Goal: Task Accomplishment & Management: Use online tool/utility

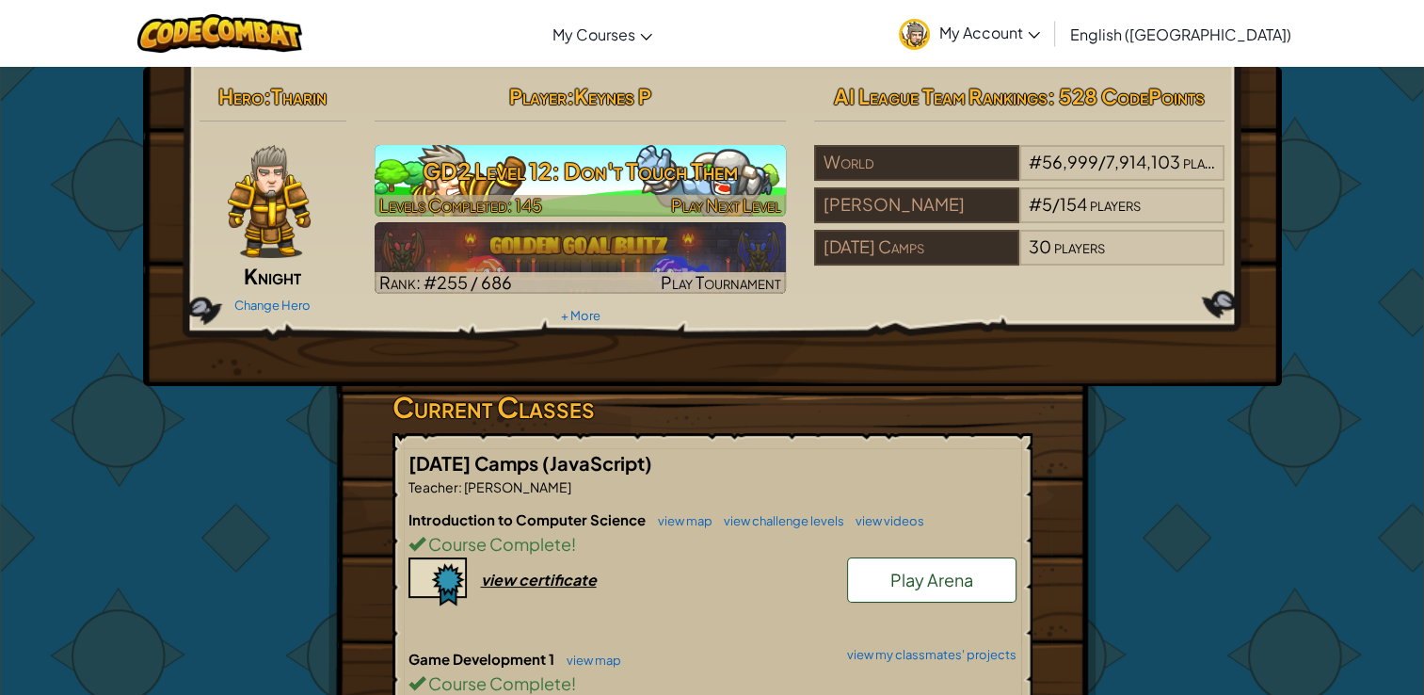
click at [644, 183] on h3 "GD2 Level 12: Don't Touch Them" at bounding box center [580, 171] width 411 height 42
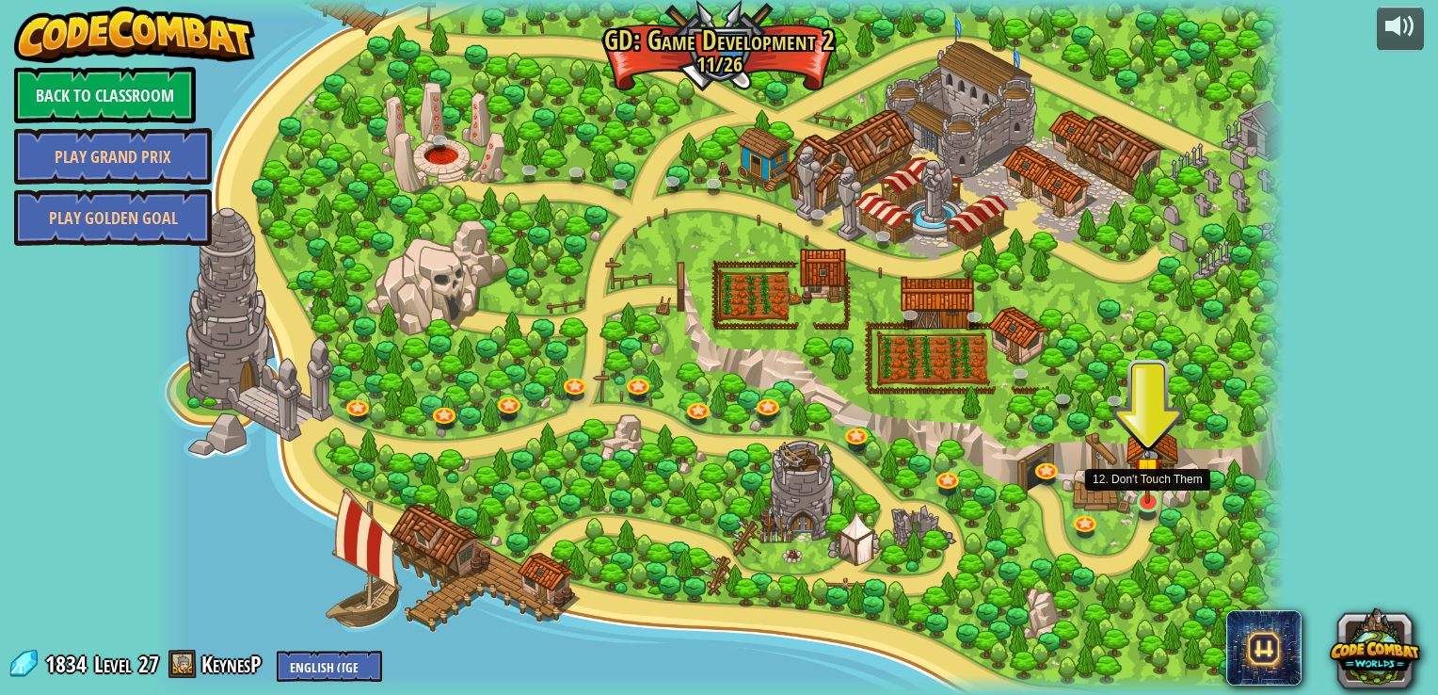
click at [1141, 491] on img at bounding box center [1147, 471] width 29 height 66
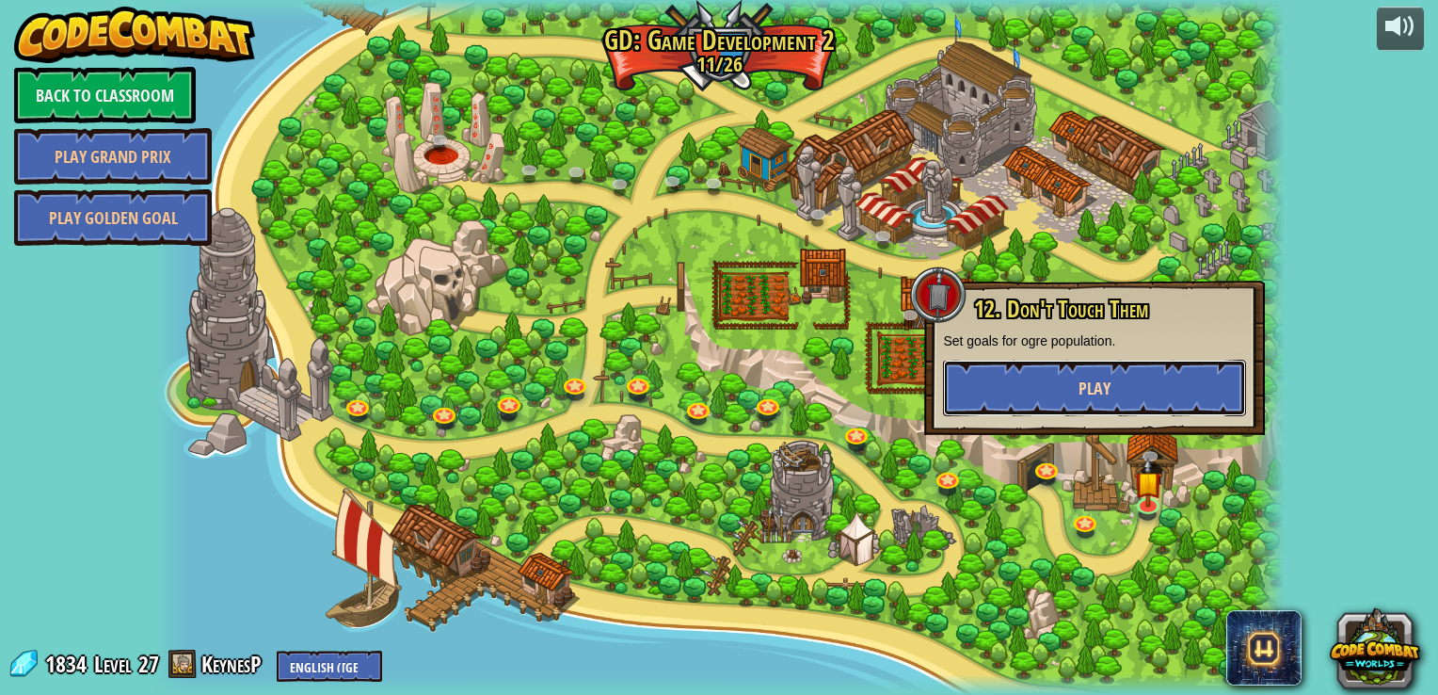
click at [1084, 370] on button "Play" at bounding box center [1094, 388] width 303 height 56
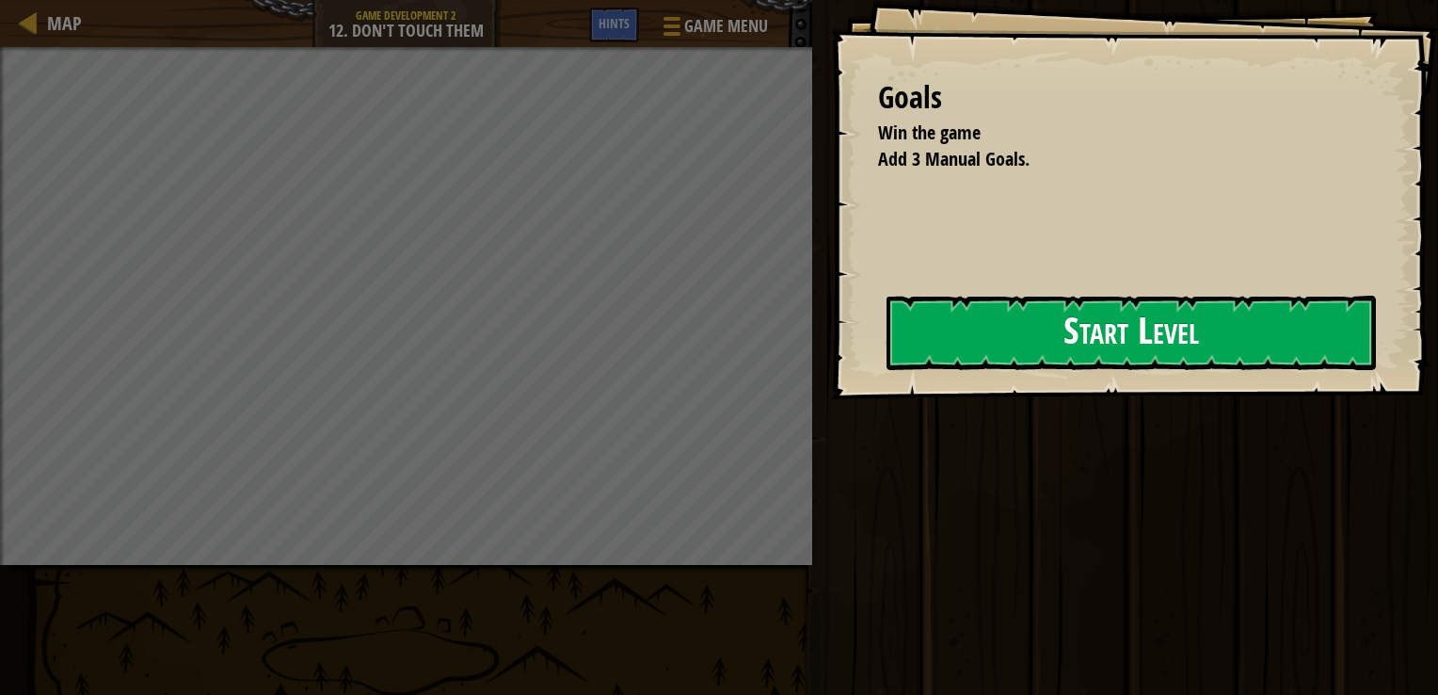
click at [912, 336] on button "Start Level" at bounding box center [1131, 333] width 489 height 74
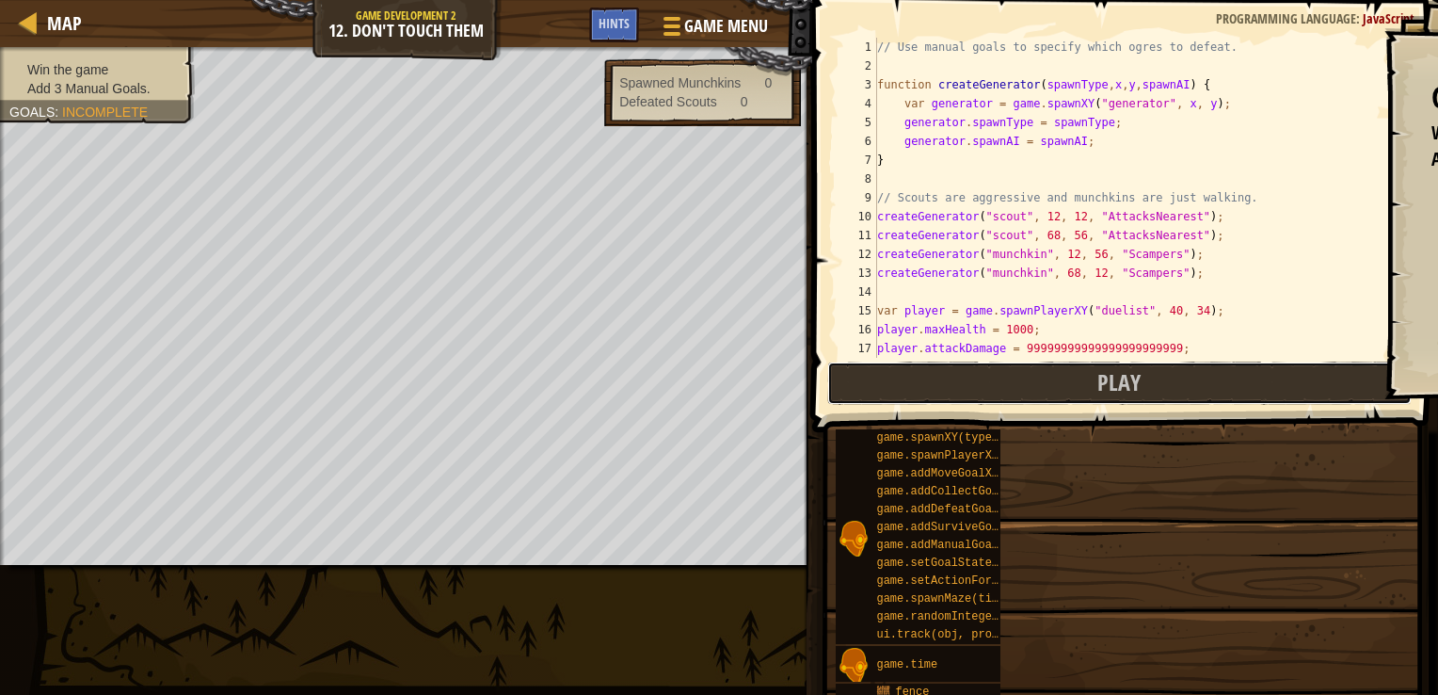
drag, startPoint x: 1129, startPoint y: 393, endPoint x: 1092, endPoint y: 392, distance: 37.7
click at [1128, 393] on span "Play" at bounding box center [1118, 382] width 43 height 30
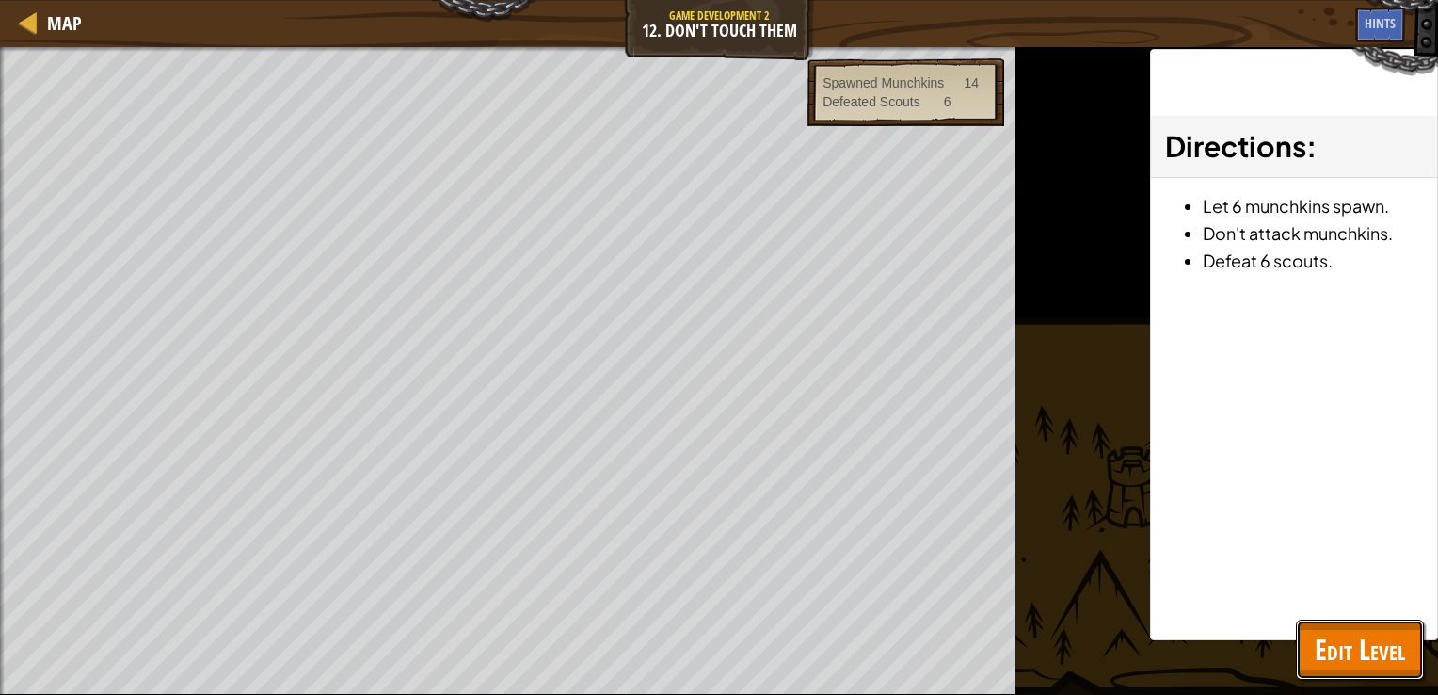
drag, startPoint x: 1385, startPoint y: 661, endPoint x: 1211, endPoint y: 588, distance: 188.6
click at [1385, 657] on span "Edit Level" at bounding box center [1360, 649] width 90 height 39
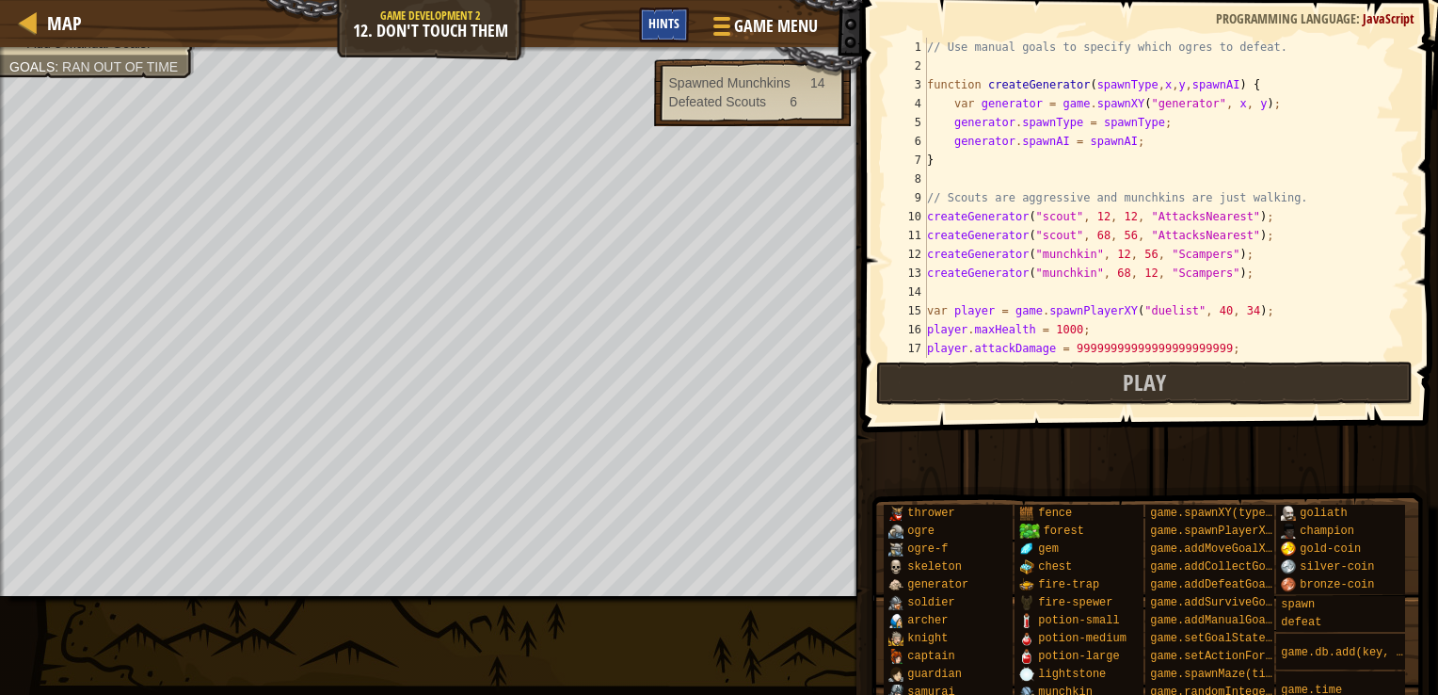
click at [656, 13] on div "Hints" at bounding box center [664, 25] width 50 height 35
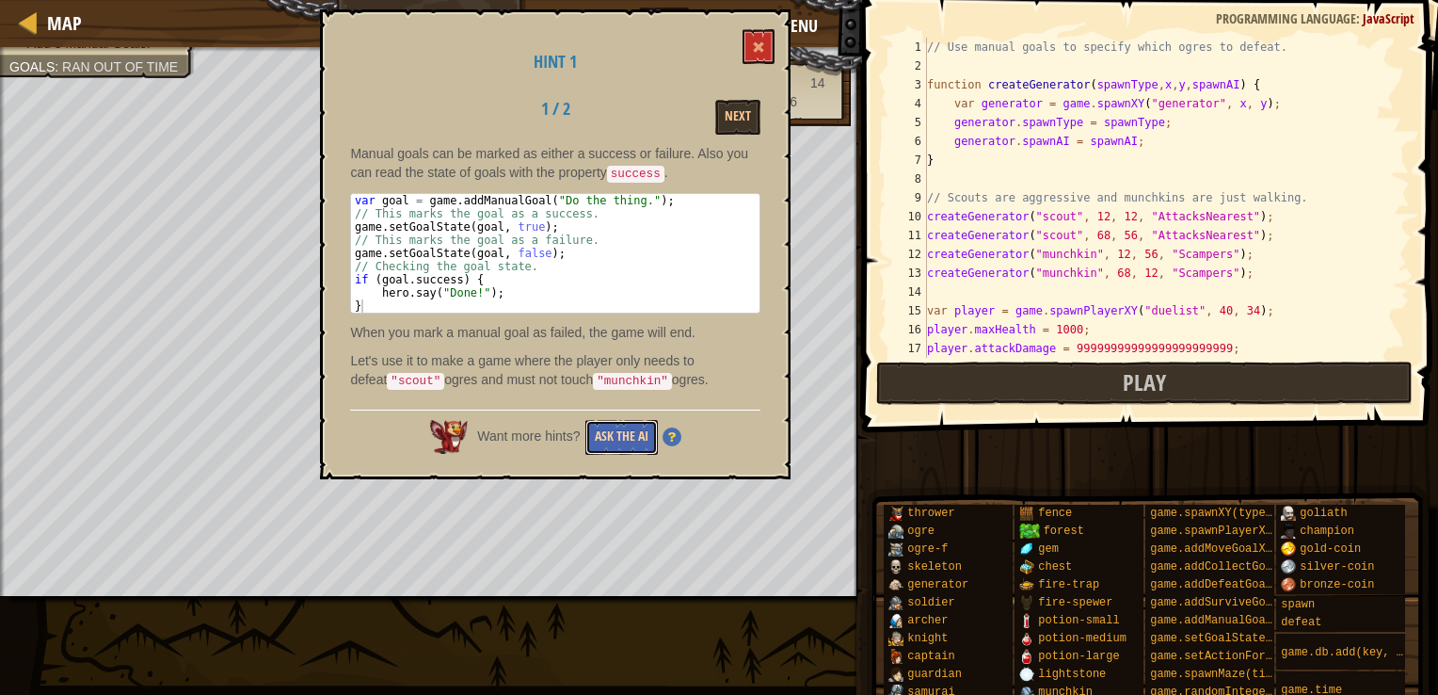
click at [643, 424] on button "Ask the AI" at bounding box center [621, 437] width 72 height 35
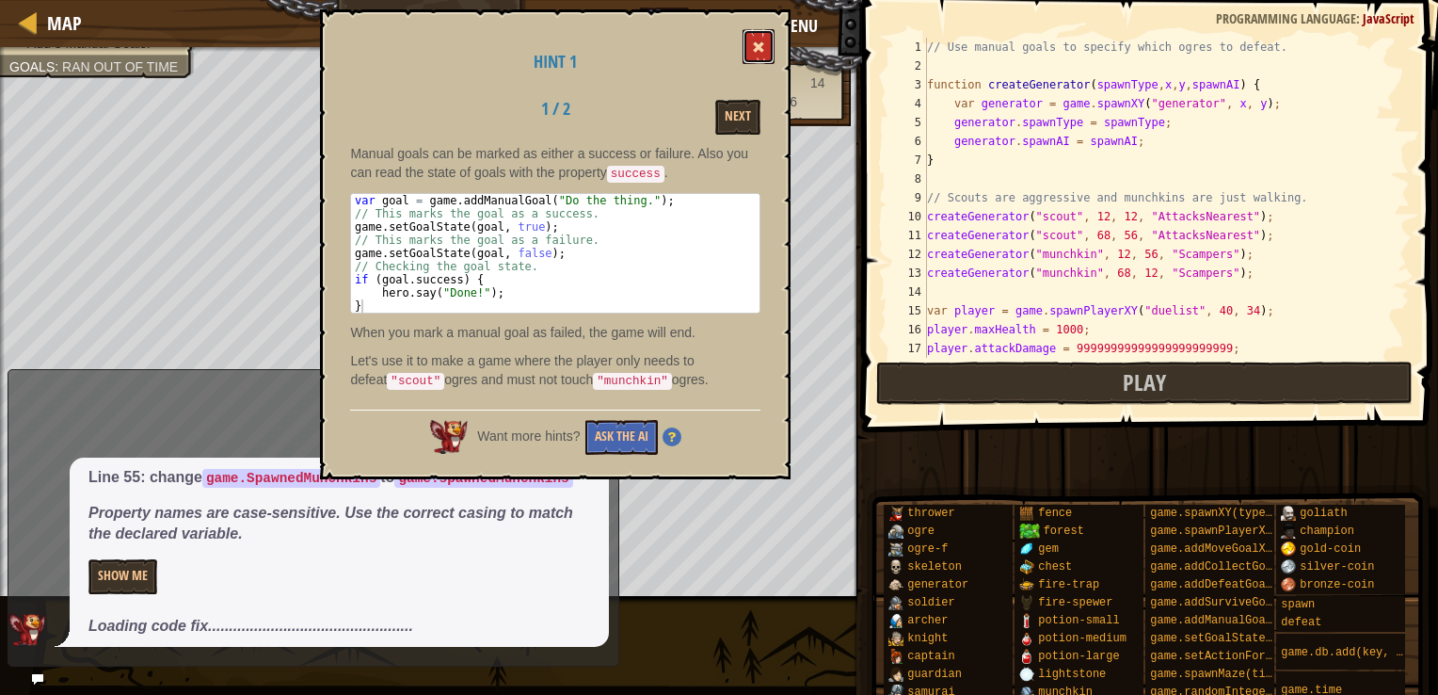
click at [767, 53] on button at bounding box center [759, 46] width 32 height 35
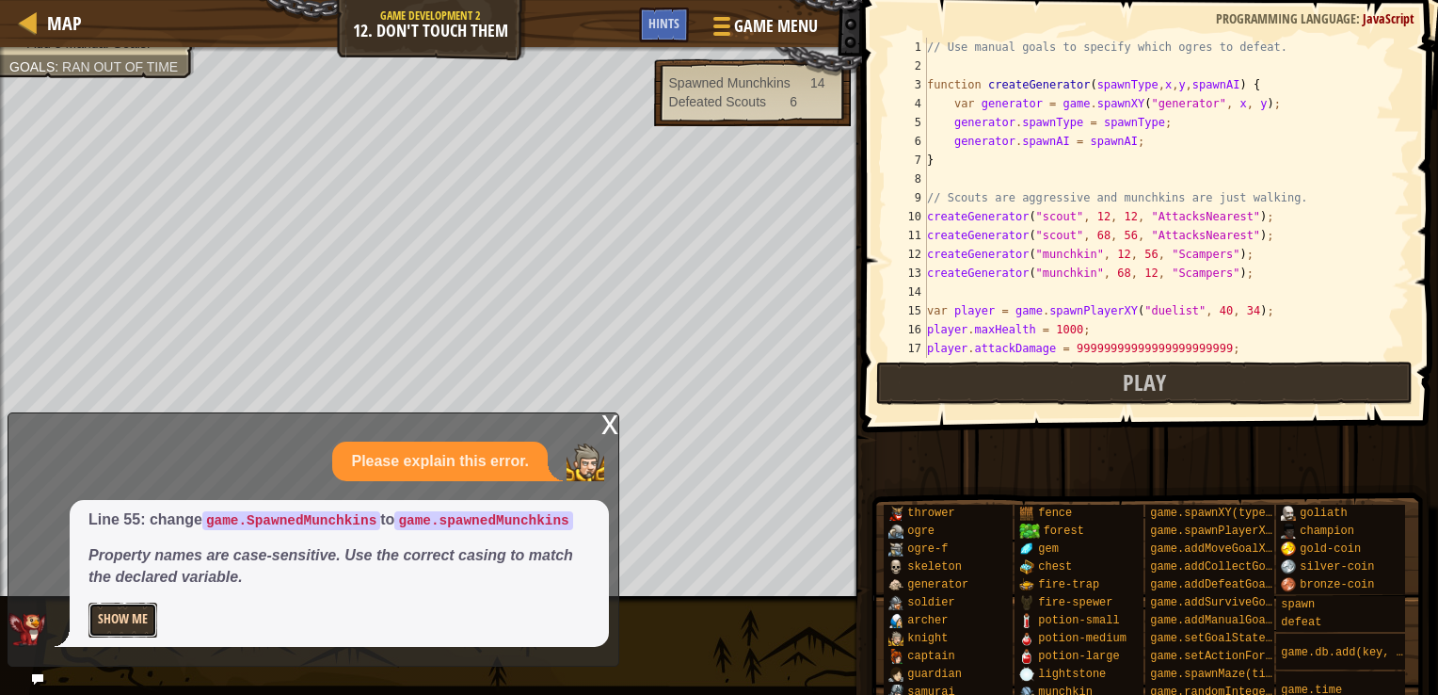
click at [129, 623] on button "Show Me" at bounding box center [122, 619] width 69 height 35
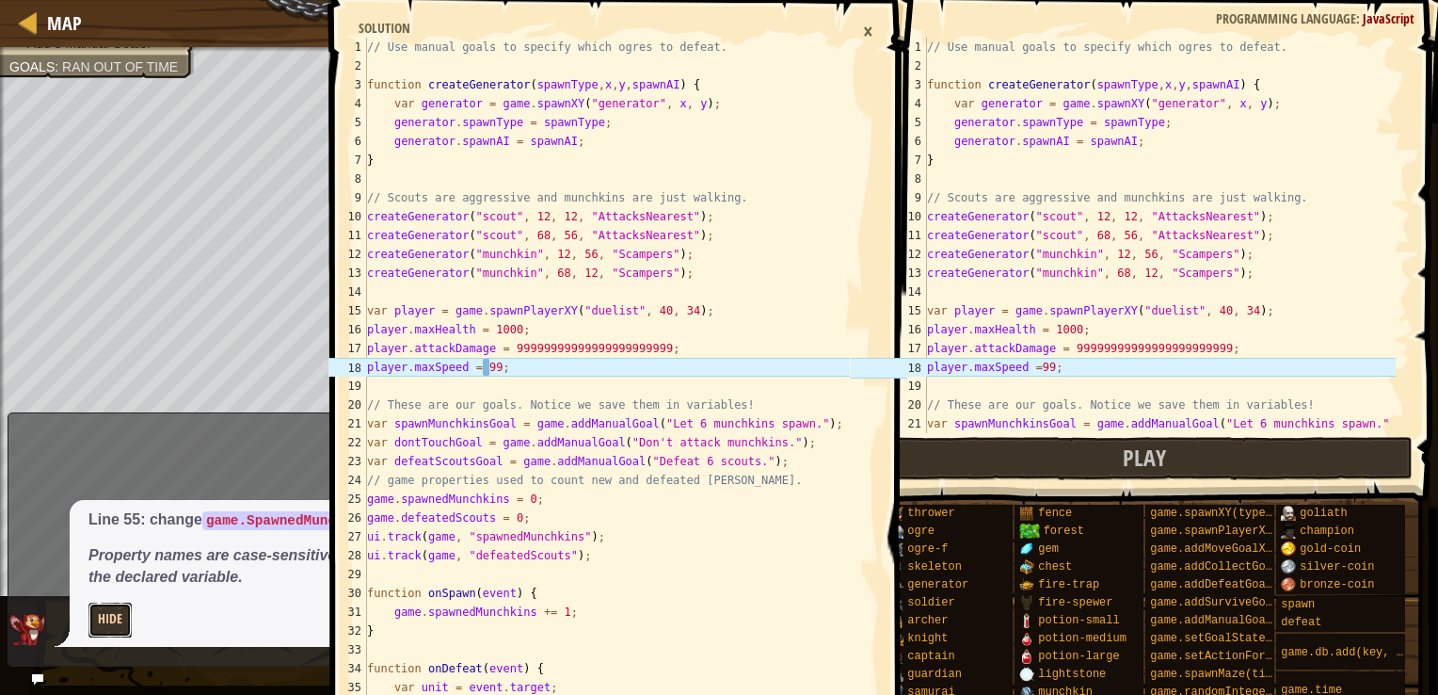
click at [108, 621] on button "Hide" at bounding box center [109, 619] width 43 height 35
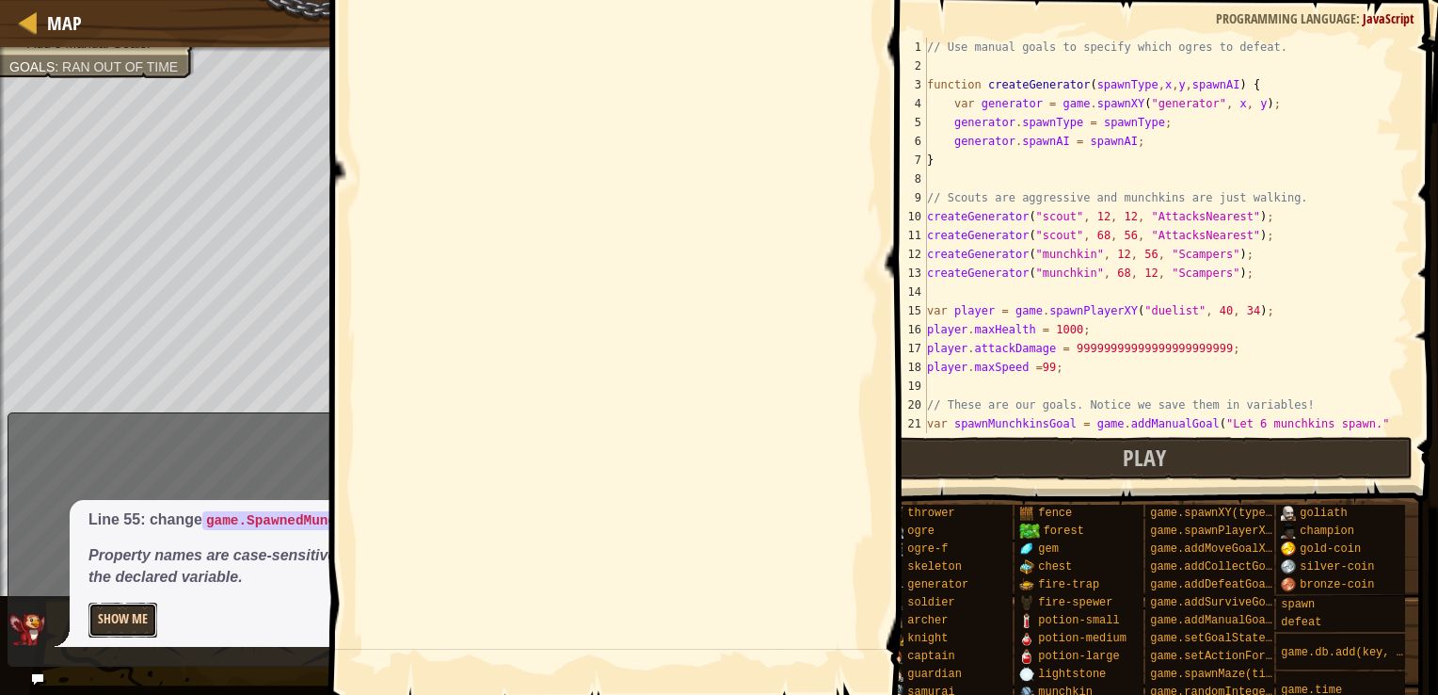
click at [127, 616] on button "Show Me" at bounding box center [122, 619] width 69 height 35
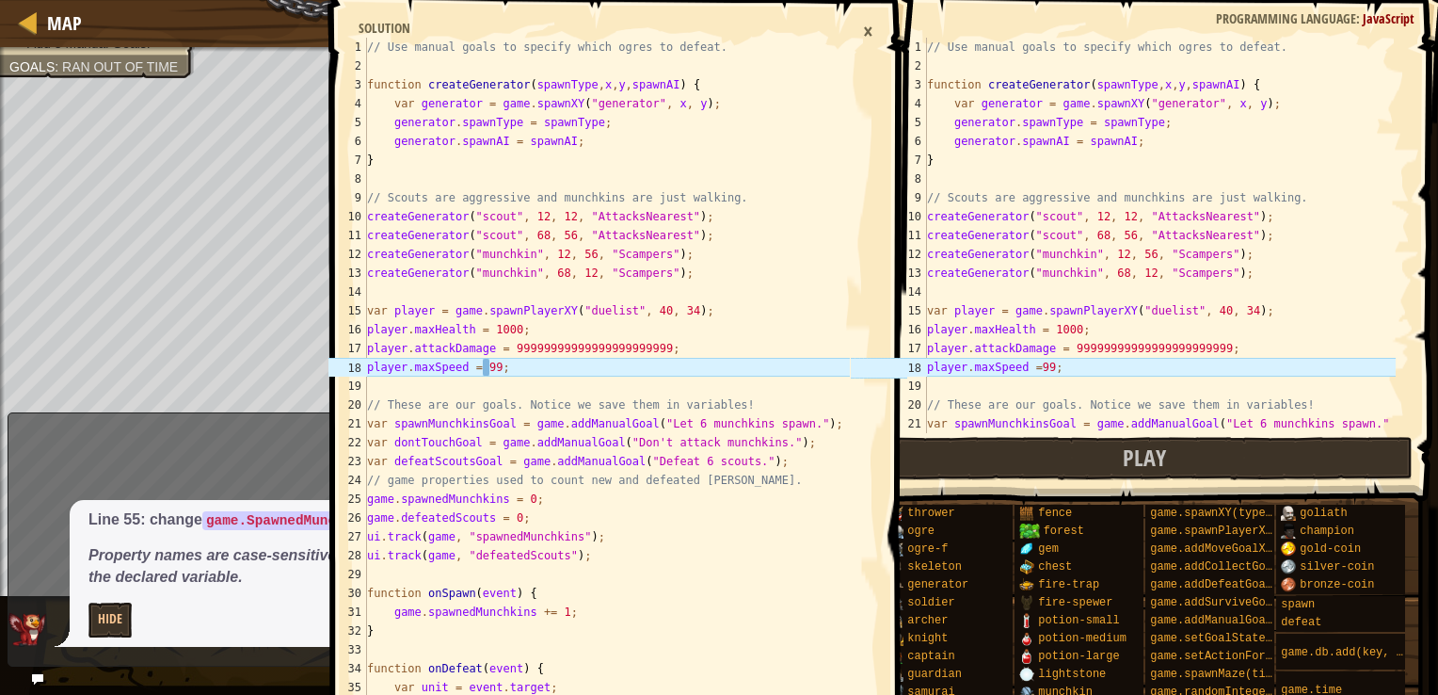
click at [860, 30] on div "×" at bounding box center [868, 31] width 29 height 32
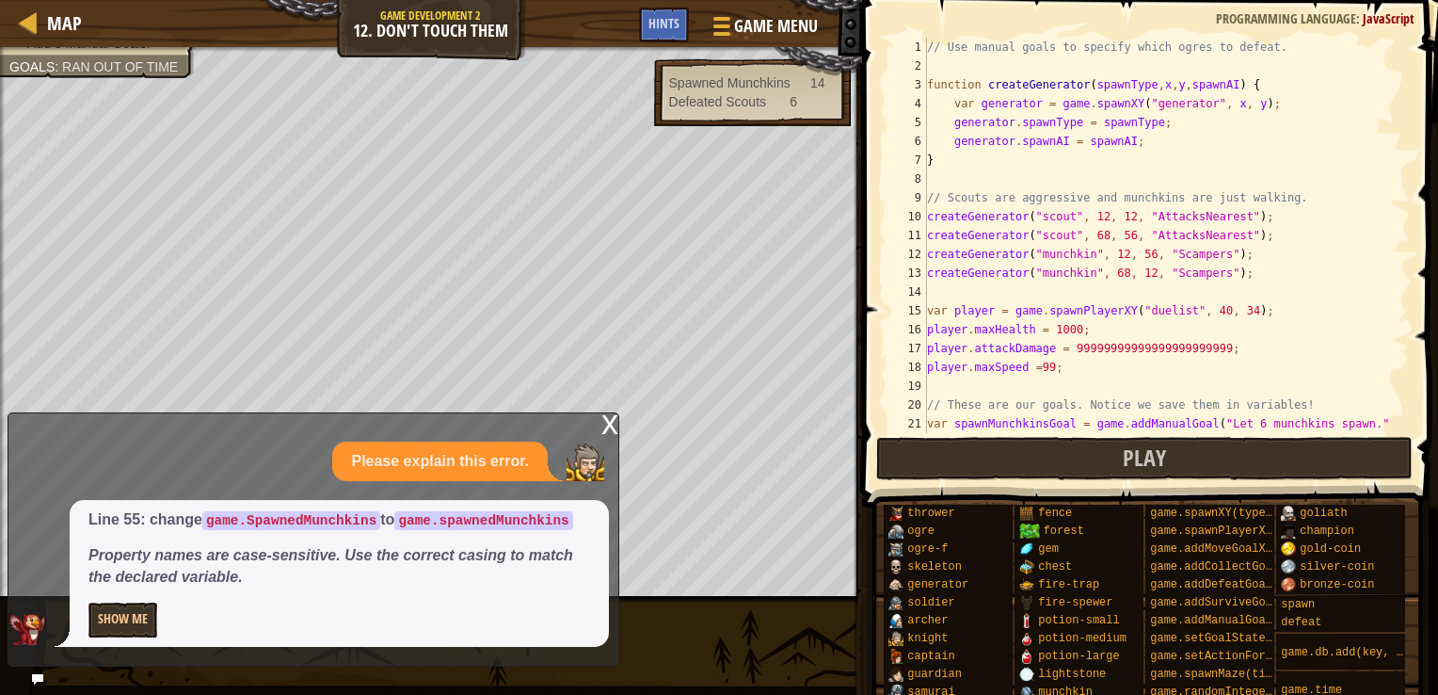
click at [610, 427] on div "x" at bounding box center [609, 422] width 17 height 19
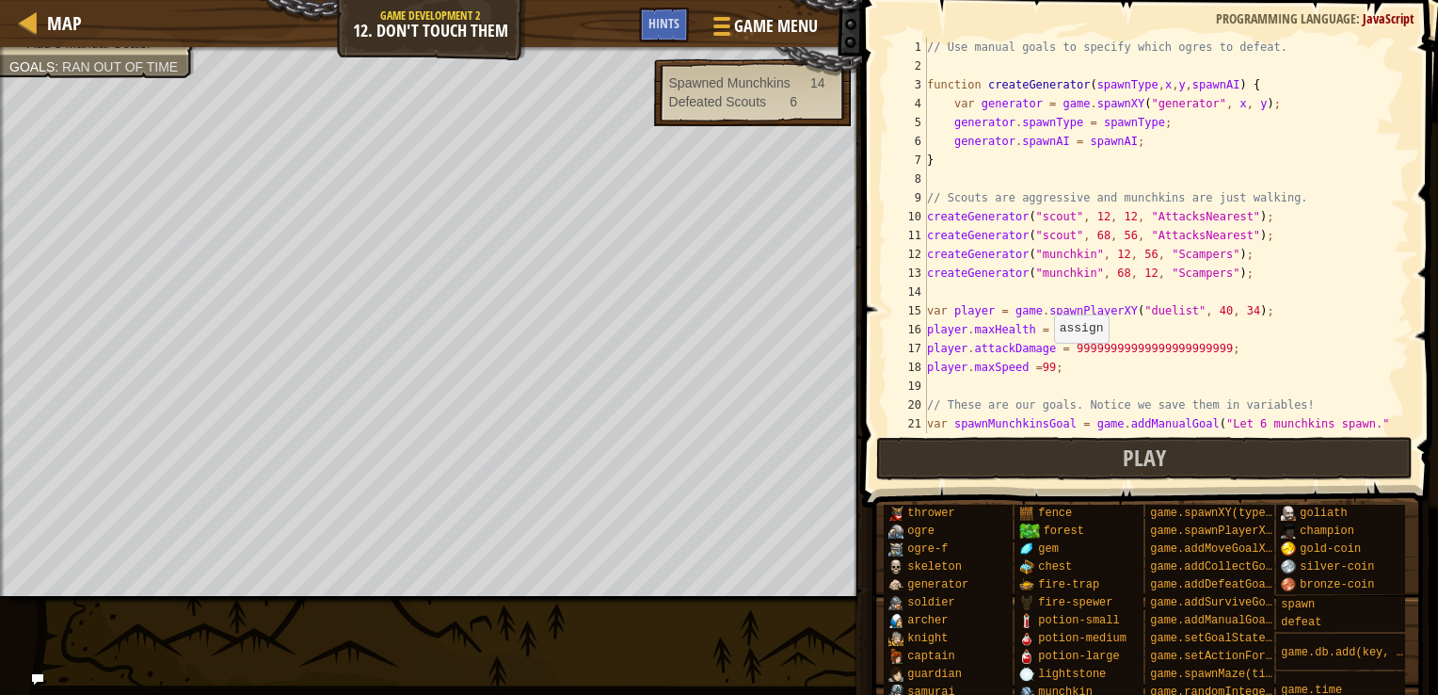
click at [1045, 362] on div "// Use manual goals to specify which ogres to defeat. function createGenerator …" at bounding box center [1159, 264] width 472 height 452
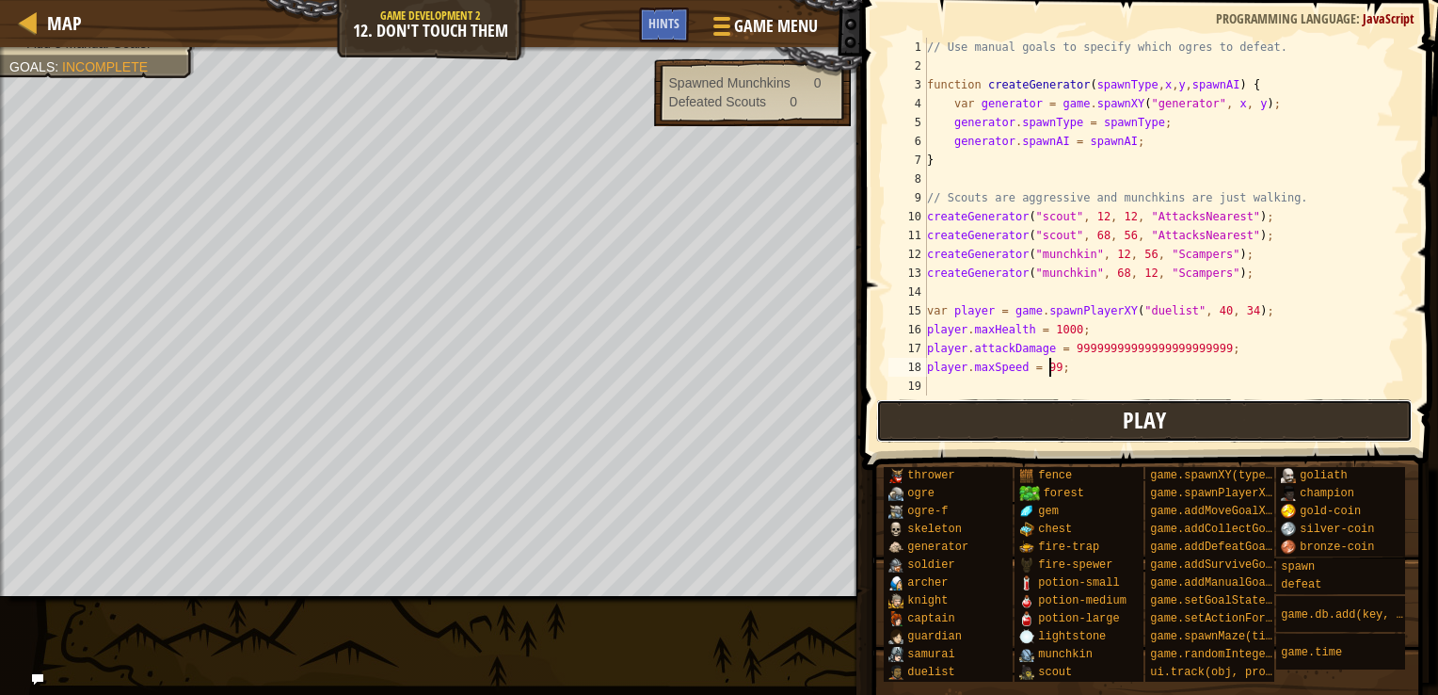
click at [1226, 434] on button "Play" at bounding box center [1144, 420] width 537 height 43
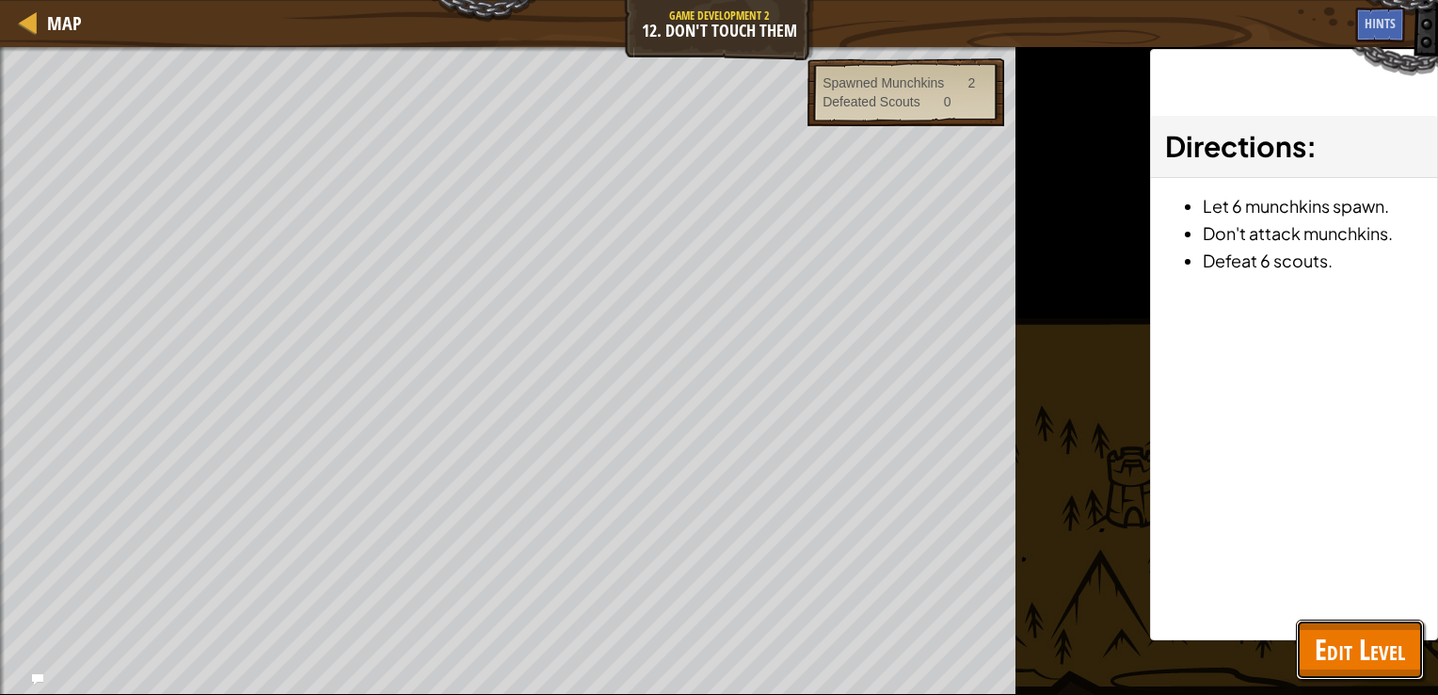
click at [1333, 634] on span "Edit Level" at bounding box center [1360, 649] width 90 height 39
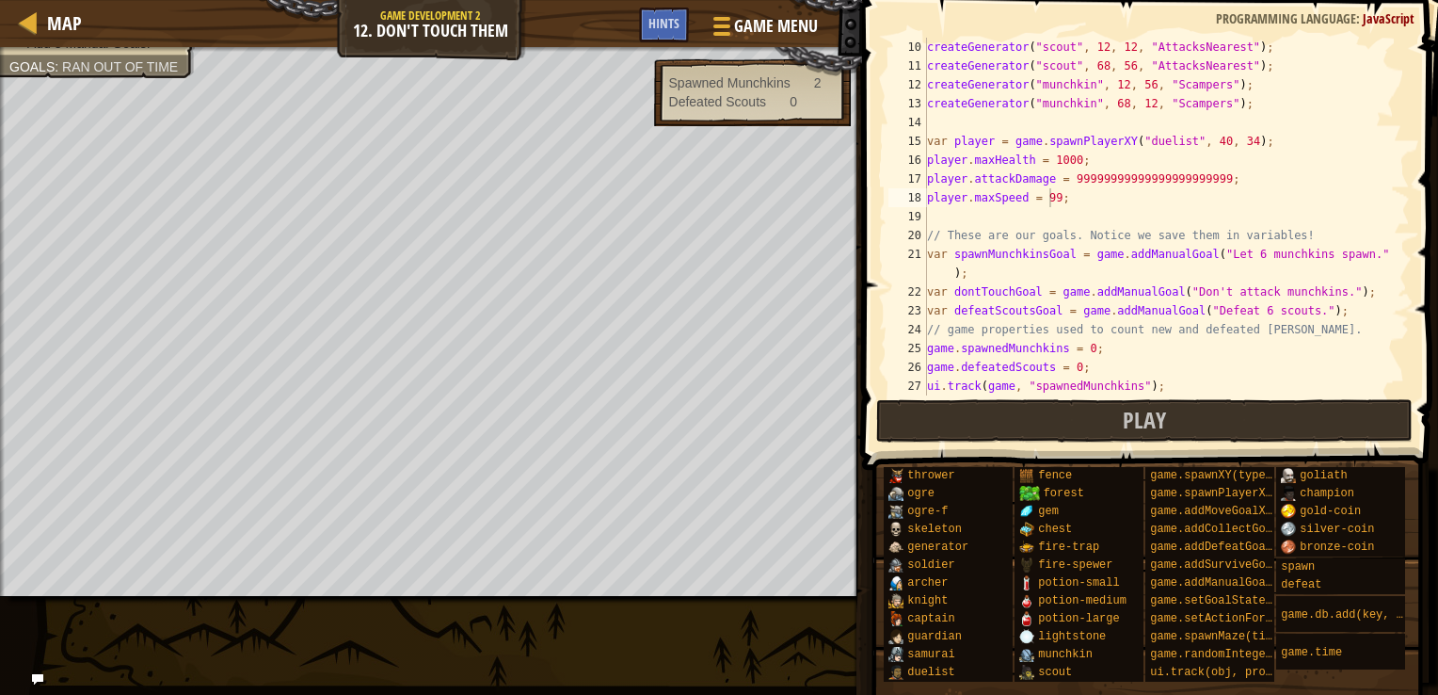
scroll to position [169, 0]
click at [995, 253] on div "createGenerator ( "scout" , 12 , 12 , "AttacksNearest" ) ; createGenerator ( "s…" at bounding box center [1159, 235] width 472 height 395
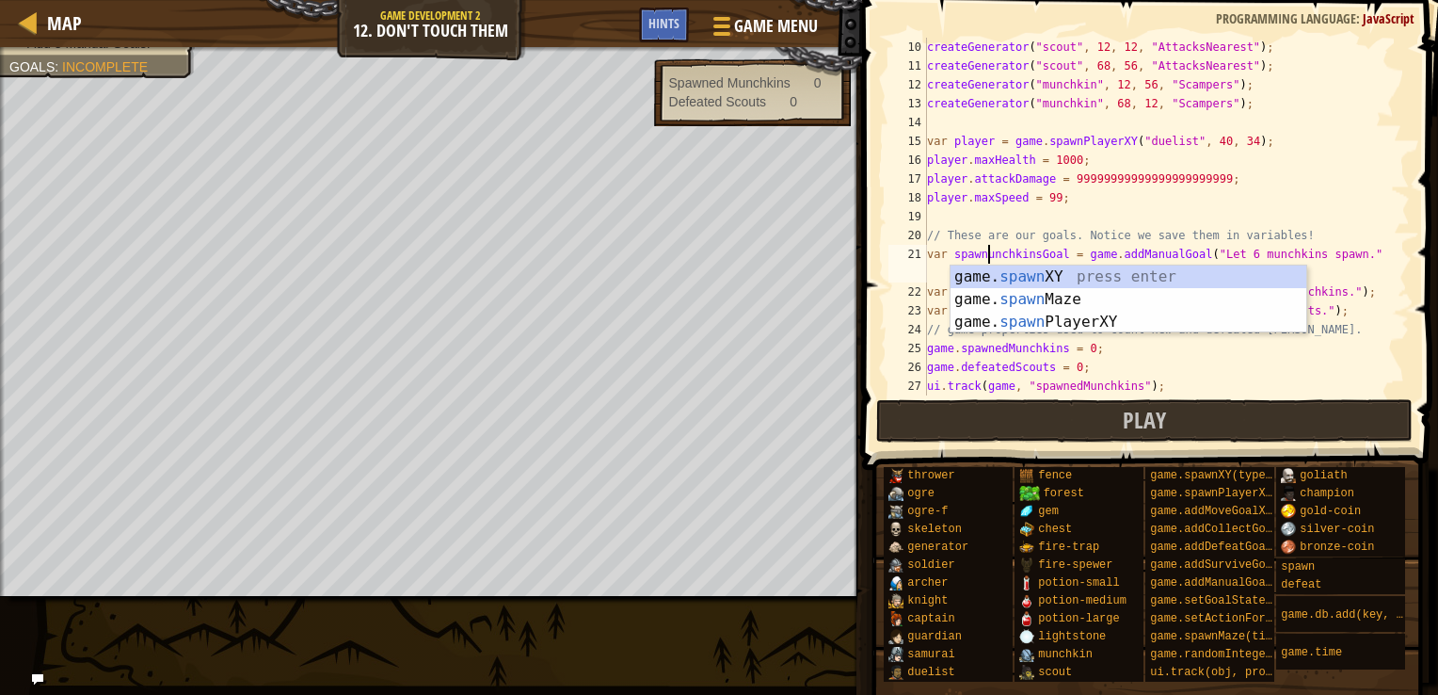
scroll to position [8, 6]
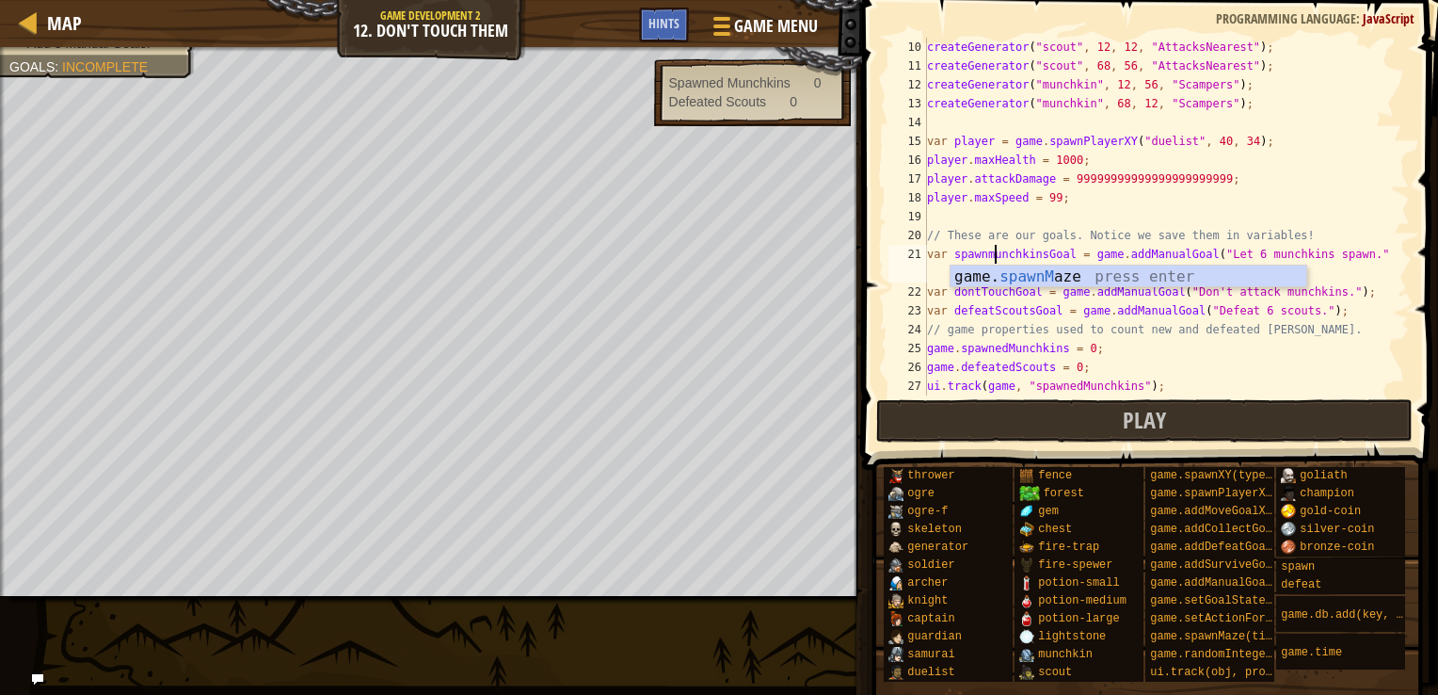
click at [1016, 250] on div "createGenerator ( "scout" , 12 , 12 , "AttacksNearest" ) ; createGenerator ( "s…" at bounding box center [1159, 235] width 472 height 395
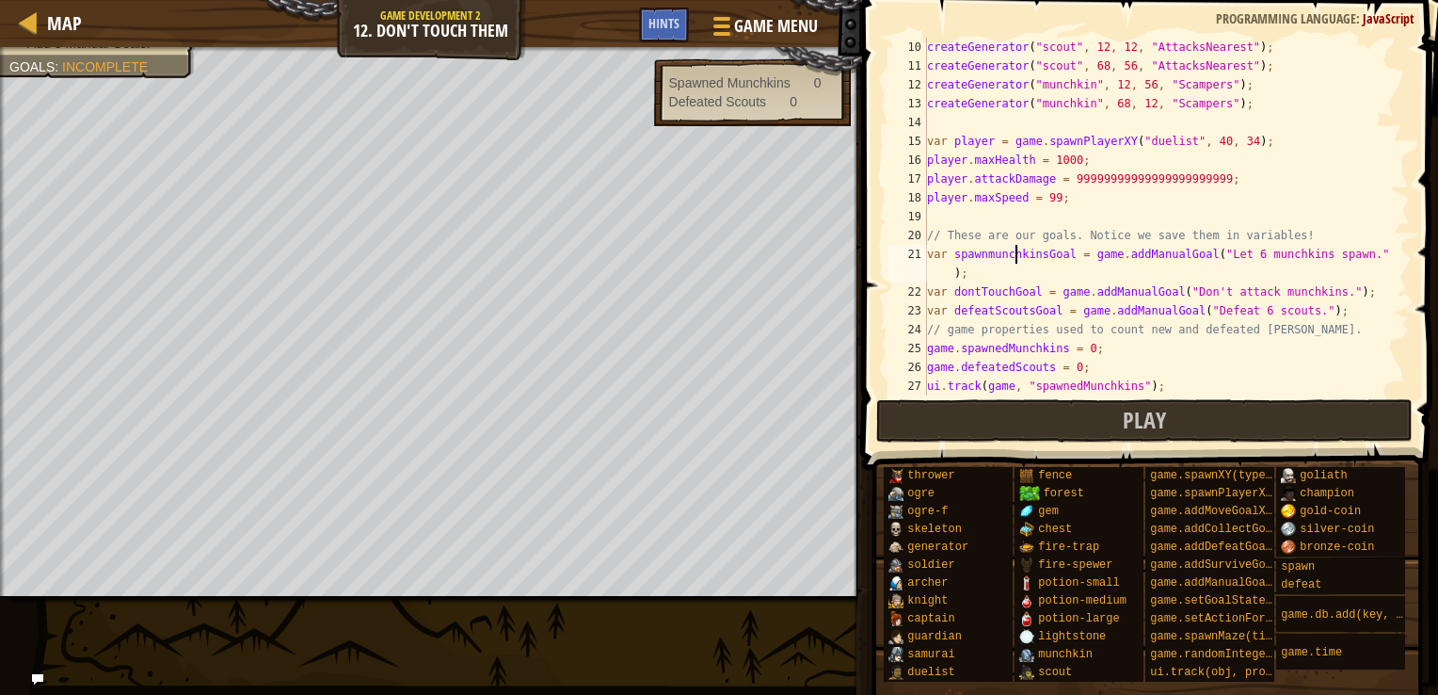
click at [999, 258] on div "createGenerator ( "scout" , 12 , 12 , "AttacksNearest" ) ; createGenerator ( "s…" at bounding box center [1159, 235] width 472 height 395
type textarea "var spawnmunchkinsGoal = game.addManualGoal("Let 6 munchkins spawn.");"
drag, startPoint x: 1198, startPoint y: 424, endPoint x: 959, endPoint y: 374, distance: 244.4
click at [1197, 424] on button "Play" at bounding box center [1144, 420] width 537 height 43
click at [1011, 408] on button "Play" at bounding box center [1144, 420] width 537 height 43
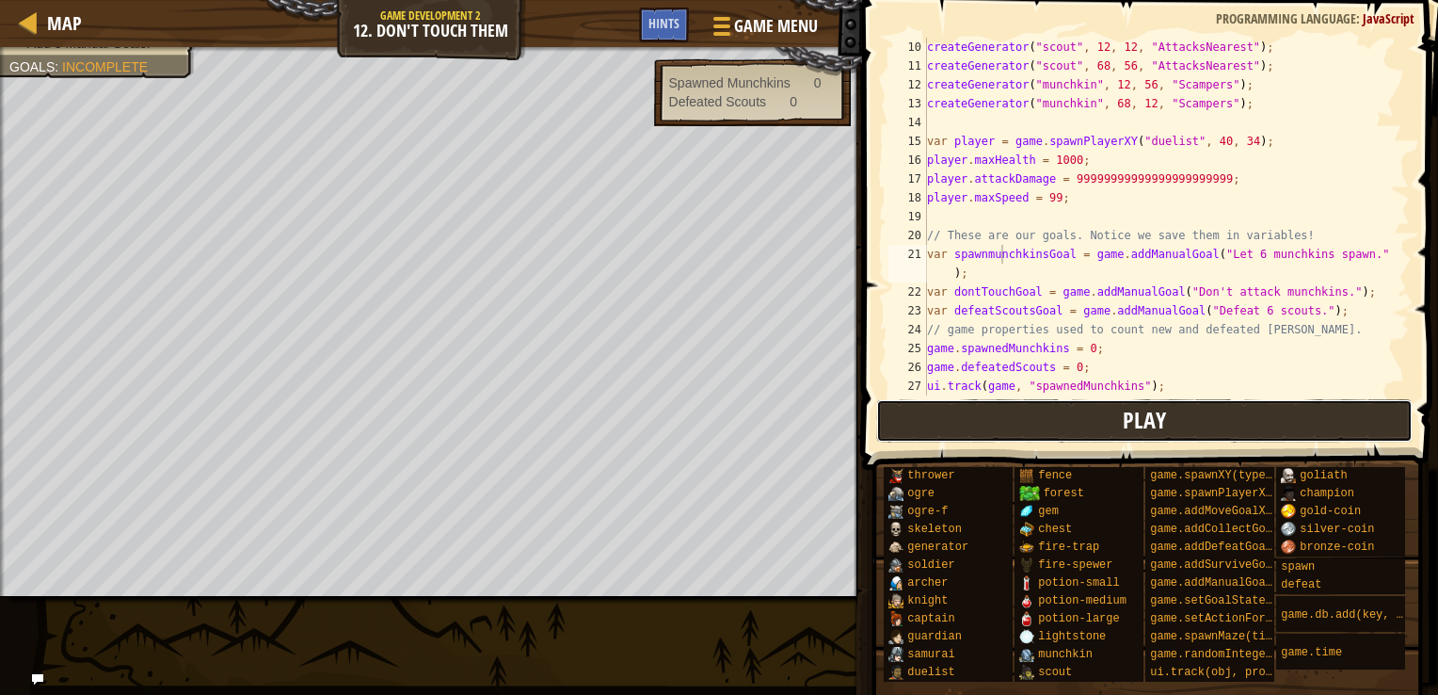
click at [1020, 412] on button "Play" at bounding box center [1144, 420] width 537 height 43
click at [992, 258] on div "createGenerator ( "scout" , 12 , 12 , "AttacksNearest" ) ; createGenerator ( "s…" at bounding box center [1159, 235] width 472 height 395
click at [995, 256] on div "createGenerator ( "scout" , 12 , 12 , "AttacksNearest" ) ; createGenerator ( "s…" at bounding box center [1159, 235] width 472 height 395
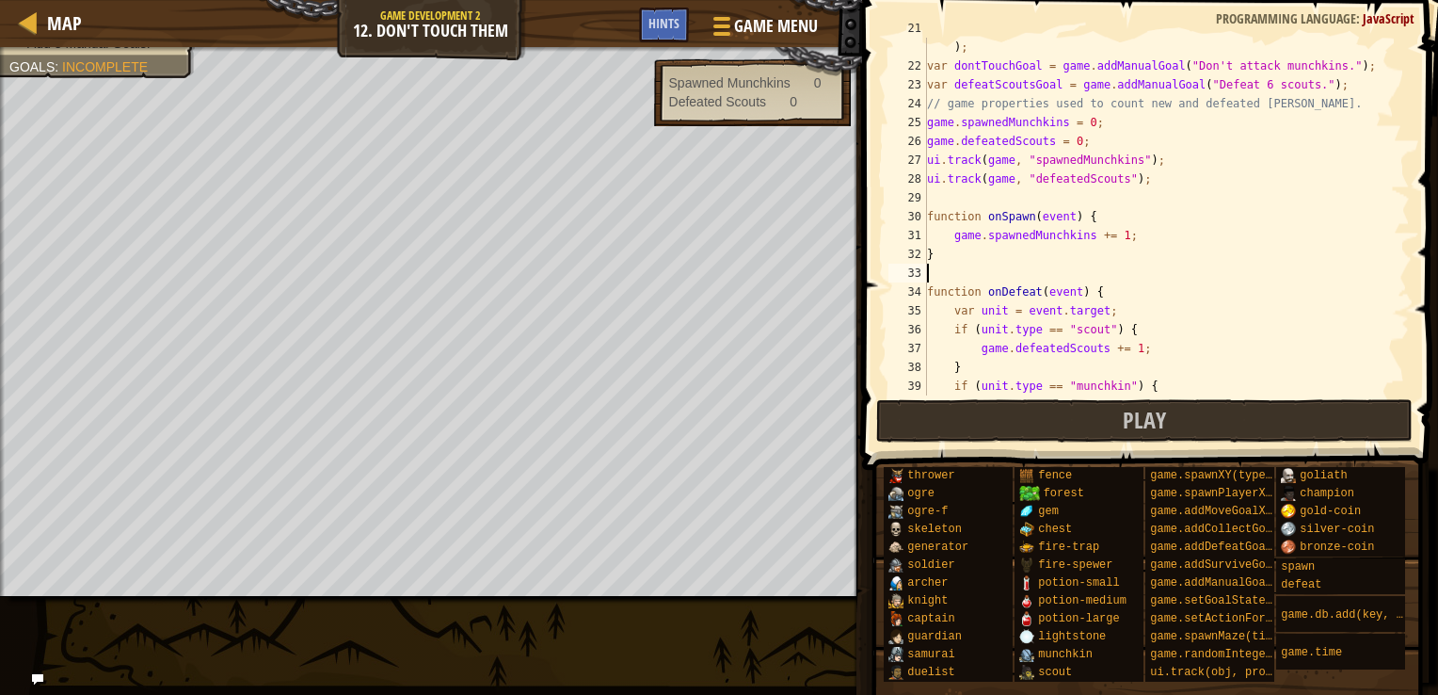
scroll to position [8, 0]
drag, startPoint x: 997, startPoint y: 269, endPoint x: 997, endPoint y: 242, distance: 27.3
click at [997, 242] on div "var spawnmunchkinsGoal = game . addManualGoal ( "Let 6 munchkins spawn." ) ; va…" at bounding box center [1159, 226] width 472 height 414
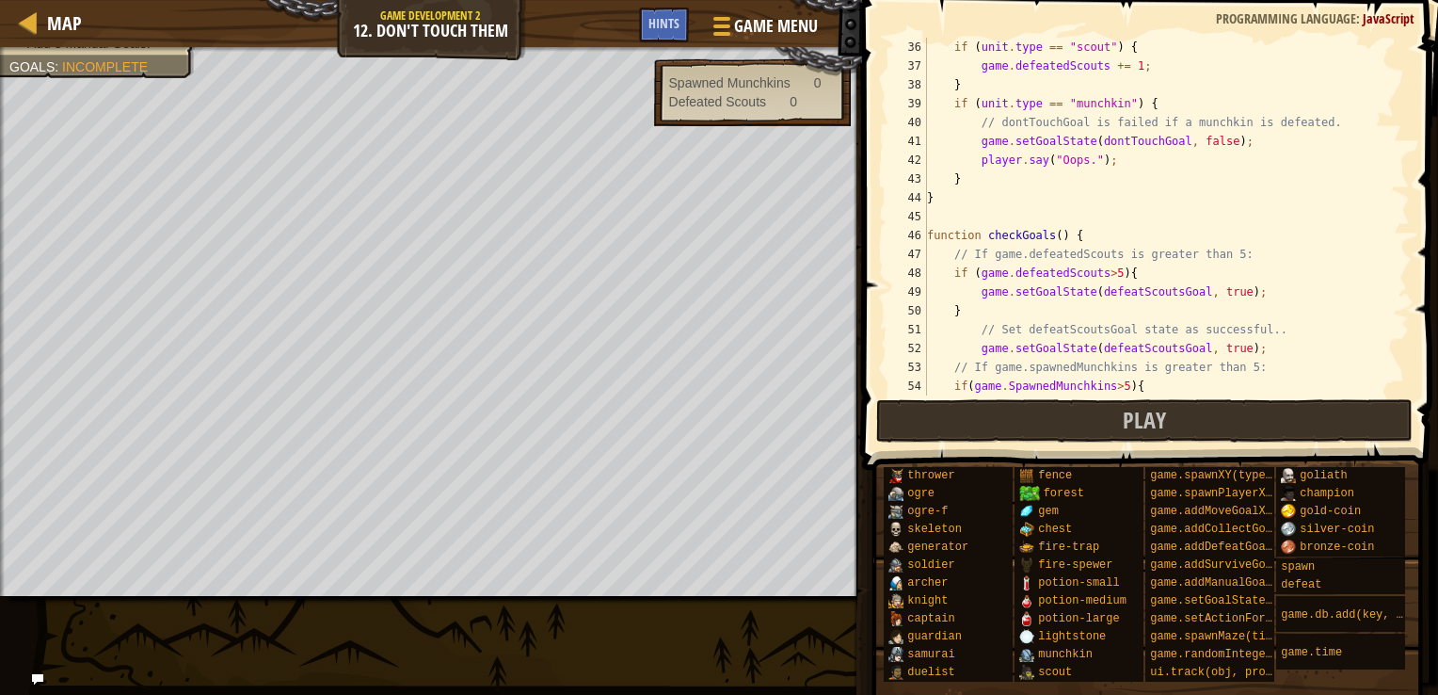
scroll to position [960, 0]
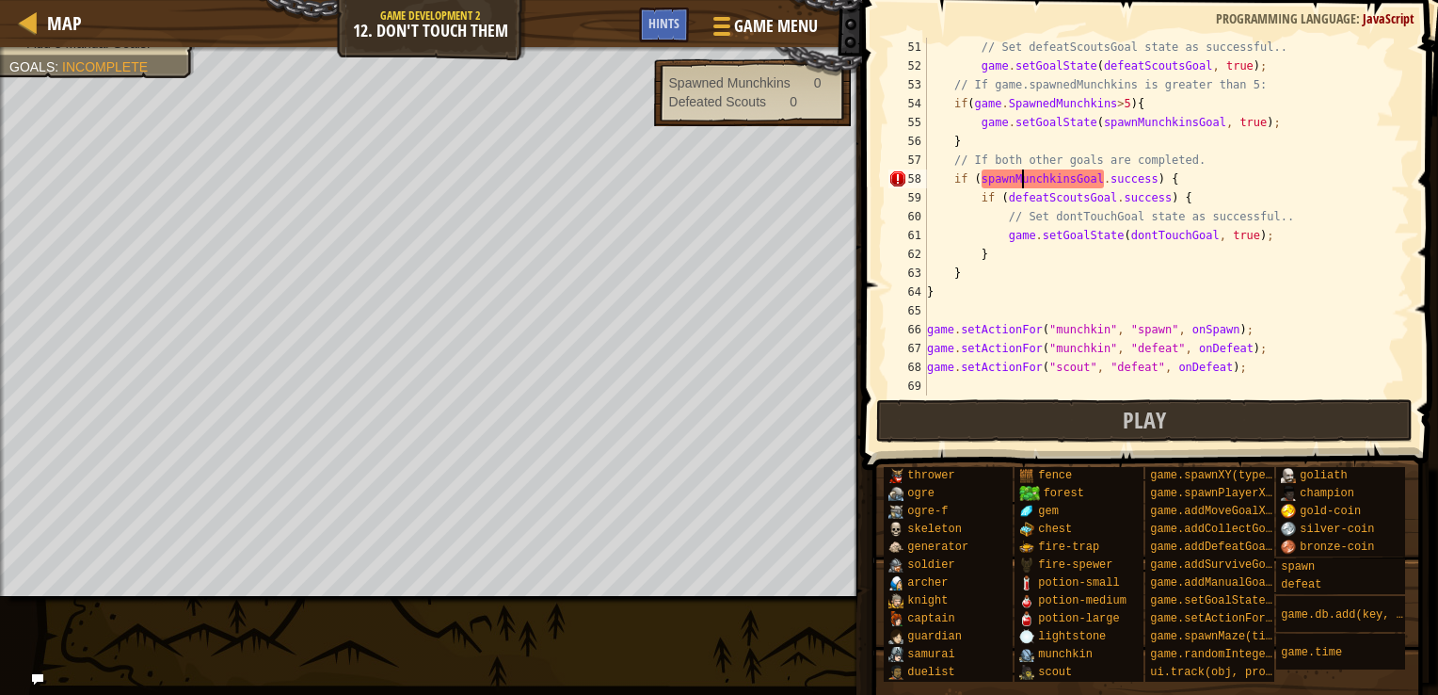
click at [1020, 179] on div "// Set defeatScoutsGoal state as successful.. game . setGoalState ( defeatScout…" at bounding box center [1159, 235] width 472 height 395
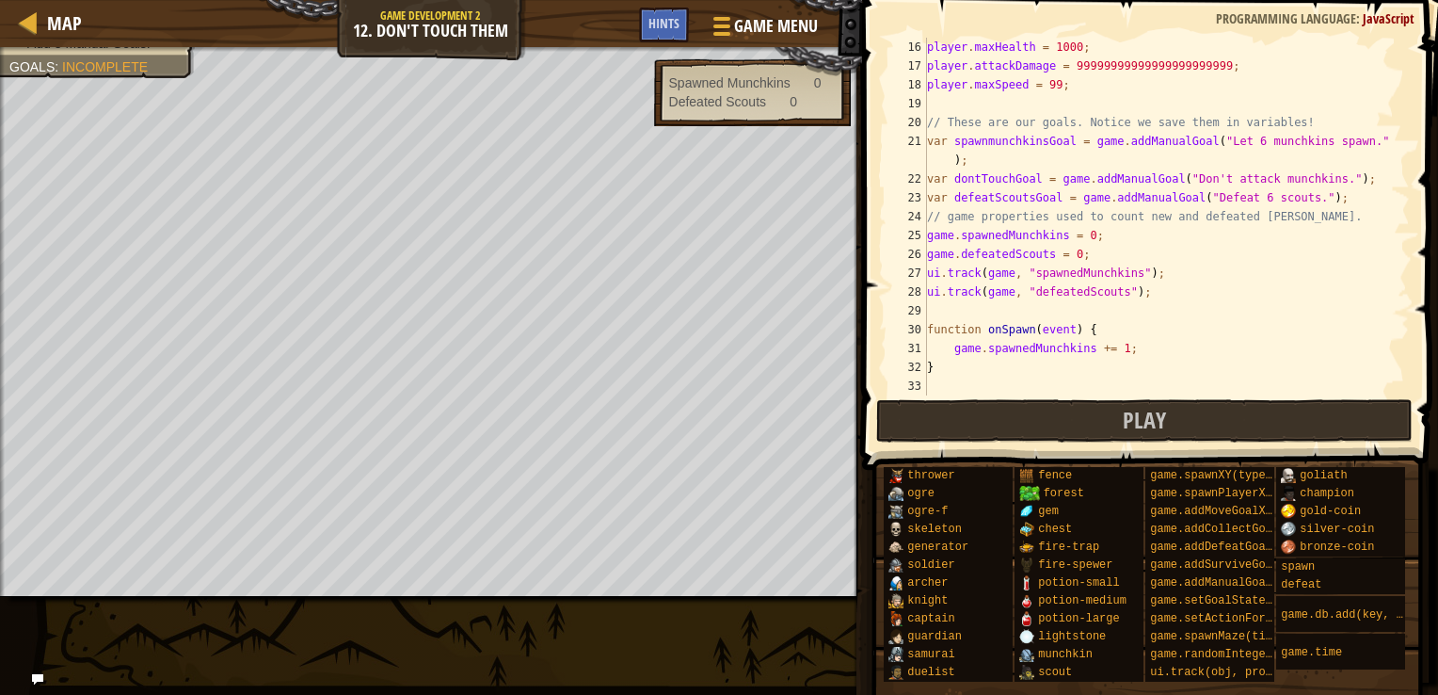
scroll to position [226, 0]
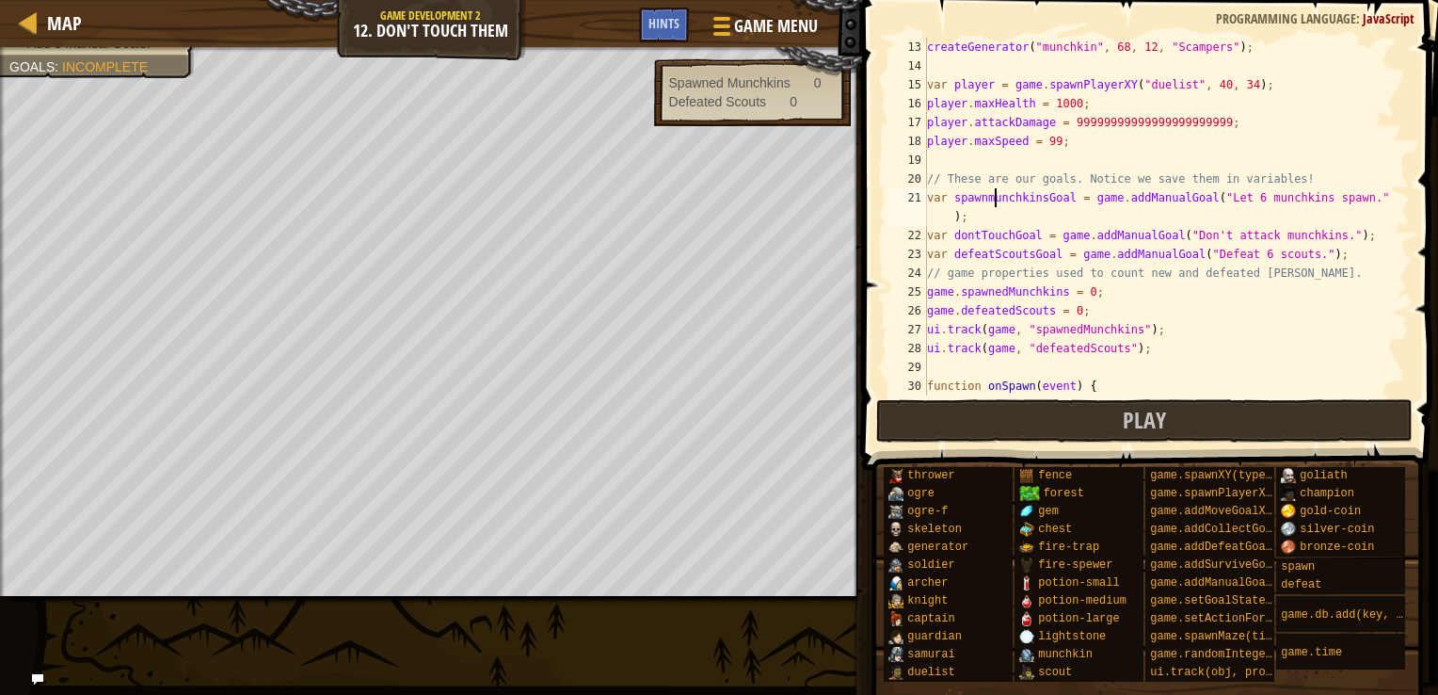
click at [994, 191] on div "createGenerator ( "munchkin" , 68 , 12 , "Scampers" ) ; var player = game . spa…" at bounding box center [1159, 235] width 472 height 395
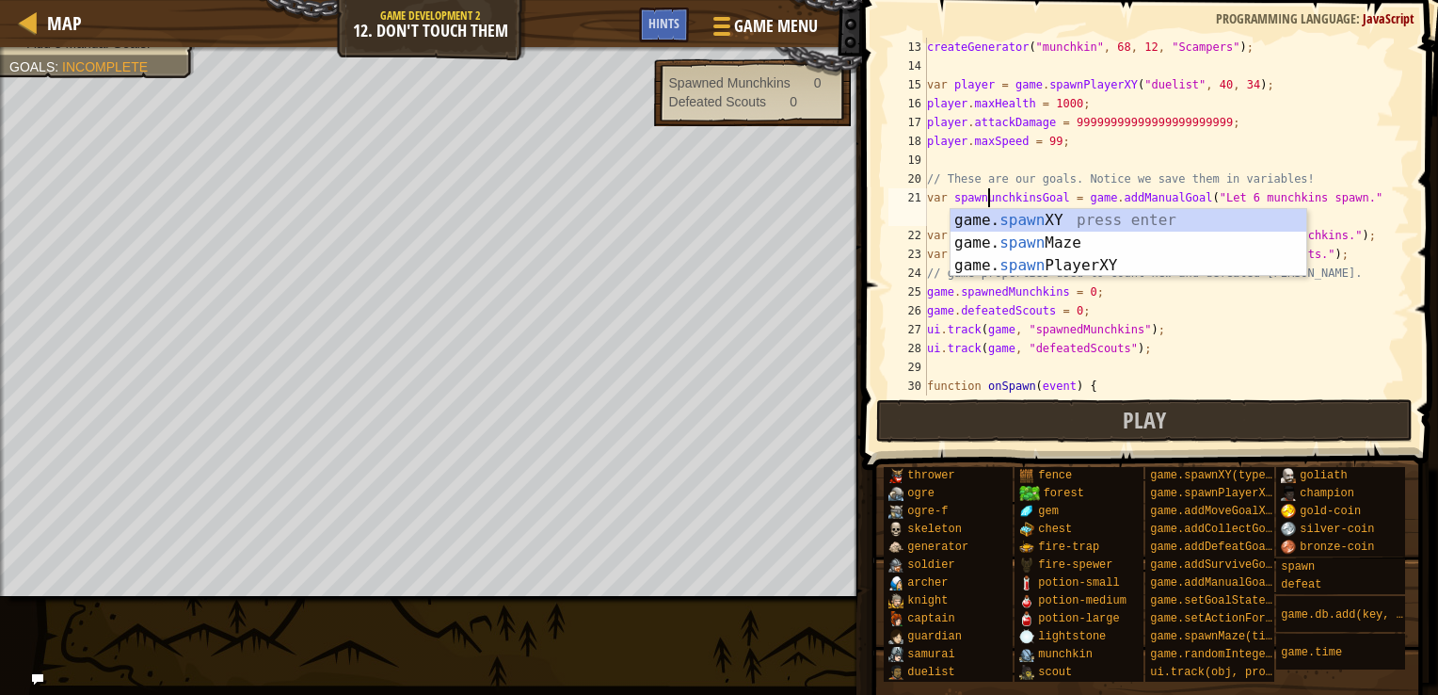
scroll to position [8, 6]
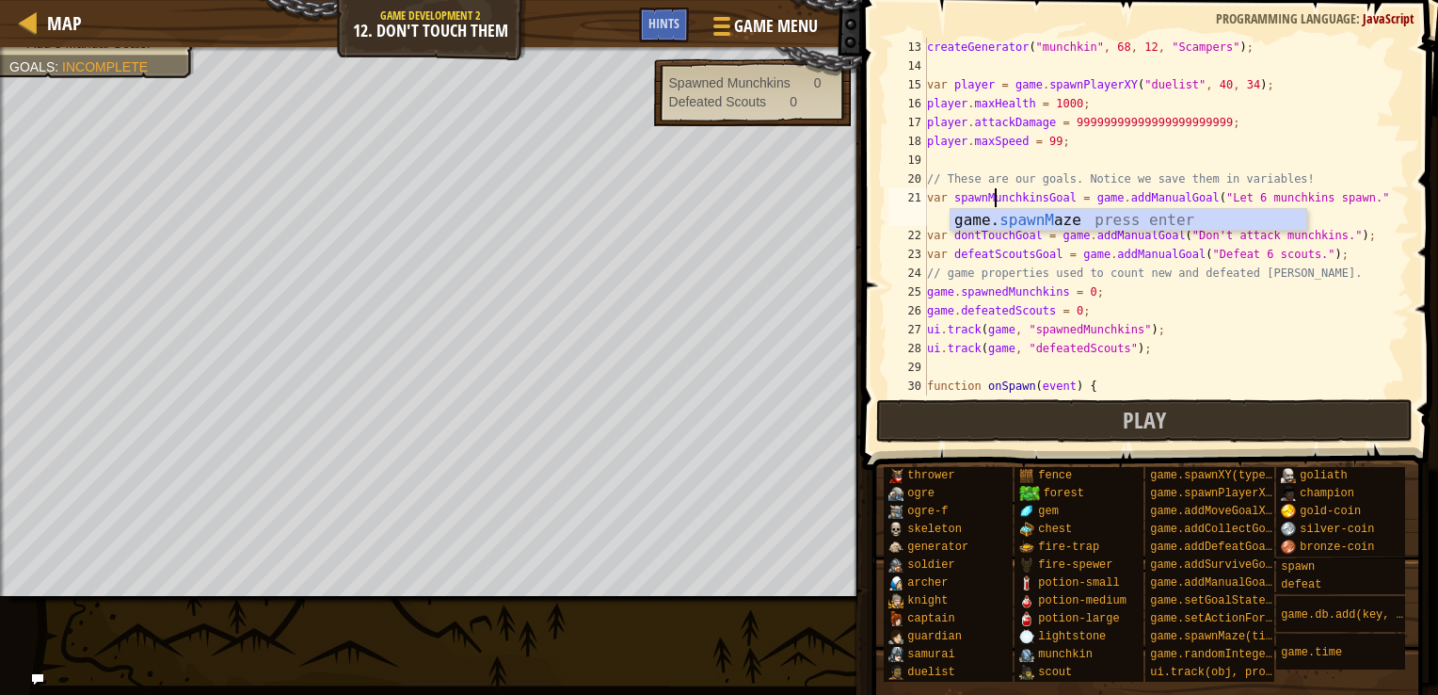
click at [993, 172] on div "createGenerator ( "munchkin" , 68 , 12 , "Scampers" ) ; var player = game . spa…" at bounding box center [1159, 235] width 472 height 395
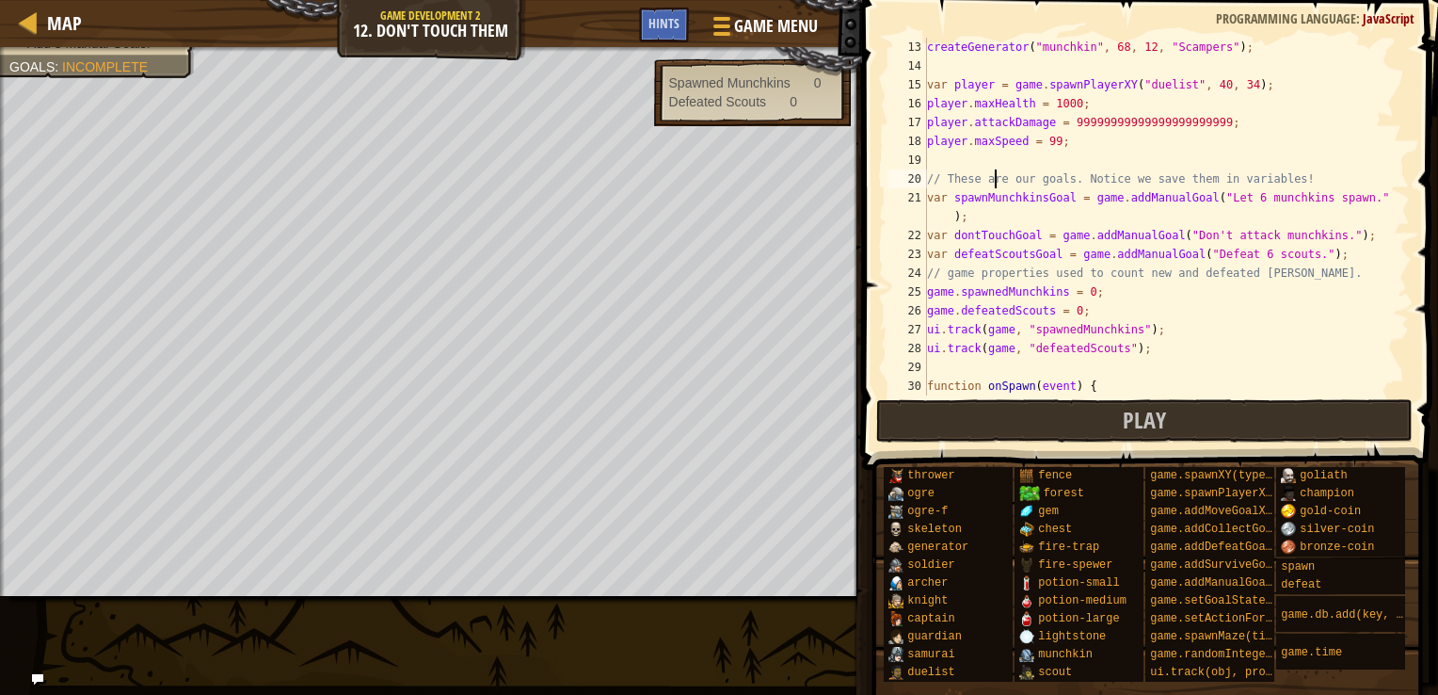
scroll to position [226, 0]
drag, startPoint x: 1126, startPoint y: 416, endPoint x: 1047, endPoint y: 373, distance: 90.1
click at [1126, 417] on span "Play" at bounding box center [1144, 420] width 43 height 30
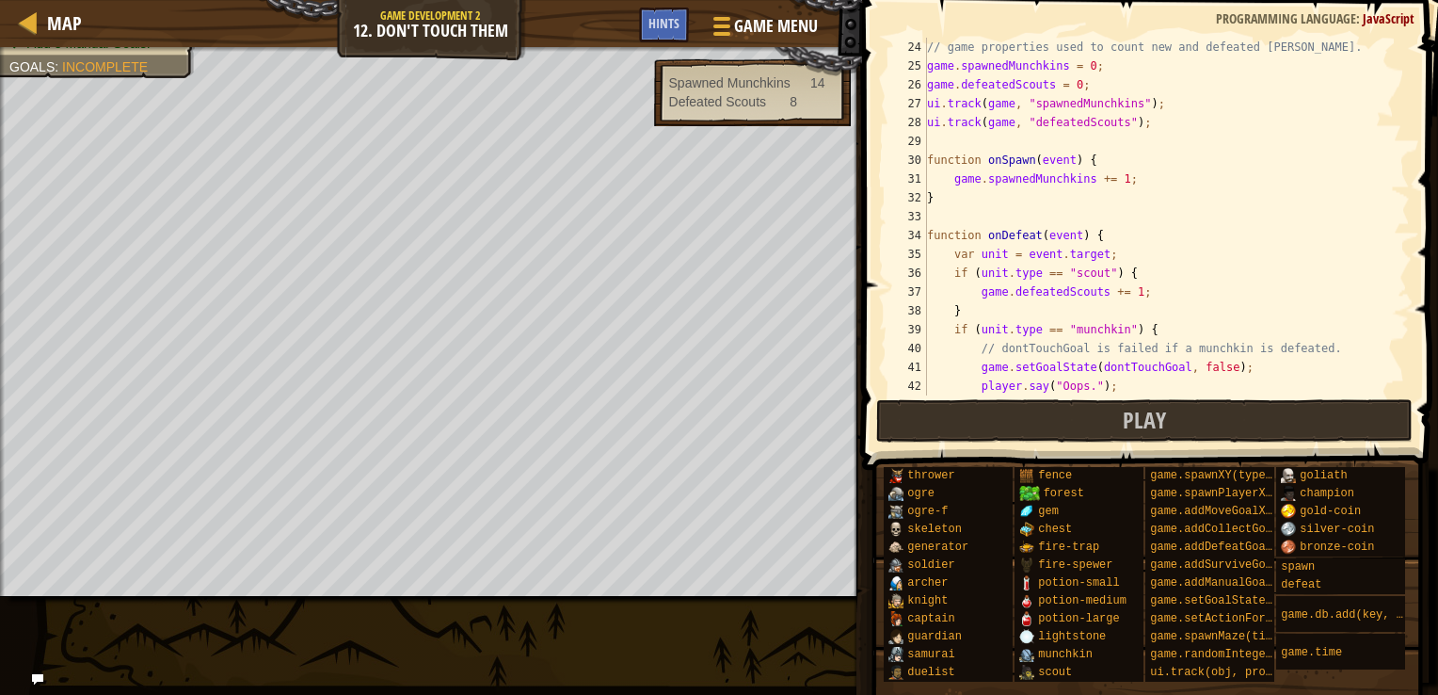
scroll to position [452, 0]
click at [666, 17] on span "Hints" at bounding box center [663, 23] width 31 height 18
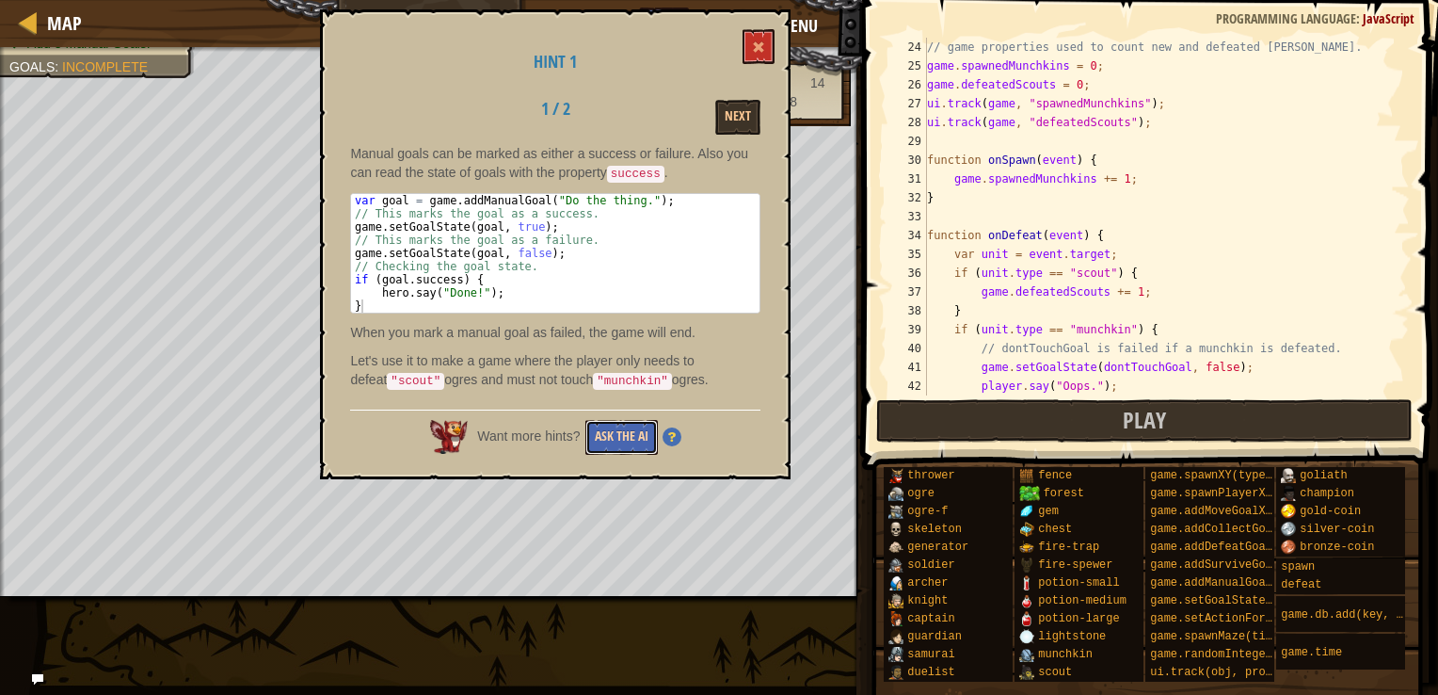
click at [642, 434] on button "Ask the AI" at bounding box center [621, 437] width 72 height 35
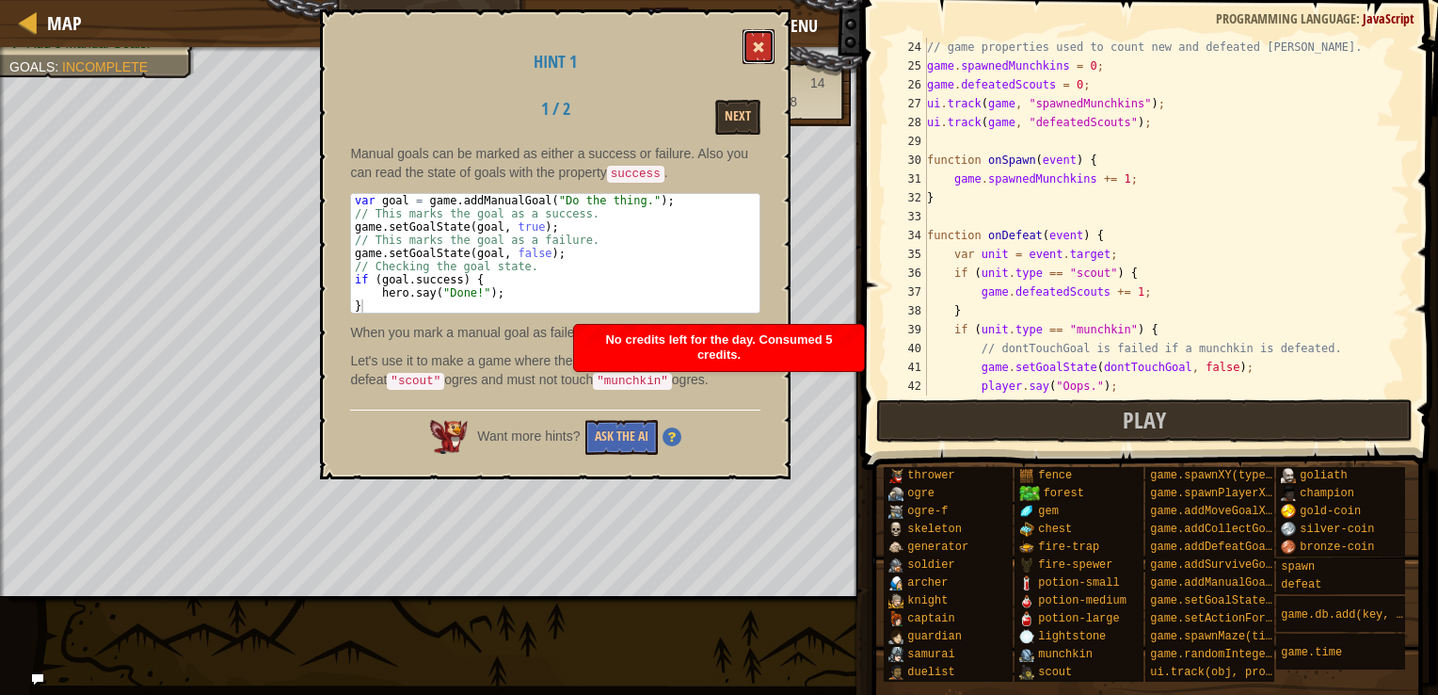
click at [751, 38] on button at bounding box center [759, 46] width 32 height 35
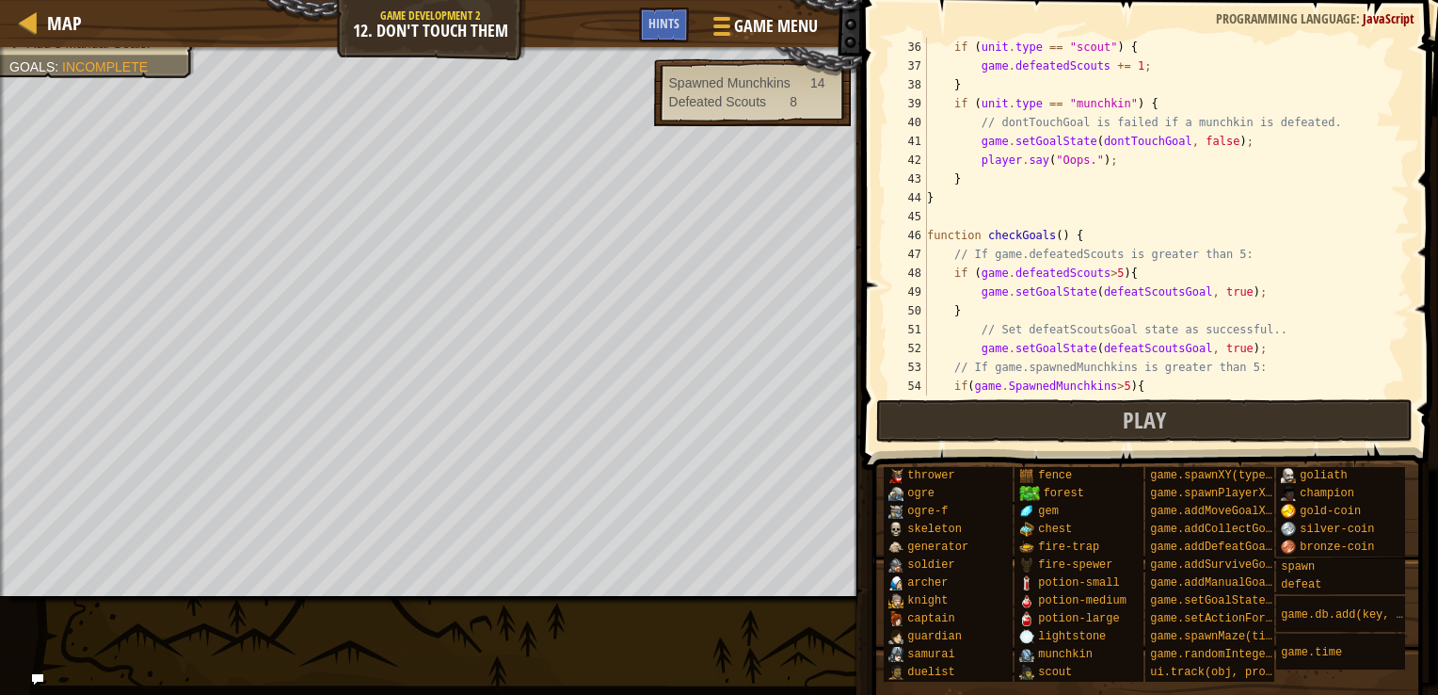
scroll to position [734, 0]
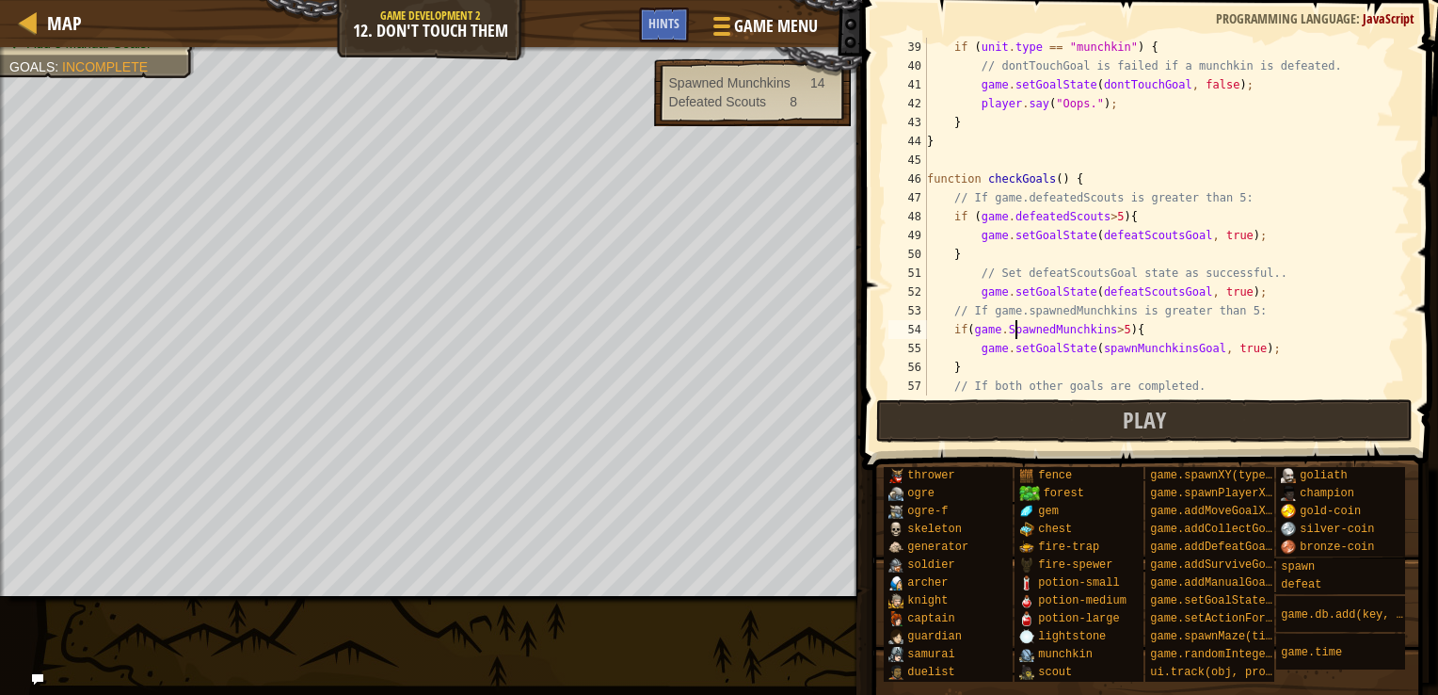
click at [1016, 331] on div "if ( unit . type == "munchkin" ) { // dontTouchGoal is failed if a munchkin is …" at bounding box center [1159, 235] width 472 height 395
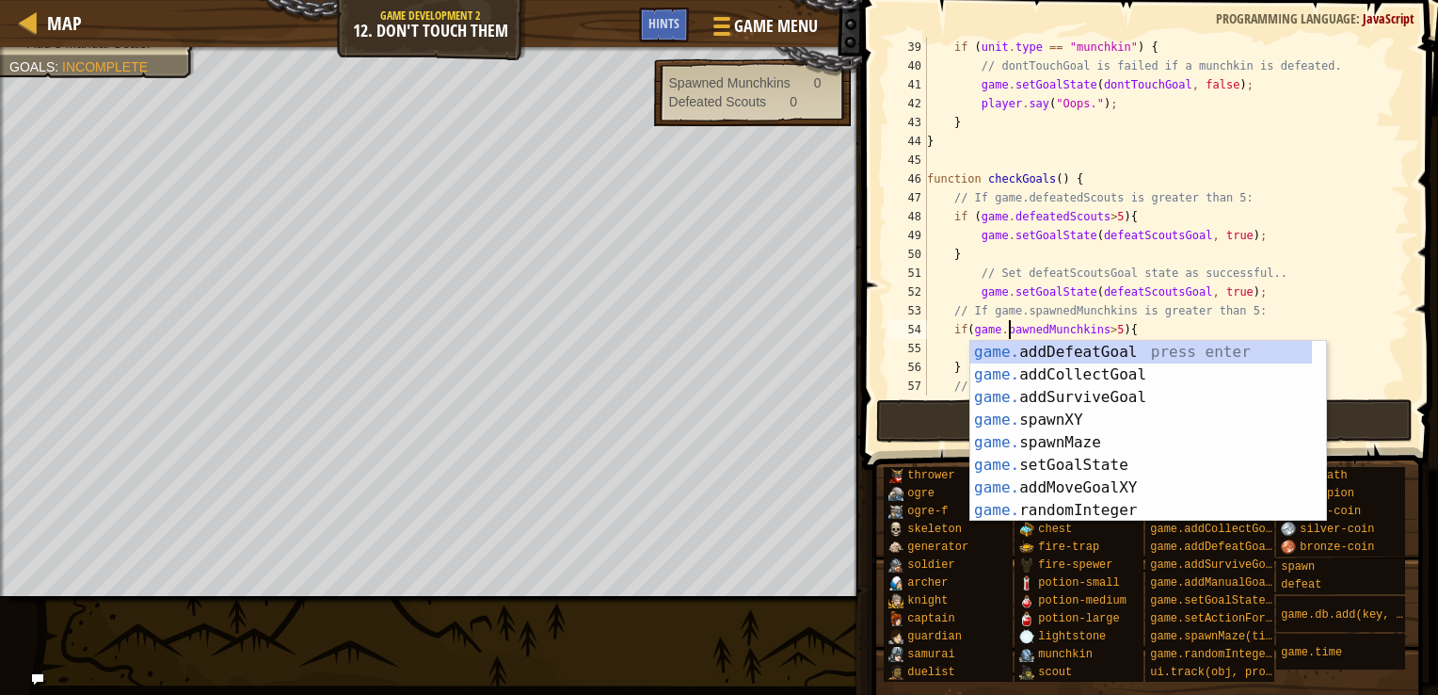
scroll to position [8, 7]
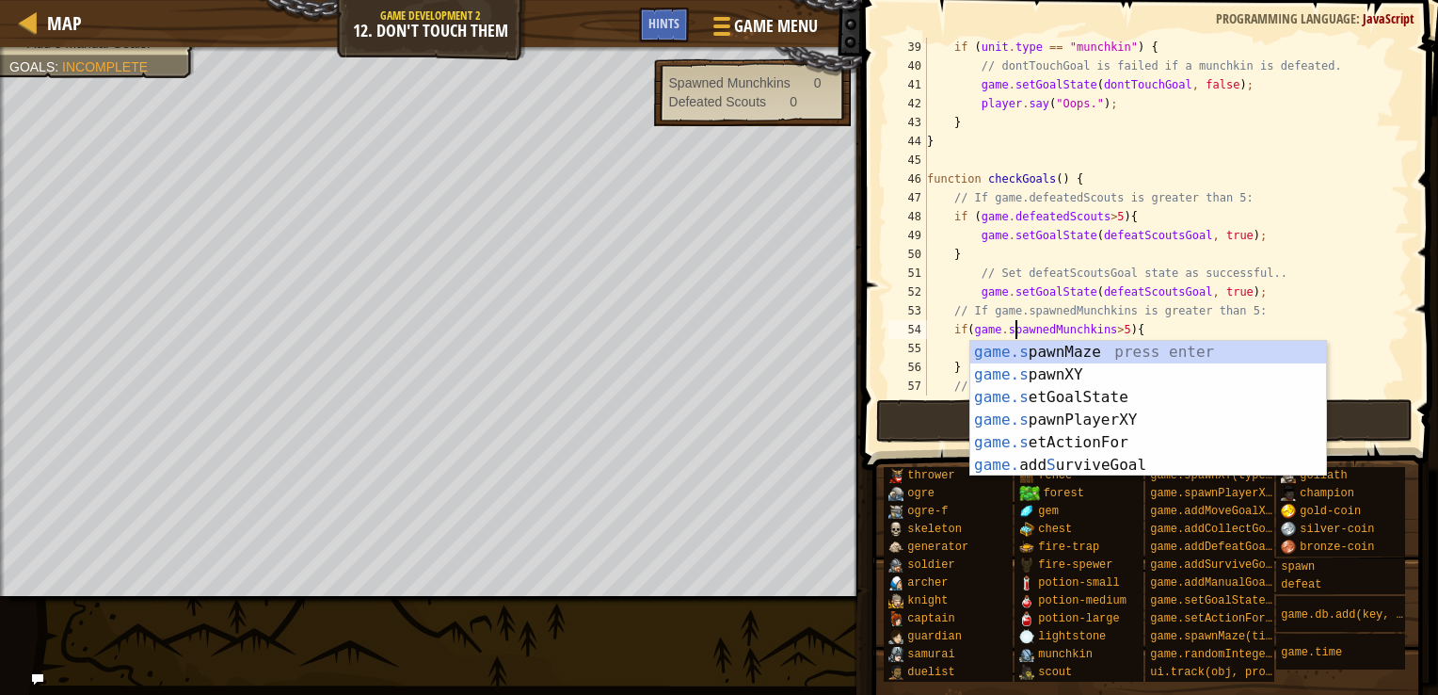
click at [1035, 299] on div "if ( unit . type == "munchkin" ) { // dontTouchGoal is failed if a munchkin is …" at bounding box center [1159, 235] width 472 height 395
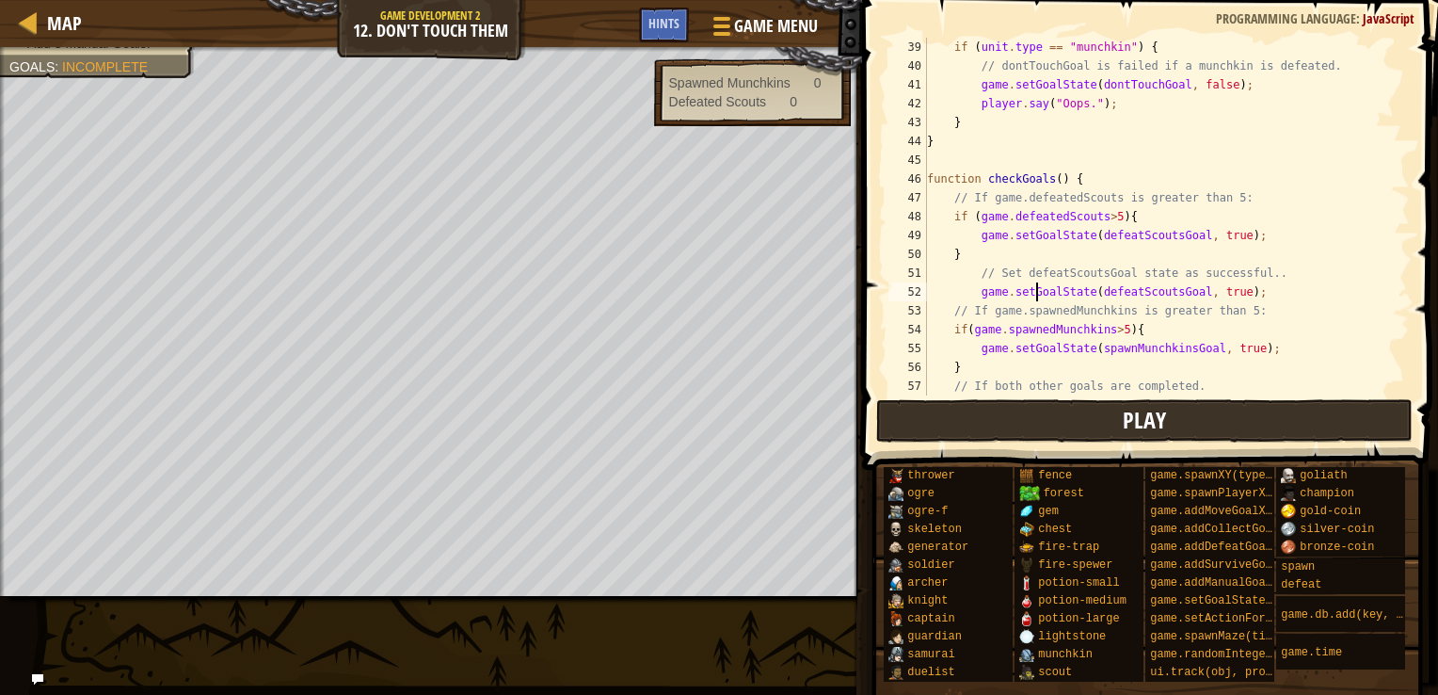
type textarea "game.setGoalState(defeatScoutsGoal, true);"
click at [1121, 413] on button "Play" at bounding box center [1144, 420] width 537 height 43
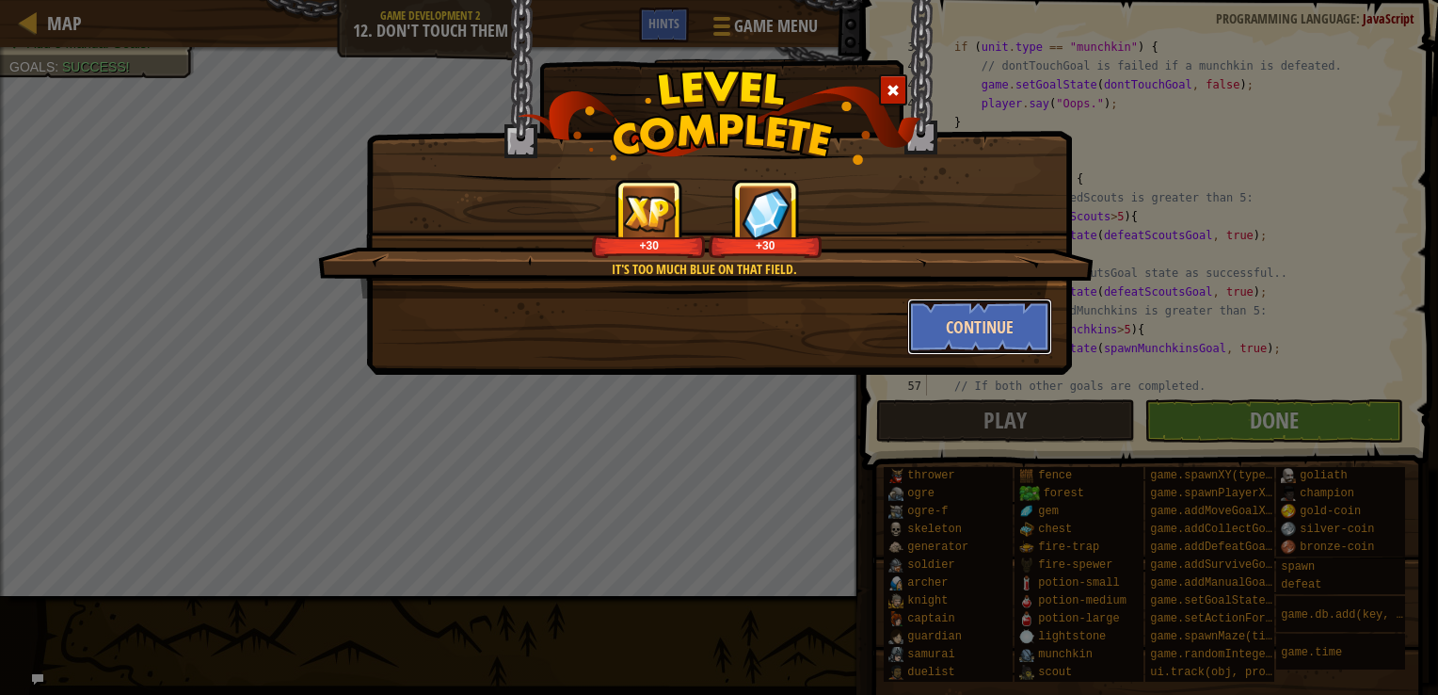
click at [979, 318] on button "Continue" at bounding box center [980, 326] width 146 height 56
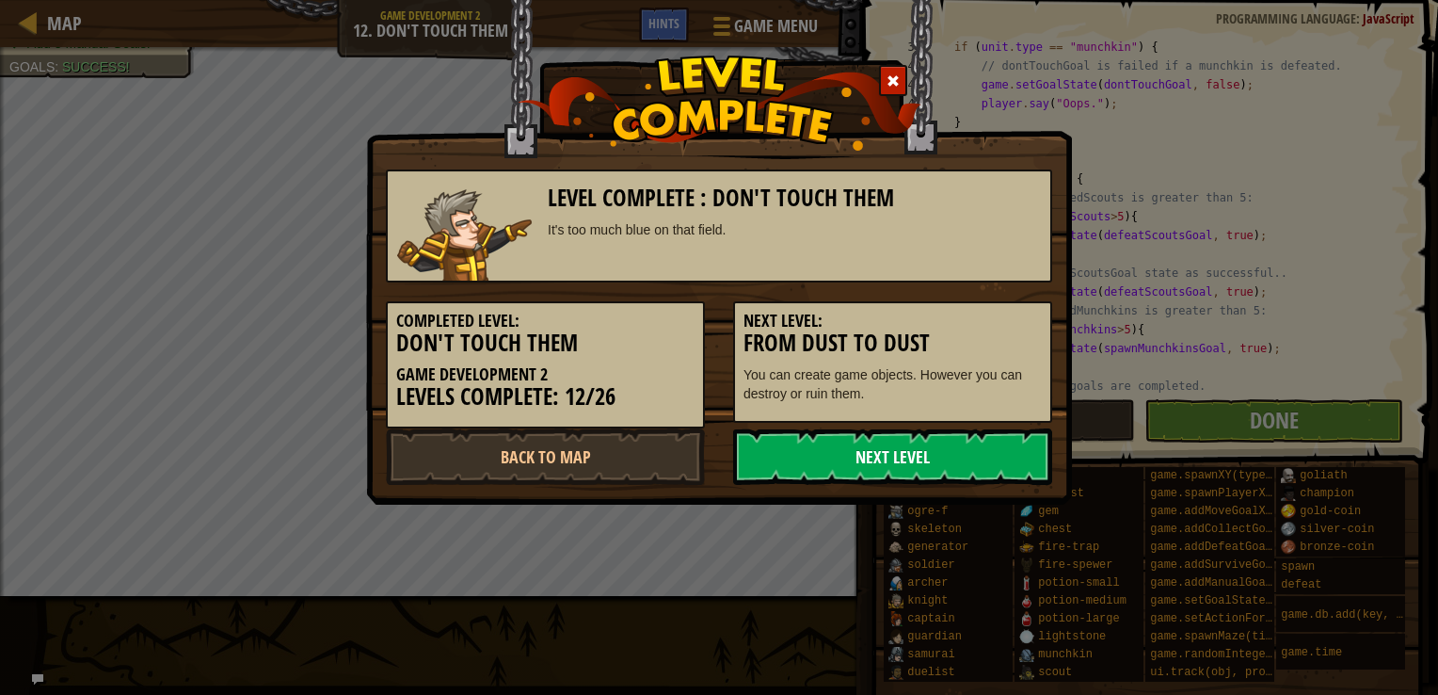
click at [908, 447] on link "Next Level" at bounding box center [892, 456] width 319 height 56
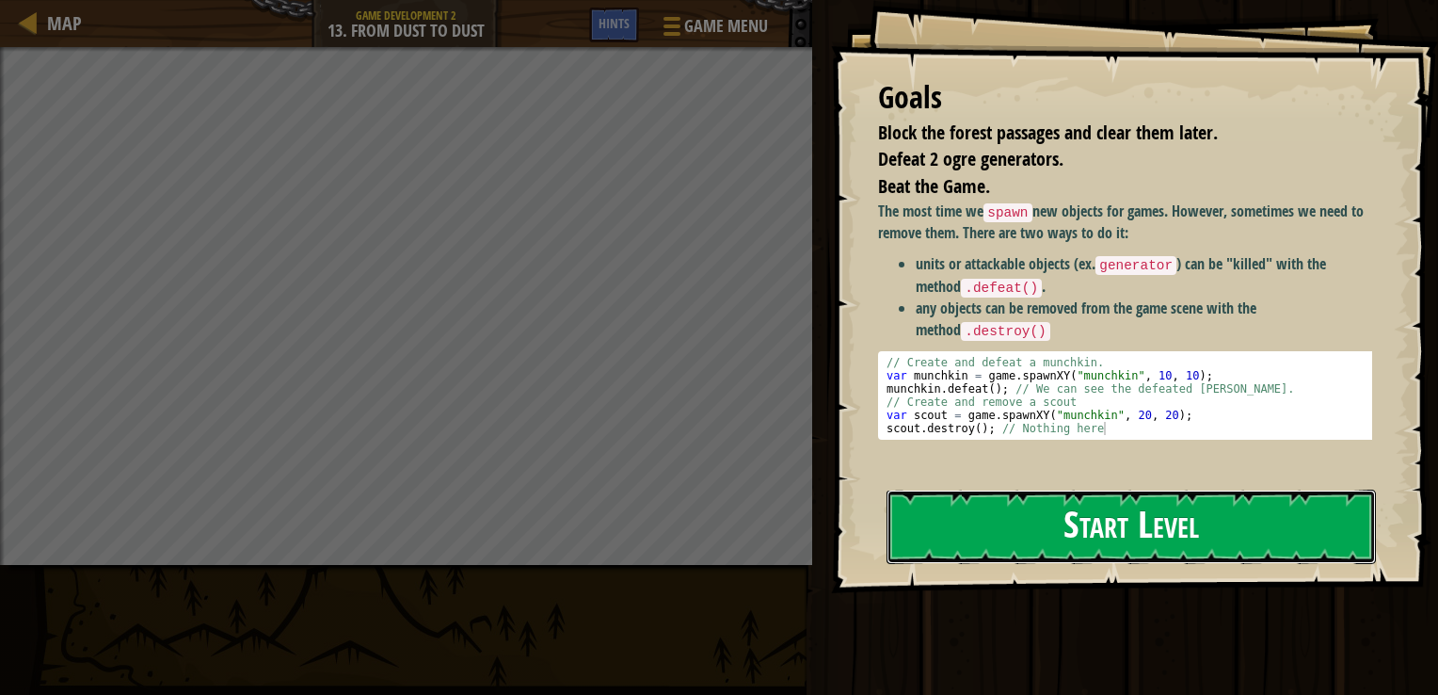
click at [1063, 503] on button "Start Level" at bounding box center [1131, 526] width 489 height 74
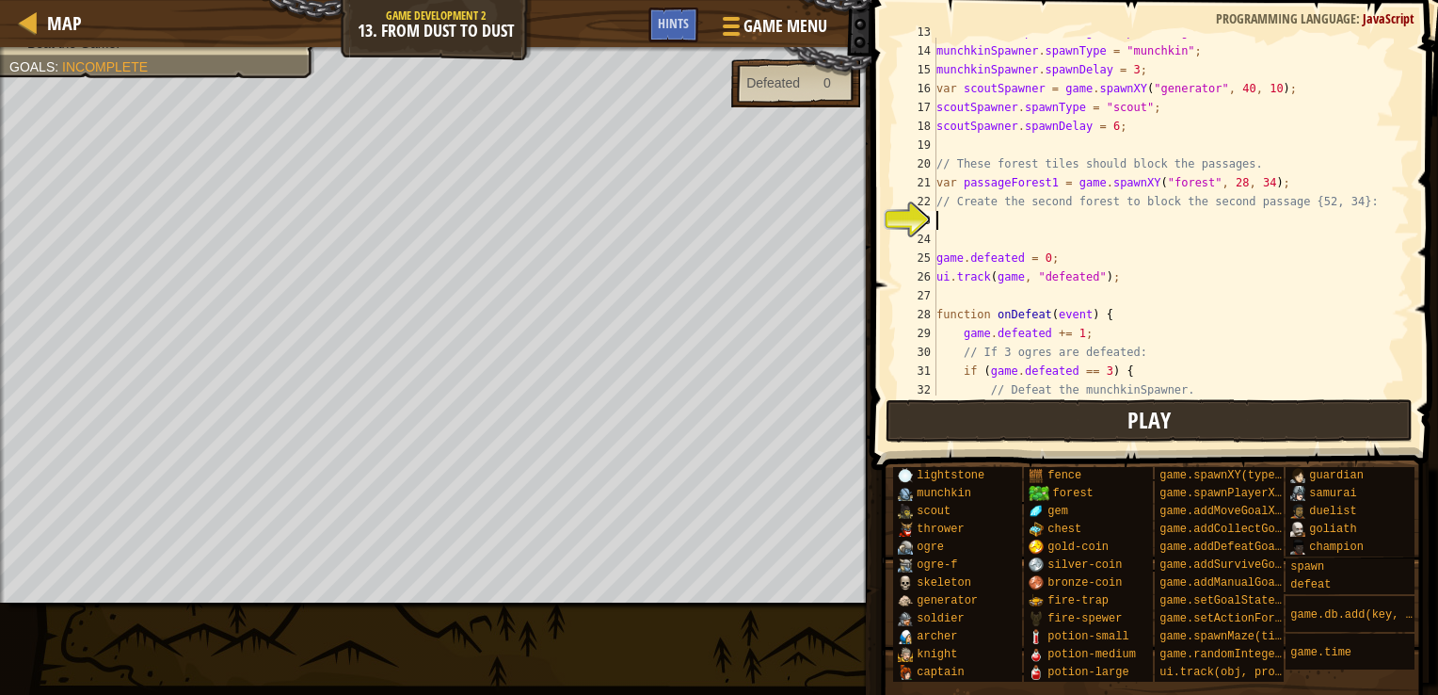
scroll to position [254, 0]
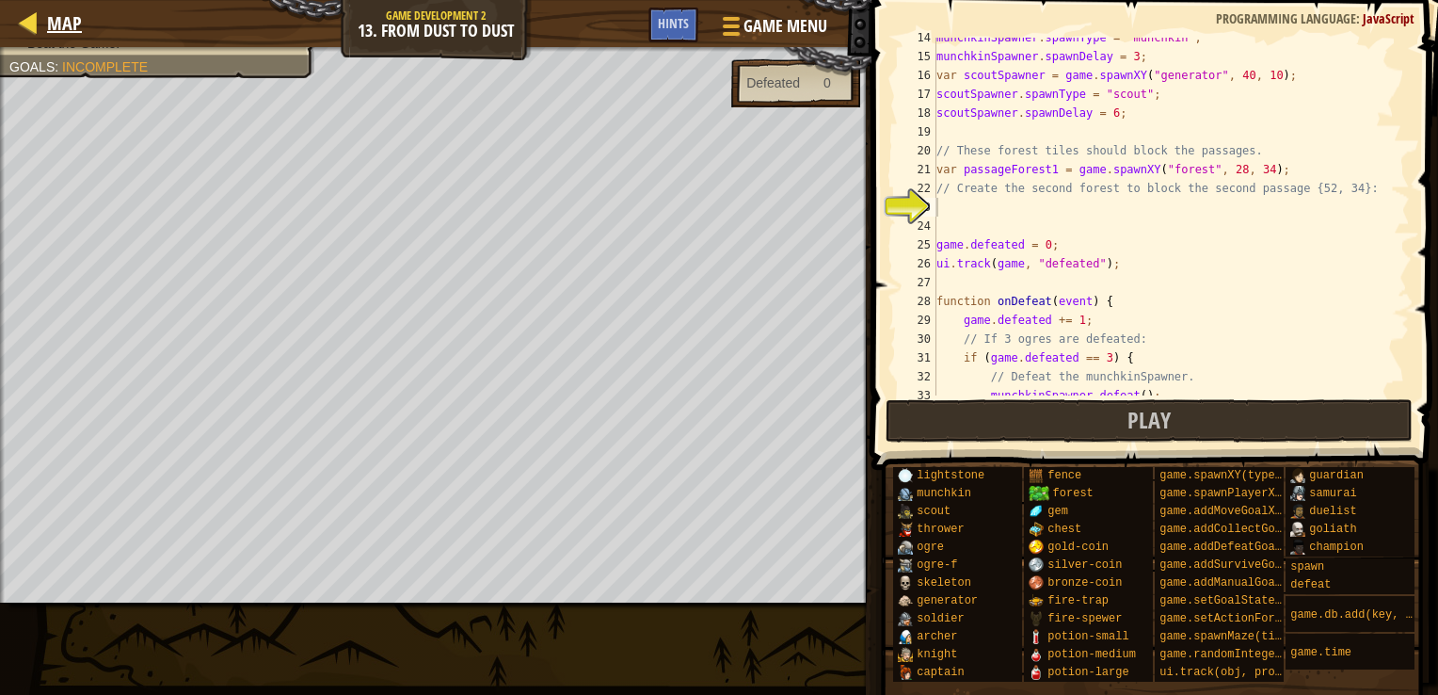
click at [55, 8] on div "Map" at bounding box center [60, 23] width 44 height 47
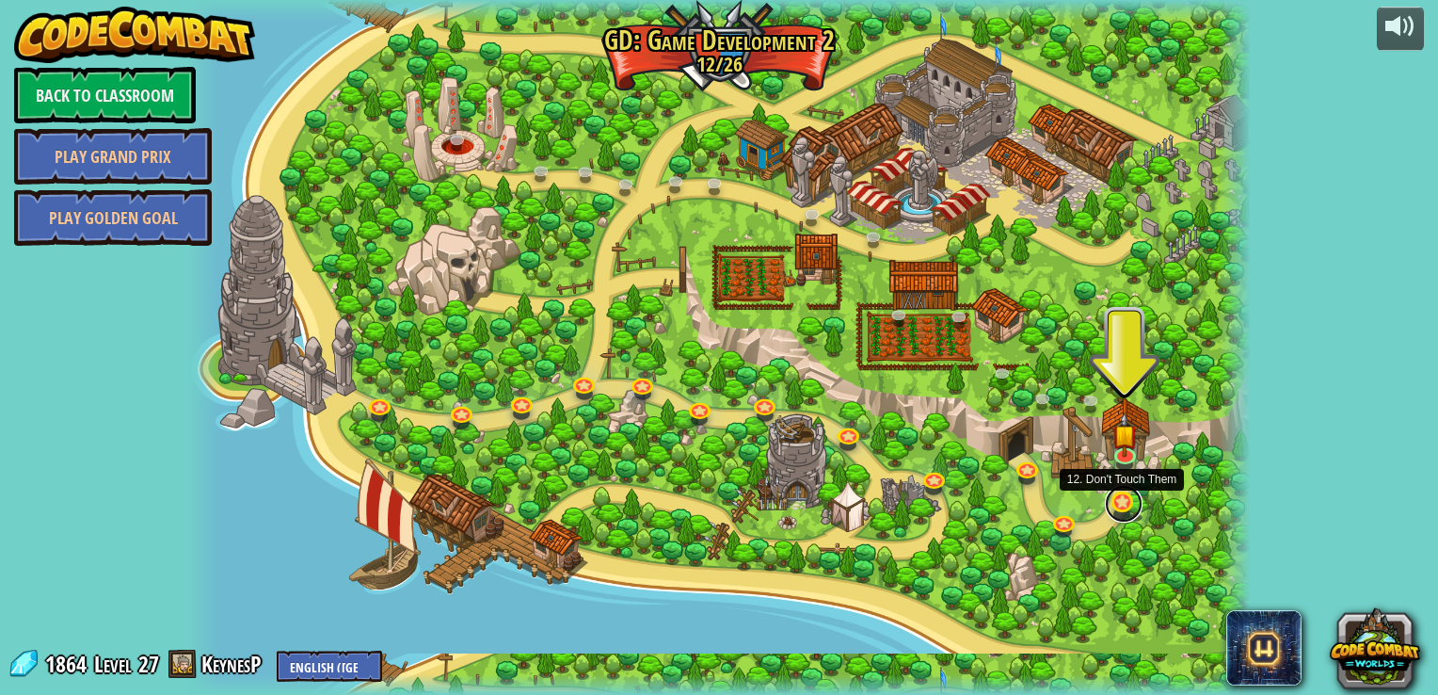
click at [1110, 504] on link at bounding box center [1124, 504] width 38 height 38
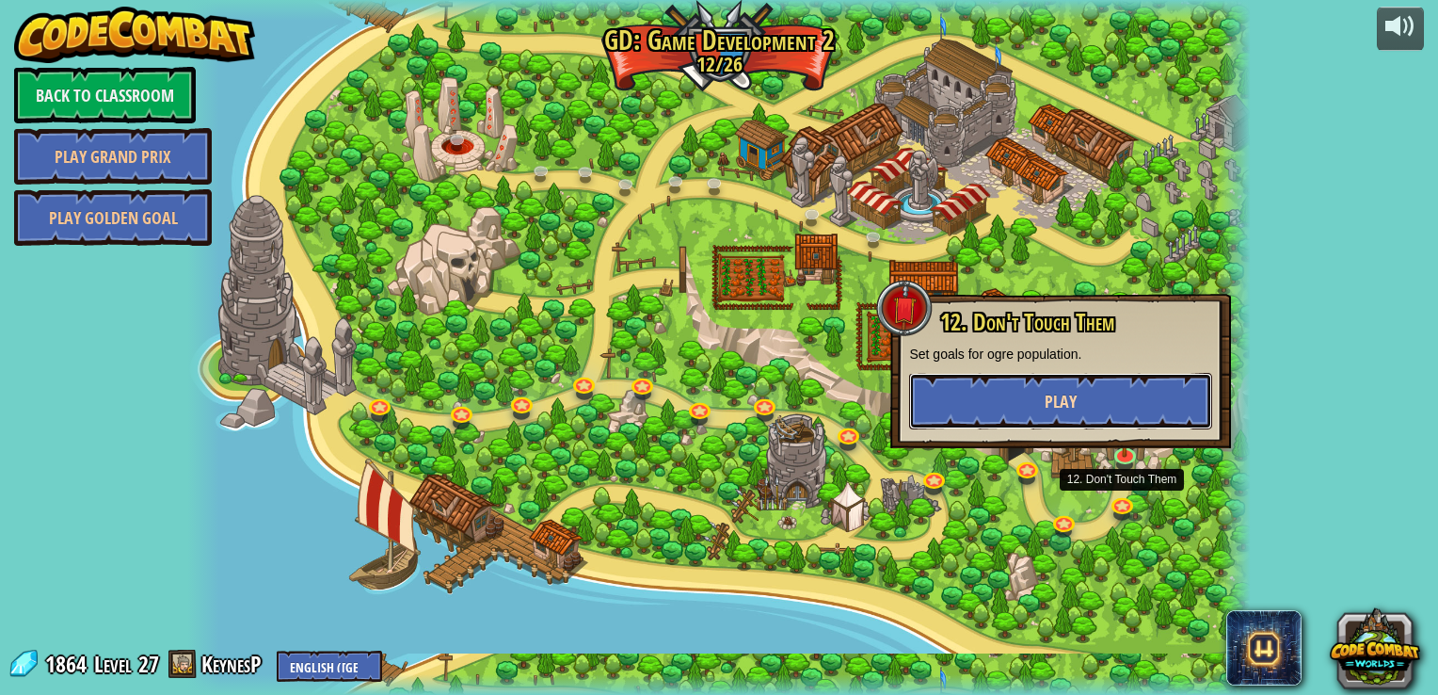
click at [1094, 393] on button "Play" at bounding box center [1060, 401] width 303 height 56
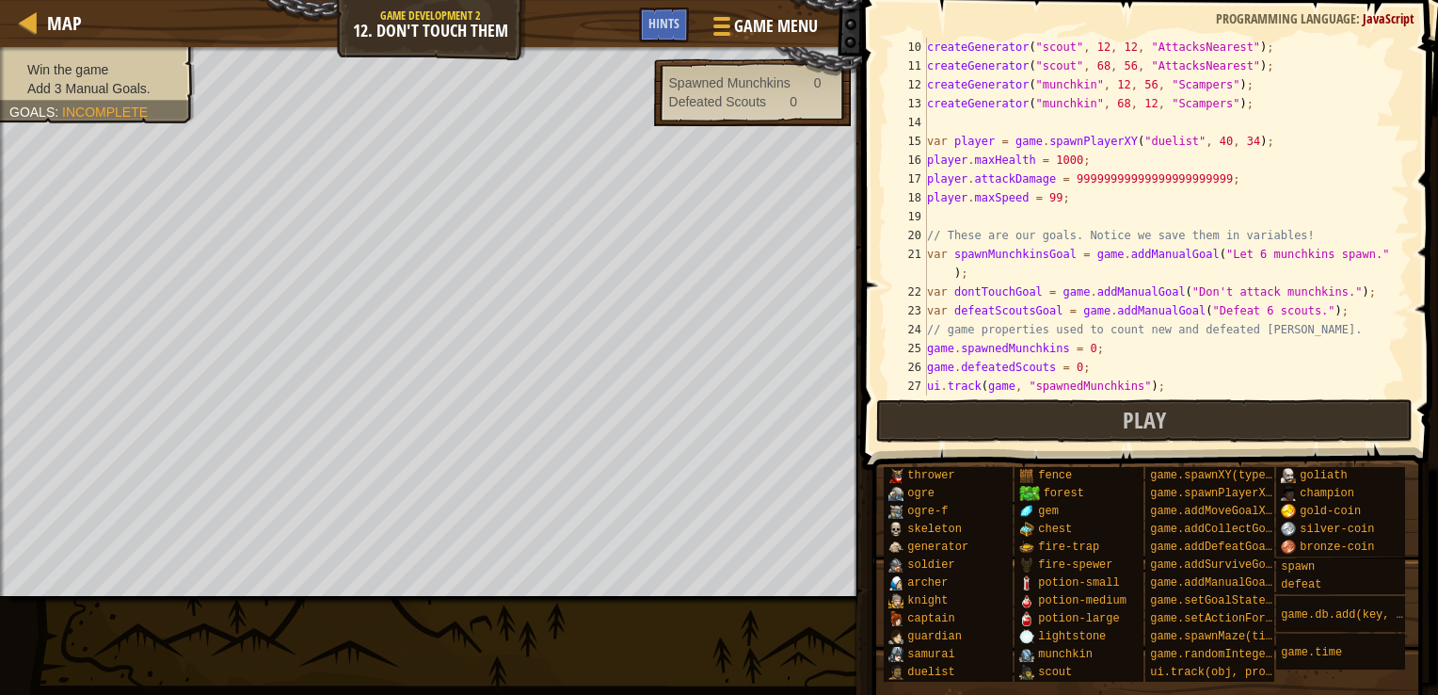
scroll to position [226, 0]
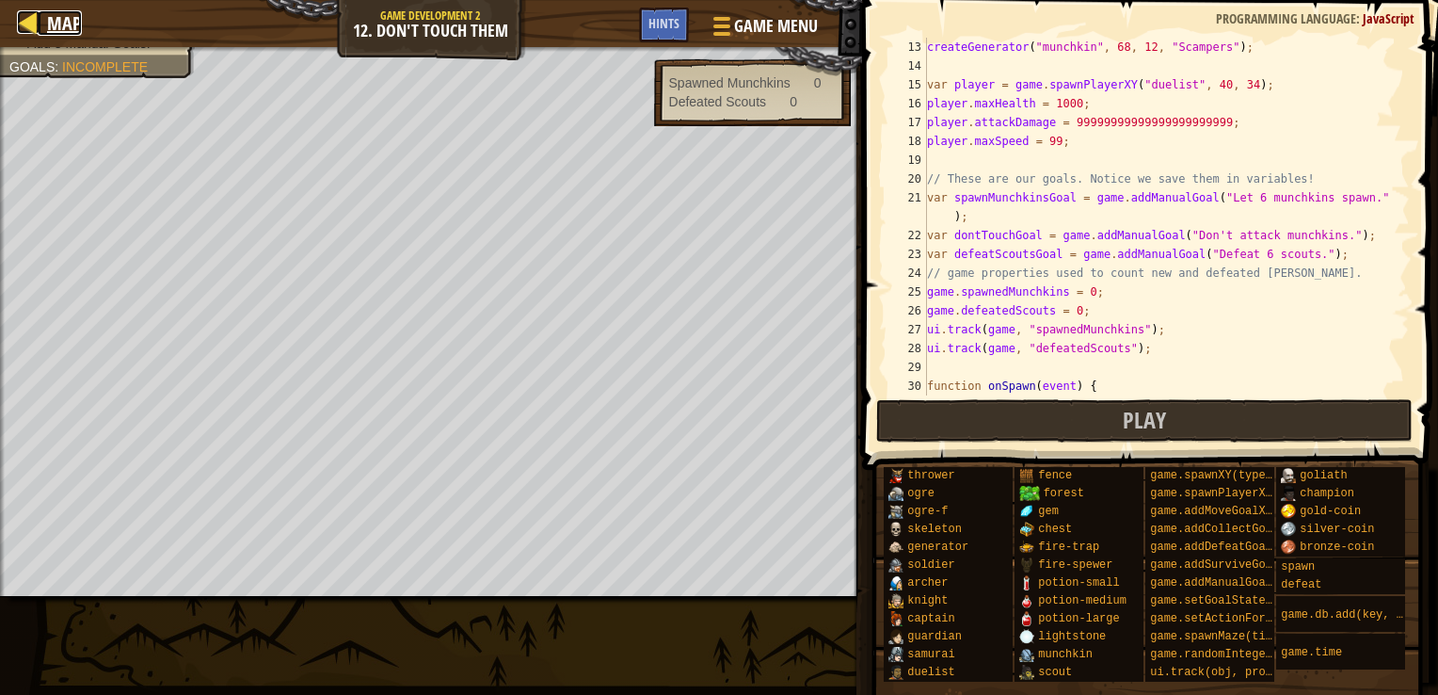
click at [45, 27] on link "Map" at bounding box center [60, 22] width 44 height 25
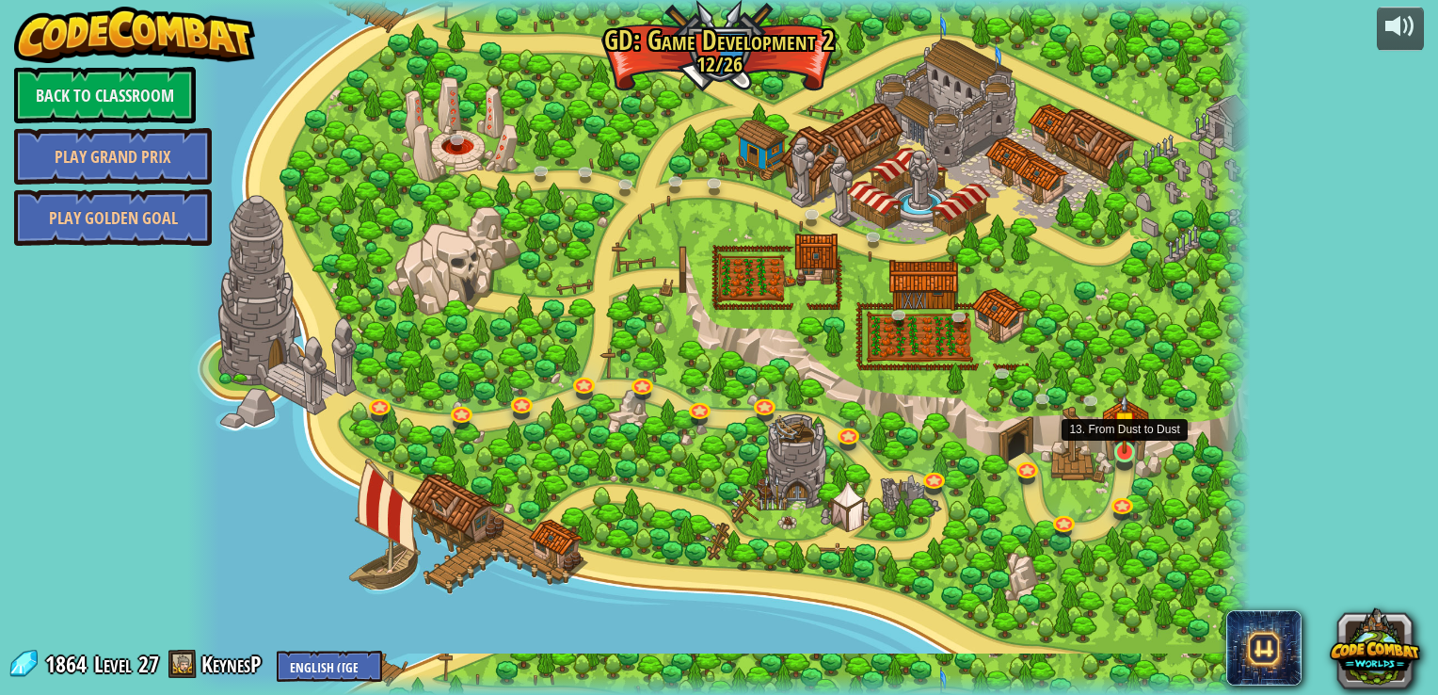
click at [1127, 440] on img at bounding box center [1124, 422] width 26 height 61
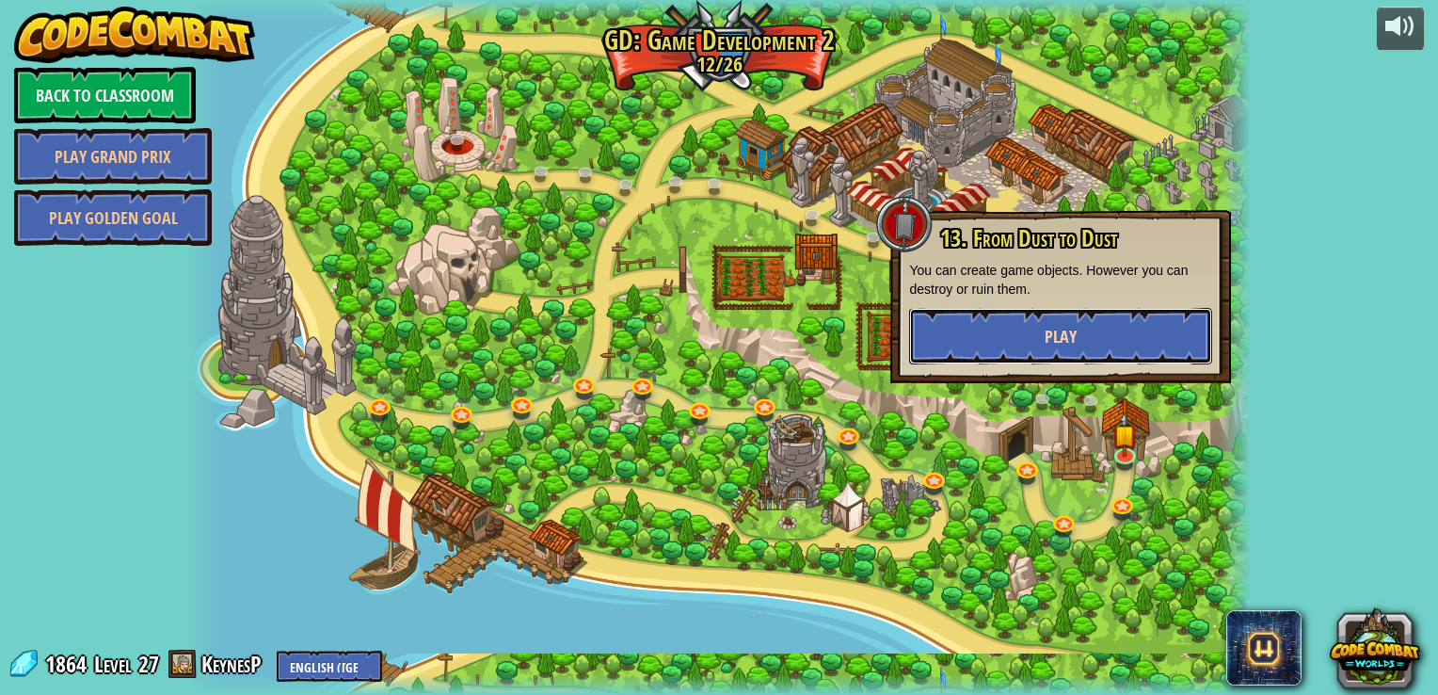
click at [1088, 337] on button "Play" at bounding box center [1060, 336] width 303 height 56
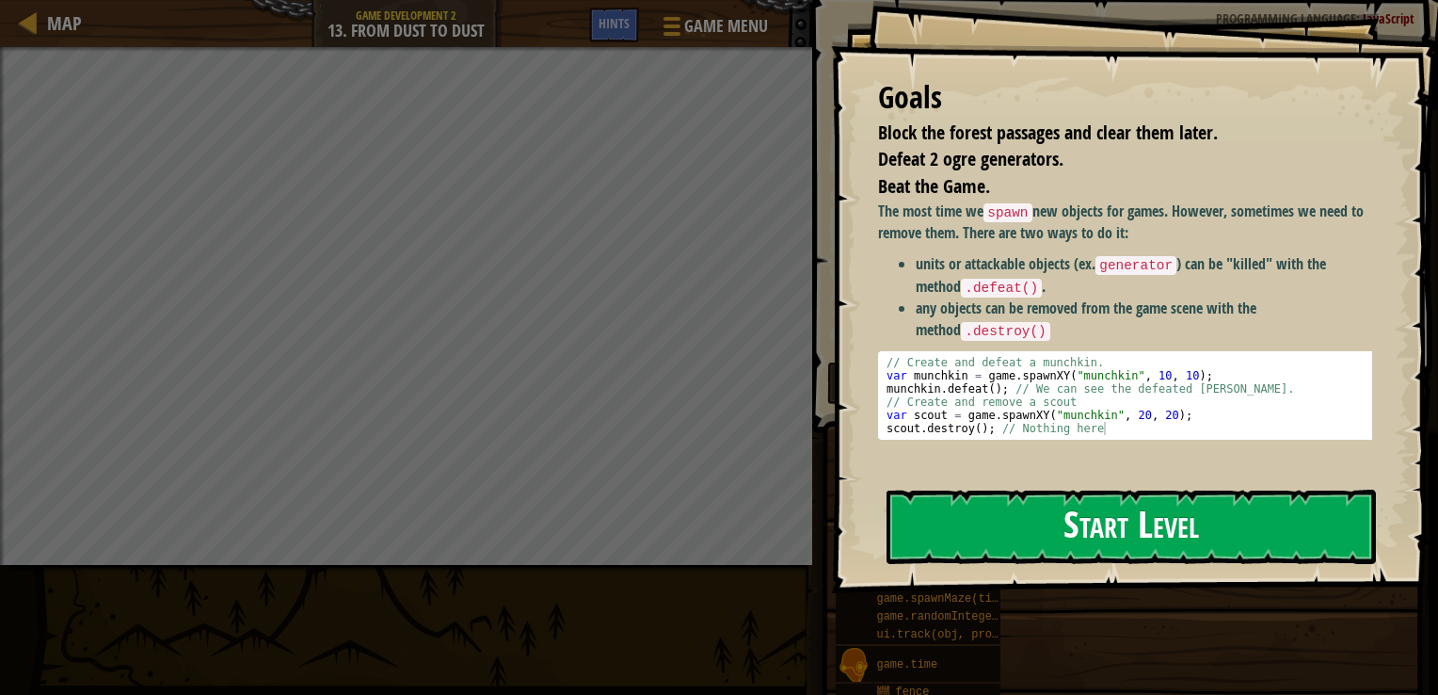
click at [1229, 529] on button "Start Level" at bounding box center [1131, 526] width 489 height 74
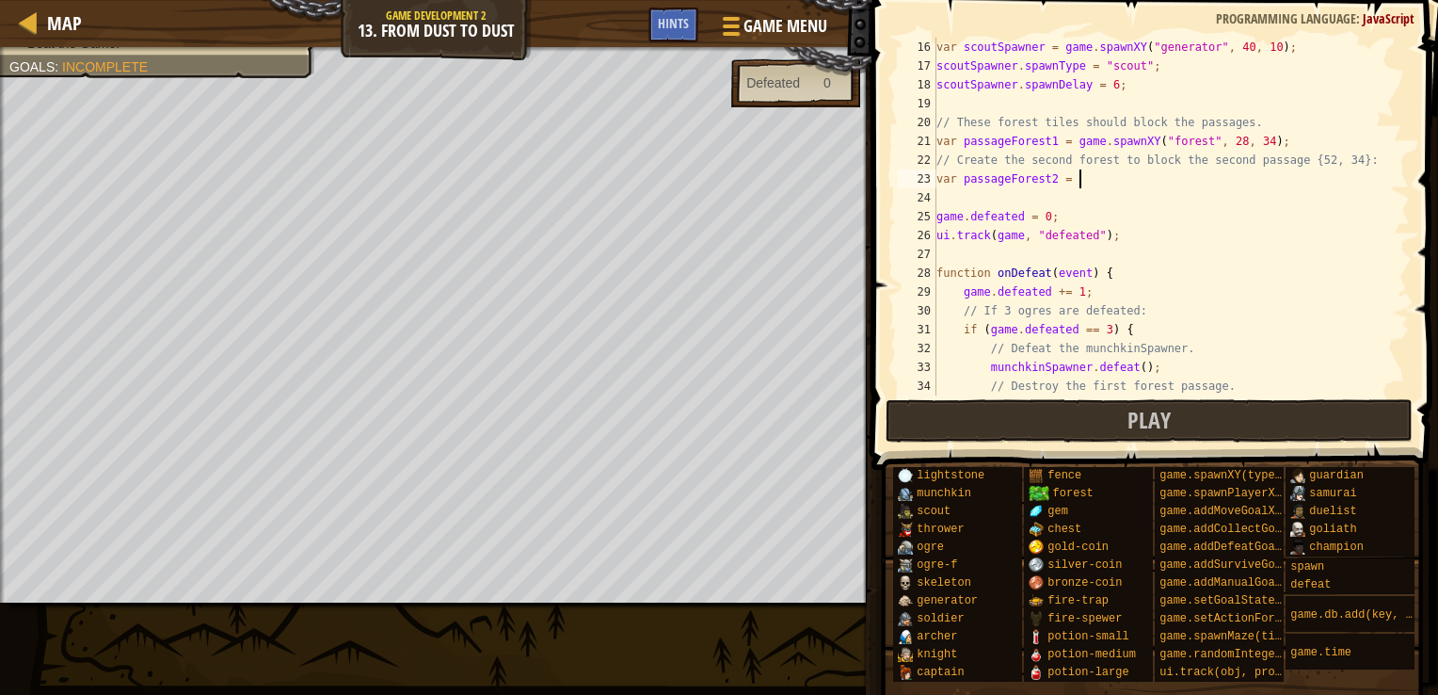
scroll to position [8, 11]
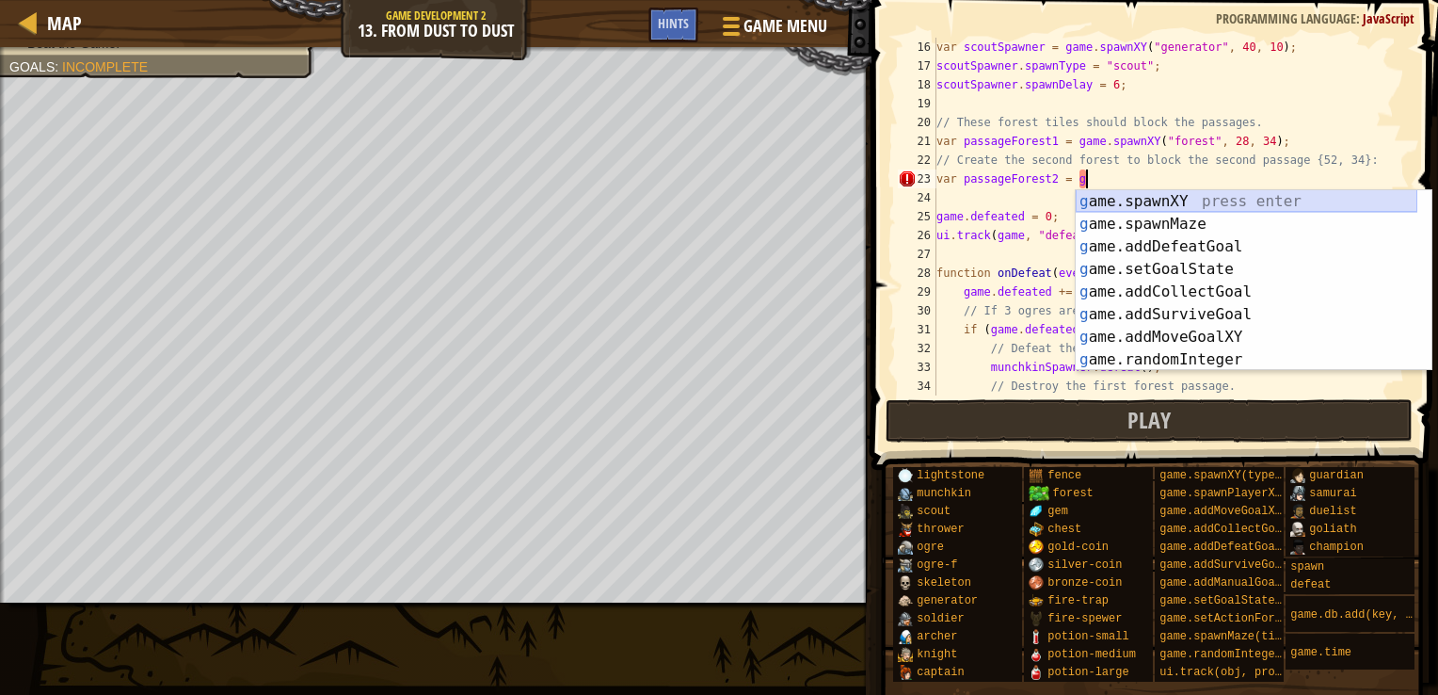
click at [1175, 195] on div "g ame.spawnXY press enter g ame.spawnMaze press enter g ame.addDefeatGoal press…" at bounding box center [1247, 303] width 342 height 226
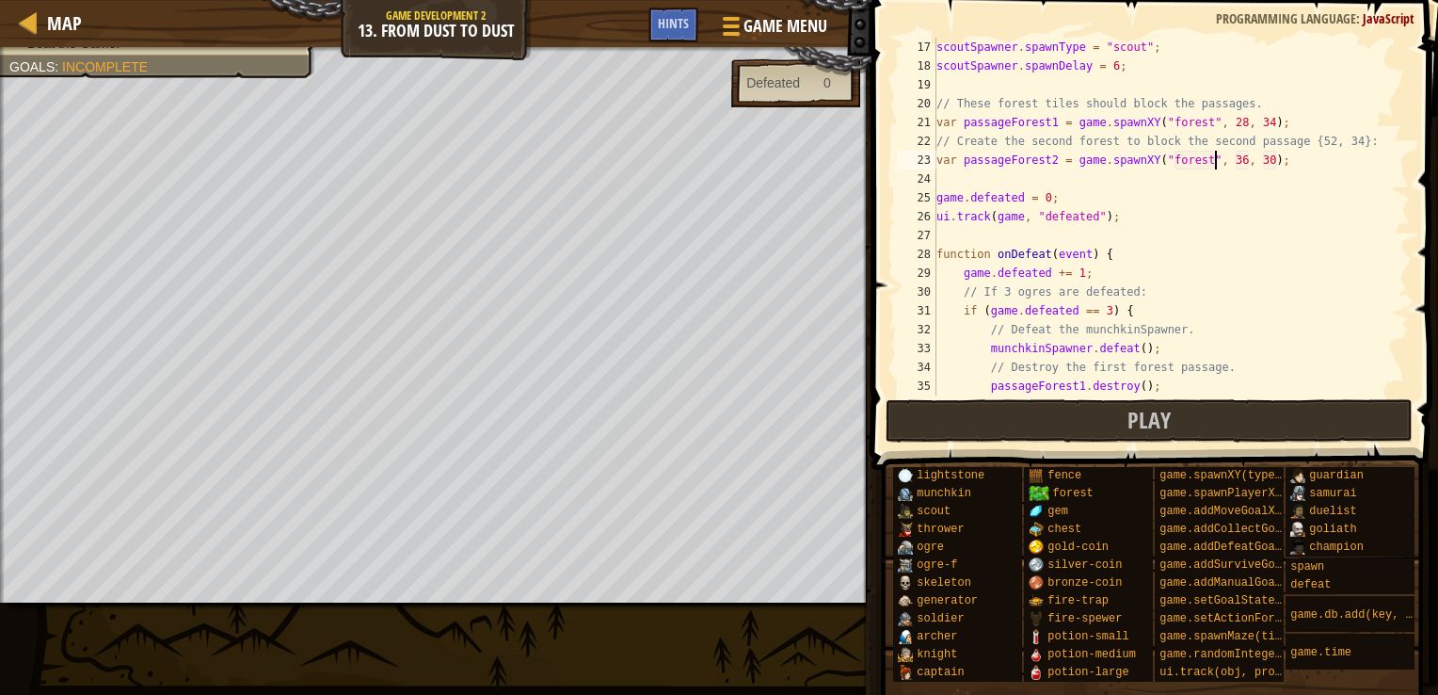
scroll to position [245, 0]
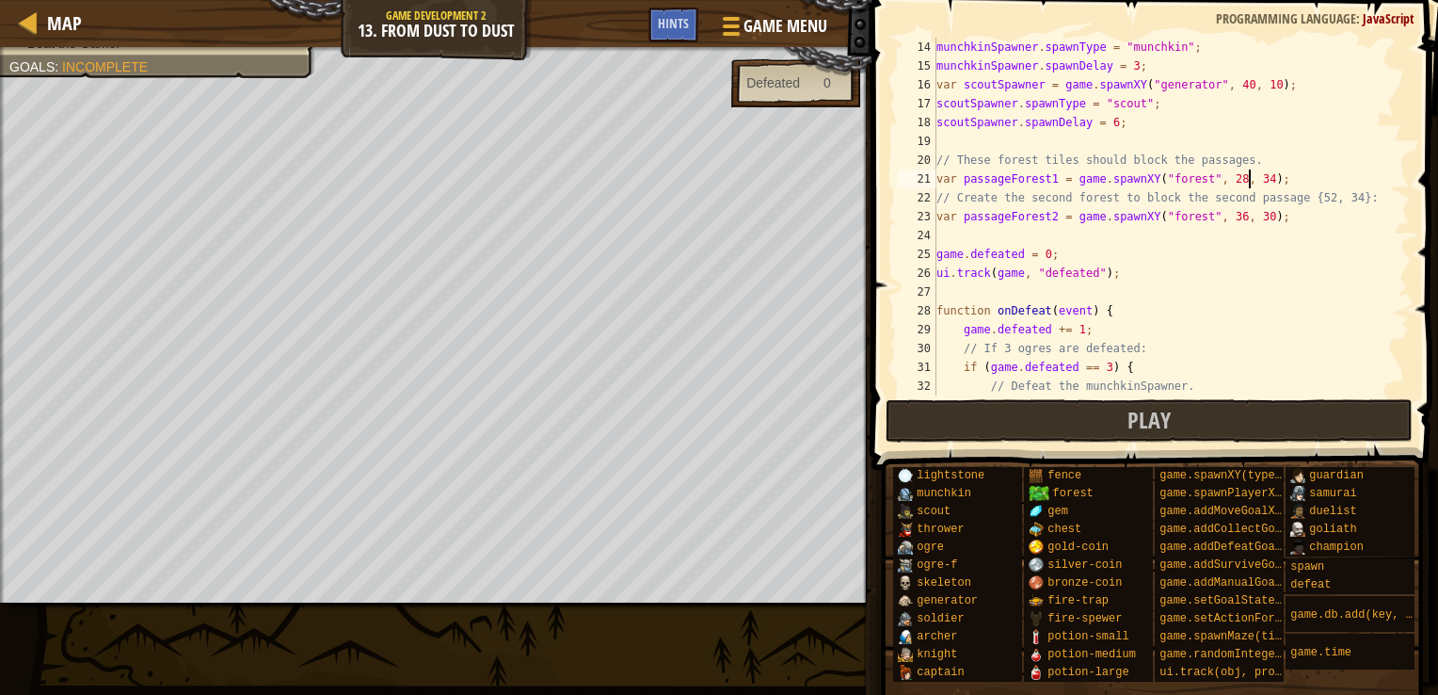
click at [1250, 175] on div "munchkinSpawner . spawnType = "munchkin" ; munchkinSpawner . spawnDelay = 3 ; v…" at bounding box center [1164, 235] width 463 height 395
click at [1250, 216] on div "munchkinSpawner . spawnType = "munchkin" ; munchkinSpawner . spawnDelay = 3 ; v…" at bounding box center [1164, 235] width 463 height 395
click at [1280, 218] on div "munchkinSpawner . spawnType = "munchkin" ; munchkinSpawner . spawnDelay = 3 ; v…" at bounding box center [1164, 235] width 463 height 395
type textarea "var passageForest2 = game.spawnXY("forest", 52, 34);"
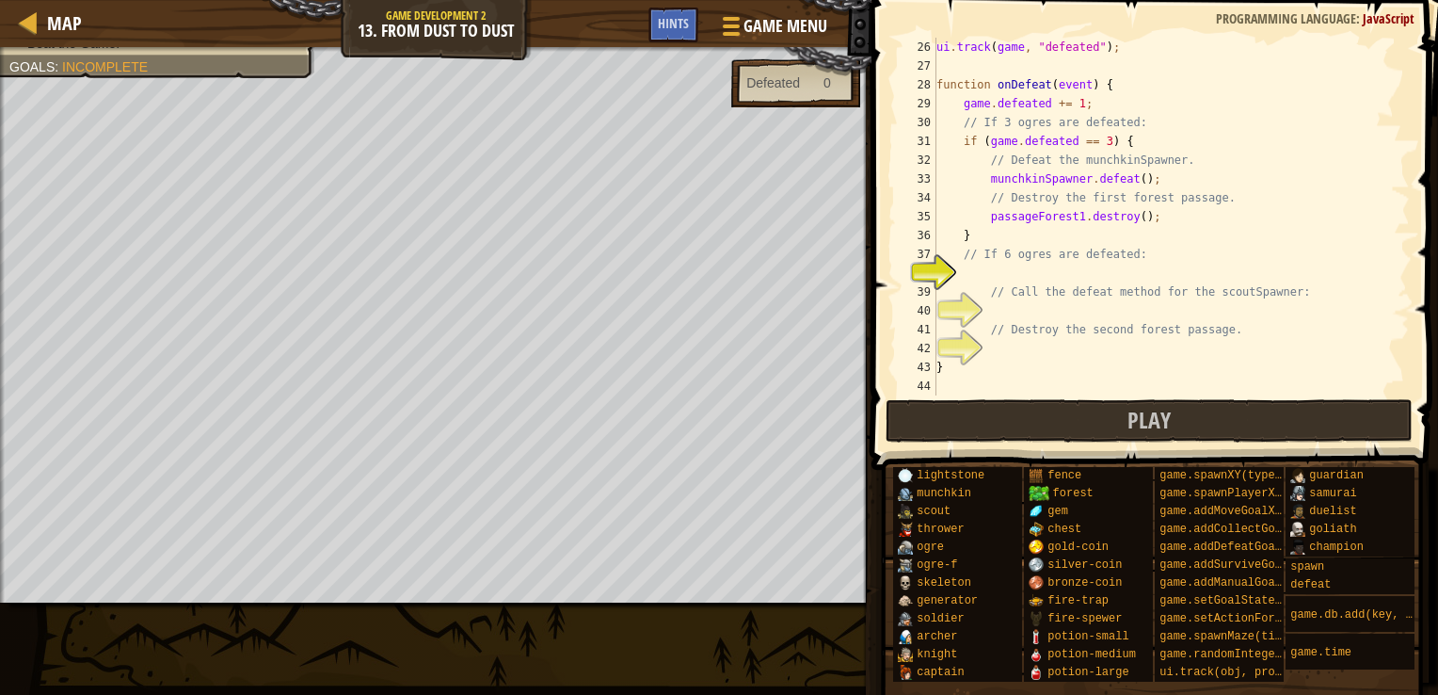
scroll to position [527, 0]
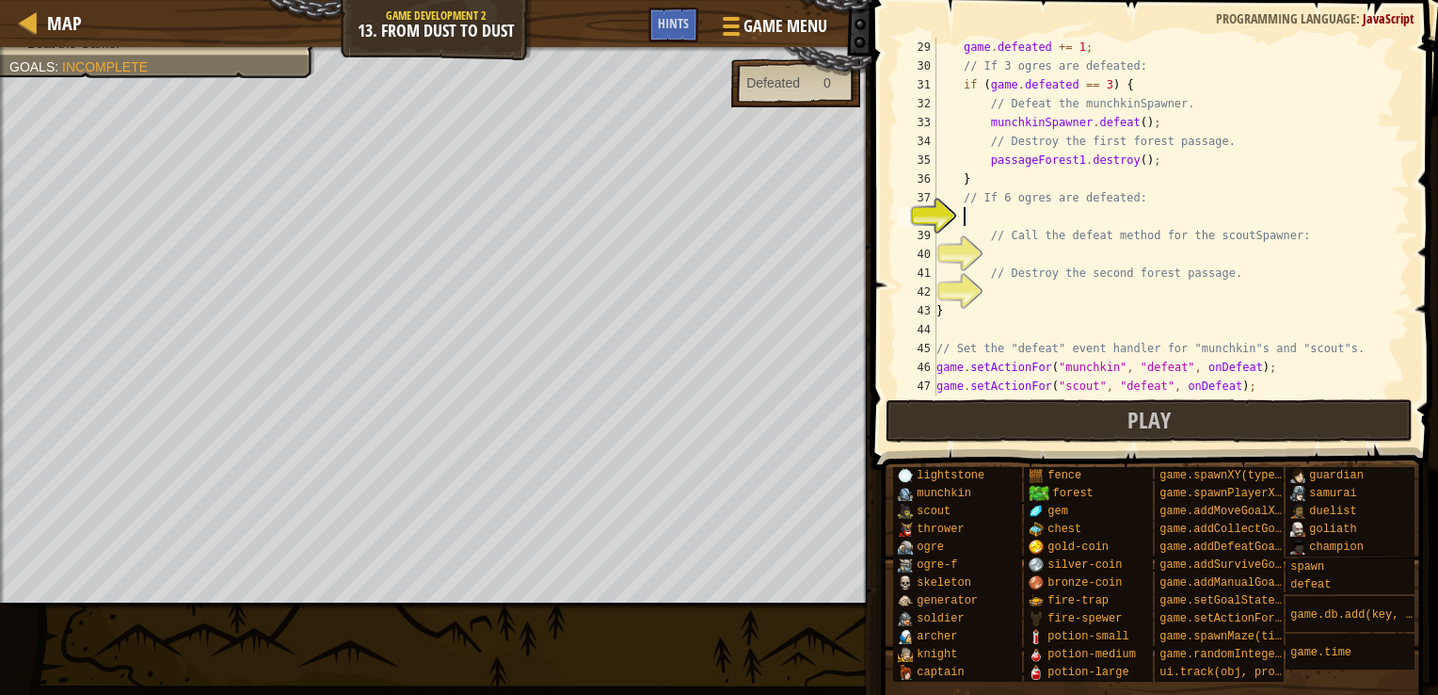
click at [1133, 217] on div "game . defeated += 1 ; // If 3 ogres are defeated: if ( game . defeated == 3 ) …" at bounding box center [1164, 235] width 463 height 395
type textarea "u"
type textarea "if (){"
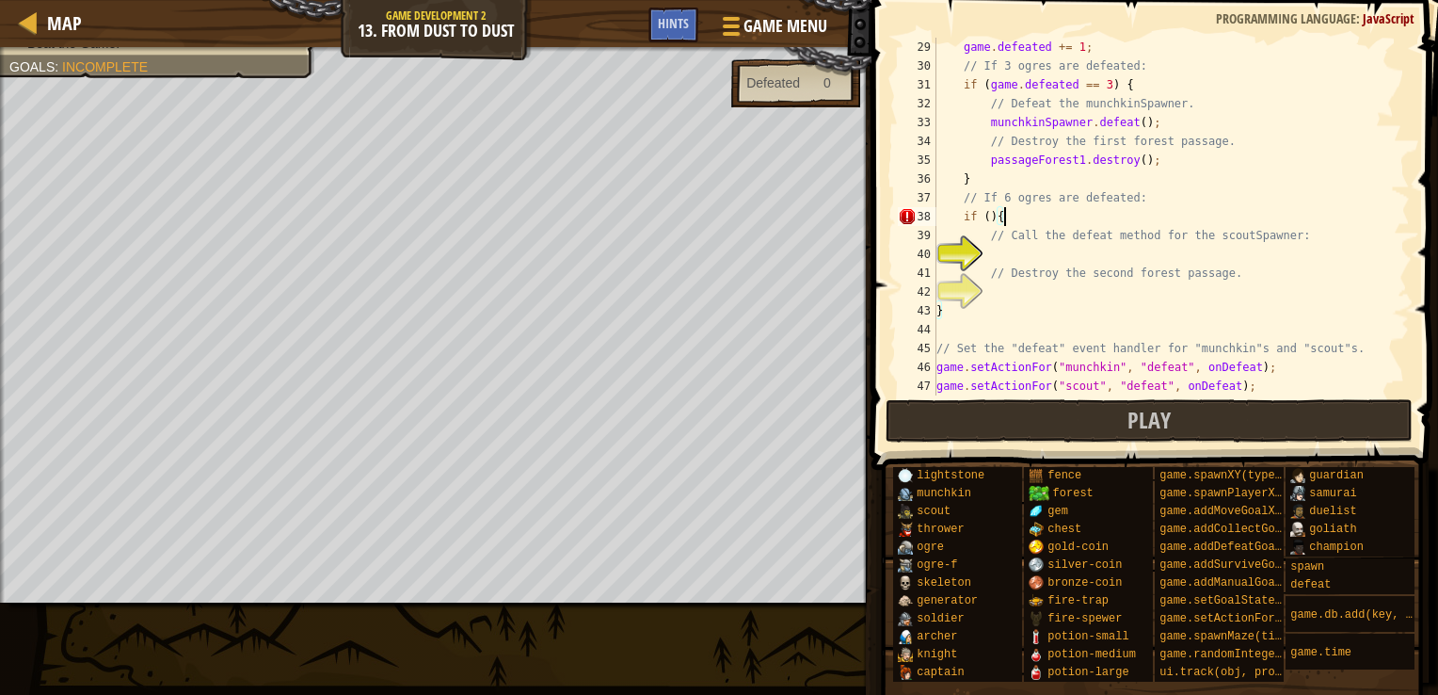
click at [1082, 219] on div "game . defeated += 1 ; // If 3 ogres are defeated: if ( game . defeated == 3 ) …" at bounding box center [1164, 235] width 463 height 395
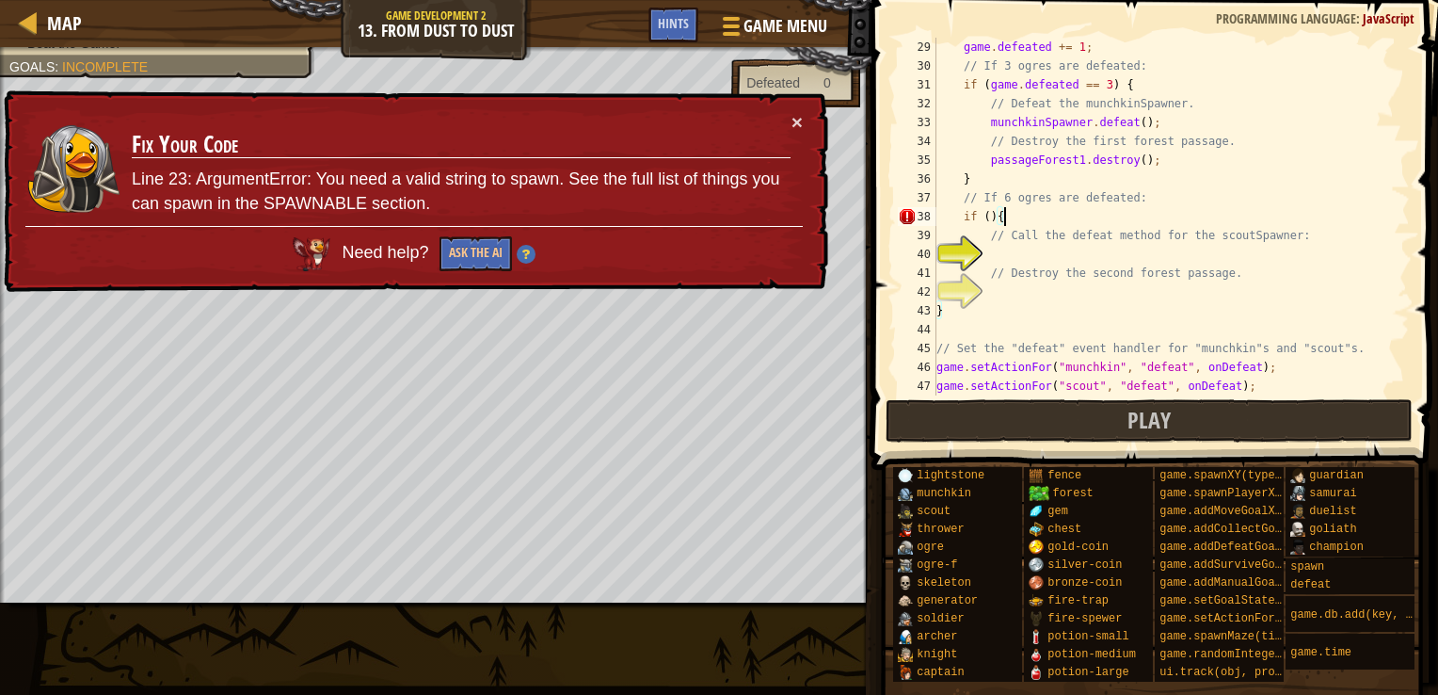
click at [1052, 288] on div "game . defeated += 1 ; // If 3 ogres are defeated: if ( game . defeated == 3 ) …" at bounding box center [1164, 235] width 463 height 395
click at [991, 216] on div "game . defeated += 1 ; // If 3 ogres are defeated: if ( game . defeated == 3 ) …" at bounding box center [1164, 235] width 463 height 395
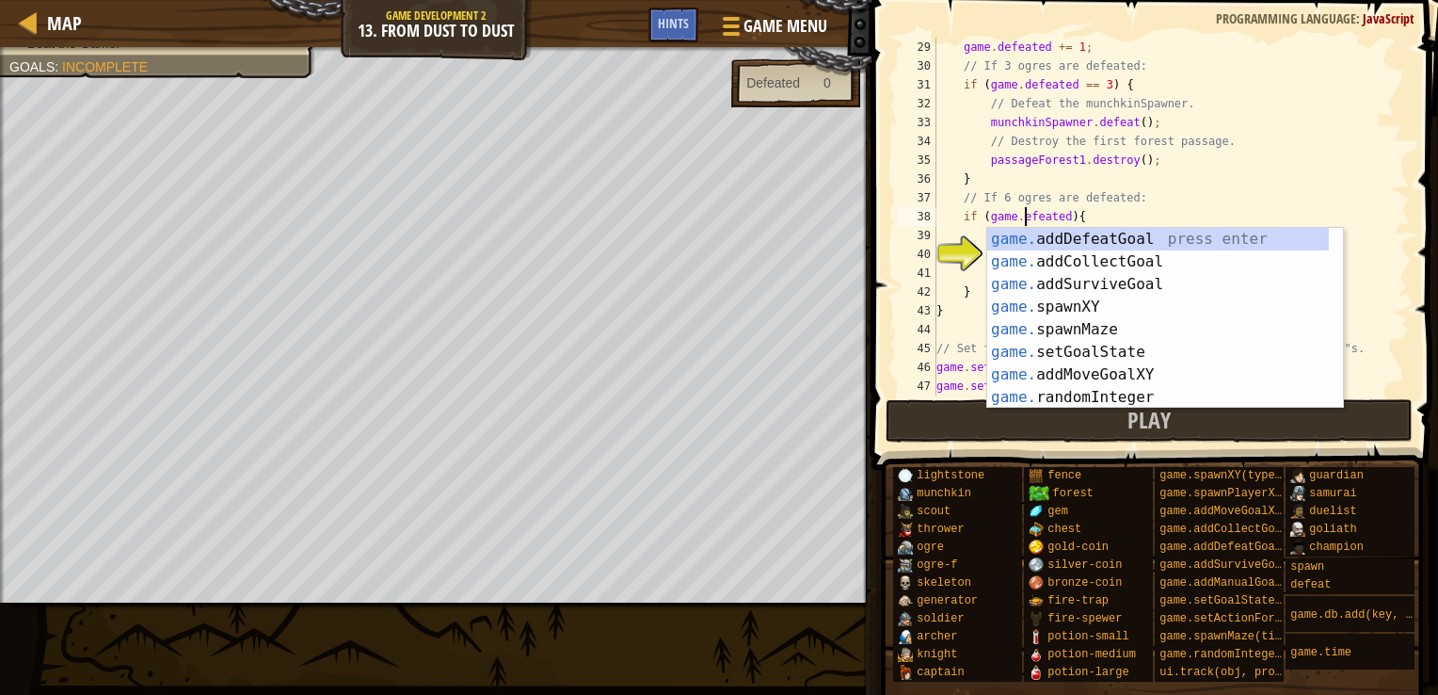
scroll to position [8, 8]
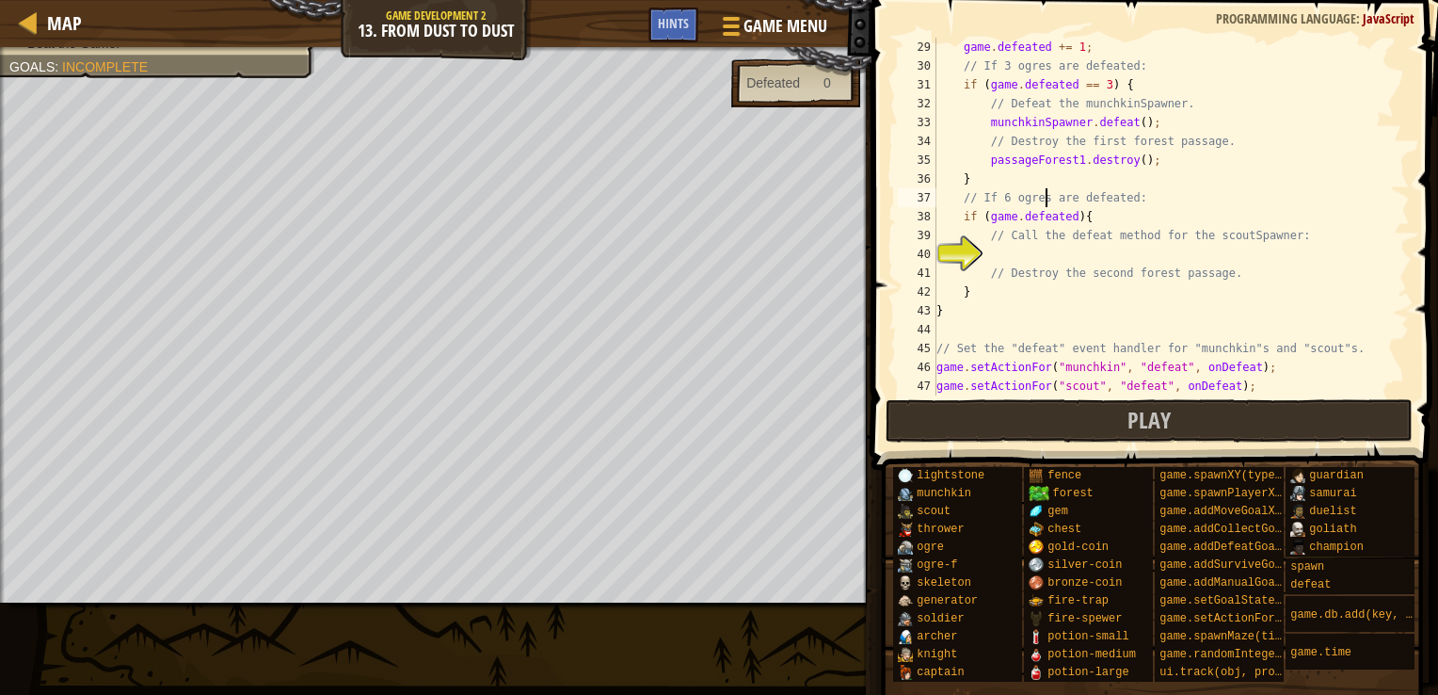
click at [1046, 206] on div "game . defeated += 1 ; // If 3 ogres are defeated: if ( game . defeated == 3 ) …" at bounding box center [1164, 235] width 463 height 395
type textarea "// If 6 ogres are defeated:"
click at [1079, 249] on div "game . defeated += 1 ; // If 3 ogres are defeated: if ( game . defeated == 3 ) …" at bounding box center [1164, 235] width 463 height 395
type textarea "scoutSpawner.defeat"
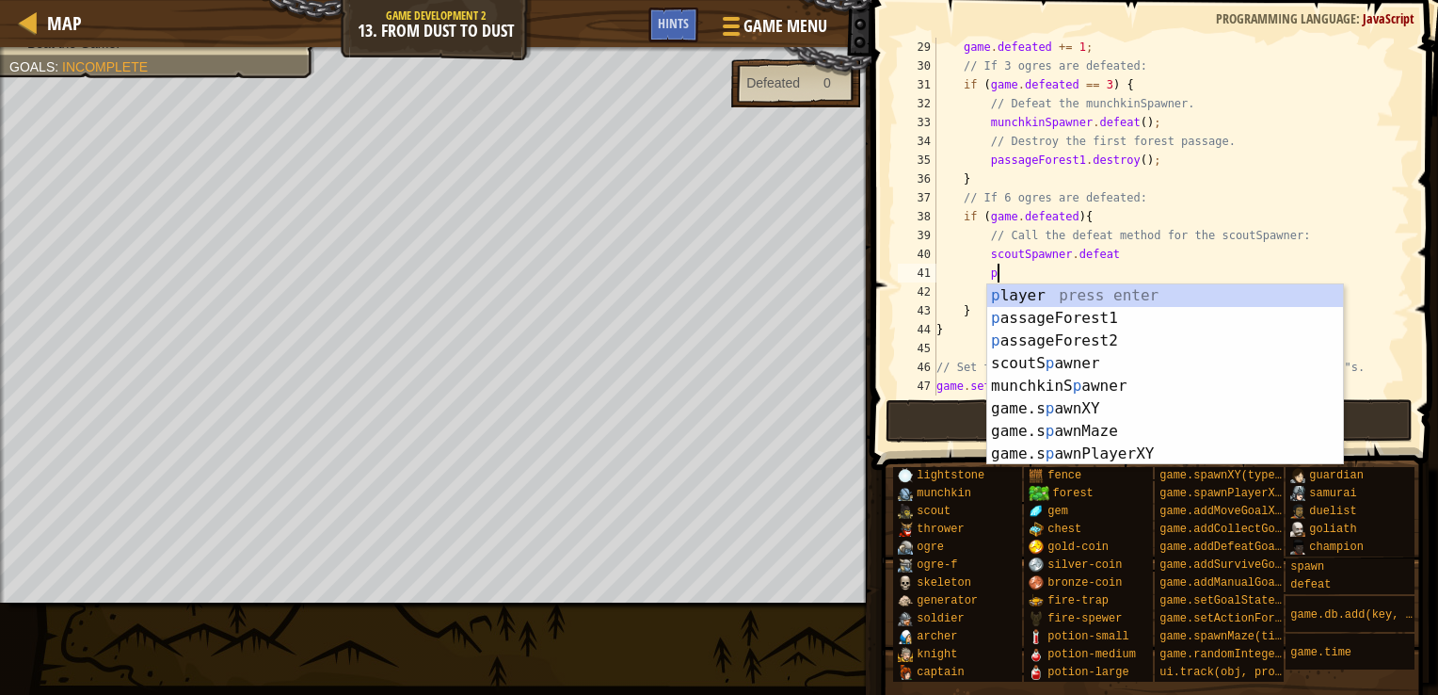
scroll to position [8, 4]
click at [1129, 335] on div "p layer press enter p assageForest1 press enter p assageForest2 press enter sco…" at bounding box center [1165, 397] width 356 height 226
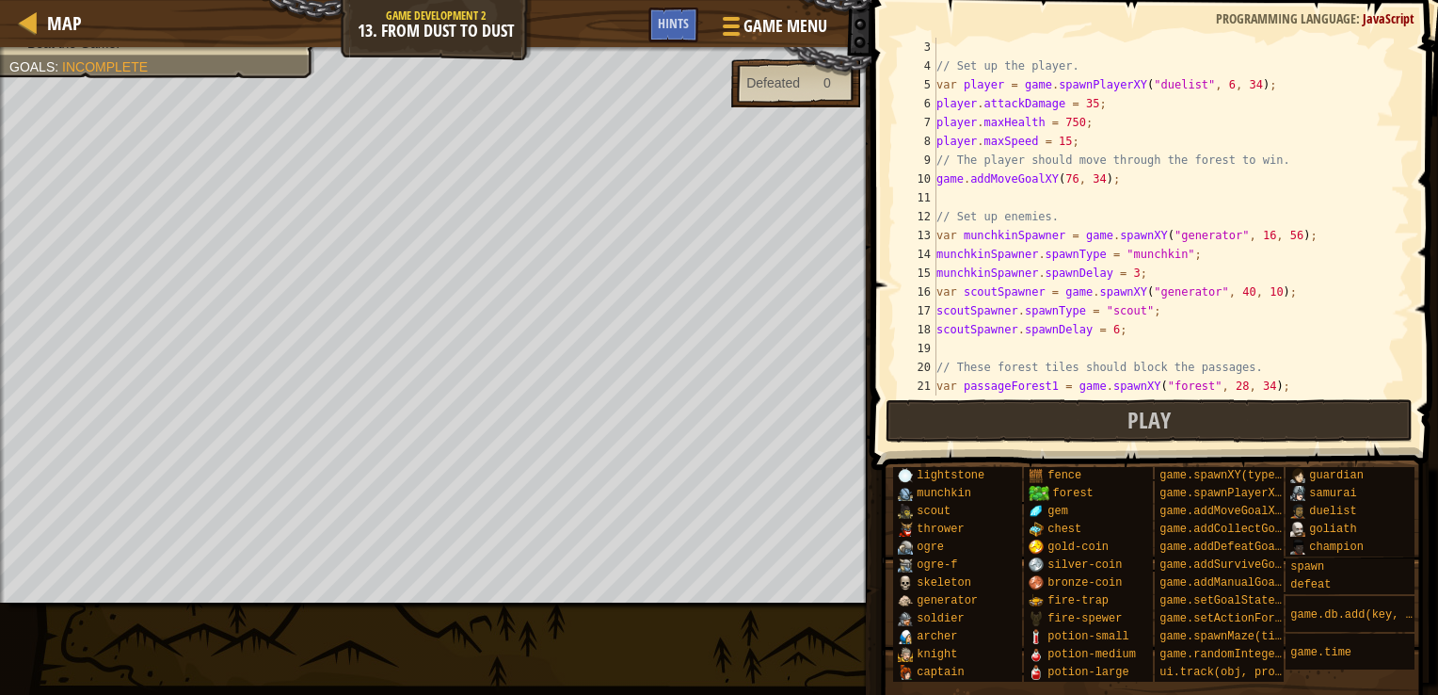
scroll to position [0, 0]
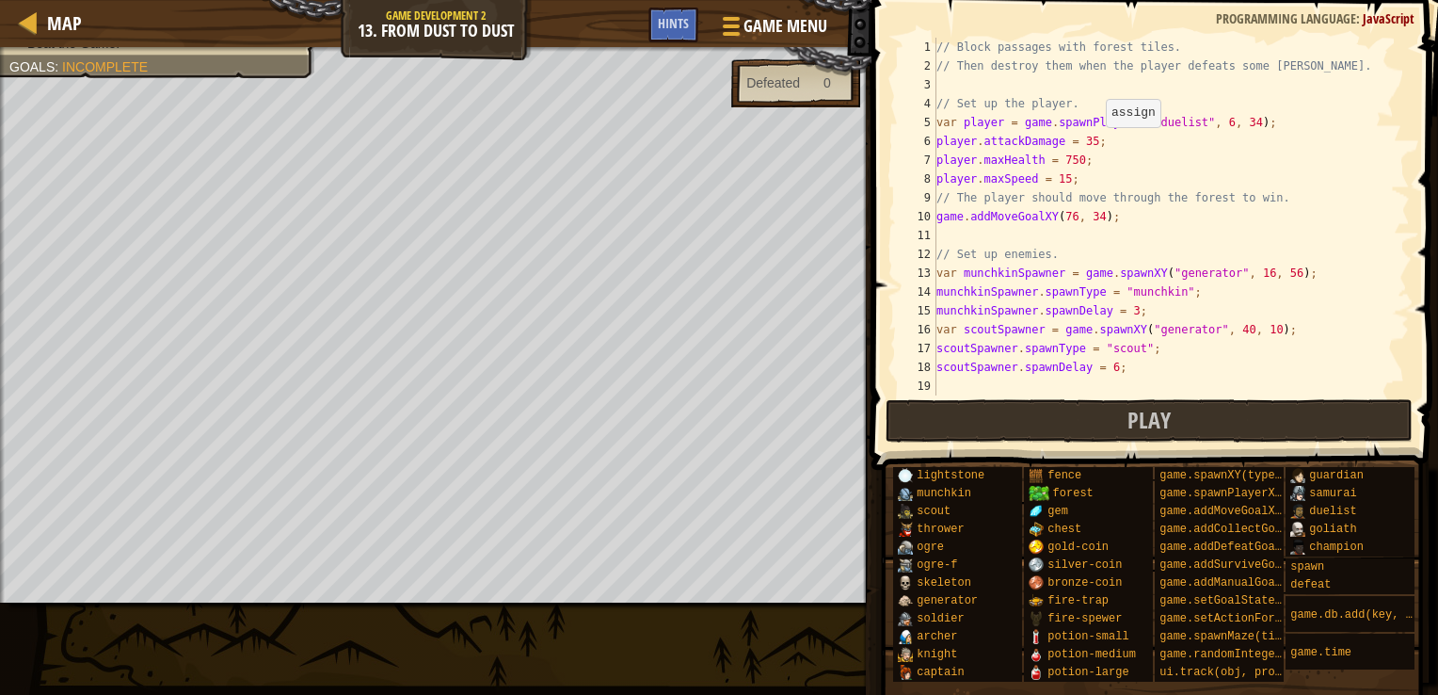
click at [1096, 145] on div "// Block passages with forest tiles. // Then destroy them when the player defea…" at bounding box center [1164, 235] width 463 height 395
click at [1088, 159] on div "// Block passages with forest tiles. // Then destroy them when the player defea…" at bounding box center [1164, 235] width 463 height 395
click at [1071, 171] on div "// Block passages with forest tiles. // Then destroy them when the player defea…" at bounding box center [1164, 235] width 463 height 395
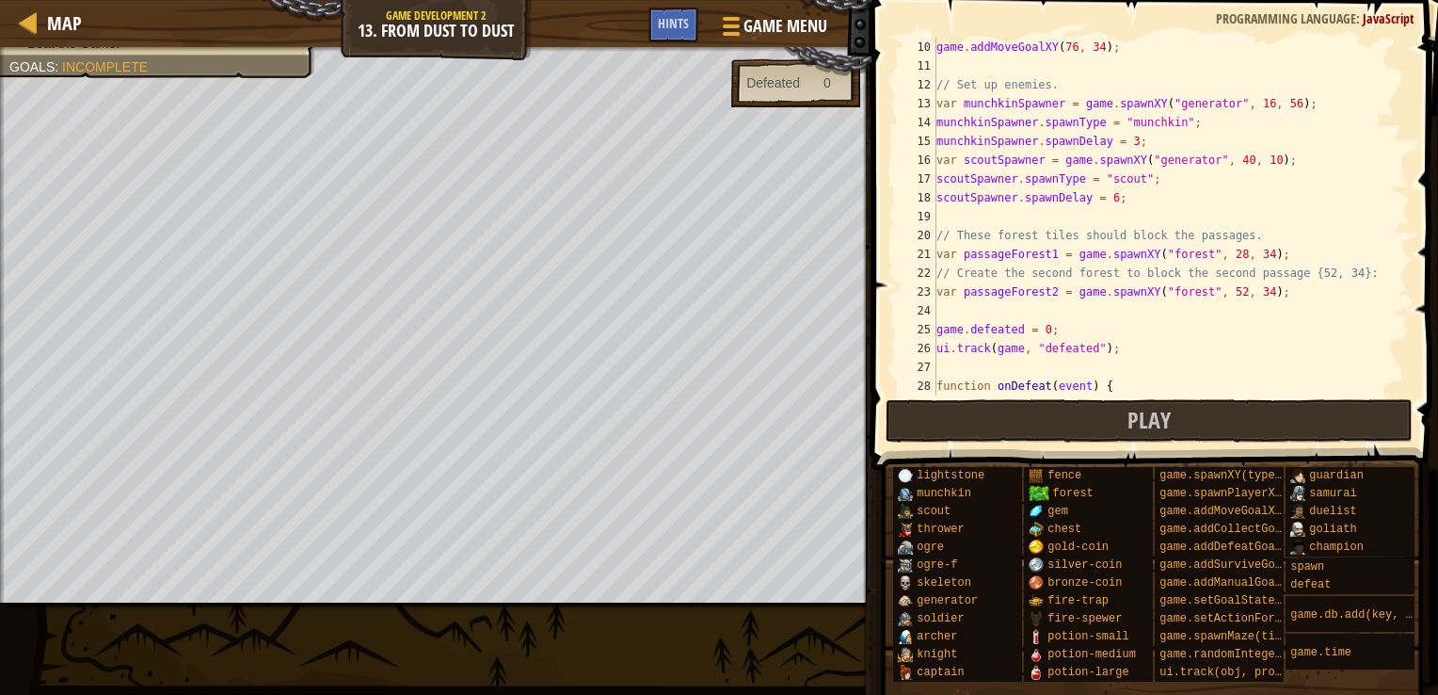
scroll to position [395, 0]
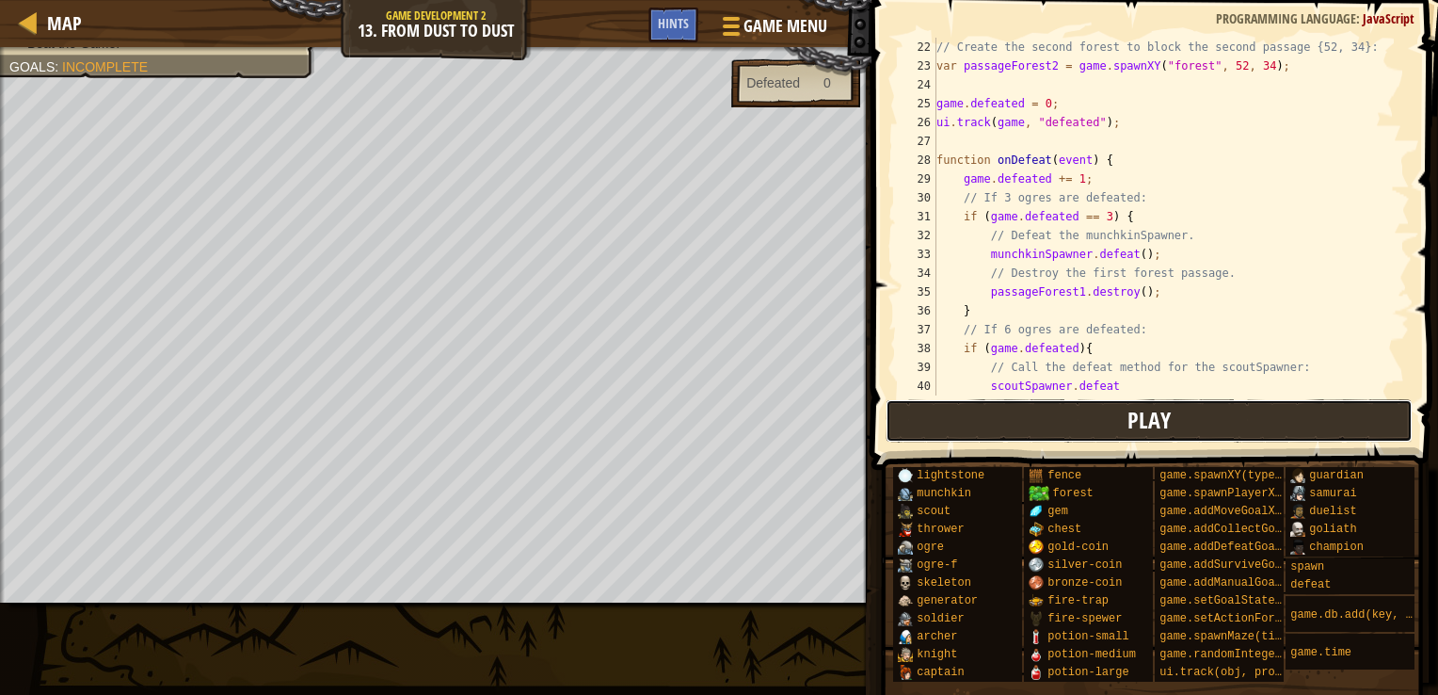
click at [1159, 406] on span "Play" at bounding box center [1148, 420] width 43 height 30
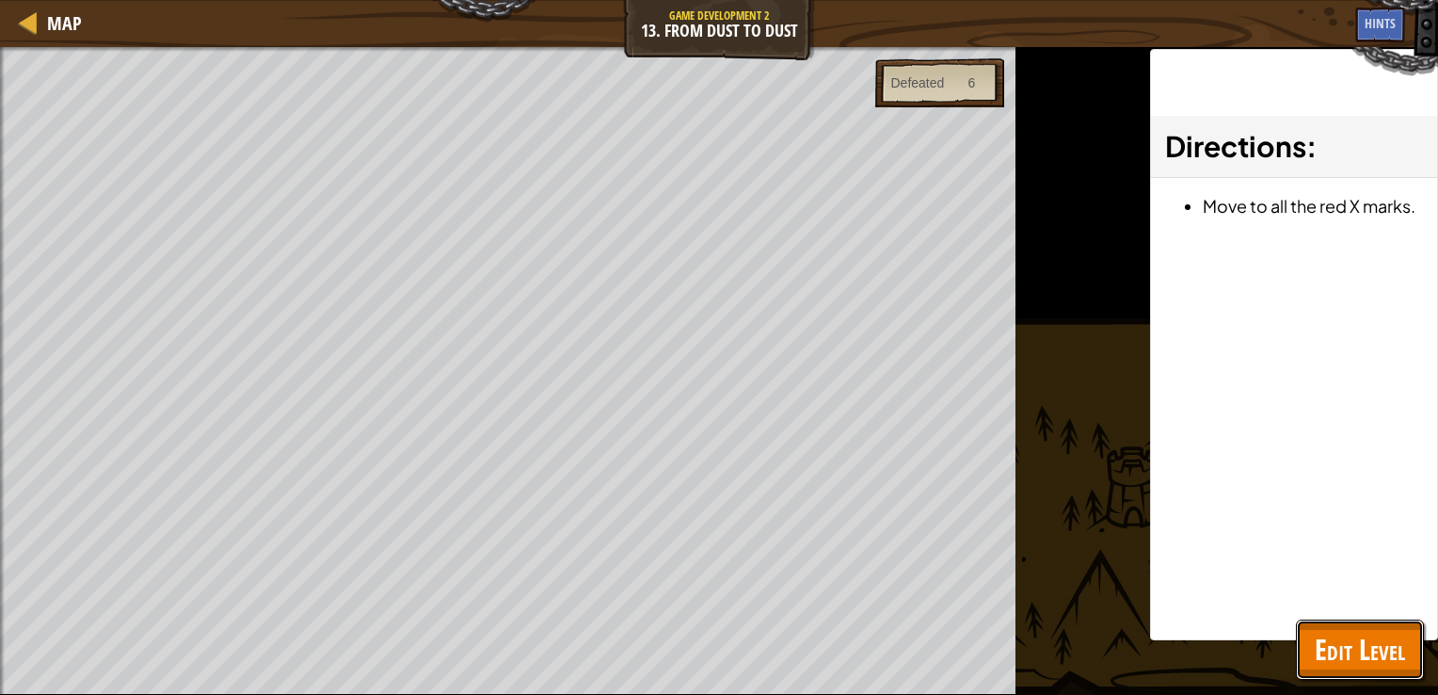
drag, startPoint x: 1351, startPoint y: 645, endPoint x: 1241, endPoint y: 639, distance: 110.3
click at [1345, 648] on span "Edit Level" at bounding box center [1360, 649] width 90 height 39
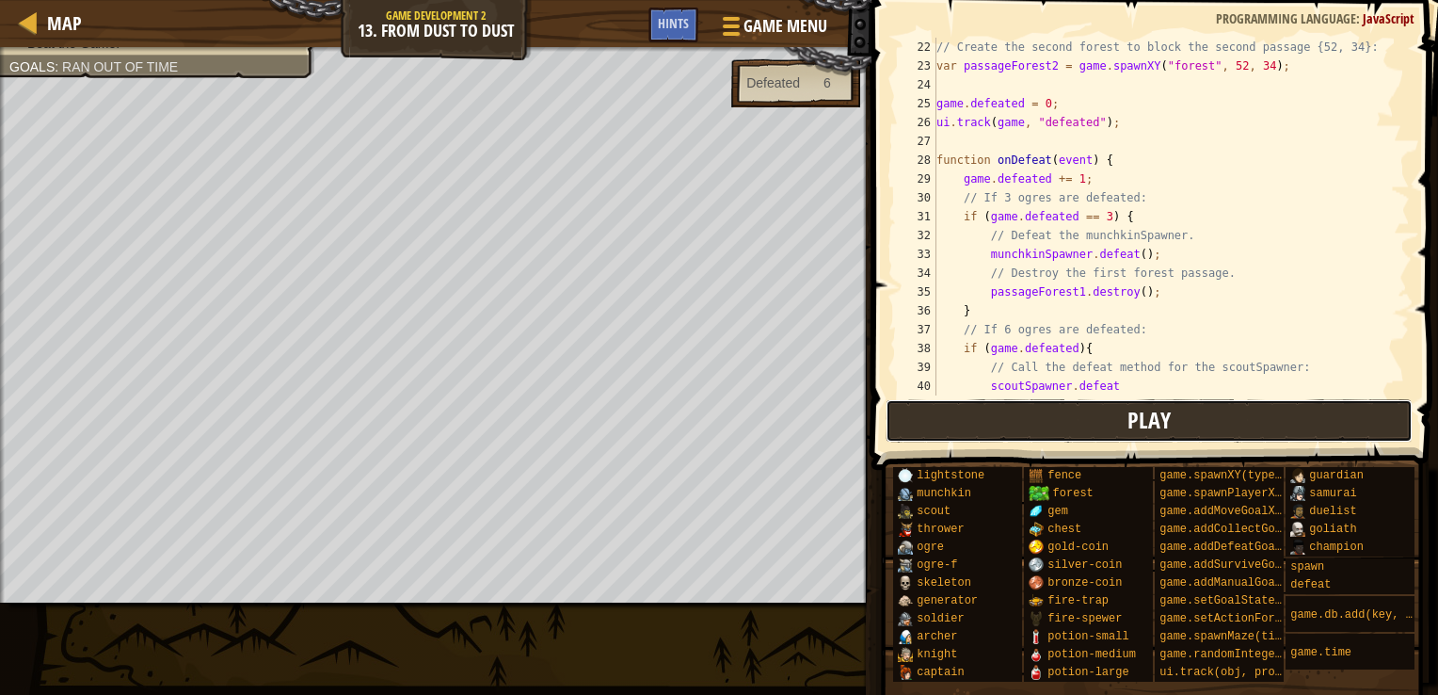
click at [1092, 414] on button "Play" at bounding box center [1150, 420] width 528 height 43
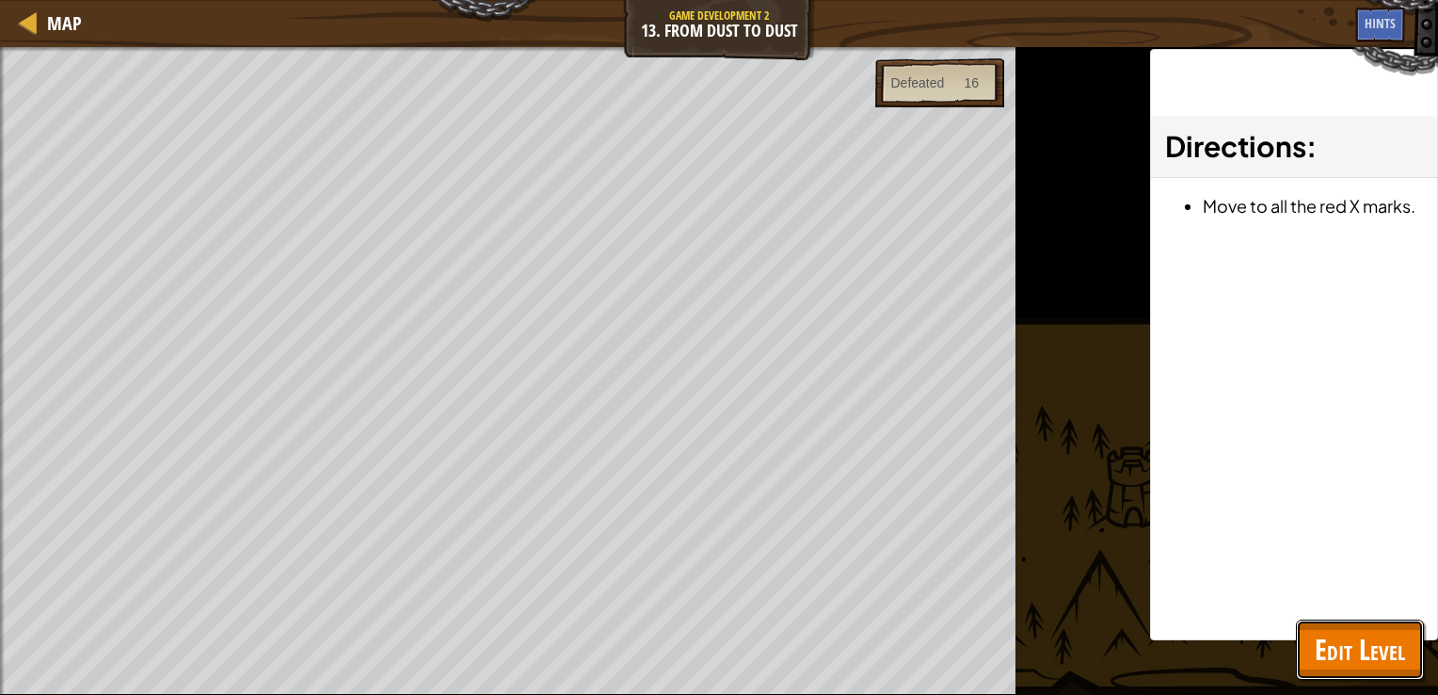
click at [1362, 642] on span "Edit Level" at bounding box center [1360, 649] width 90 height 39
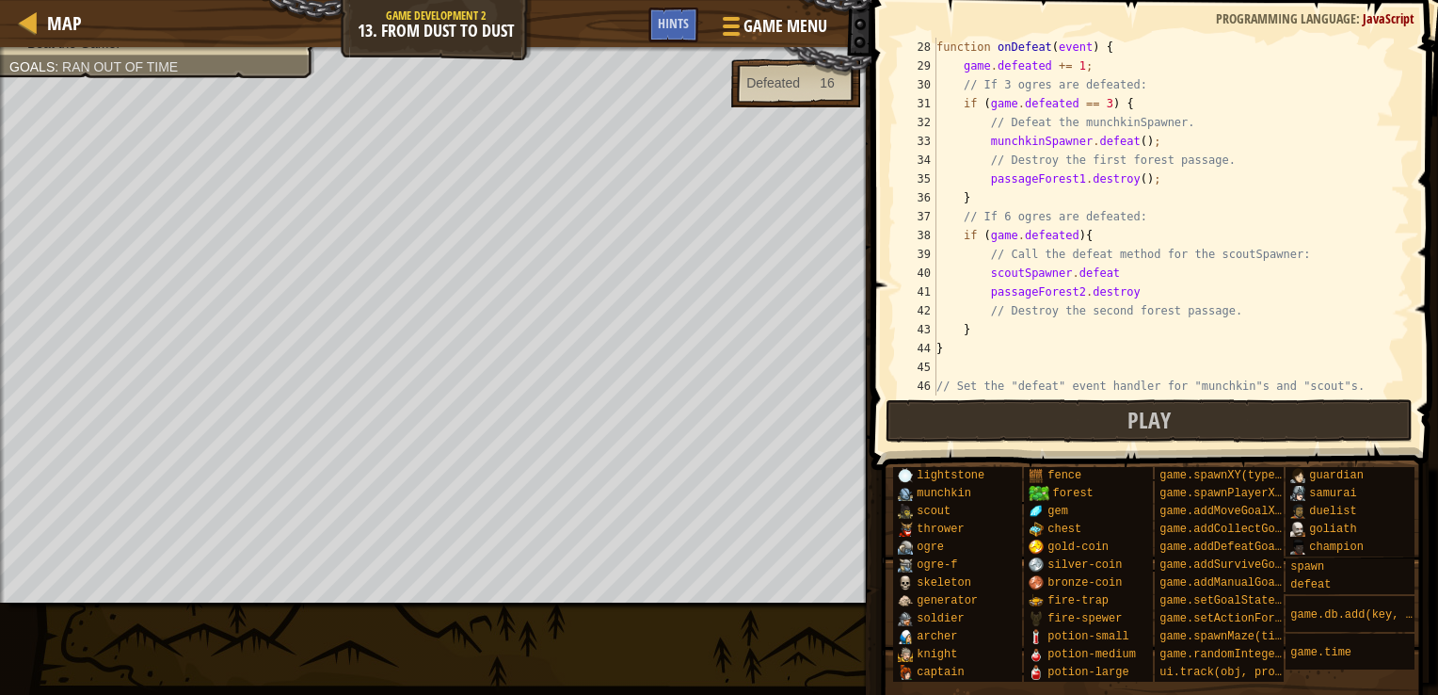
scroll to position [8, 11]
click at [1082, 233] on div "function onDefeat ( event ) { game . defeated += 1 ; // If 3 ogres are defeated…" at bounding box center [1164, 235] width 463 height 395
drag, startPoint x: 1136, startPoint y: 417, endPoint x: 1019, endPoint y: 397, distance: 118.4
click at [1130, 417] on span "Play" at bounding box center [1148, 420] width 43 height 30
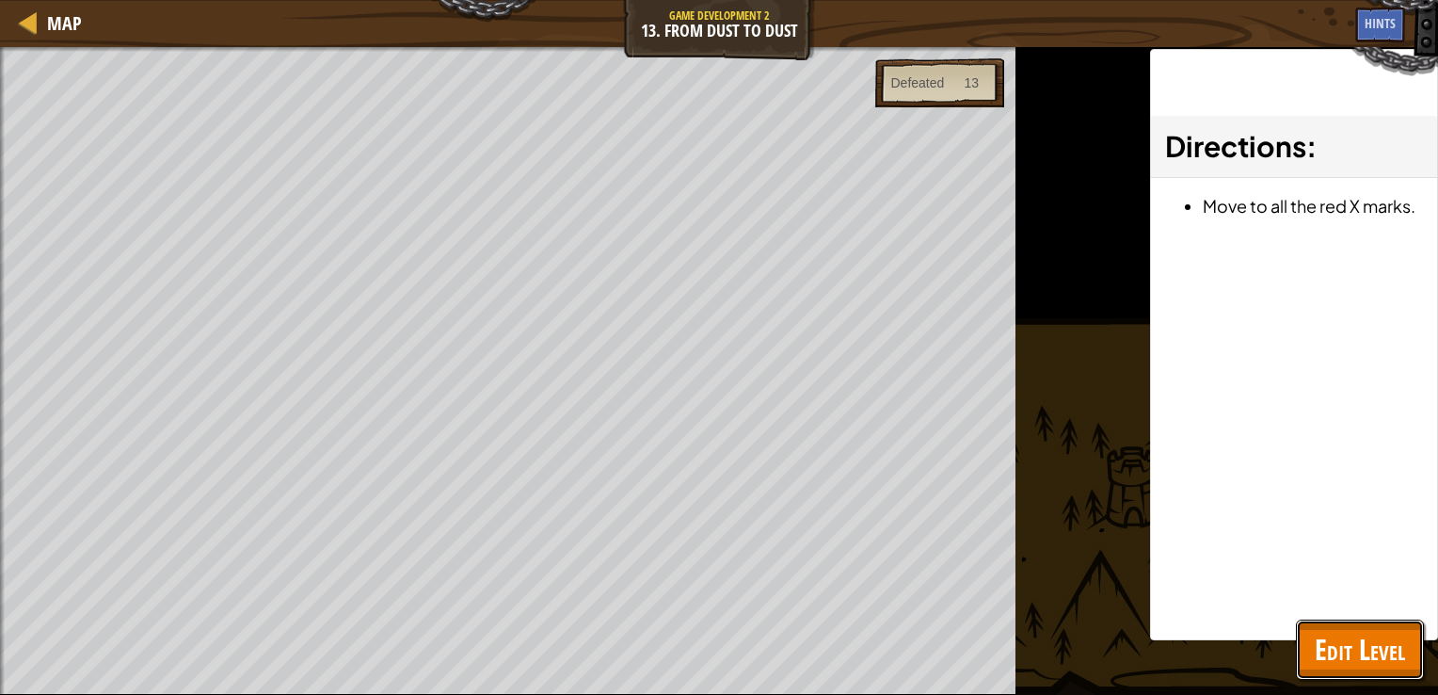
click at [1376, 634] on span "Edit Level" at bounding box center [1360, 649] width 90 height 39
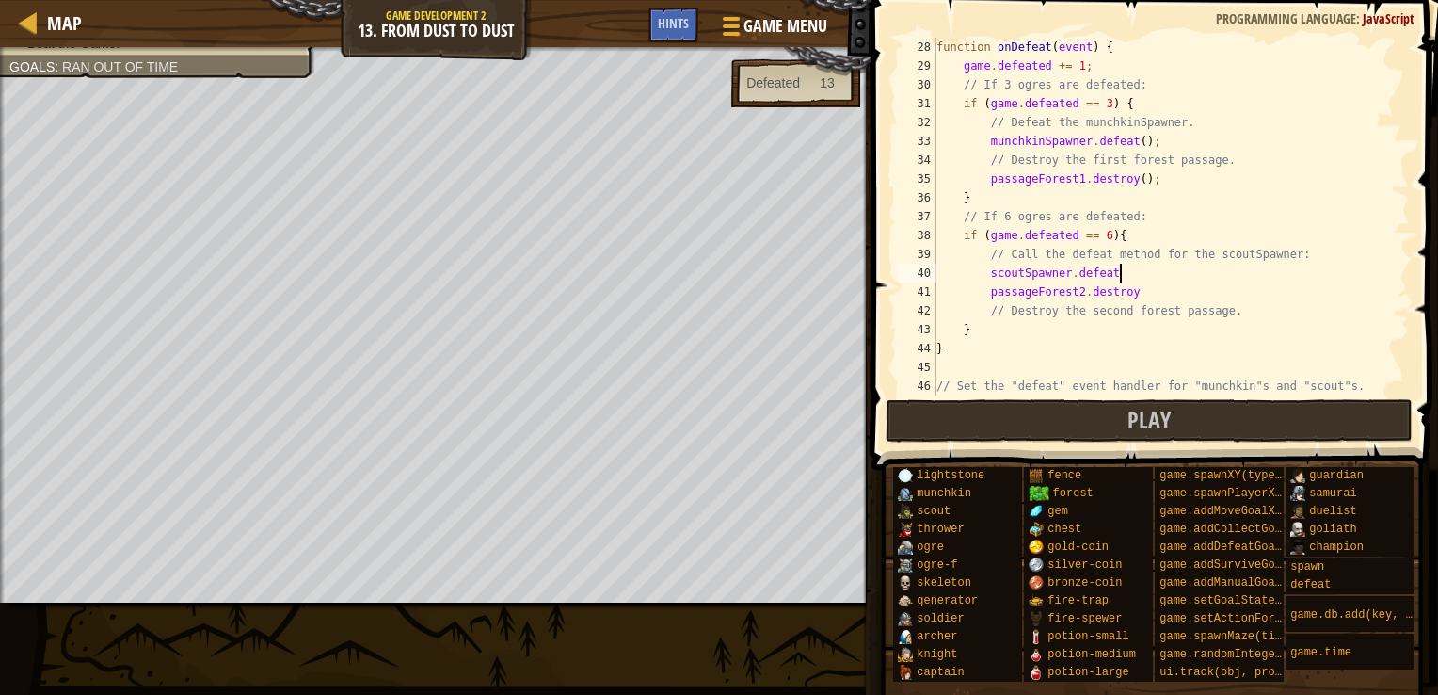
click at [1129, 277] on div "function onDefeat ( event ) { game . defeated += 1 ; // If 3 ogres are defeated…" at bounding box center [1164, 235] width 463 height 395
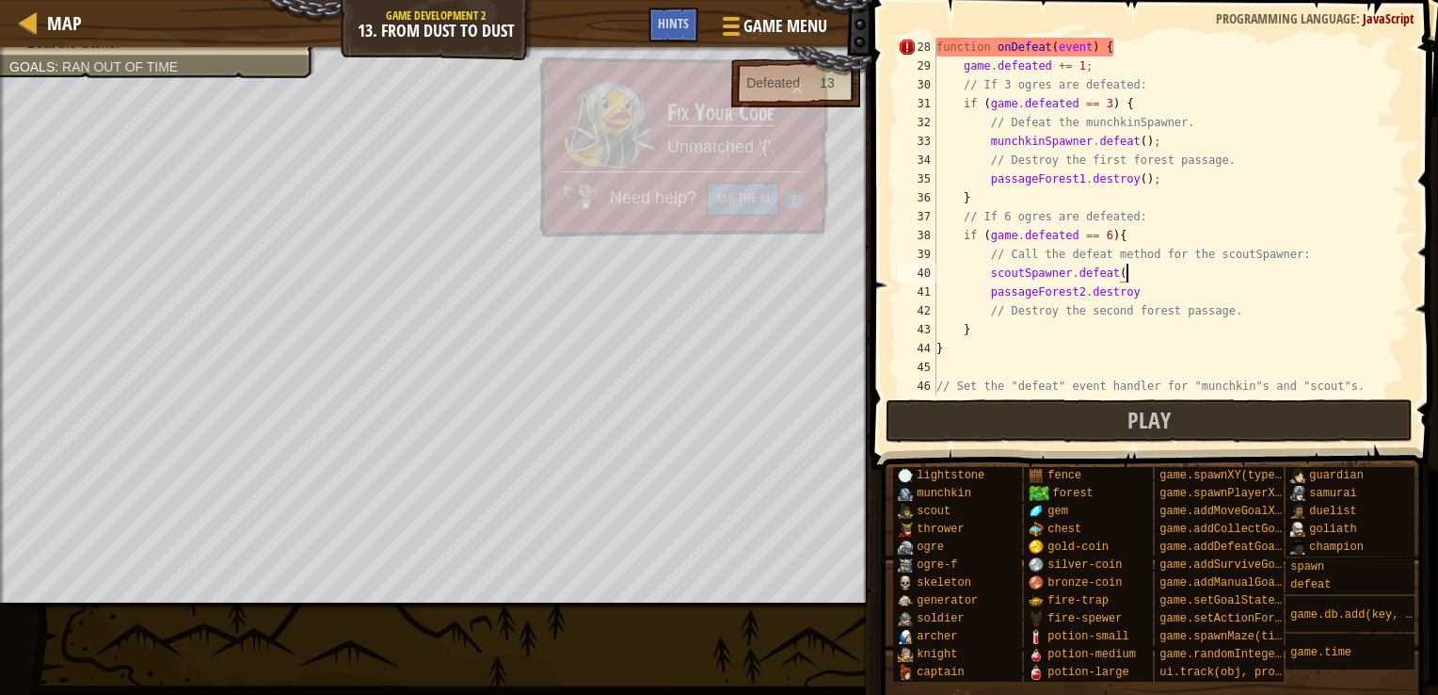
scroll to position [8, 15]
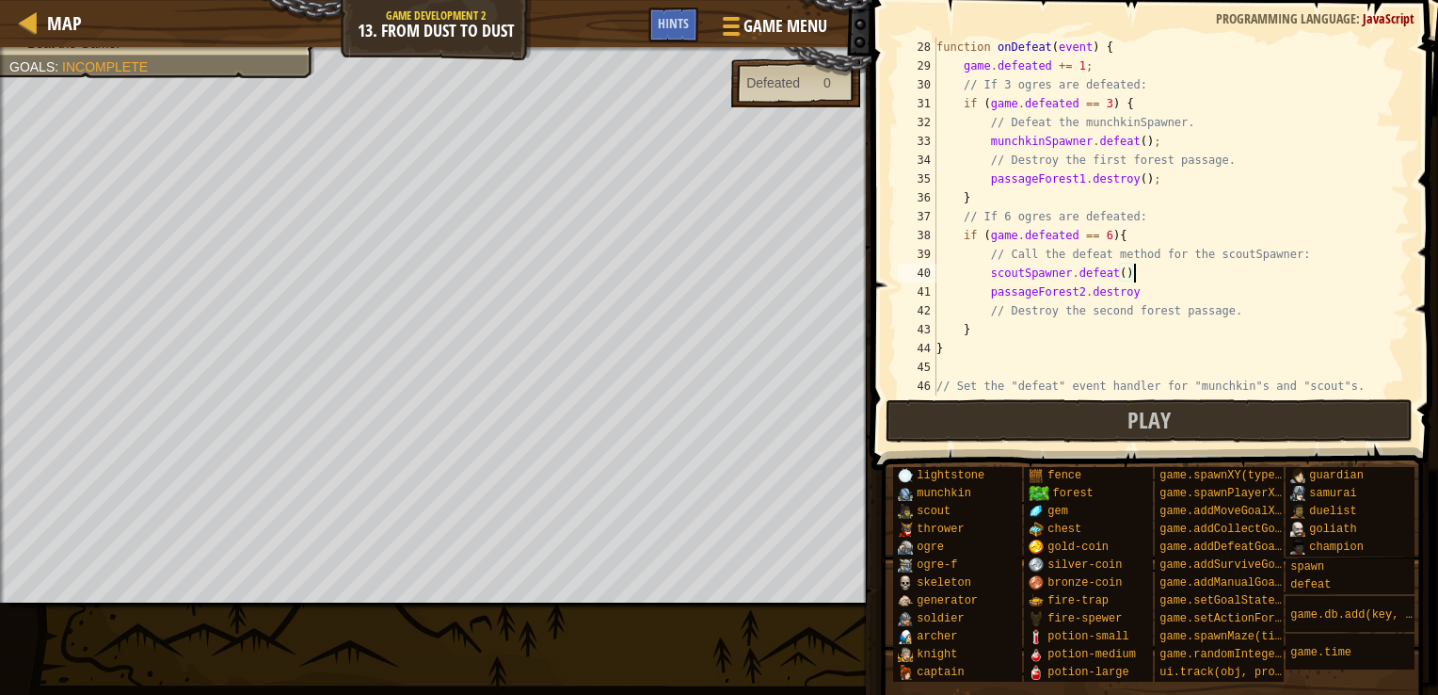
click at [1177, 280] on div "function onDefeat ( event ) { game . defeated += 1 ; // If 3 ogres are defeated…" at bounding box center [1164, 235] width 463 height 395
click at [1172, 296] on div "function onDefeat ( event ) { game . defeated += 1 ; // If 3 ogres are defeated…" at bounding box center [1164, 235] width 463 height 395
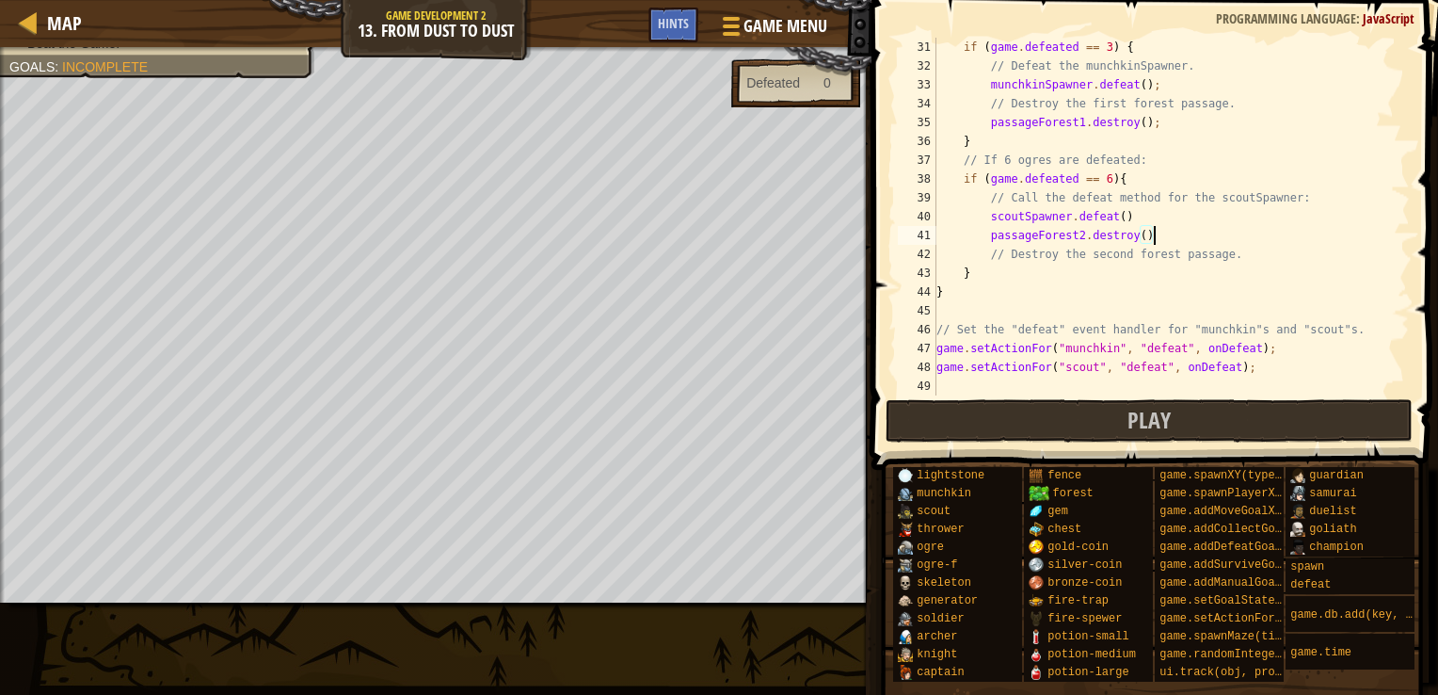
scroll to position [602, 0]
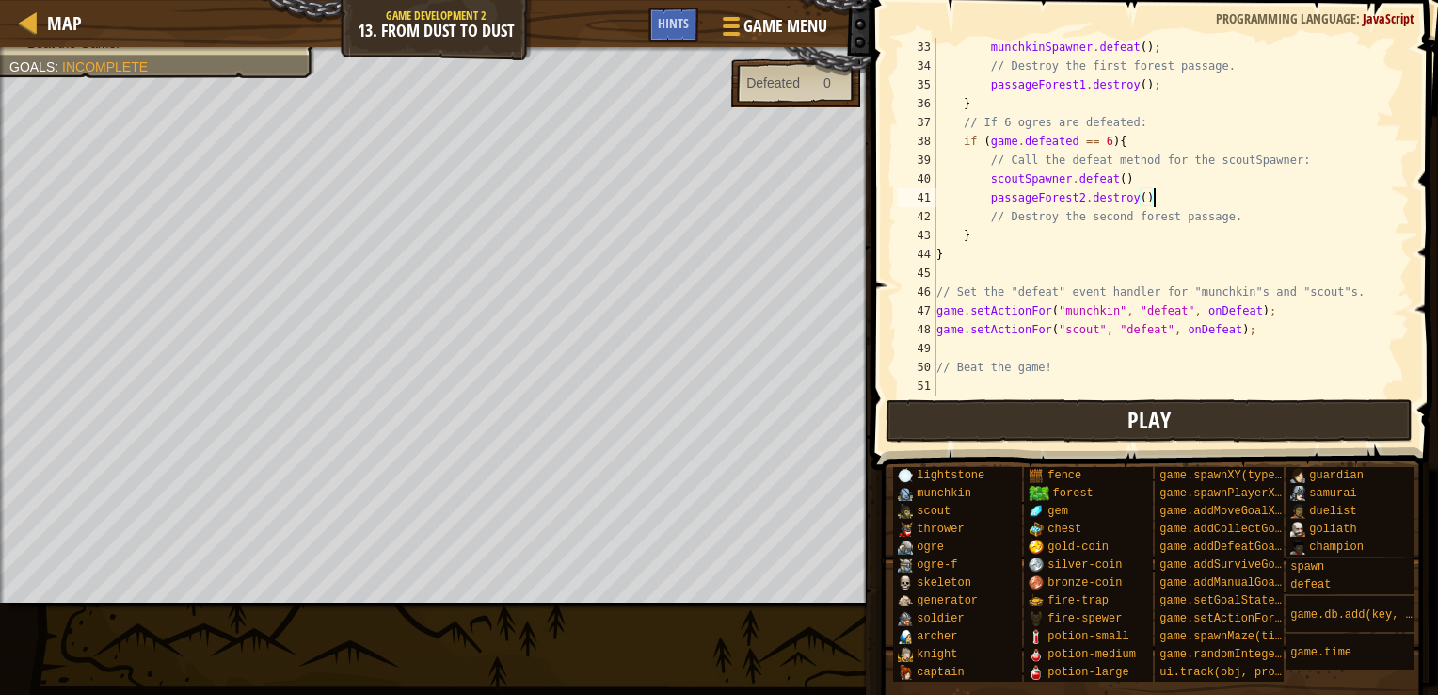
type textarea "passageForest2.destroy()"
click at [1186, 408] on button "Play" at bounding box center [1150, 420] width 528 height 43
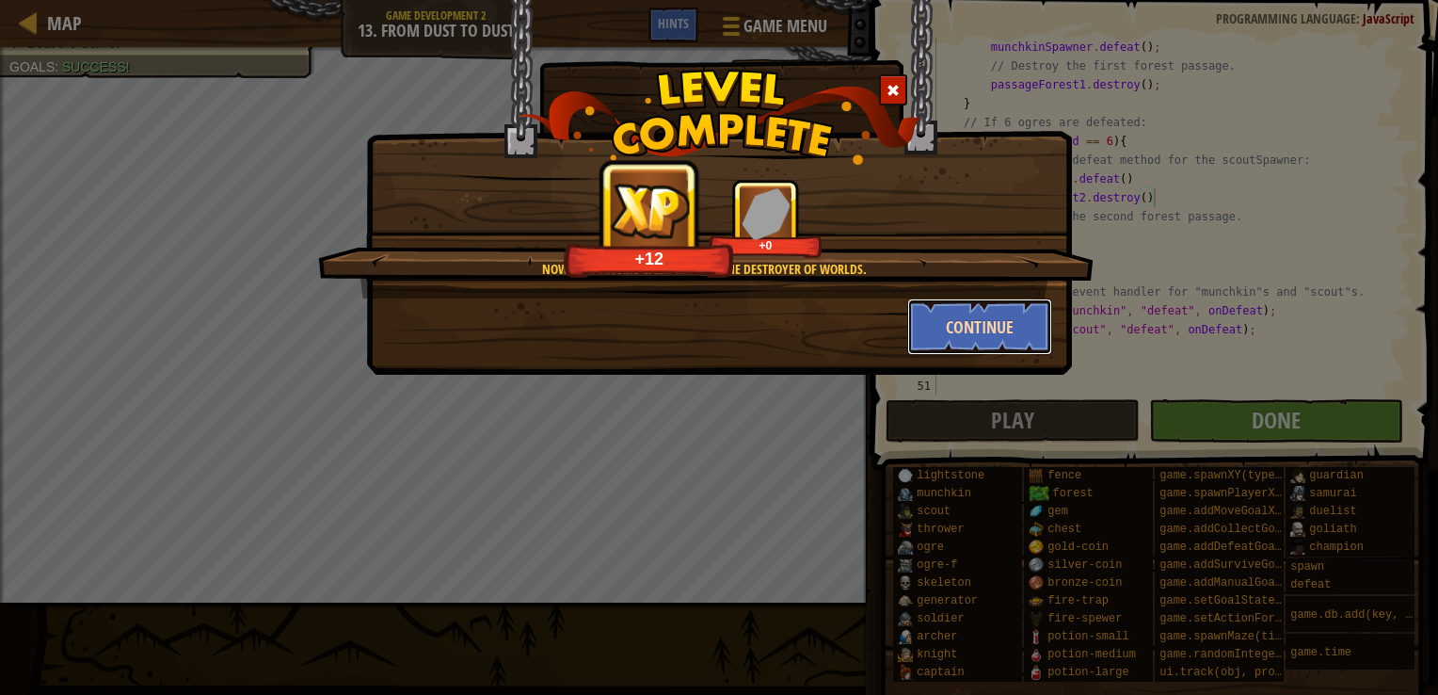
click at [956, 331] on button "Continue" at bounding box center [980, 326] width 146 height 56
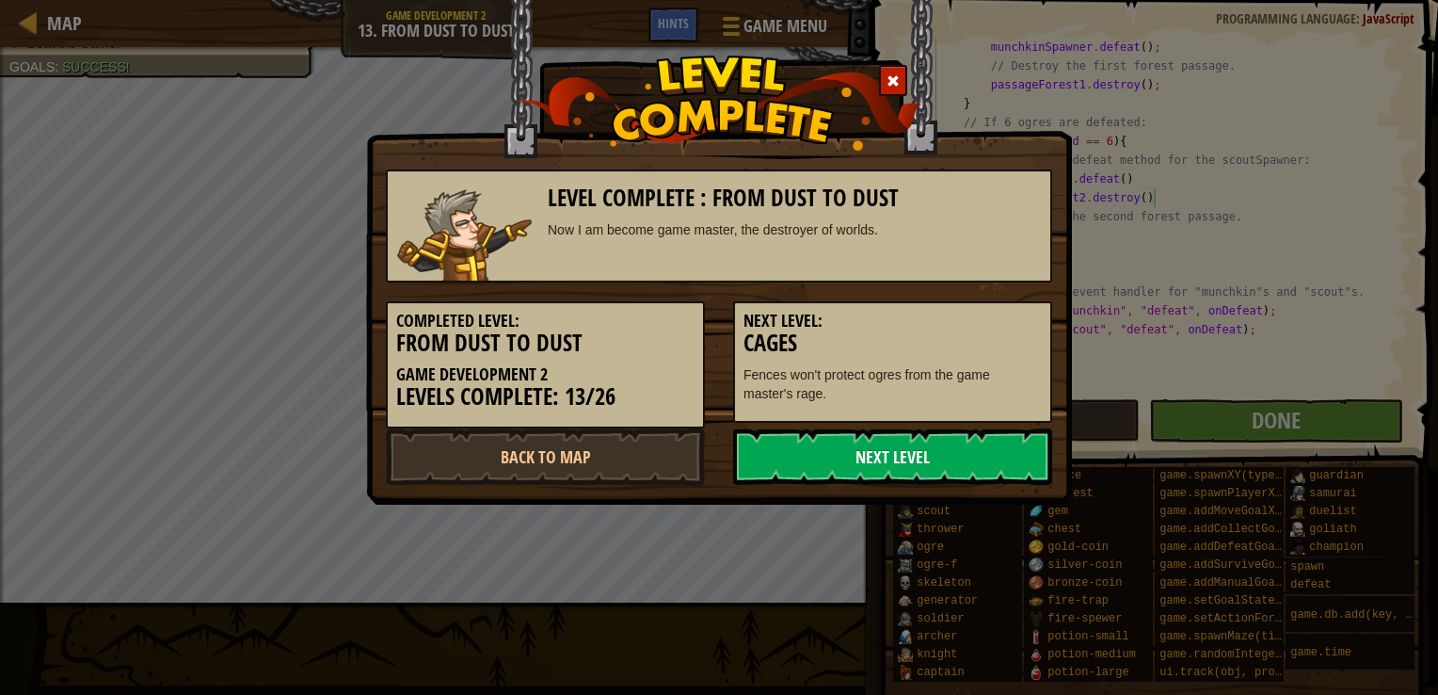
click at [954, 444] on link "Next Level" at bounding box center [892, 456] width 319 height 56
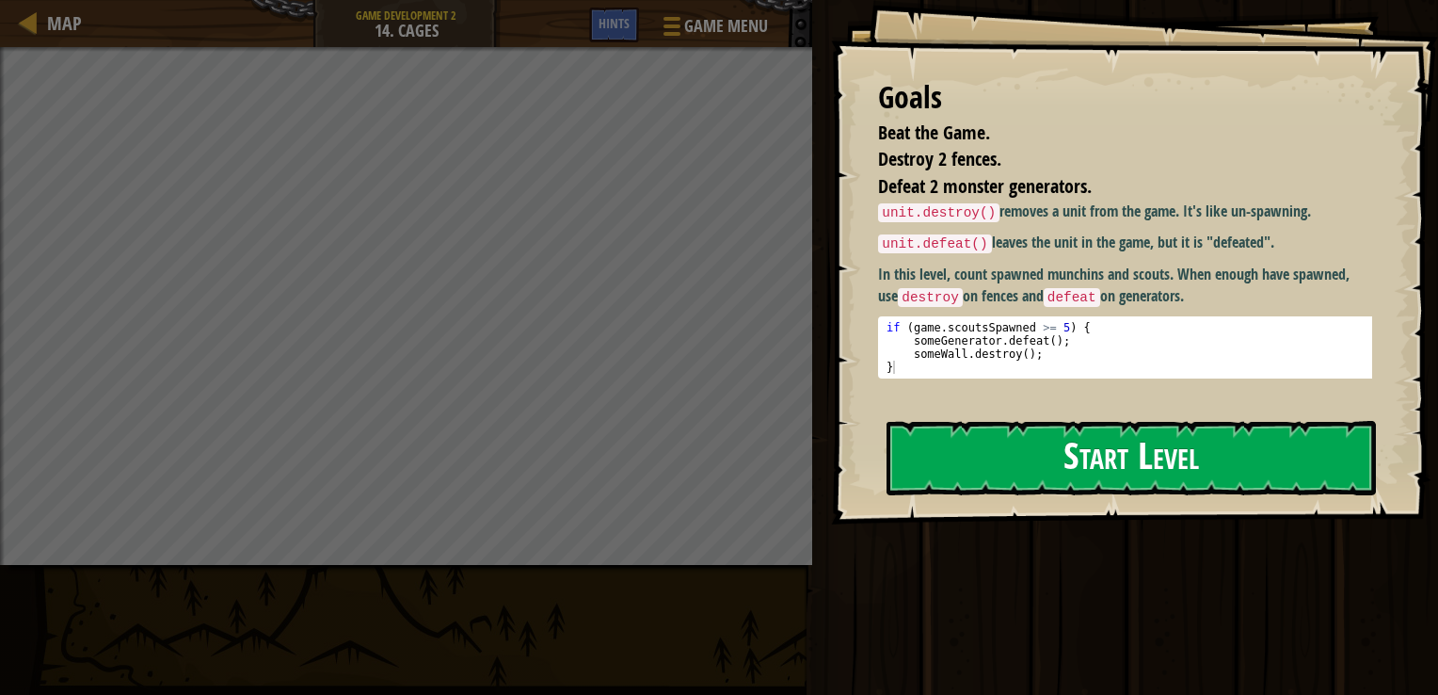
click at [1137, 463] on button "Start Level" at bounding box center [1131, 458] width 489 height 74
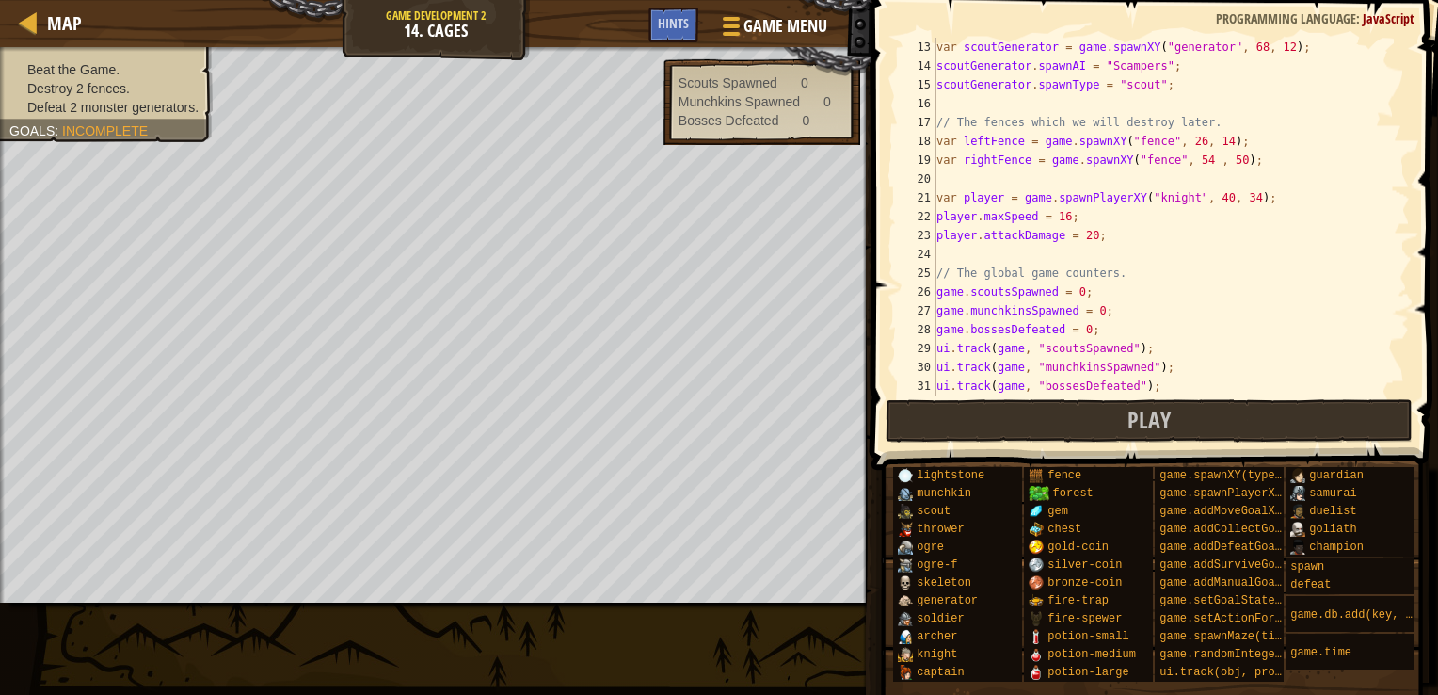
scroll to position [226, 0]
click at [1099, 237] on div "var scoutGenerator = game . spawnXY ( "generator" , 68 , 12 ) ; scoutGenerator …" at bounding box center [1164, 235] width 463 height 395
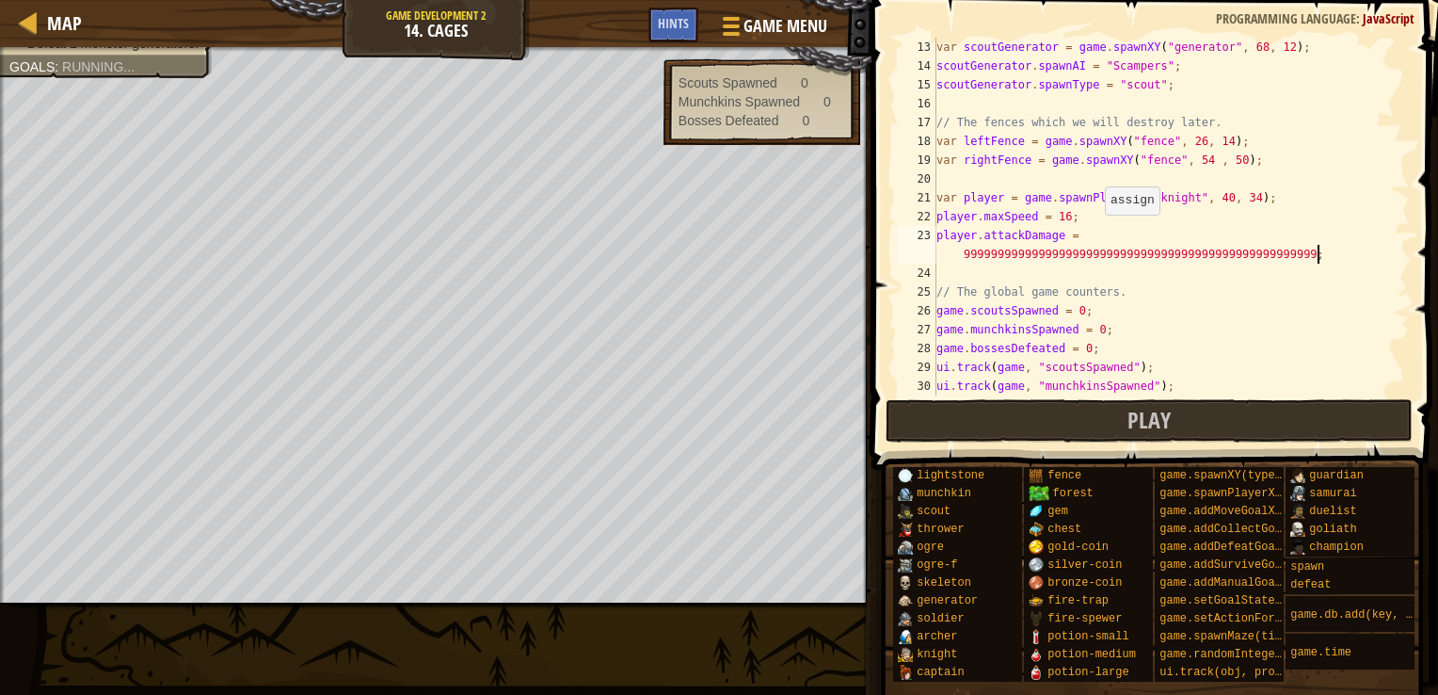
scroll to position [8, 42]
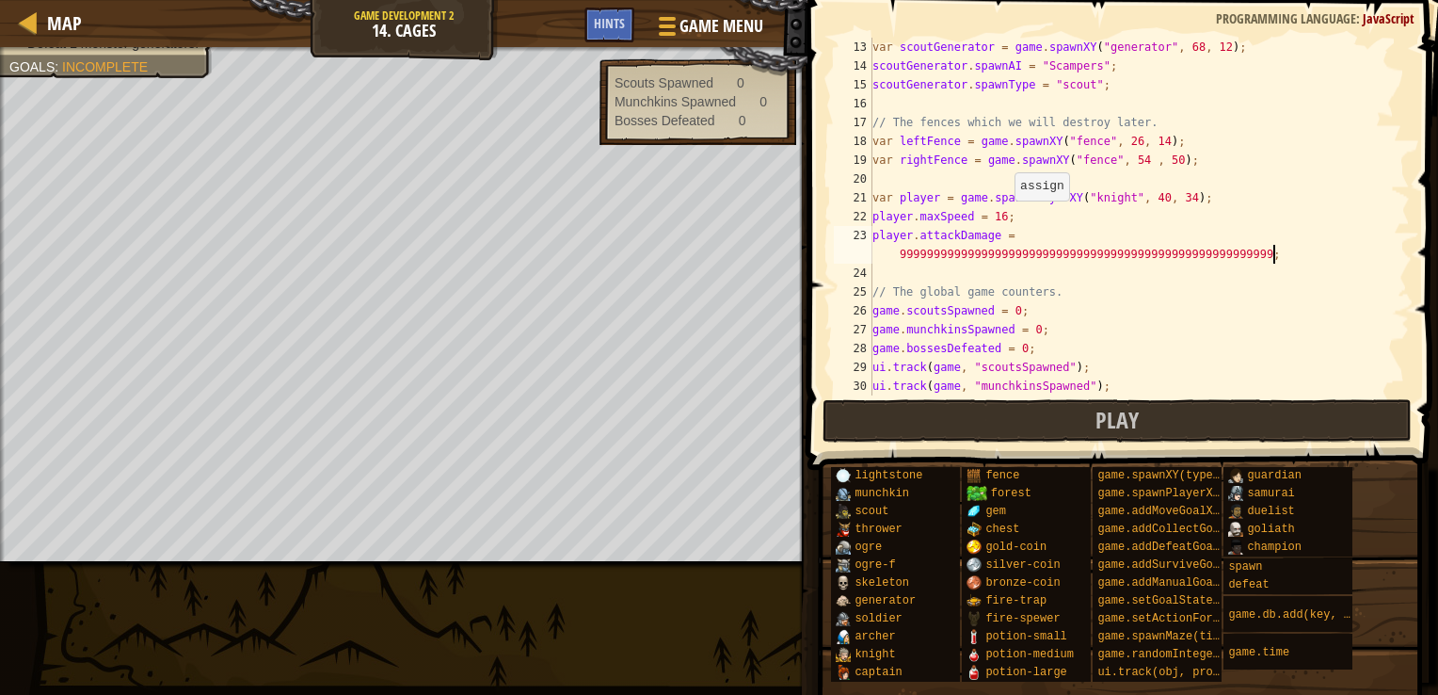
click at [1006, 219] on div "var scoutGenerator = game . spawnXY ( "generator" , 68 , 12 ) ; scoutGenerator …" at bounding box center [1132, 235] width 527 height 395
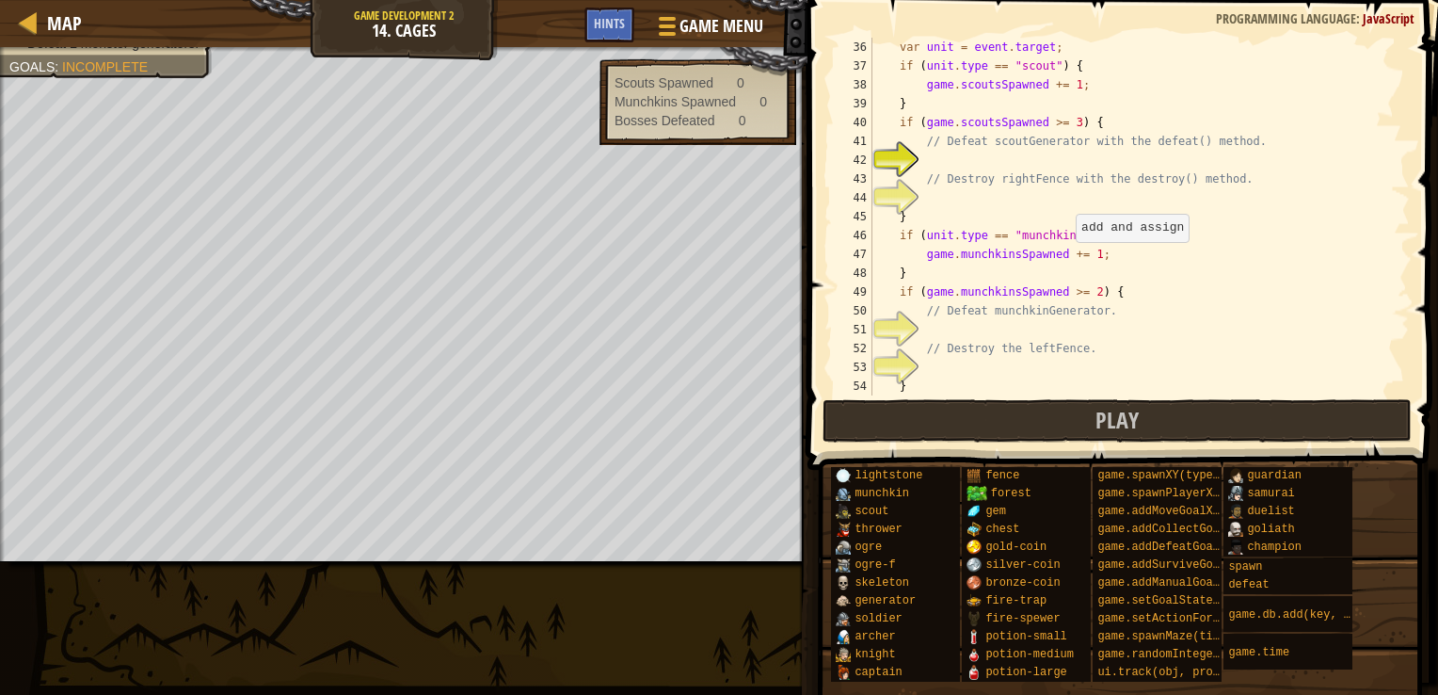
scroll to position [734, 0]
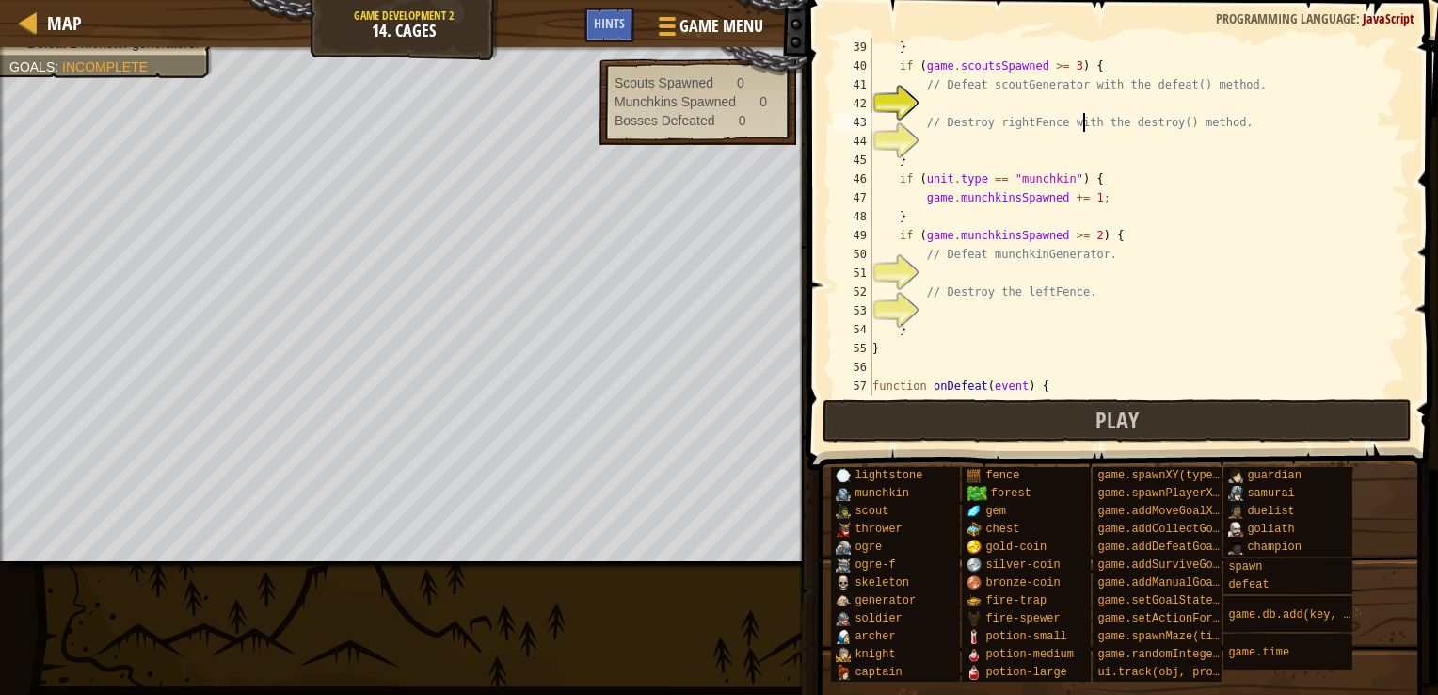
click at [1083, 113] on div "} if ( game . scoutsSpawned >= 3 ) { // Defeat scoutGenerator with the defeat()…" at bounding box center [1132, 235] width 527 height 395
type textarea "// Destroy rightFence with the destroy() method."
click at [1087, 95] on div "} if ( game . scoutsSpawned >= 3 ) { // Defeat scoutGenerator with the defeat()…" at bounding box center [1132, 235] width 527 height 395
drag, startPoint x: 1088, startPoint y: 100, endPoint x: 930, endPoint y: 96, distance: 158.2
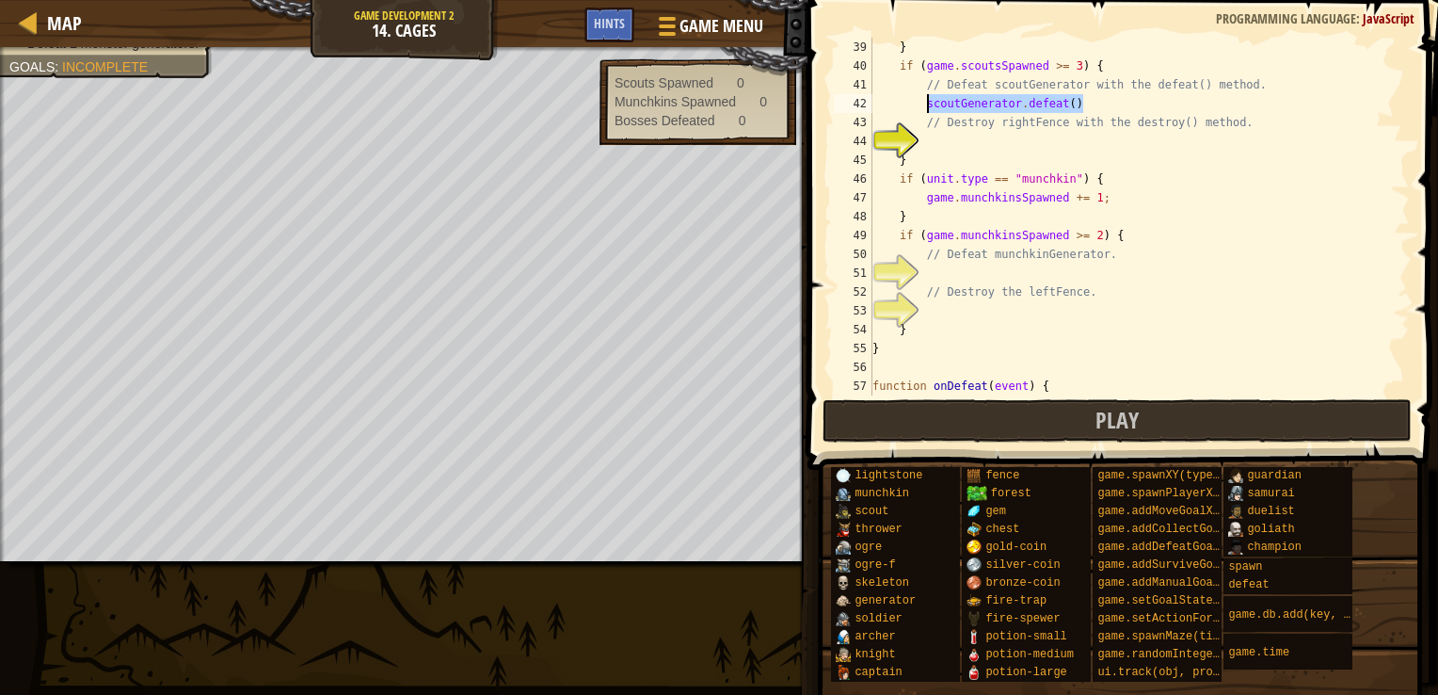
click at [930, 96] on div "} if ( game . scoutsSpawned >= 3 ) { // Defeat scoutGenerator with the defeat()…" at bounding box center [1132, 235] width 527 height 395
type textarea "C"
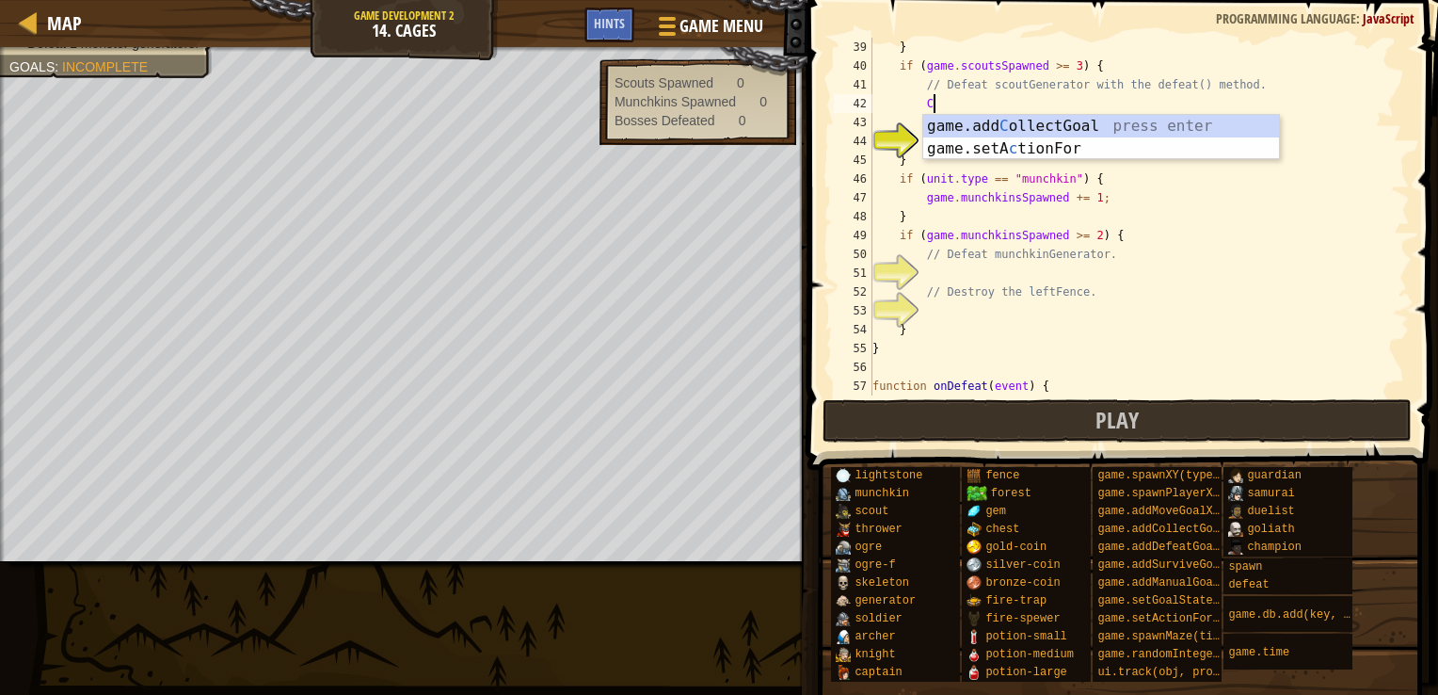
scroll to position [8, 3]
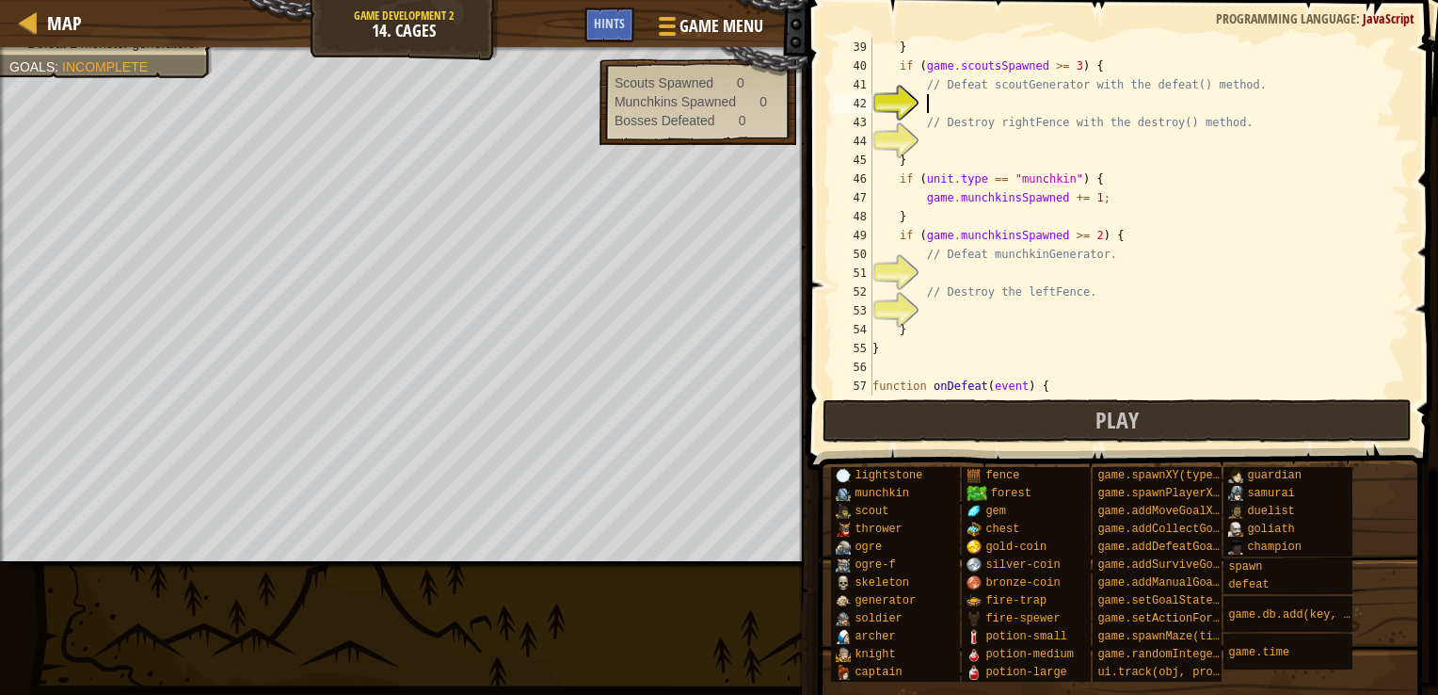
click at [952, 134] on div "} if ( game . scoutsSpawned >= 3 ) { // Defeat scoutGenerator with the defeat()…" at bounding box center [1132, 235] width 527 height 395
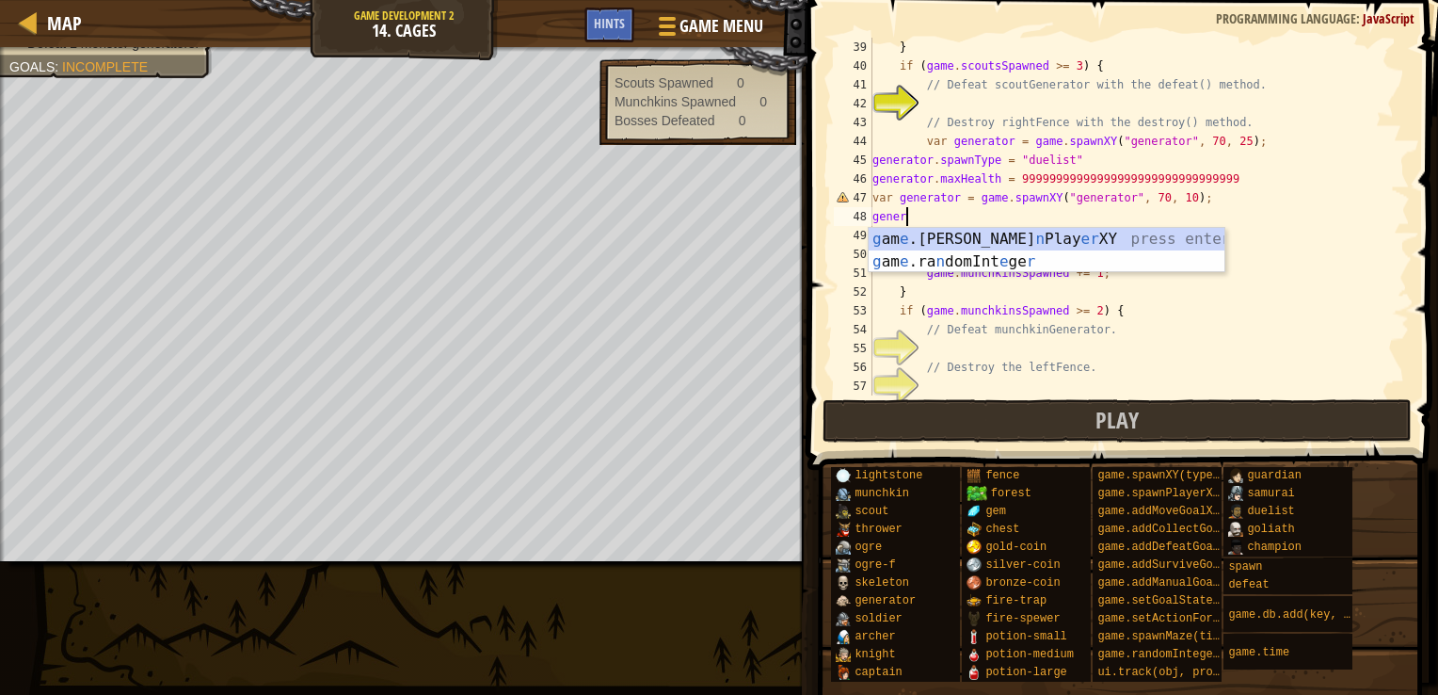
scroll to position [8, 0]
type textarea "g"
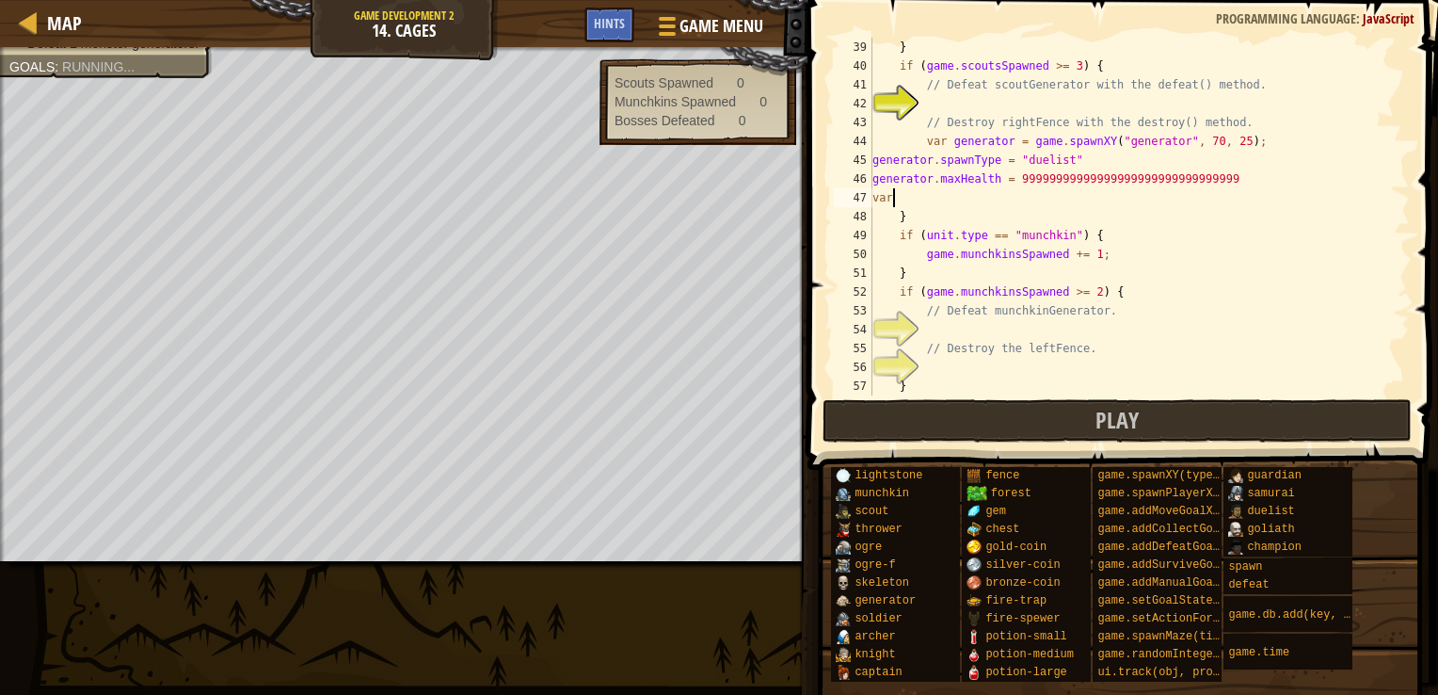
type textarea "v"
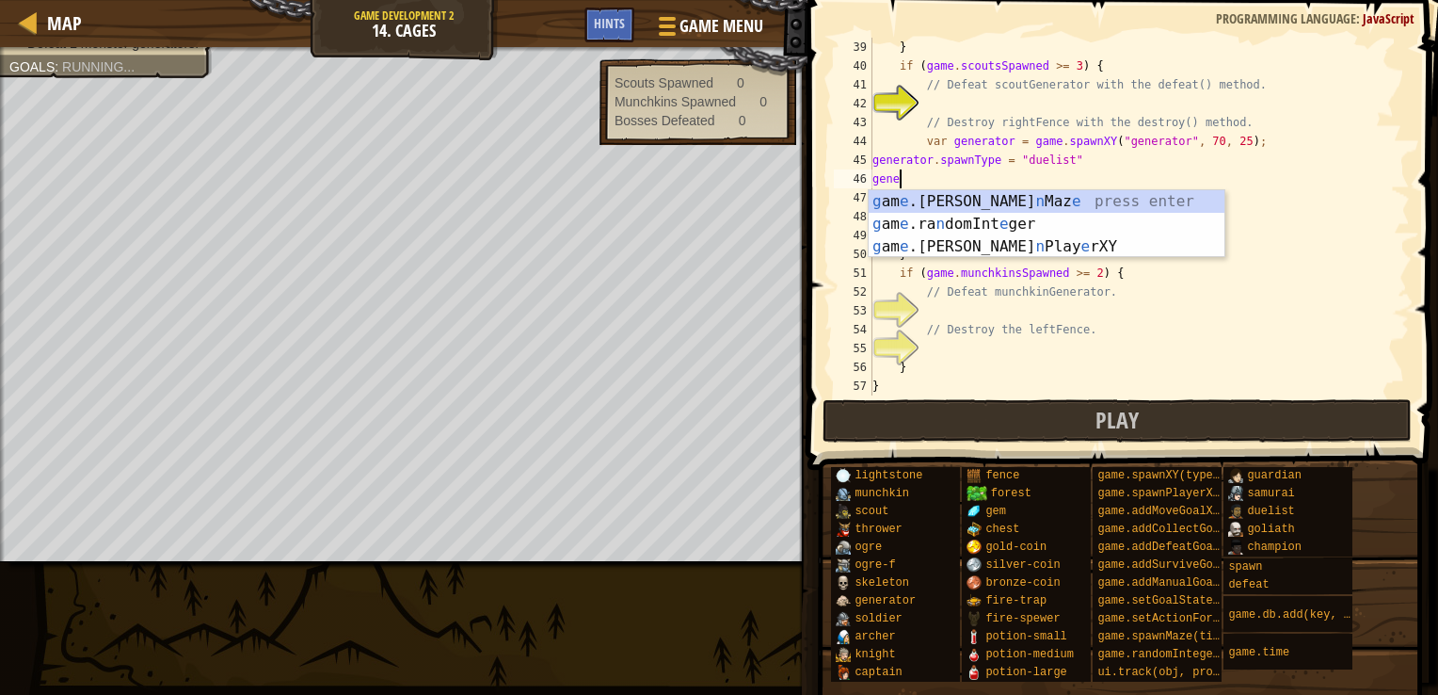
type textarea "g"
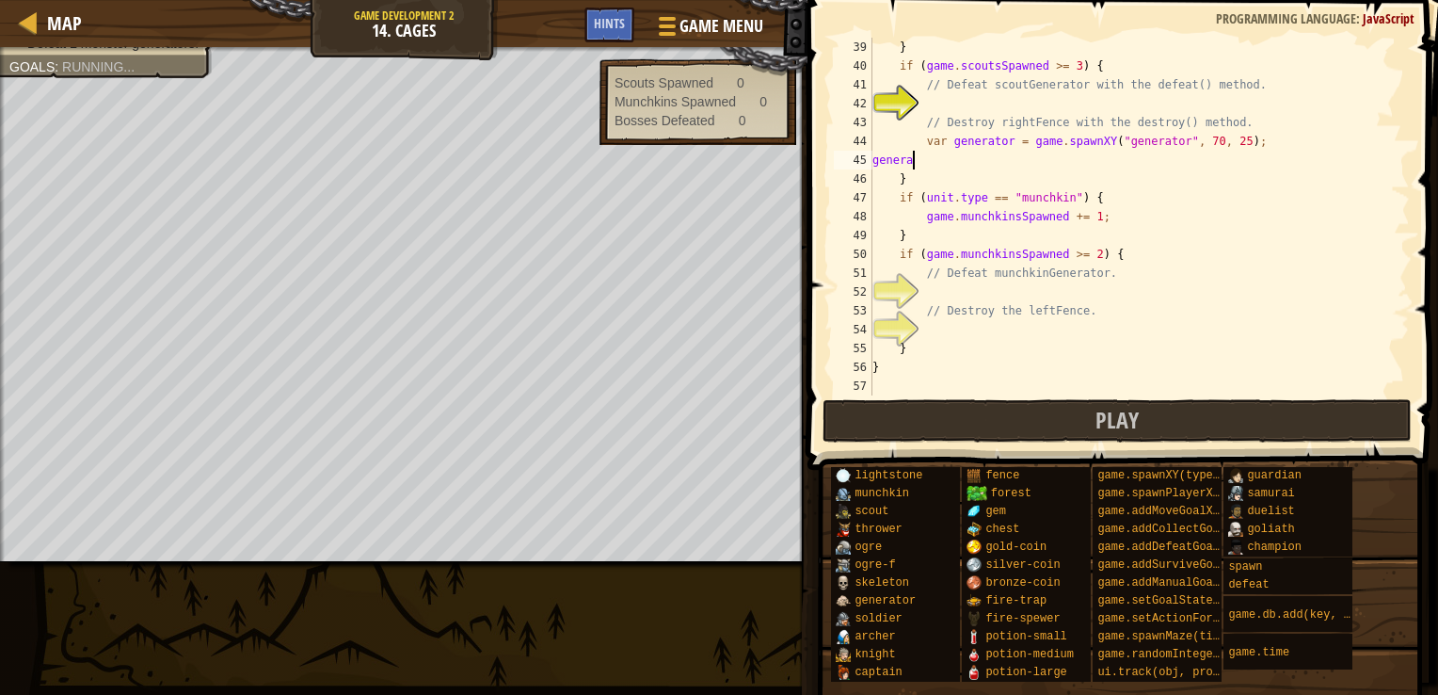
type textarea "g"
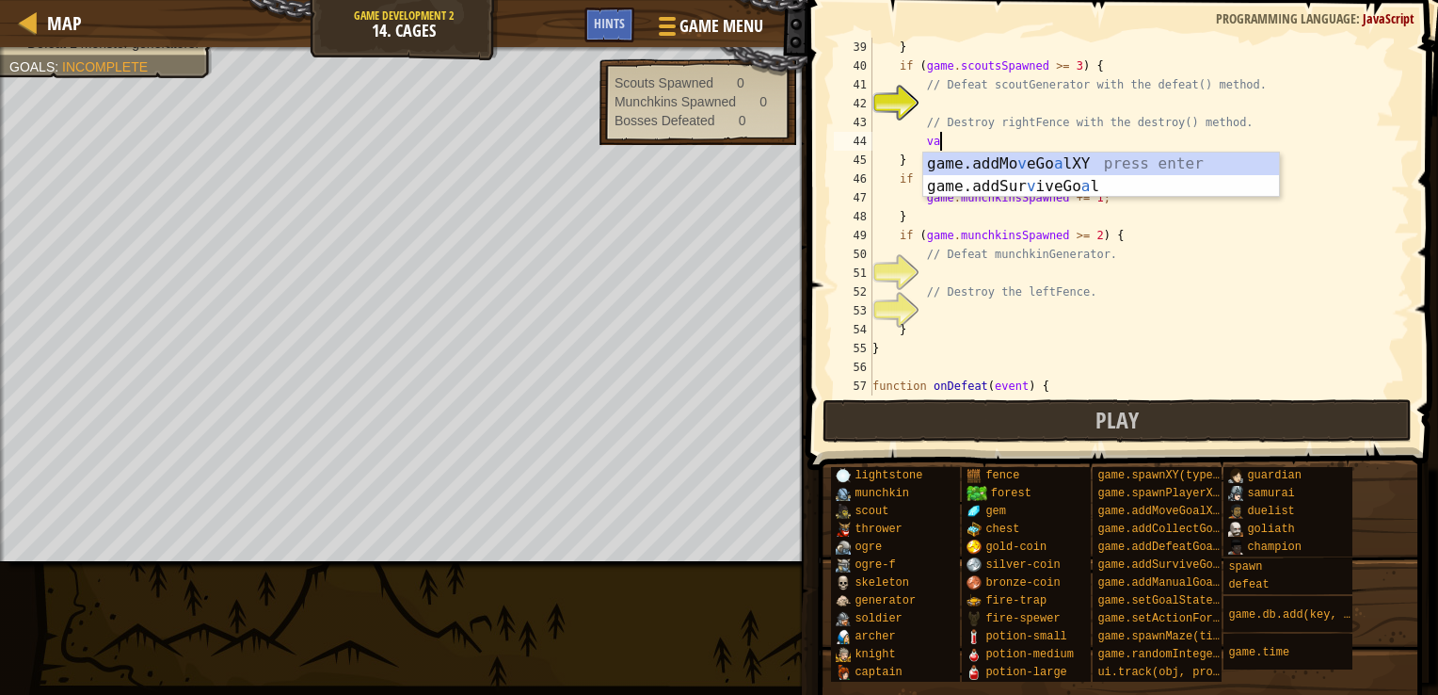
type textarea "v"
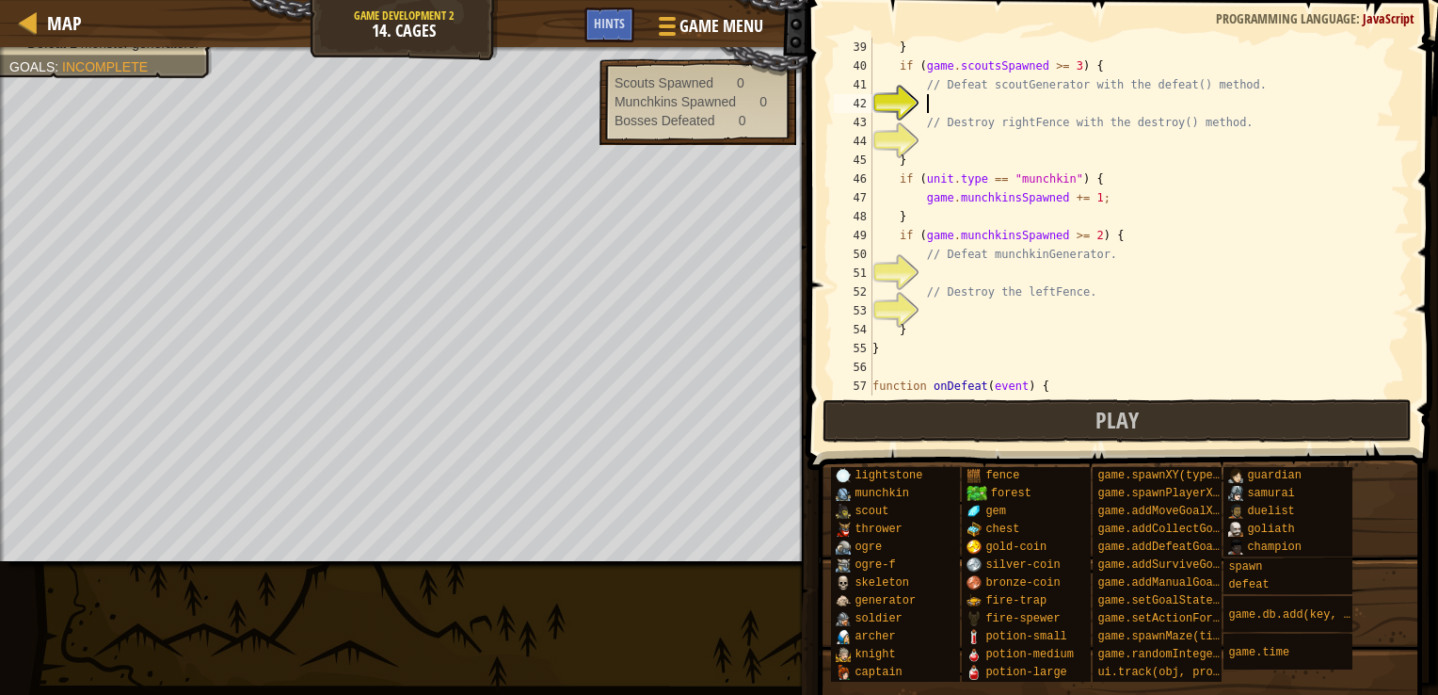
click at [982, 110] on div "} if ( game . scoutsSpawned >= 3 ) { // Defeat scoutGenerator with the defeat()…" at bounding box center [1132, 235] width 527 height 395
click at [964, 103] on div "} if ( game . scoutsSpawned >= 3 ) { // Defeat scoutGenerator with the defeat()…" at bounding box center [1132, 235] width 527 height 395
click at [1036, 104] on div "} if ( game . scoutsSpawned >= 3 ) { // Defeat scoutGenerator with the defeat()…" at bounding box center [1132, 235] width 527 height 395
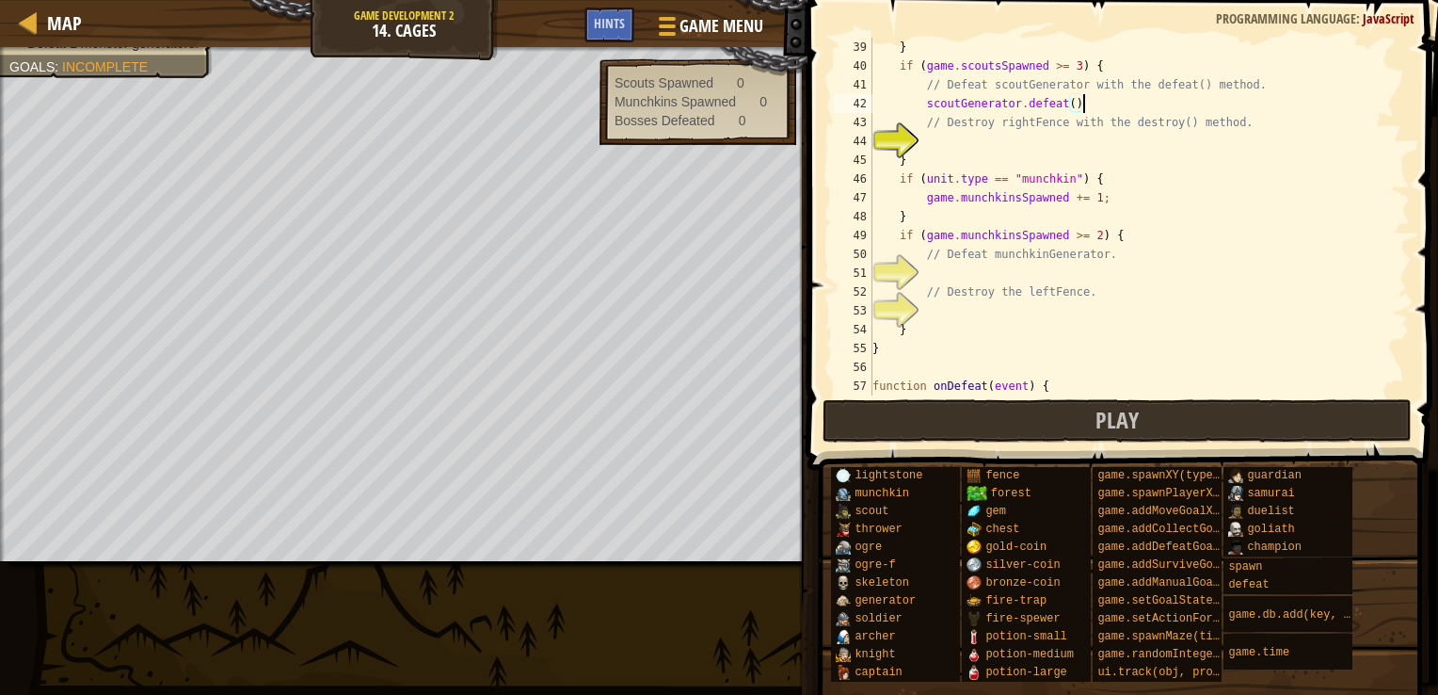
scroll to position [8, 16]
drag, startPoint x: 1140, startPoint y: 96, endPoint x: 927, endPoint y: 96, distance: 212.7
click at [927, 100] on div "} if ( game . scoutsSpawned >= 3 ) { // Defeat scoutGenerator with the defeat()…" at bounding box center [1132, 235] width 527 height 395
click at [936, 128] on div "} if ( game . scoutsSpawned >= 3 ) { // Defeat scoutGenerator with the defeat()…" at bounding box center [1132, 235] width 527 height 395
type textarea "// Destroy rightFence with the destroy() method."
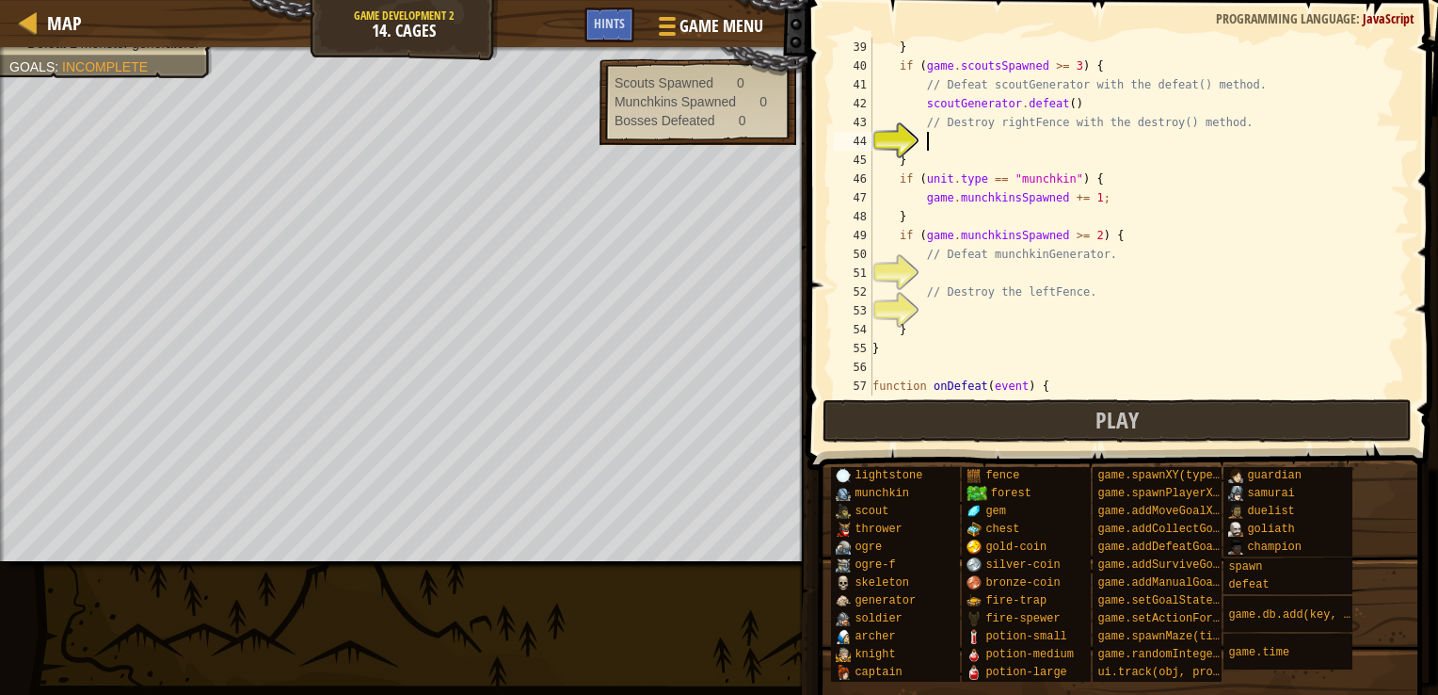
click at [941, 148] on div "} if ( game . scoutsSpawned >= 3 ) { // Defeat scoutGenerator with the defeat()…" at bounding box center [1132, 235] width 527 height 395
click at [1016, 141] on div "} if ( game . scoutsSpawned >= 3 ) { // Defeat scoutGenerator with the defeat()…" at bounding box center [1132, 235] width 527 height 395
drag, startPoint x: 1021, startPoint y: 141, endPoint x: 926, endPoint y: 149, distance: 95.4
click at [926, 149] on div "} if ( game . scoutsSpawned >= 3 ) { // Defeat scoutGenerator with the defeat()…" at bounding box center [1132, 235] width 527 height 395
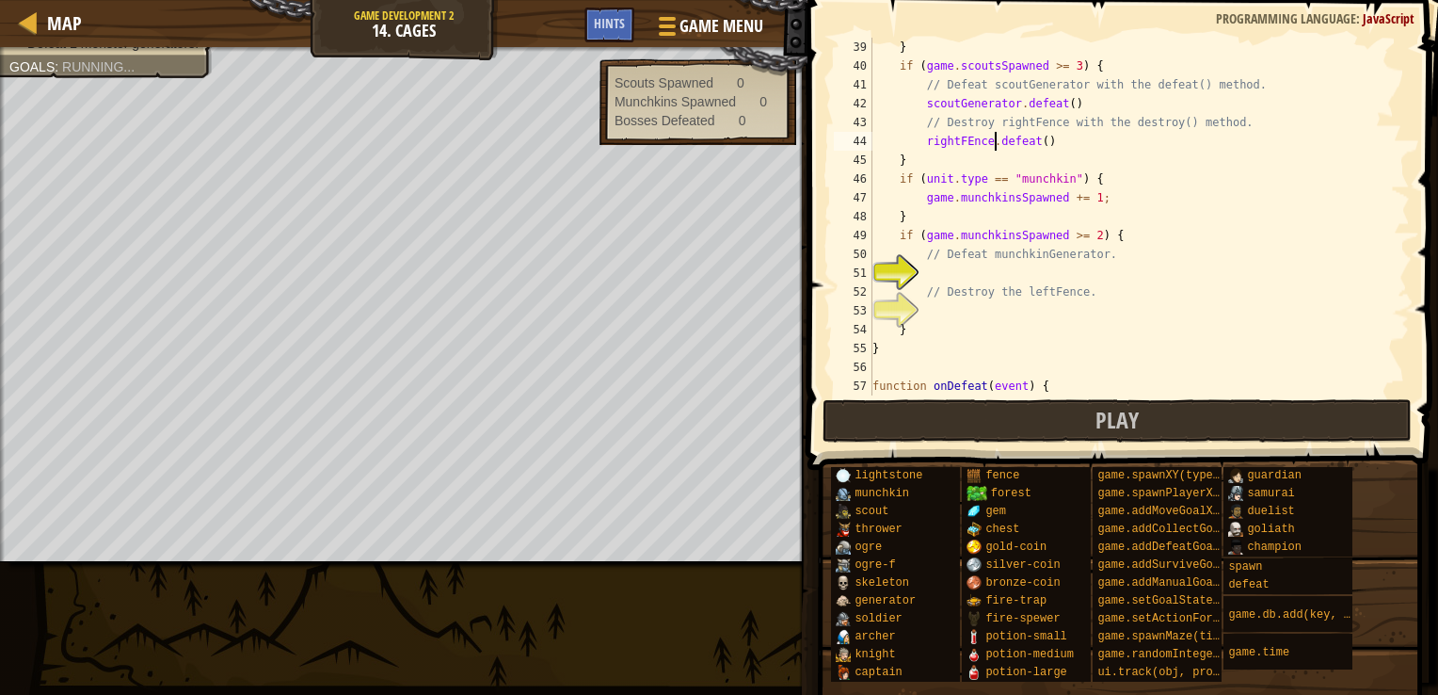
scroll to position [8, 9]
click at [972, 139] on div "} if ( game . scoutsSpawned >= 3 ) { // Defeat scoutGenerator with the defeat()…" at bounding box center [1132, 235] width 527 height 395
click at [1038, 141] on div "} if ( game . scoutsSpawned >= 3 ) { // Defeat scoutGenerator with the defeat()…" at bounding box center [1132, 235] width 527 height 395
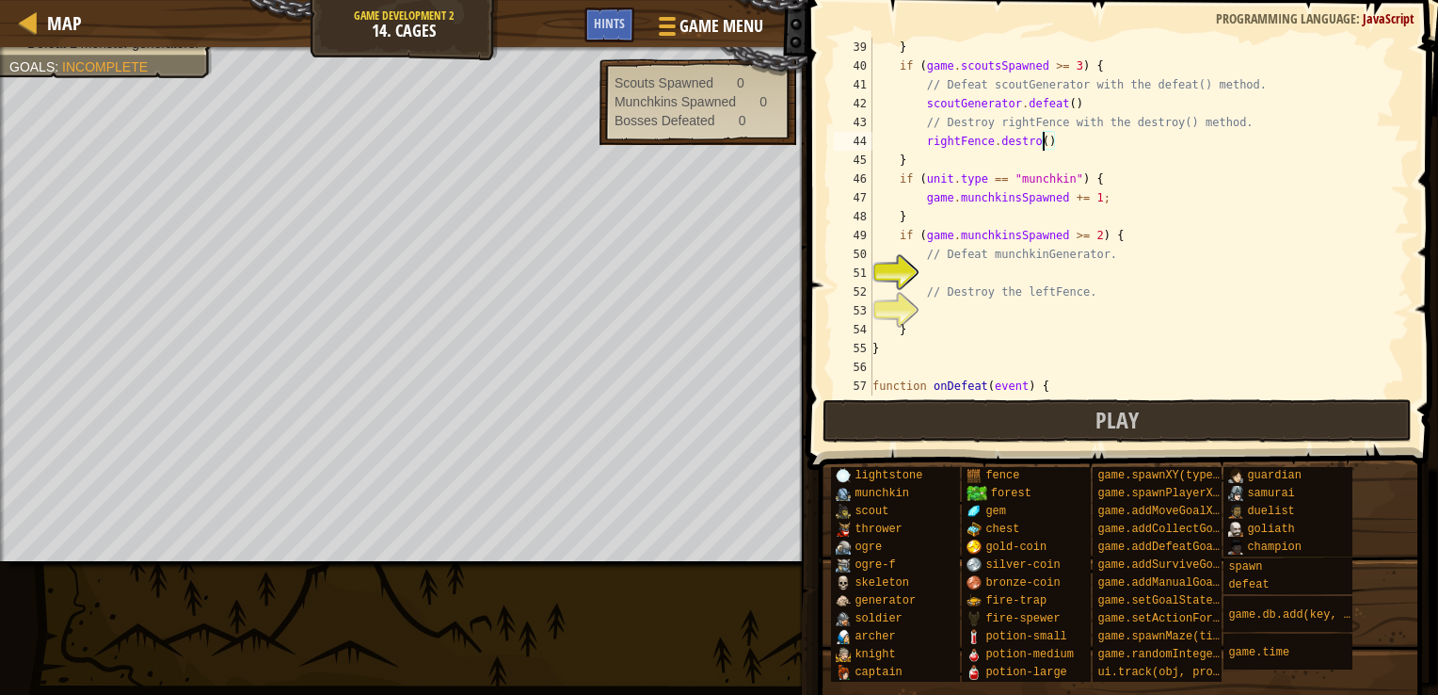
type textarea "rightFence.destroy()"
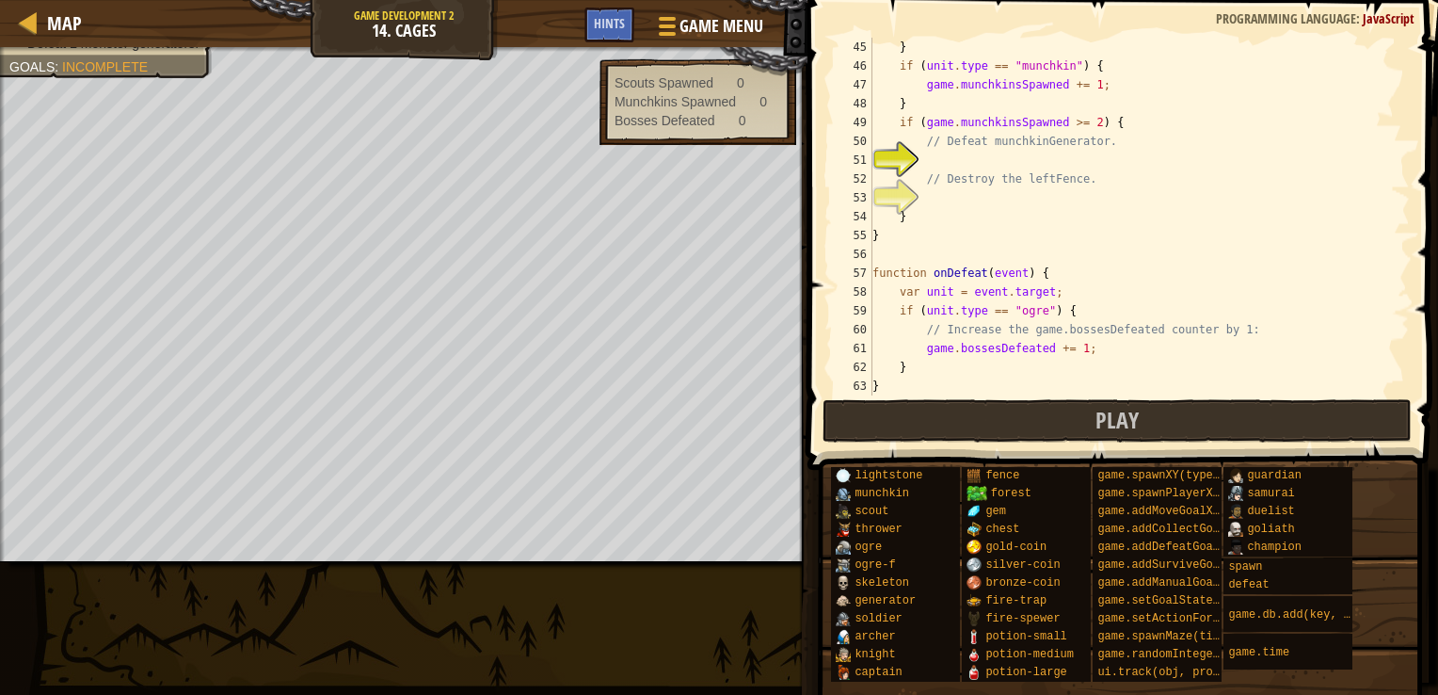
scroll to position [903, 0]
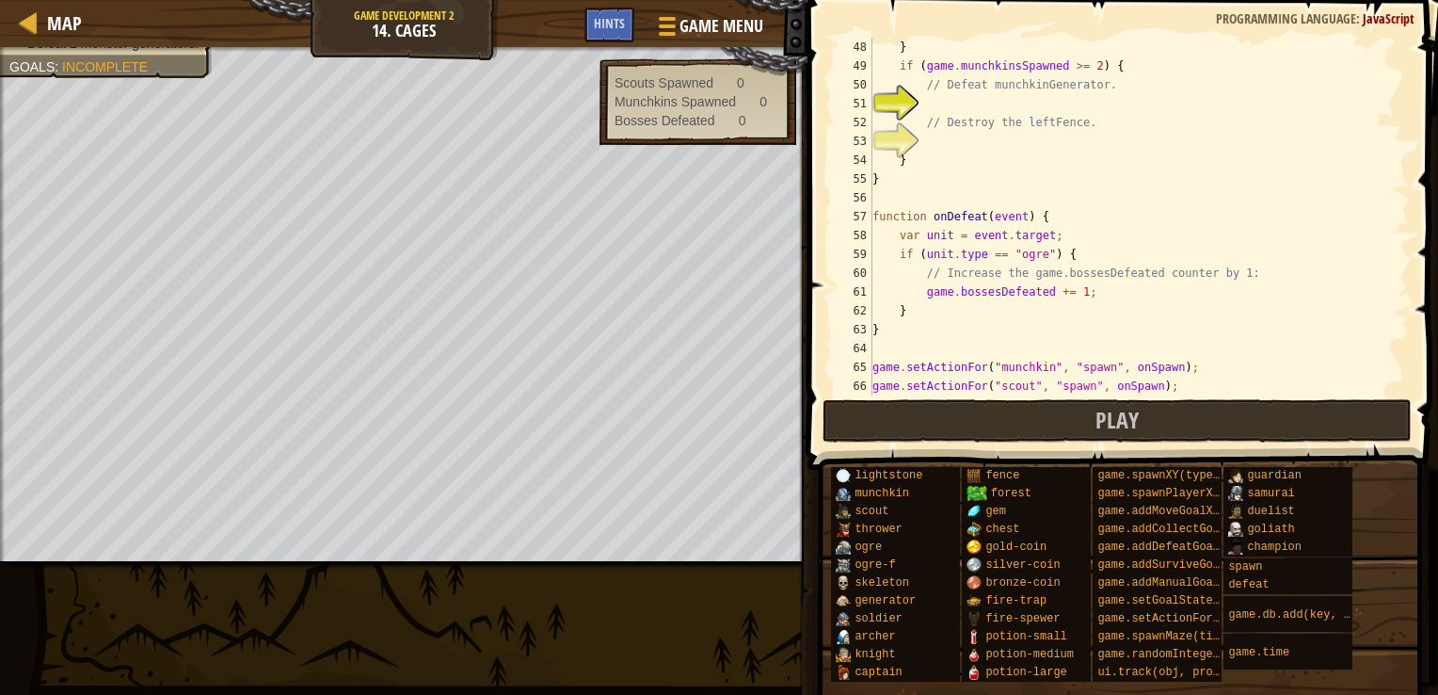
click at [1024, 101] on div "} if ( game . munchkinsSpawned >= 2 ) { // Defeat munchkinGenerator. // Destroy…" at bounding box center [1132, 235] width 527 height 395
type textarea "V"
click at [956, 100] on div "} if ( game . munchkinsSpawned >= 2 ) { // Defeat munchkinGenerator. scoutGener…" at bounding box center [1132, 235] width 527 height 395
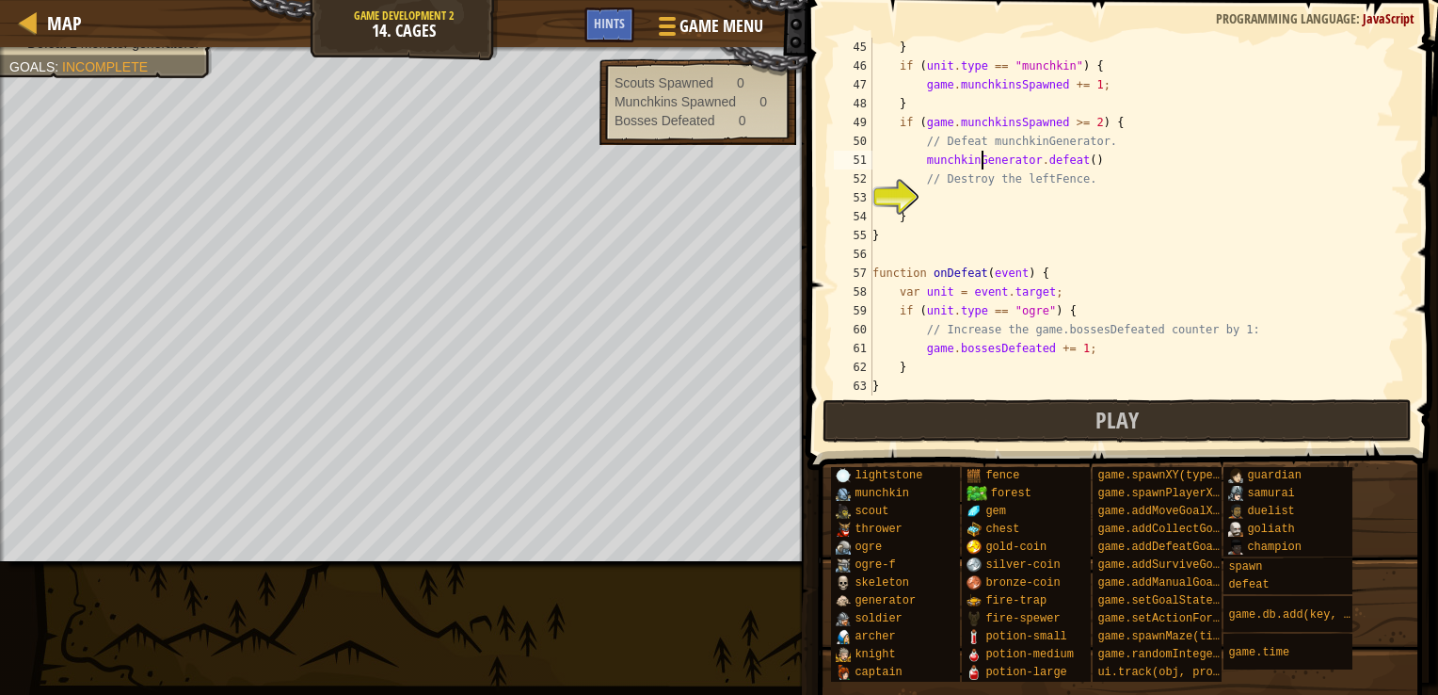
scroll to position [791, 0]
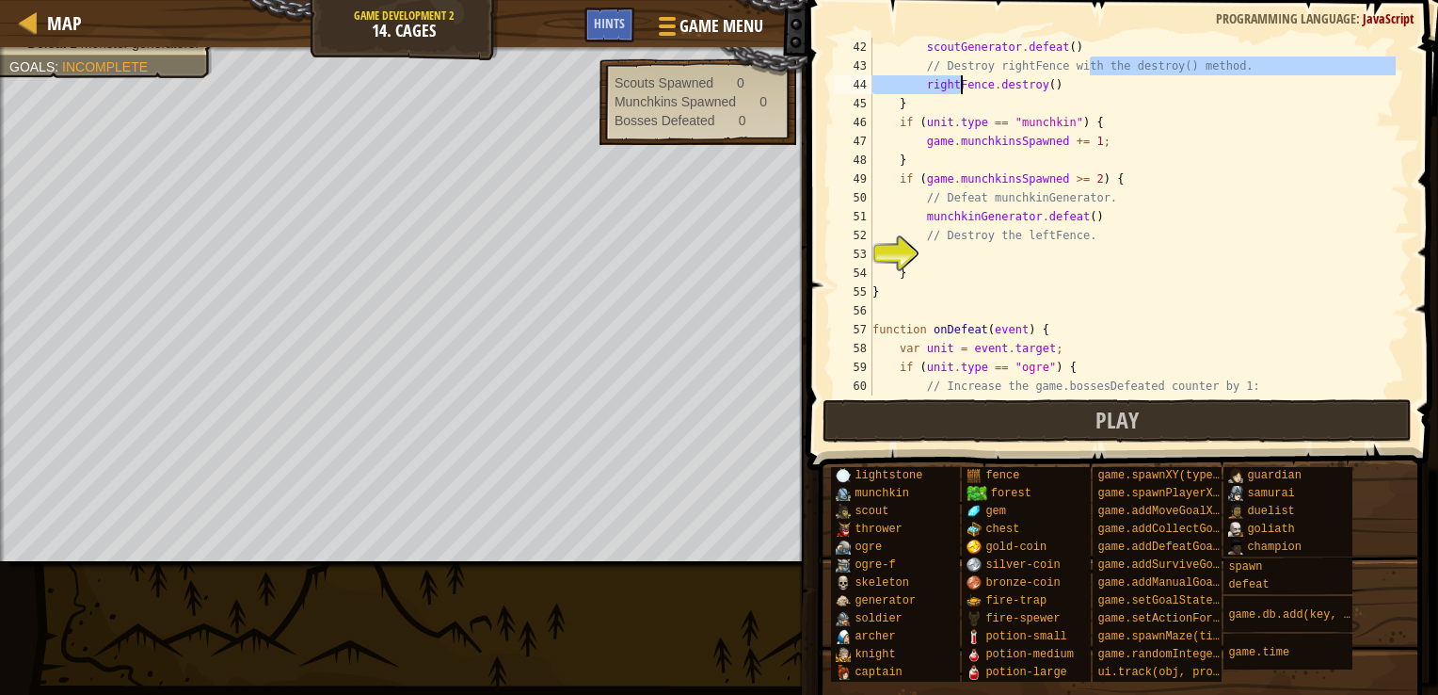
drag, startPoint x: 1087, startPoint y: 75, endPoint x: 958, endPoint y: 85, distance: 129.3
click at [958, 85] on div "scoutGenerator . defeat ( ) // Destroy rightFence with the destroy() method. ri…" at bounding box center [1132, 235] width 527 height 395
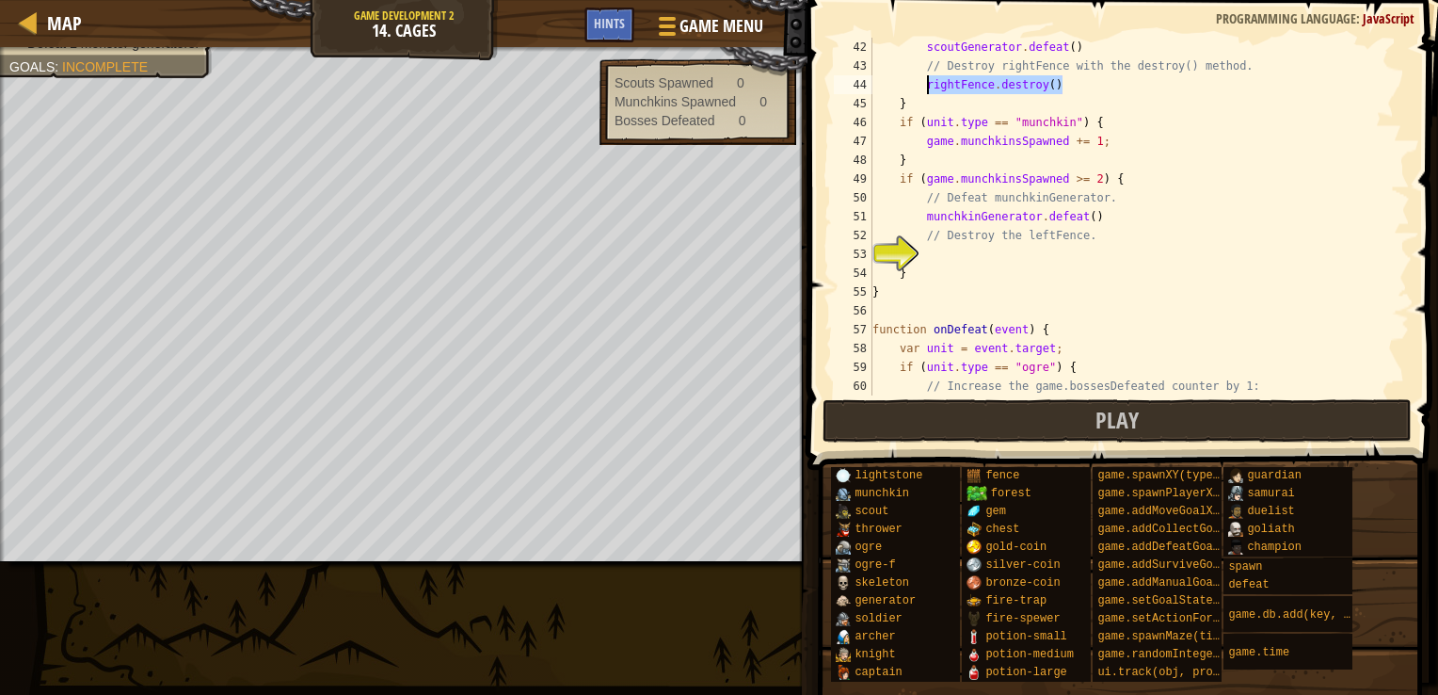
drag, startPoint x: 1066, startPoint y: 88, endPoint x: 930, endPoint y: 81, distance: 136.6
click at [930, 81] on div "scoutGenerator . defeat ( ) // Destroy rightFence with the destroy() method. ri…" at bounding box center [1132, 235] width 527 height 395
type textarea "rightFence.destroy()"
click at [983, 258] on div "scoutGenerator . defeat ( ) // Destroy rightFence with the destroy() method. ri…" at bounding box center [1132, 235] width 527 height 395
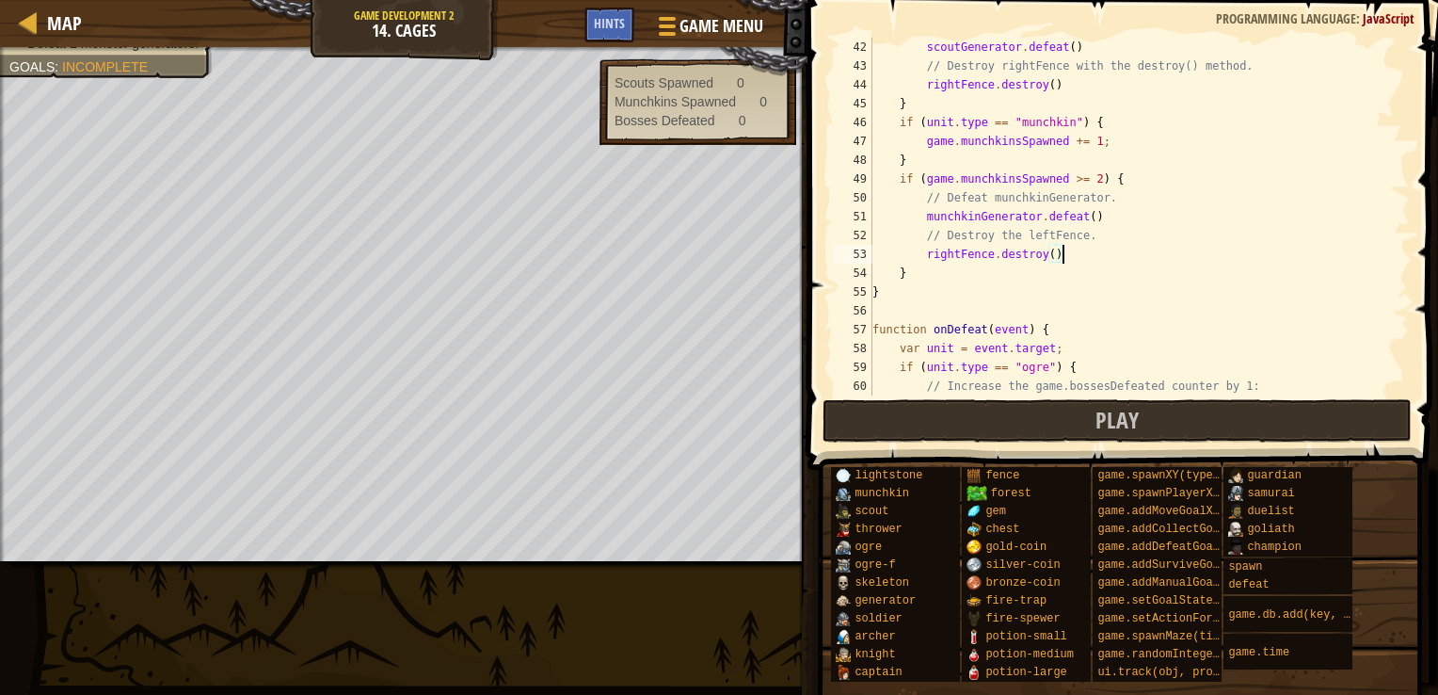
click at [959, 250] on div "scoutGenerator . defeat ( ) // Destroy rightFence with the destroy() method. ri…" at bounding box center [1132, 235] width 527 height 395
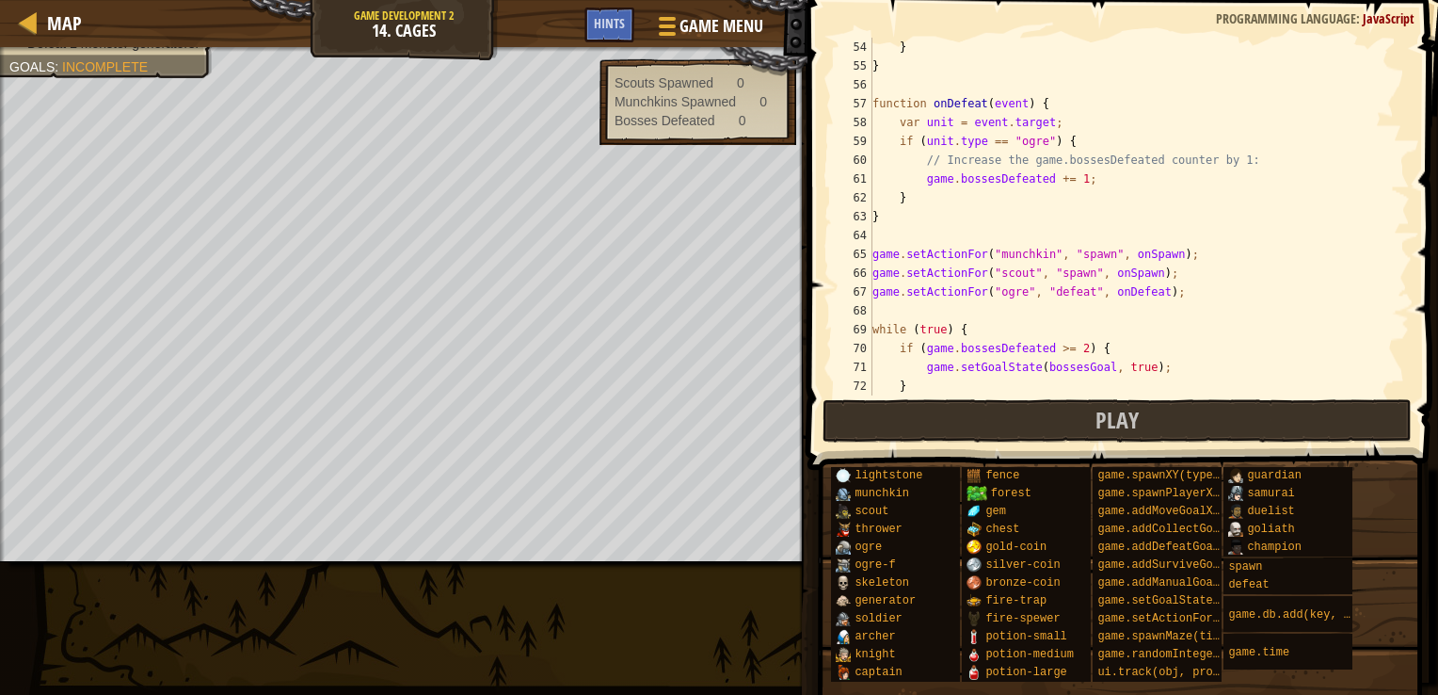
scroll to position [1054, 0]
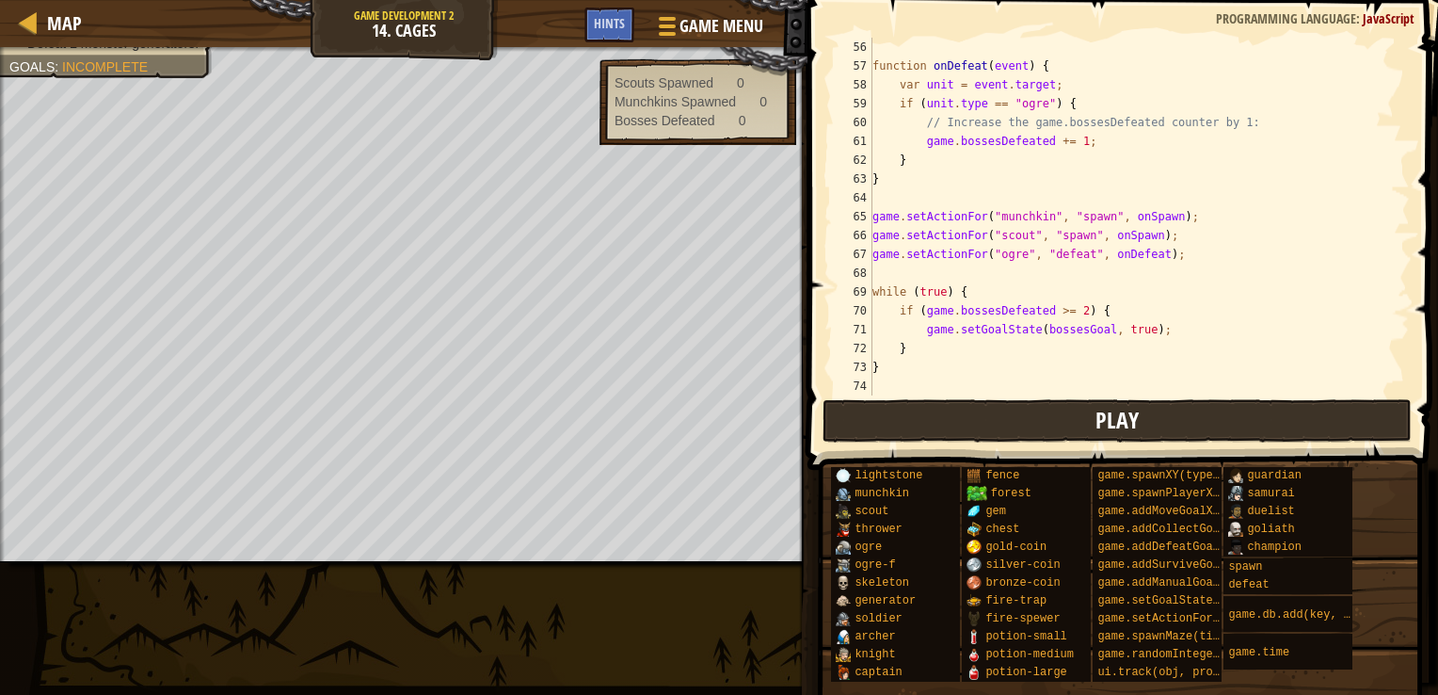
type textarea "leftFence.destroy()"
drag, startPoint x: 1076, startPoint y: 420, endPoint x: 1055, endPoint y: 408, distance: 23.6
click at [1077, 420] on button "Play" at bounding box center [1118, 420] width 590 height 43
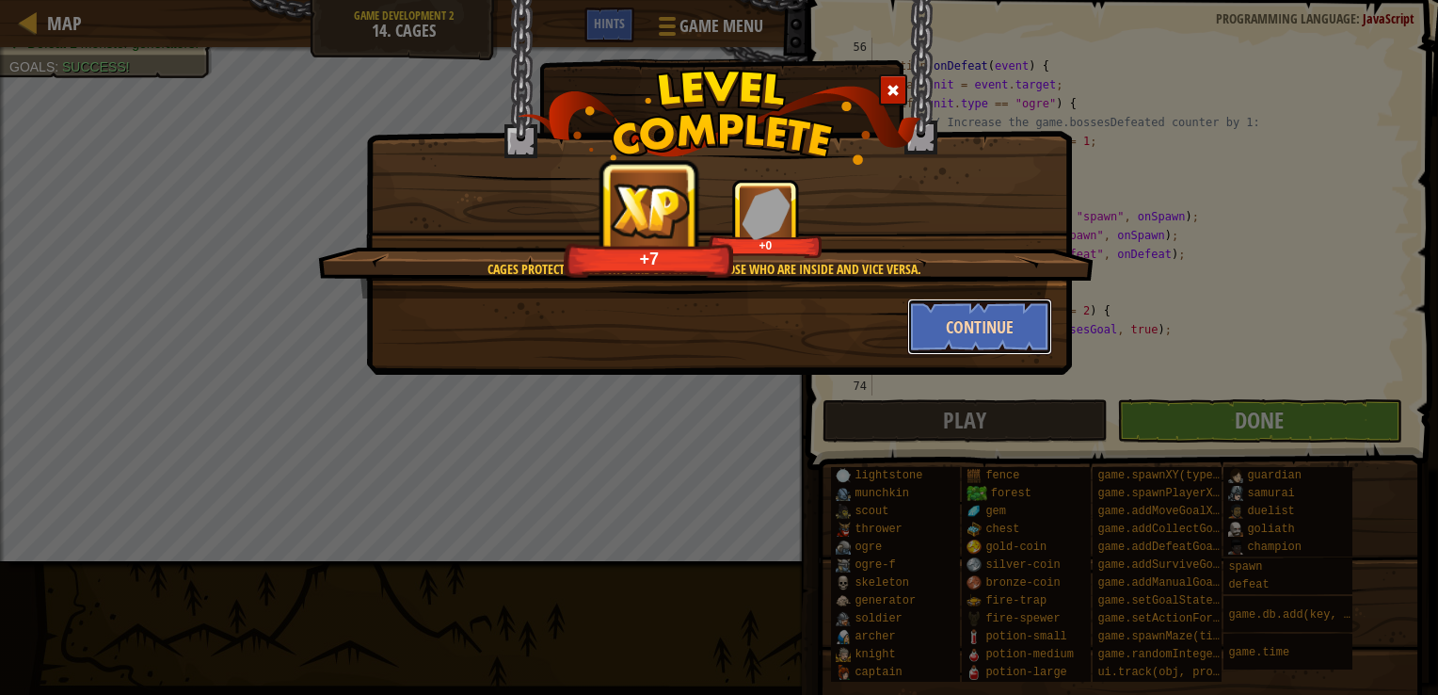
click at [1031, 324] on button "Continue" at bounding box center [980, 326] width 146 height 56
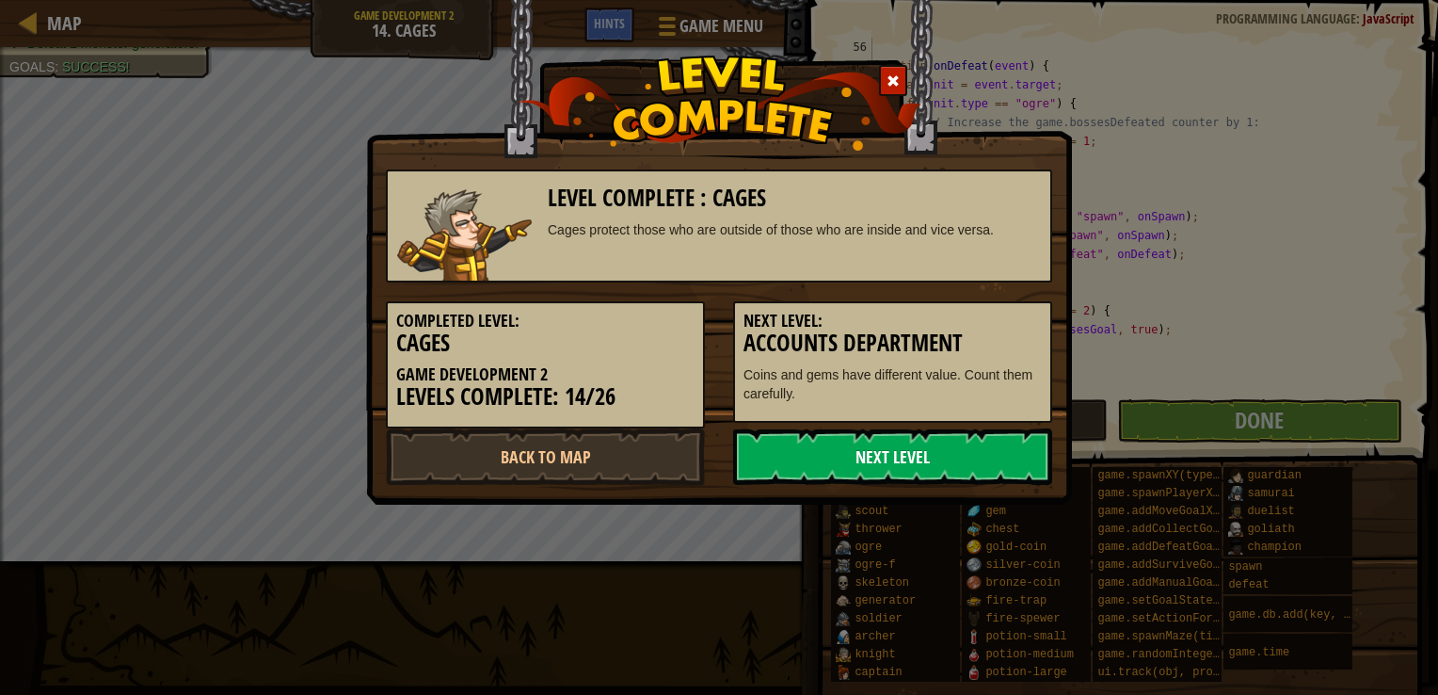
click at [956, 454] on link "Next Level" at bounding box center [892, 456] width 319 height 56
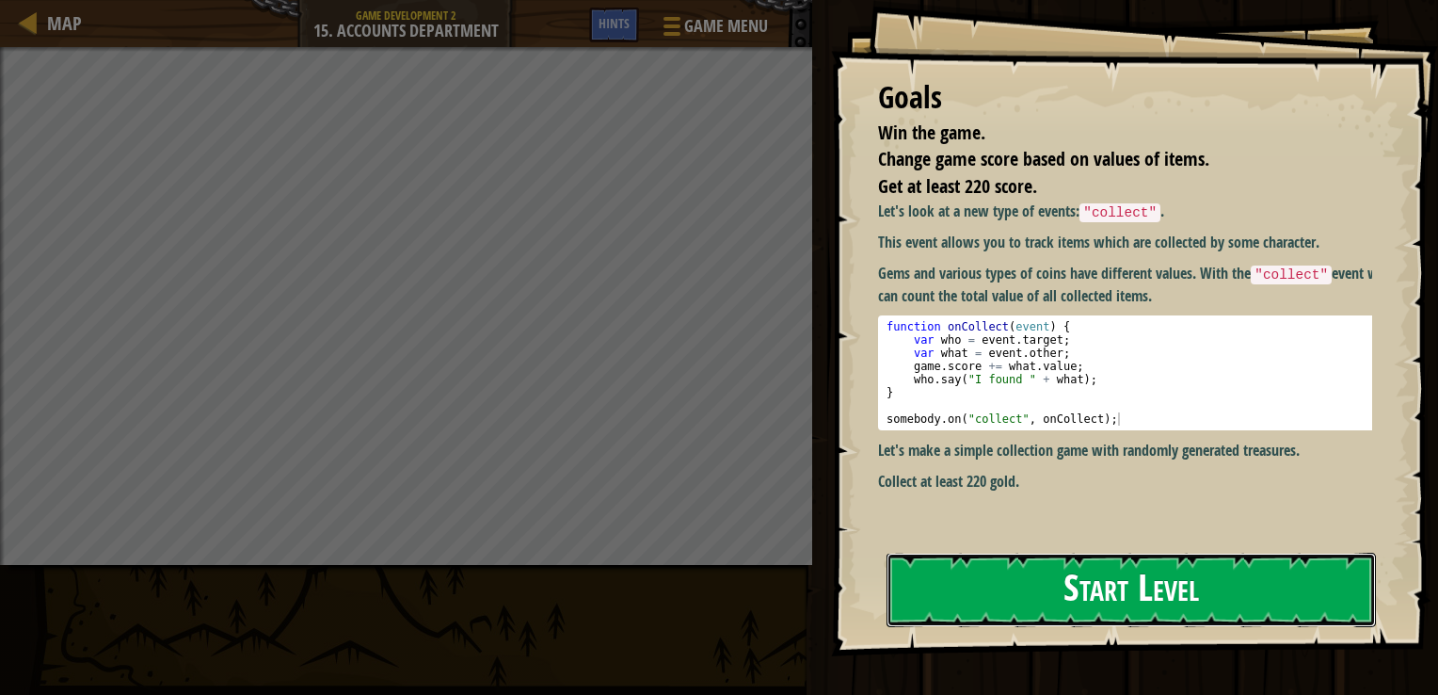
click at [1159, 572] on button "Start Level" at bounding box center [1131, 589] width 489 height 74
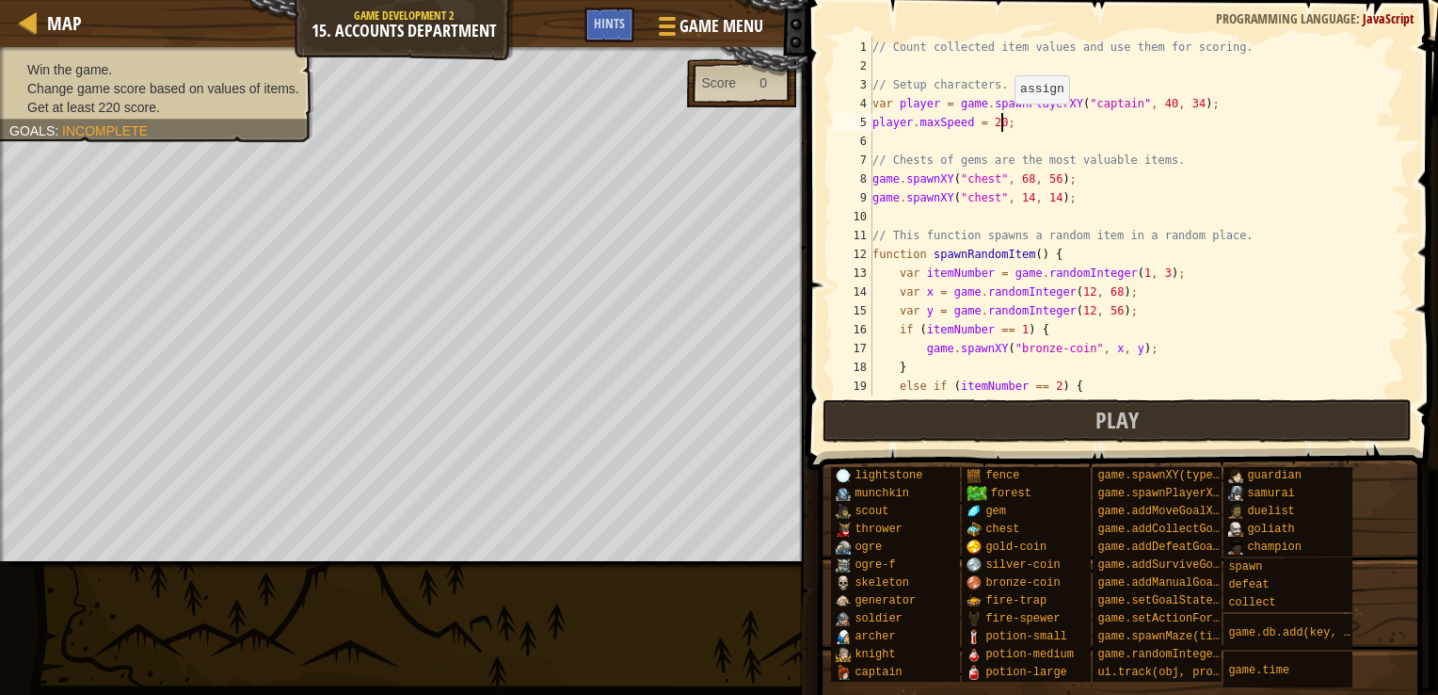
click at [1005, 122] on div "// Count collected item values and use them for scoring. // Setup characters. v…" at bounding box center [1132, 235] width 527 height 395
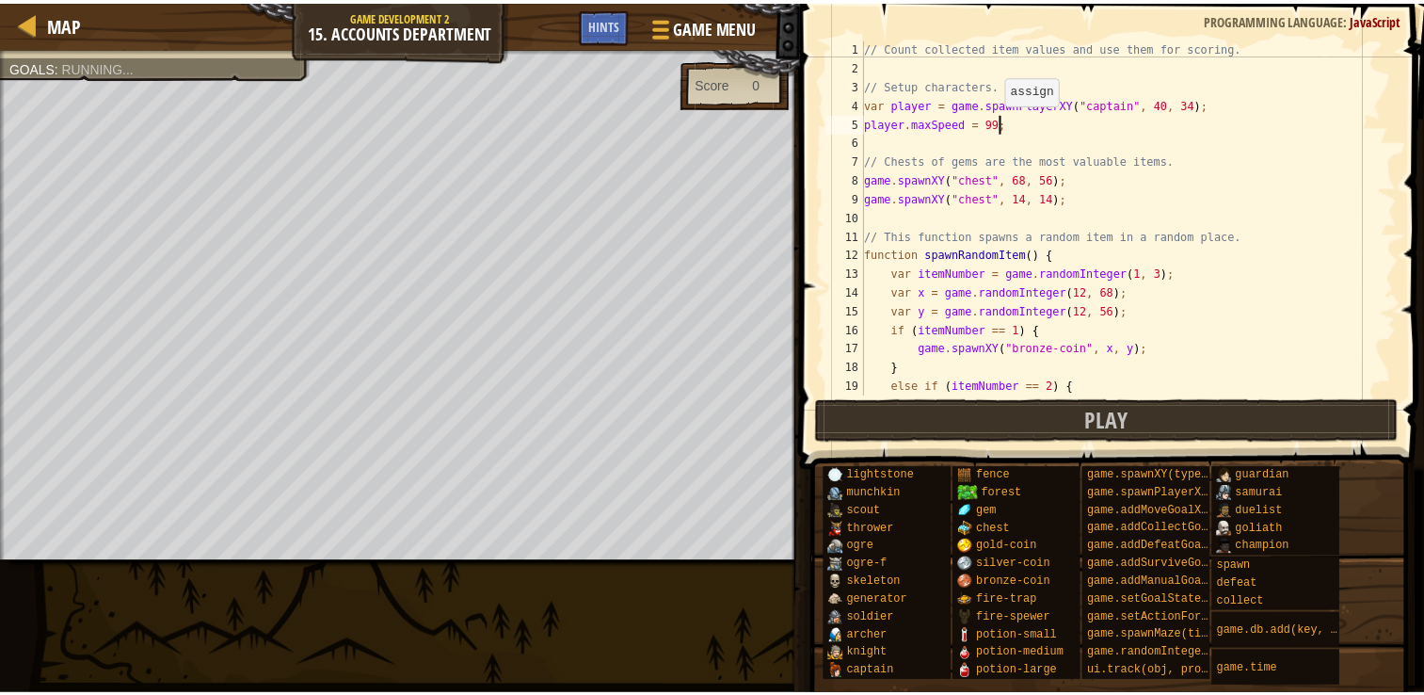
scroll to position [8, 10]
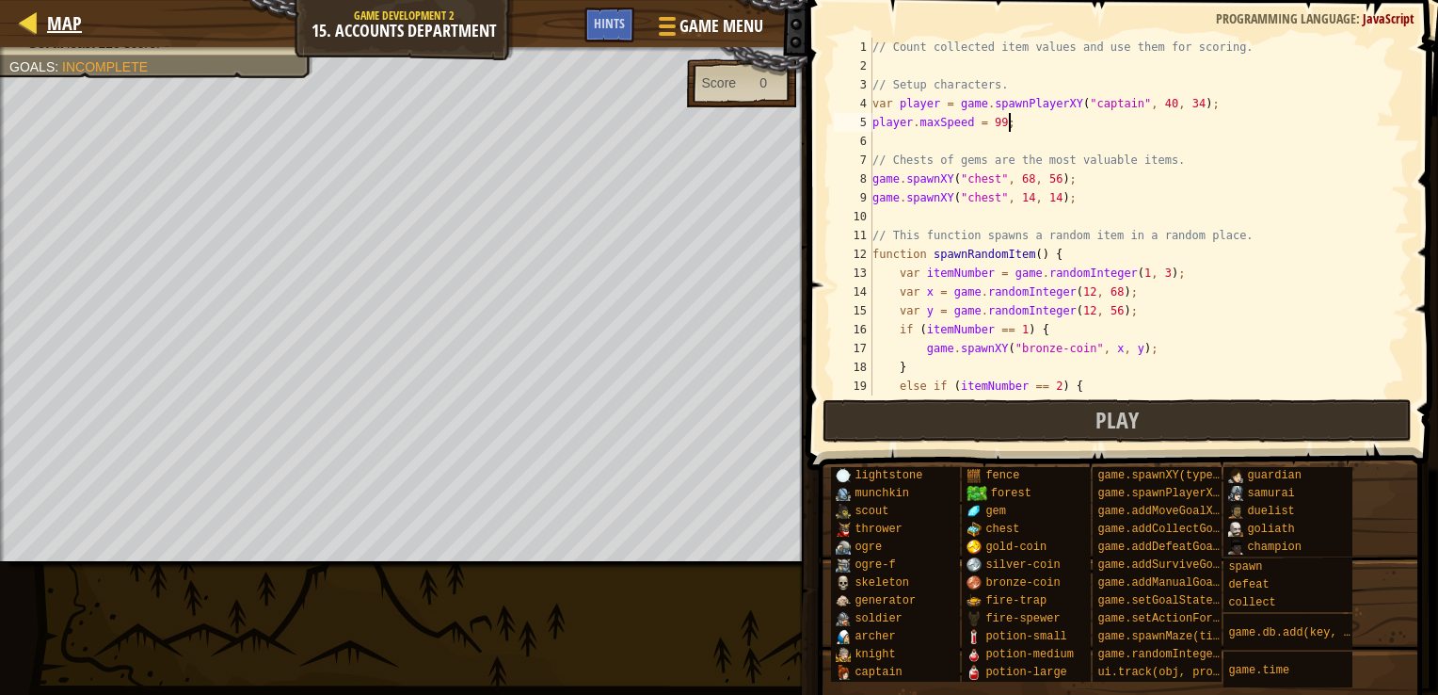
type textarea "player.maxSpeed = 99;"
click at [71, 21] on span "Map" at bounding box center [64, 22] width 35 height 25
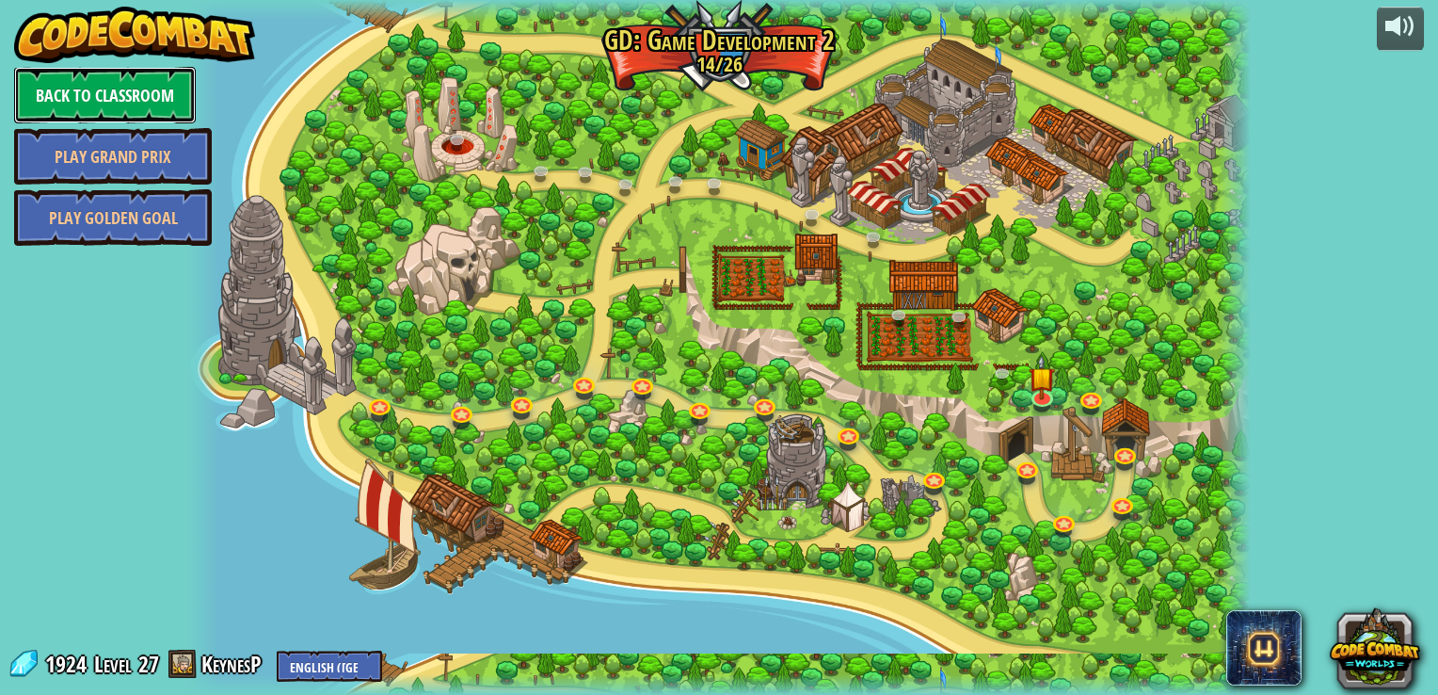
click at [120, 92] on link "Back to Classroom" at bounding box center [105, 95] width 182 height 56
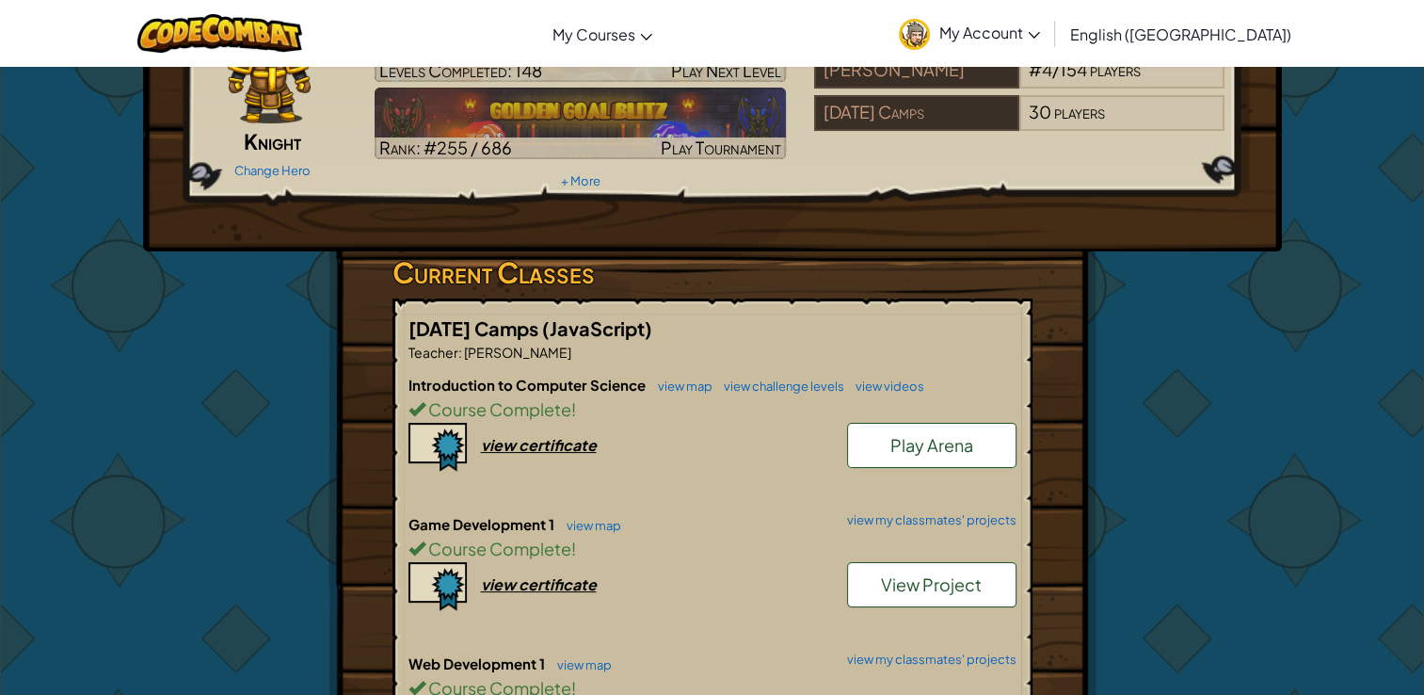
scroll to position [188, 0]
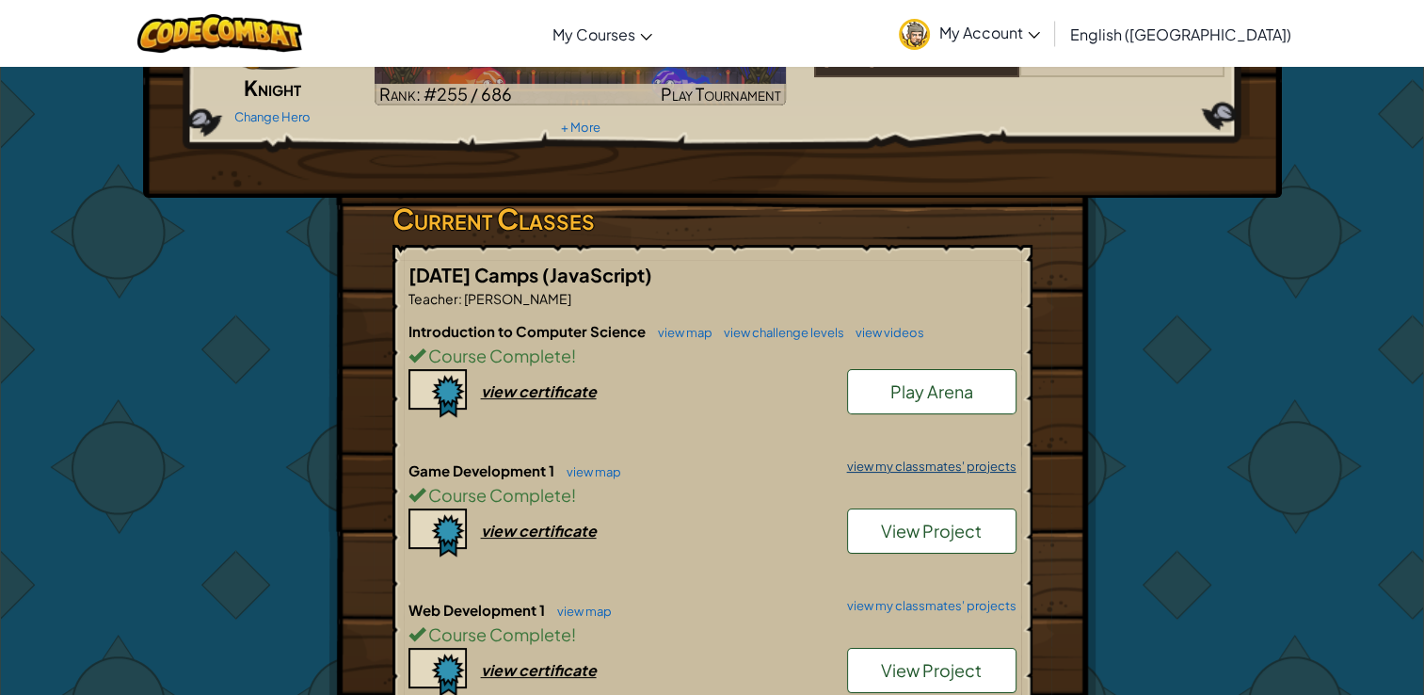
click at [893, 460] on link "view my classmates' projects" at bounding box center [927, 466] width 179 height 12
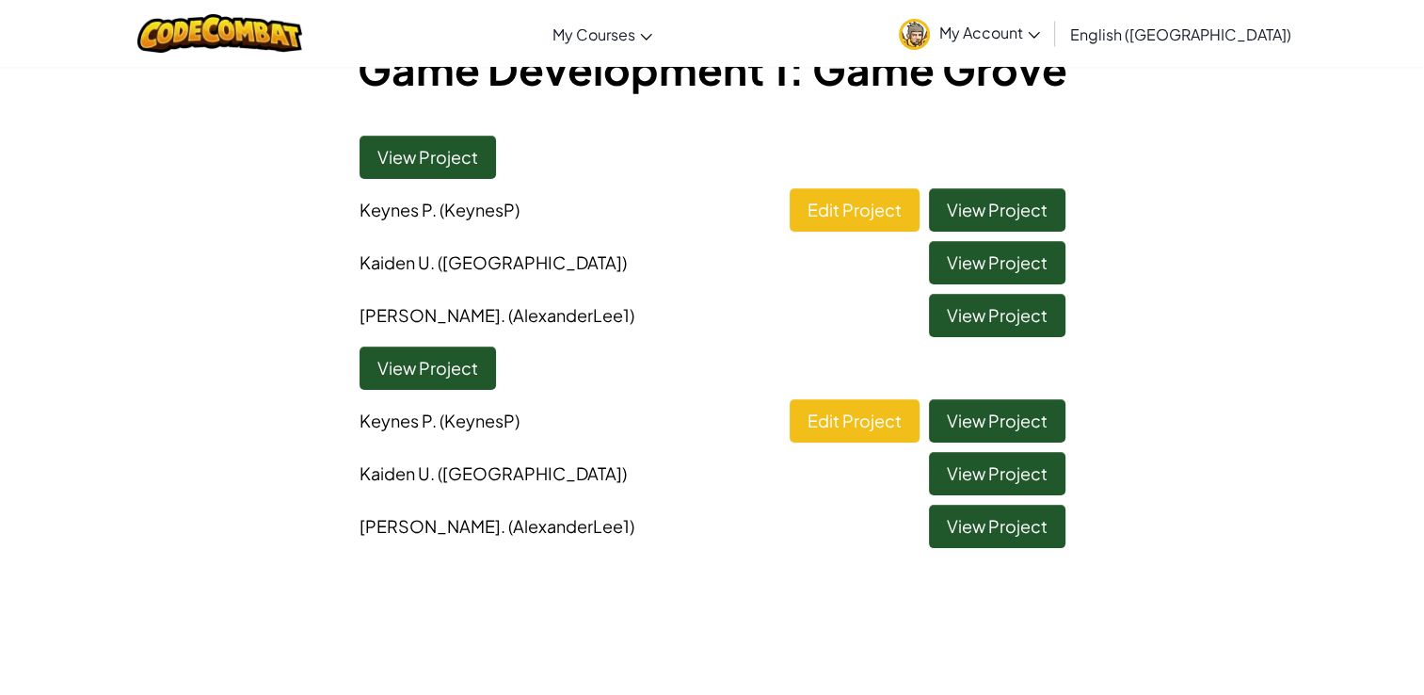
scroll to position [188, 0]
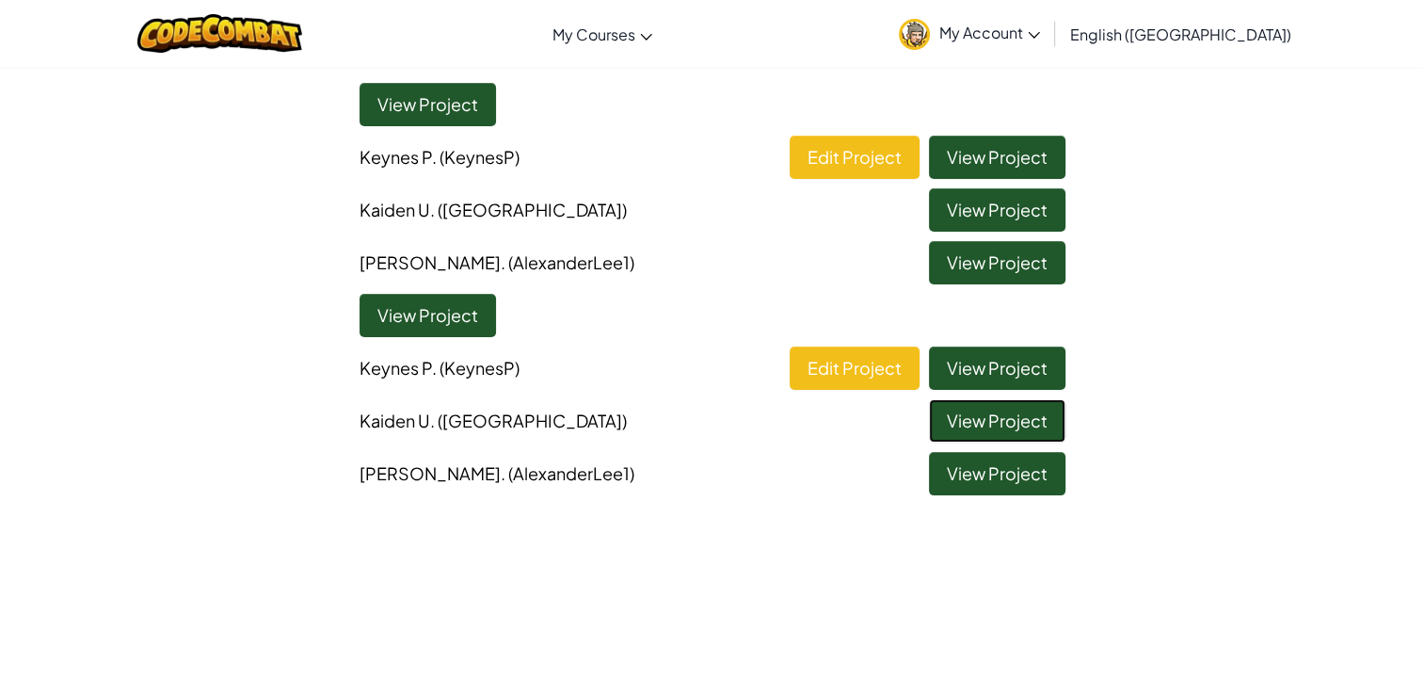
click at [983, 403] on link "View Project" at bounding box center [997, 420] width 136 height 43
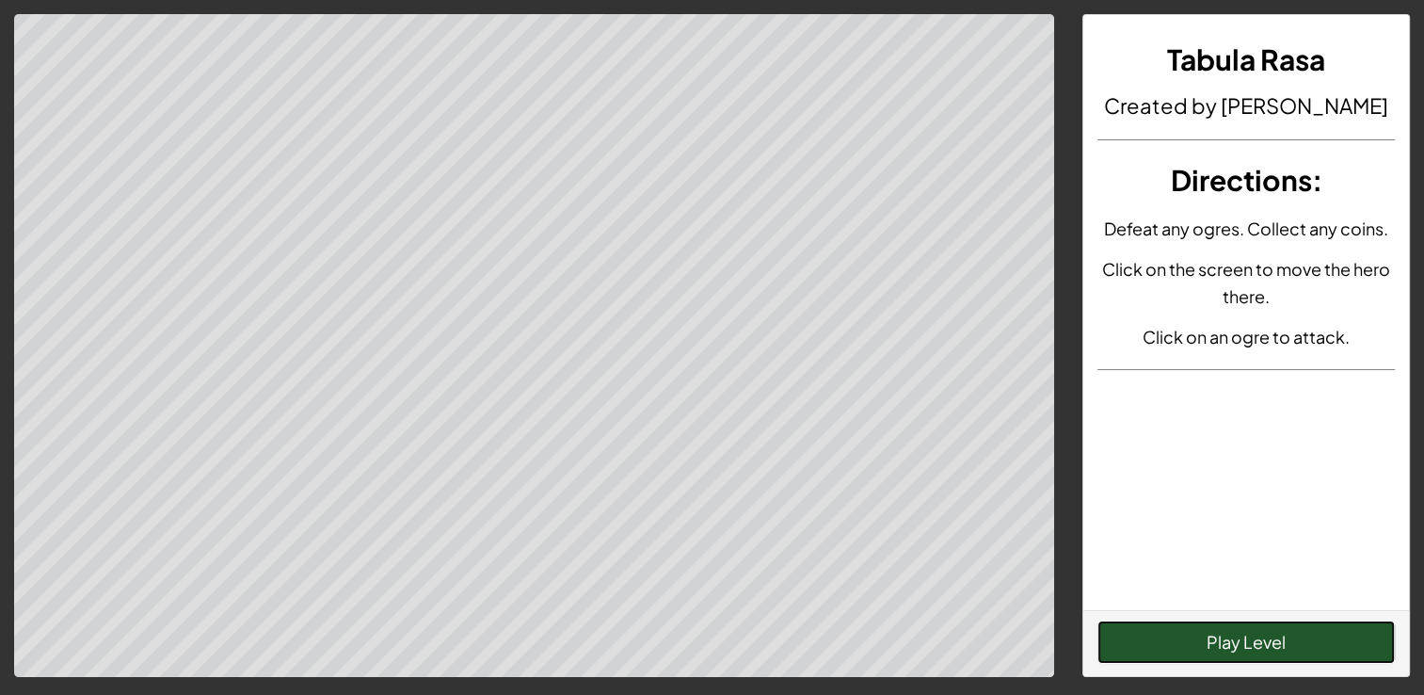
click at [1327, 642] on button "Play Level" at bounding box center [1245, 641] width 297 height 43
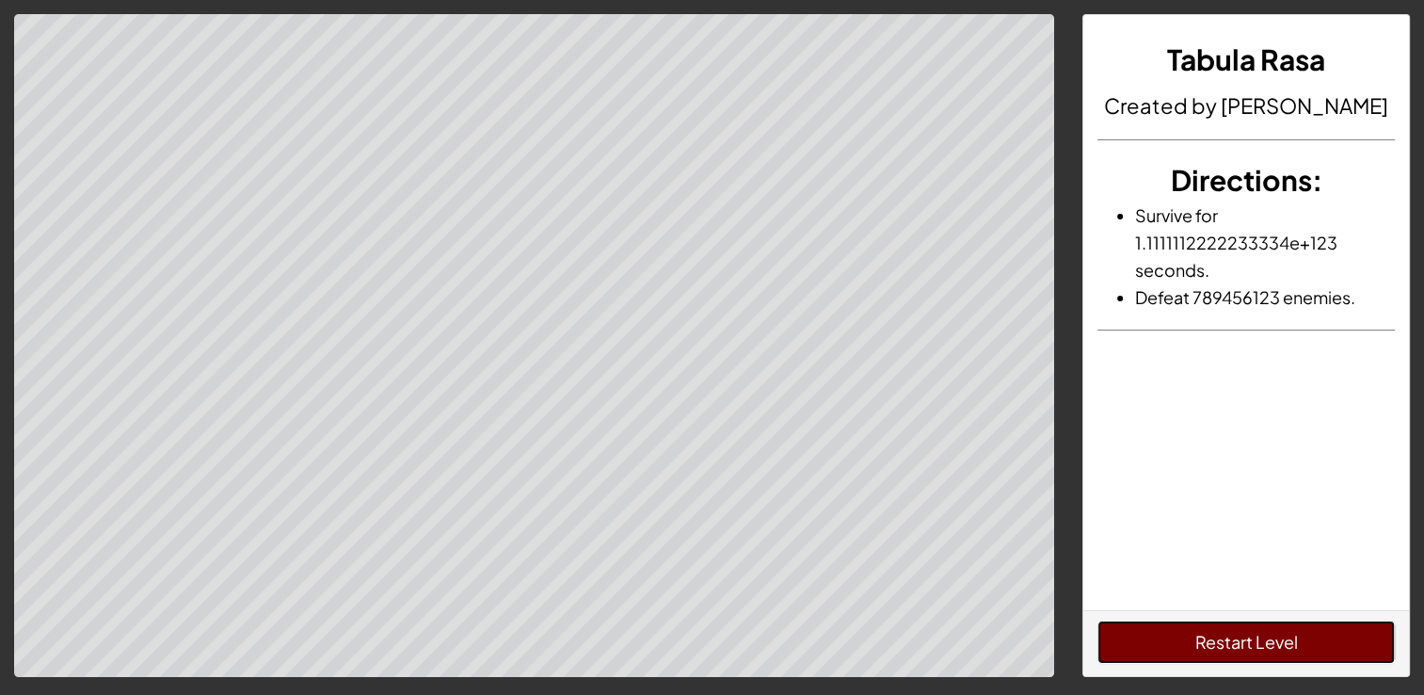
click at [1319, 636] on button "Restart Level" at bounding box center [1245, 641] width 297 height 43
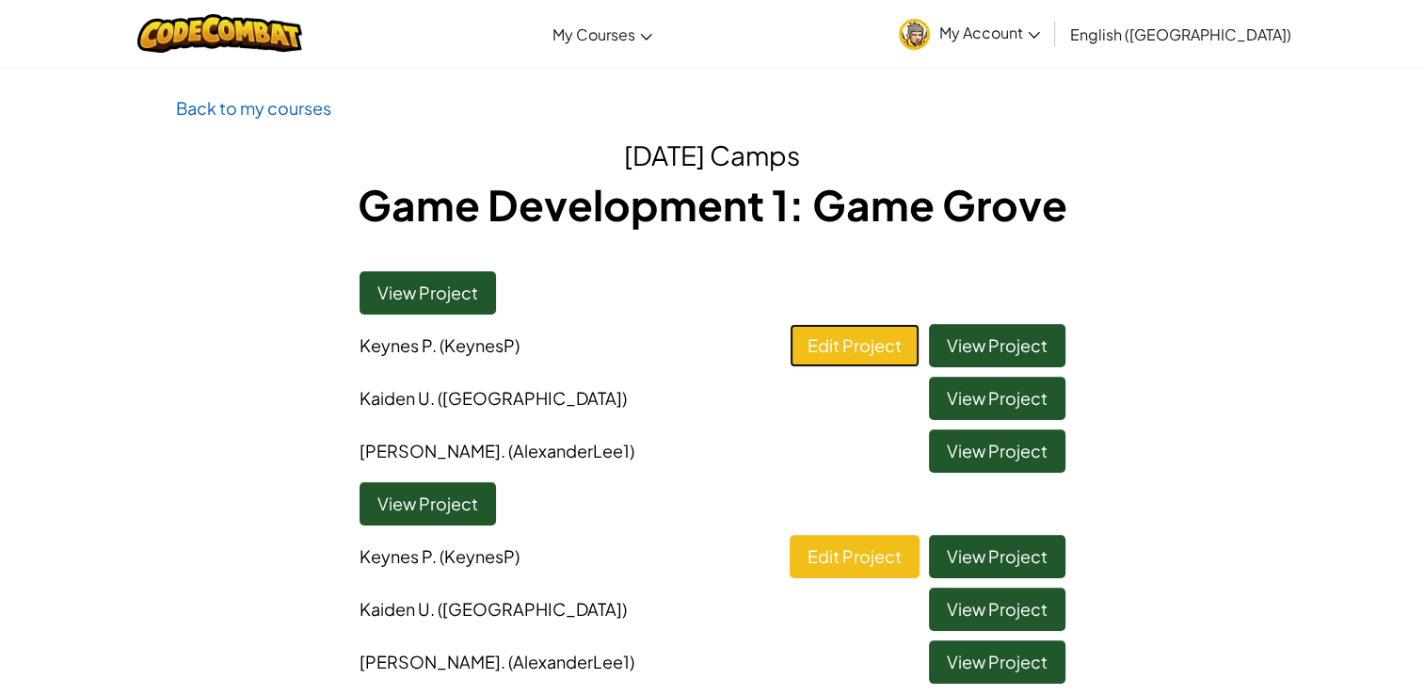
click at [886, 342] on link "Edit Project" at bounding box center [855, 345] width 130 height 43
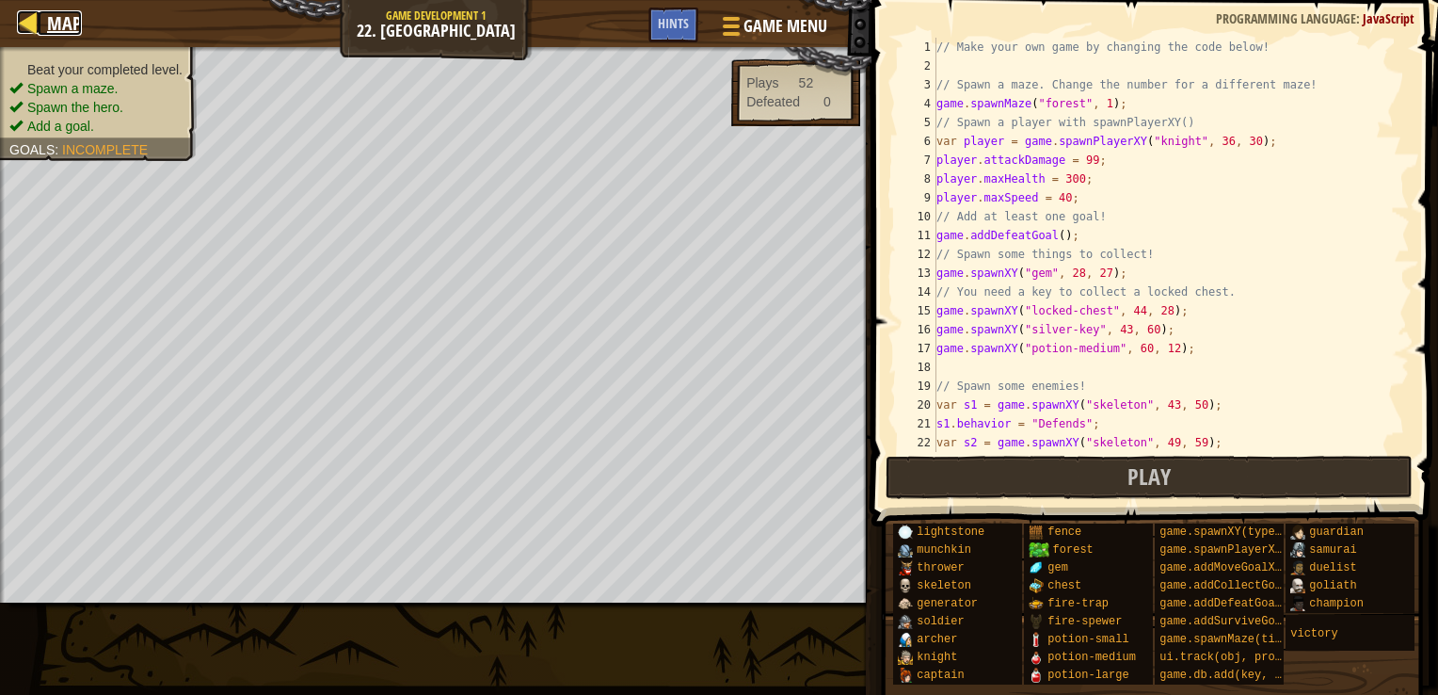
click at [56, 26] on span "Map" at bounding box center [64, 22] width 35 height 25
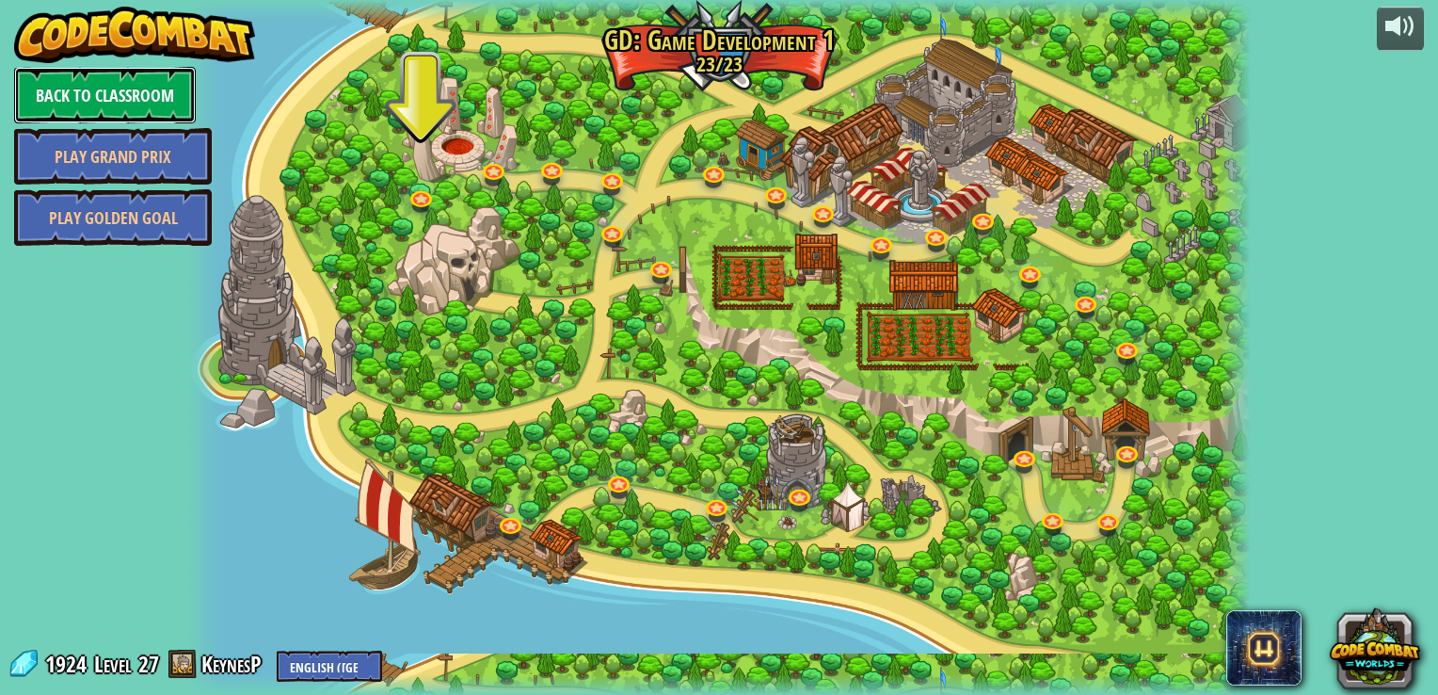
click at [167, 93] on link "Back to Classroom" at bounding box center [105, 95] width 182 height 56
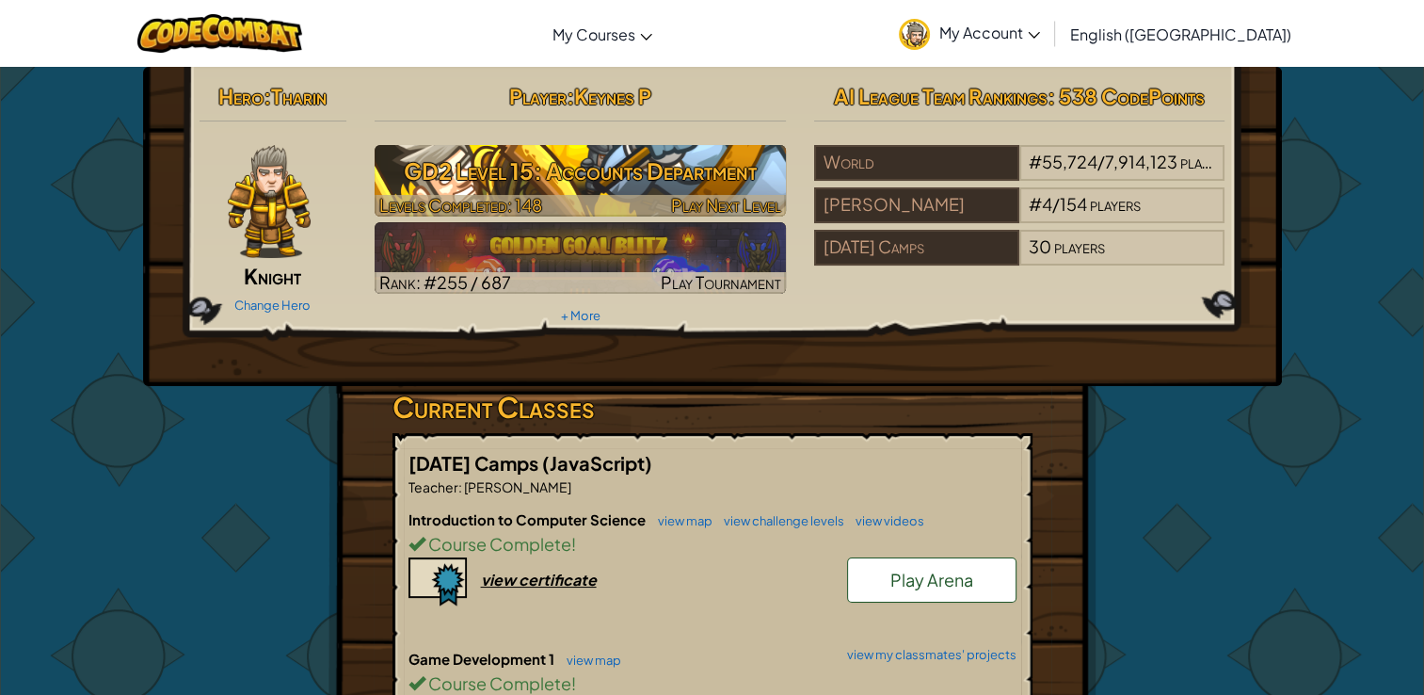
click at [670, 150] on div "Player : Keynes P GD2 Level 15: Accounts Department Levels Completed: 148 Play …" at bounding box center [580, 202] width 440 height 253
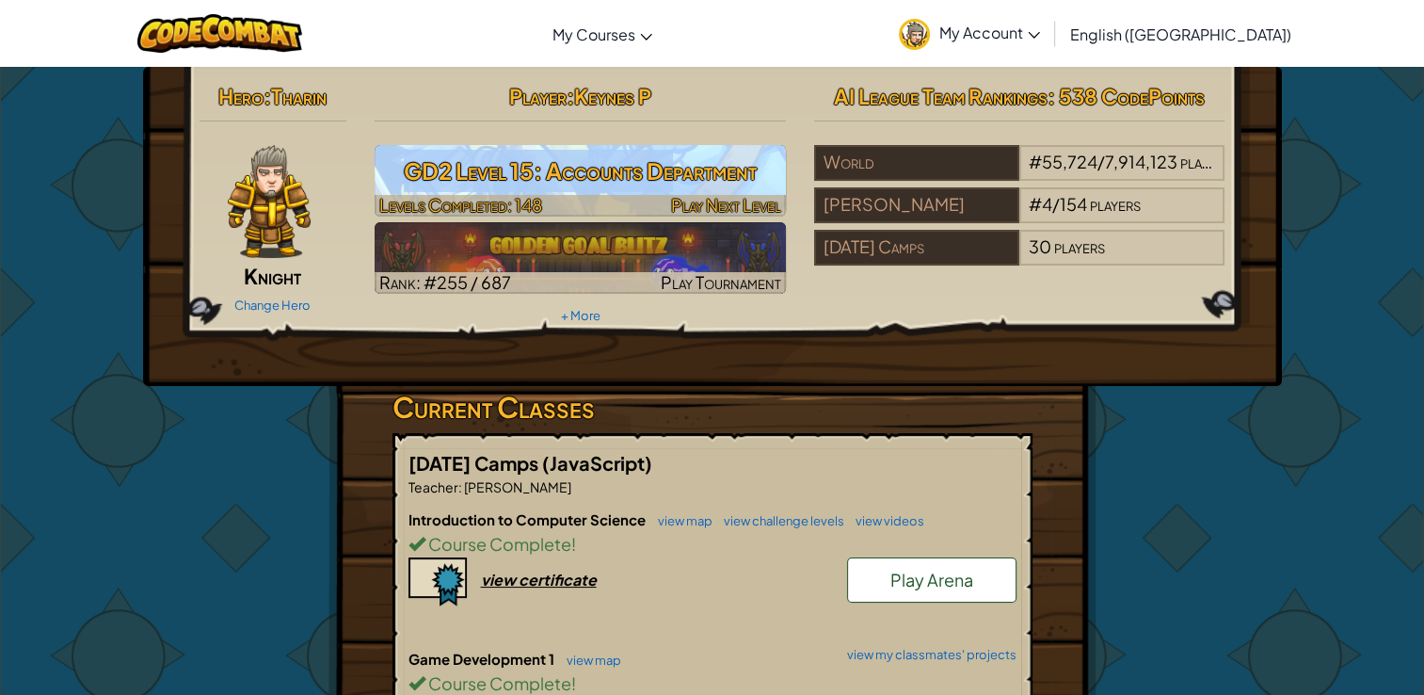
drag, startPoint x: 670, startPoint y: 150, endPoint x: 670, endPoint y: 169, distance: 19.8
click at [670, 169] on h3 "GD2 Level 15: Accounts Department" at bounding box center [580, 171] width 411 height 42
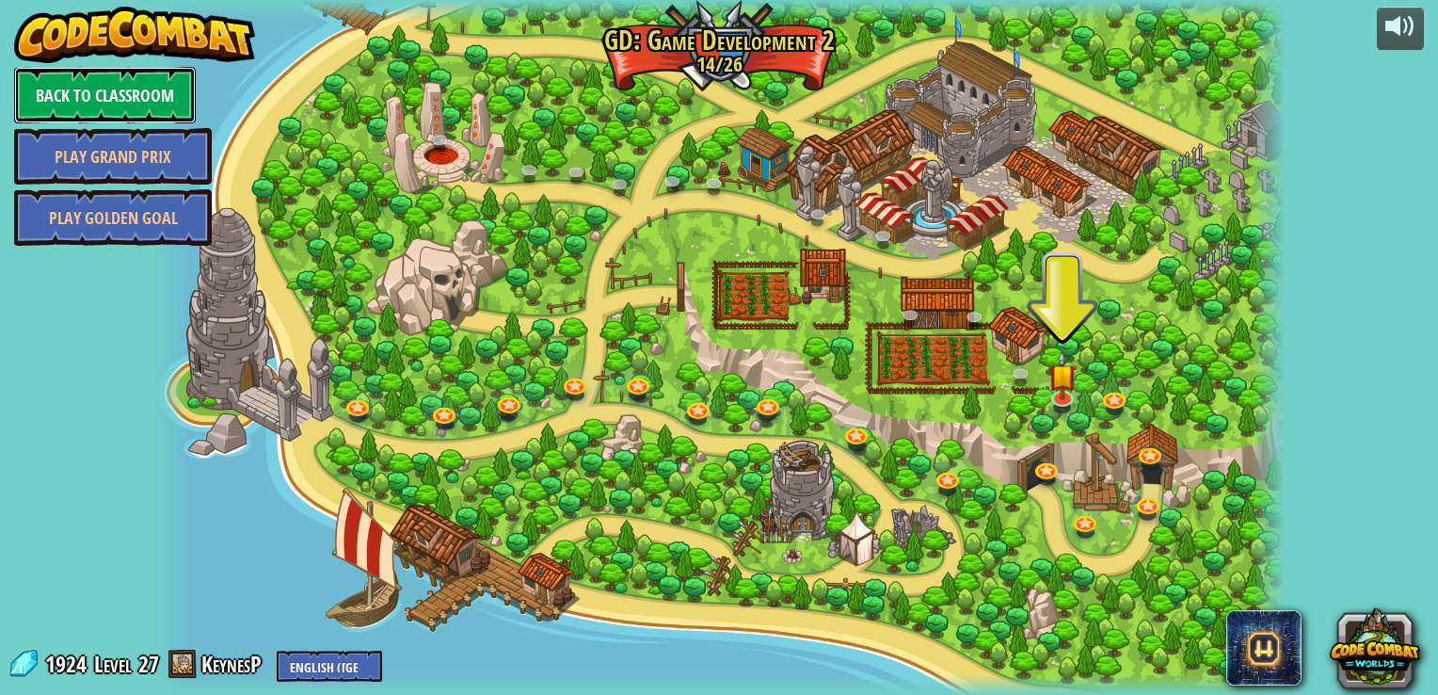
click at [147, 97] on link "Back to Classroom" at bounding box center [105, 95] width 182 height 56
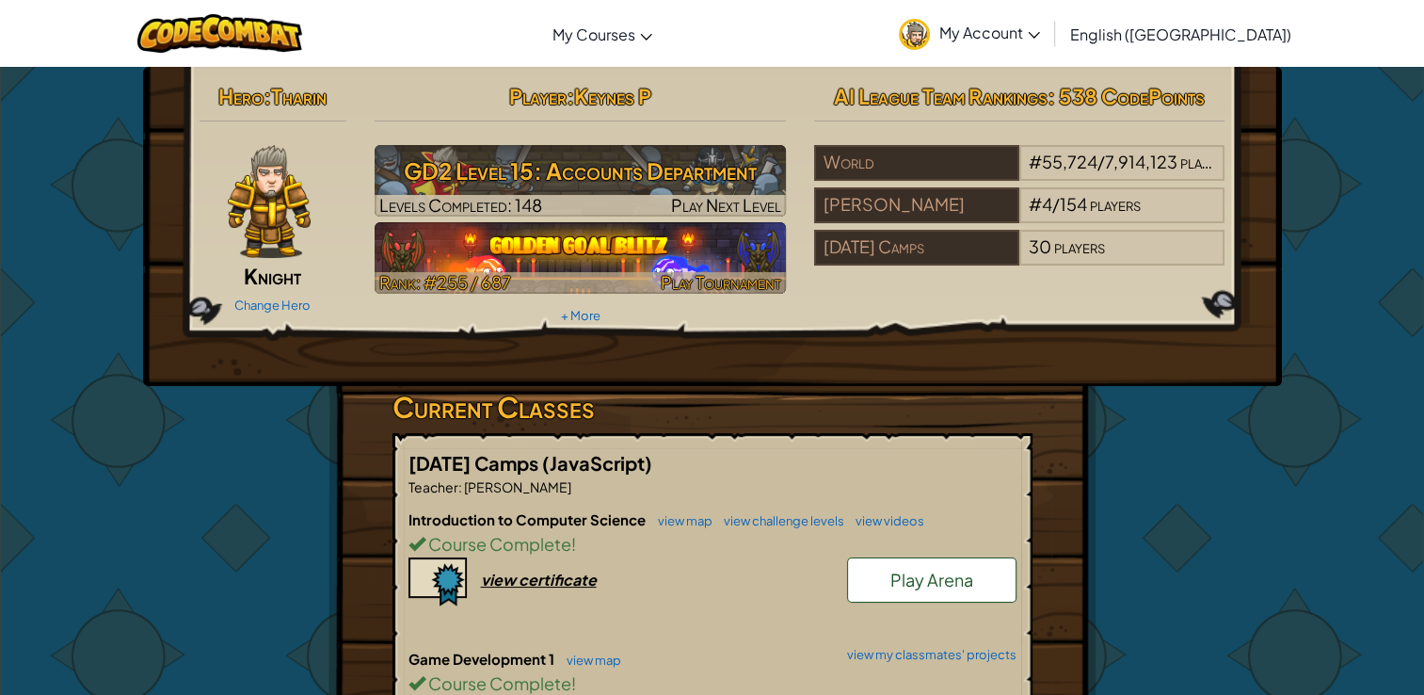
drag, startPoint x: 607, startPoint y: 228, endPoint x: 634, endPoint y: 244, distance: 31.6
click at [634, 244] on div "Player : Keynes P GD2 Level 15: Accounts Department Levels Completed: 148 Play …" at bounding box center [580, 202] width 440 height 253
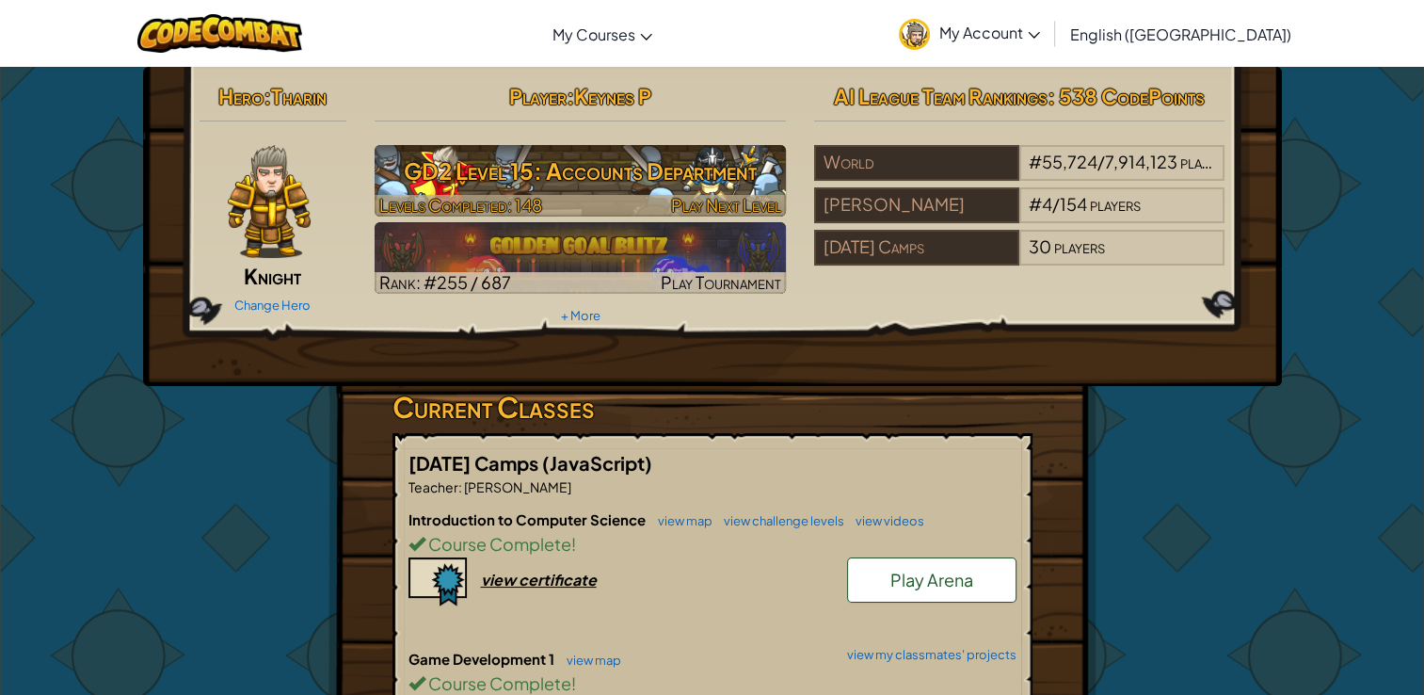
click at [622, 160] on h3 "GD2 Level 15: Accounts Department" at bounding box center [580, 171] width 411 height 42
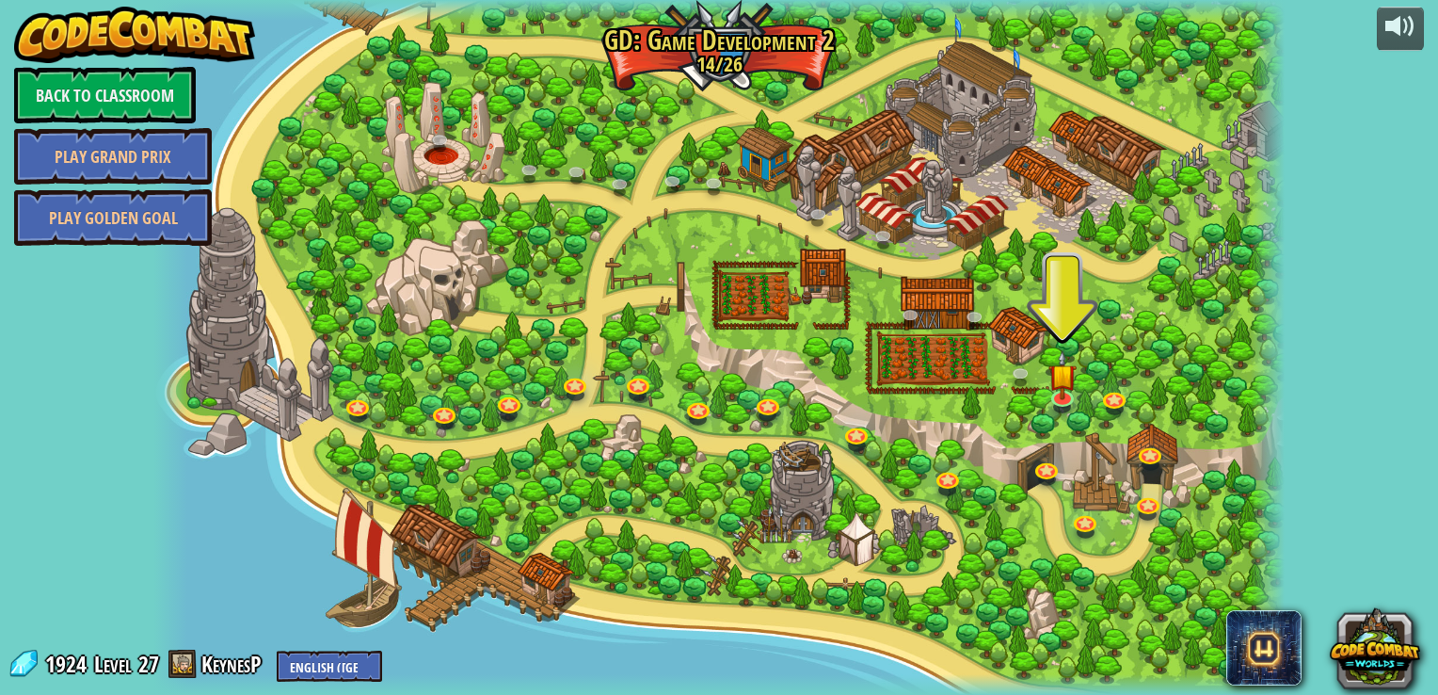
drag, startPoint x: 622, startPoint y: 160, endPoint x: 531, endPoint y: 239, distance: 120.8
click at [531, 239] on div at bounding box center [718, 347] width 1130 height 695
drag, startPoint x: 526, startPoint y: 245, endPoint x: 493, endPoint y: 292, distance: 57.4
drag, startPoint x: 493, startPoint y: 292, endPoint x: 456, endPoint y: 344, distance: 64.8
drag, startPoint x: 456, startPoint y: 344, endPoint x: 299, endPoint y: 472, distance: 202.0
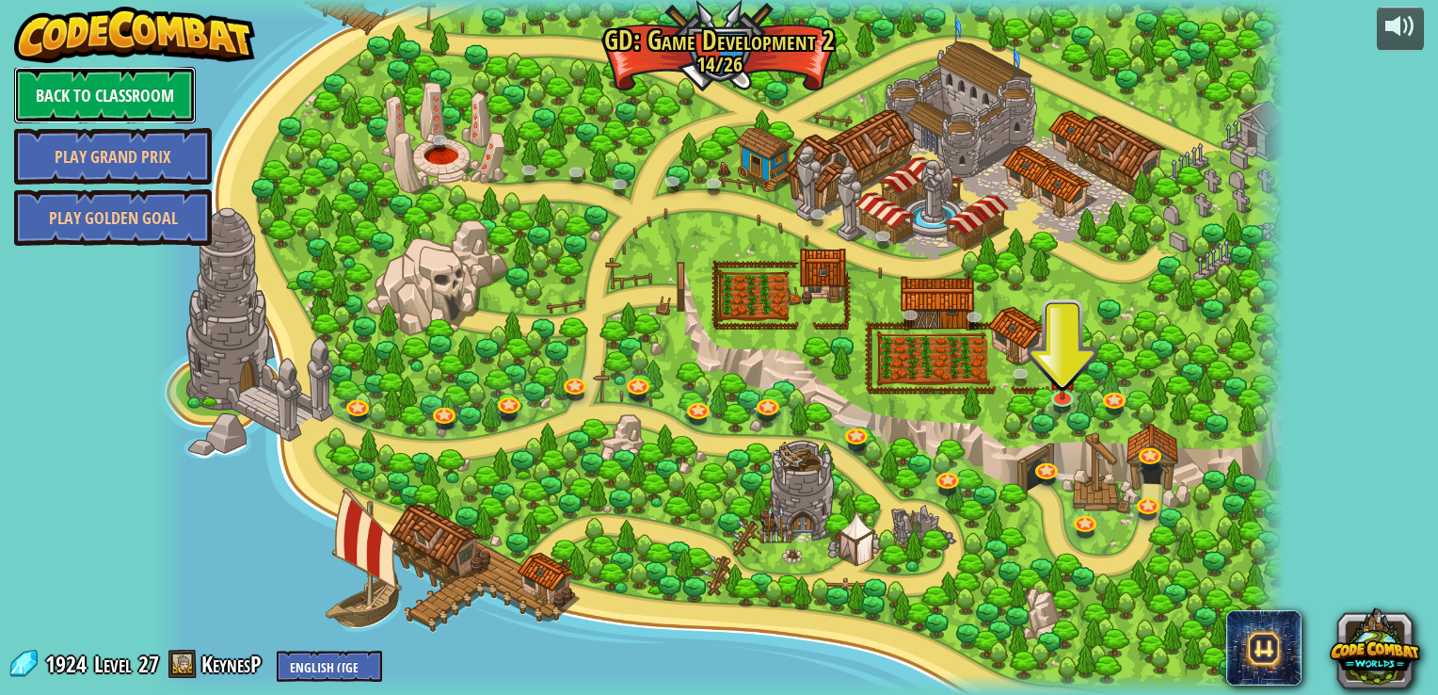
click at [170, 89] on link "Back to Classroom" at bounding box center [105, 95] width 182 height 56
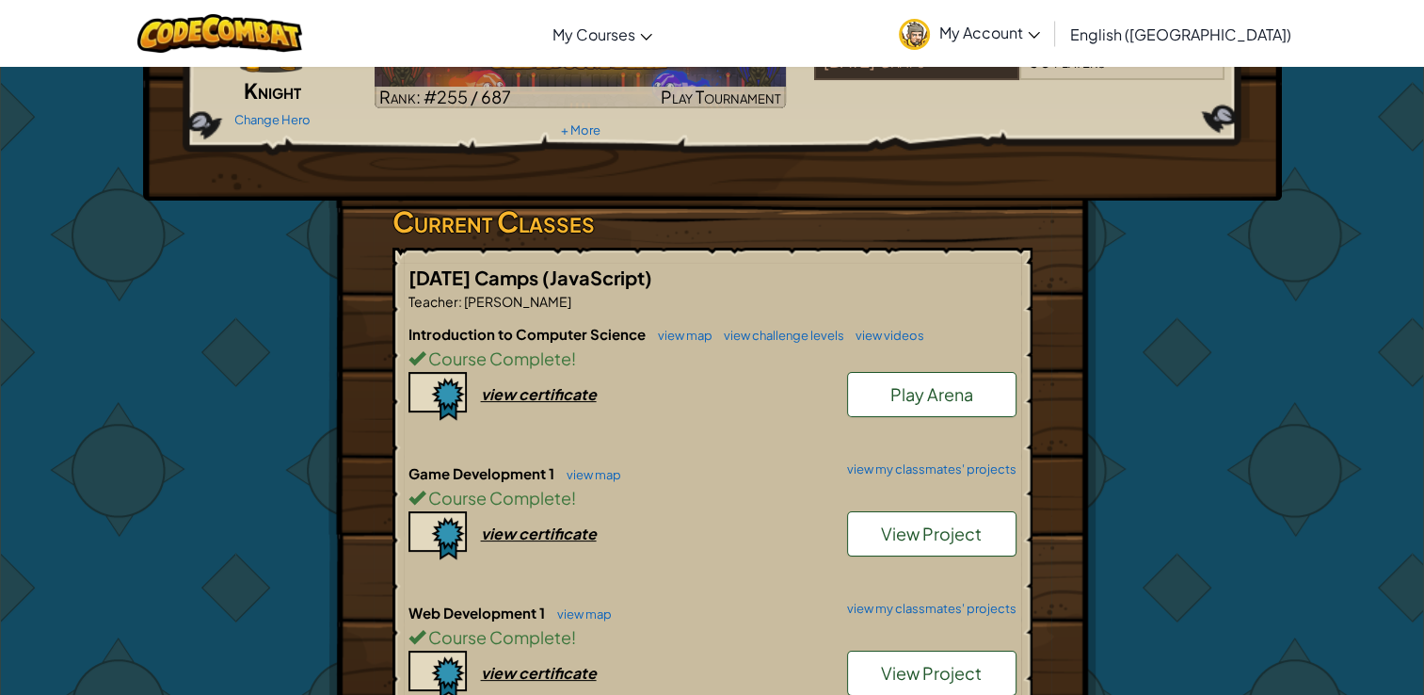
scroll to position [188, 0]
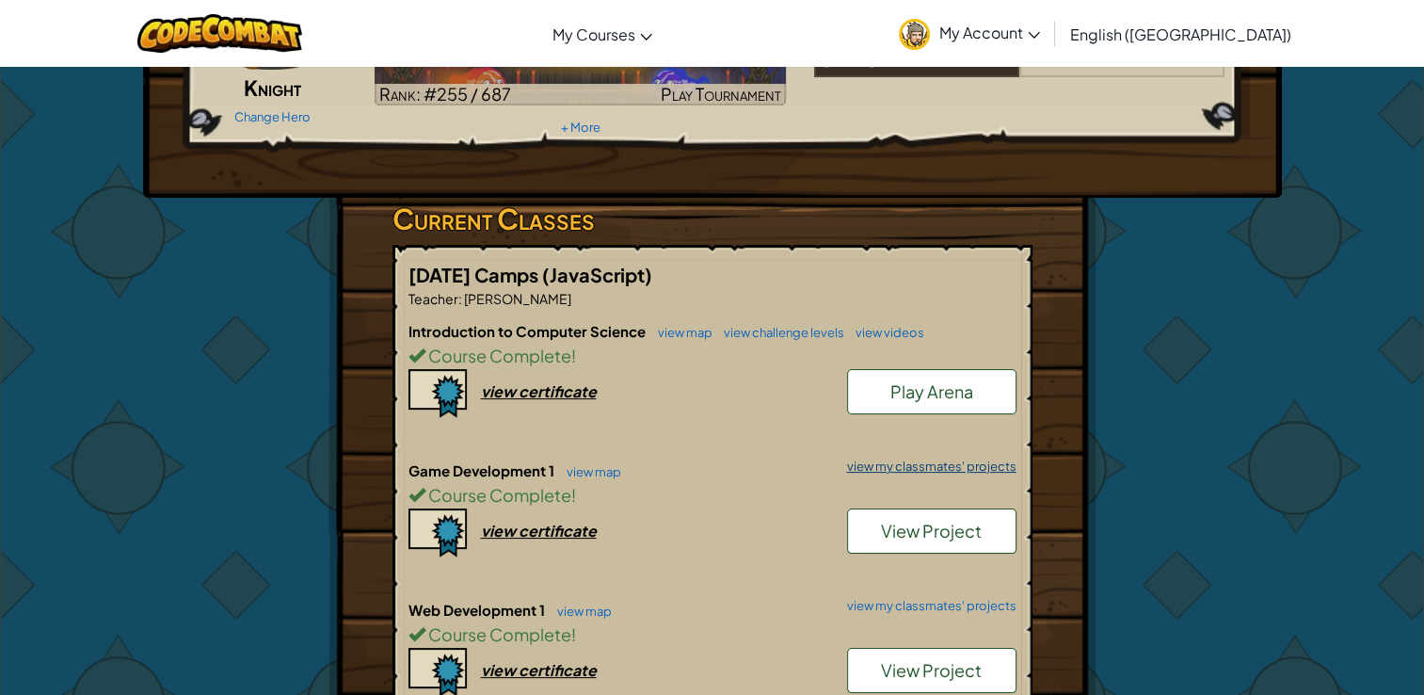
click at [959, 467] on link "view my classmates' projects" at bounding box center [927, 466] width 179 height 12
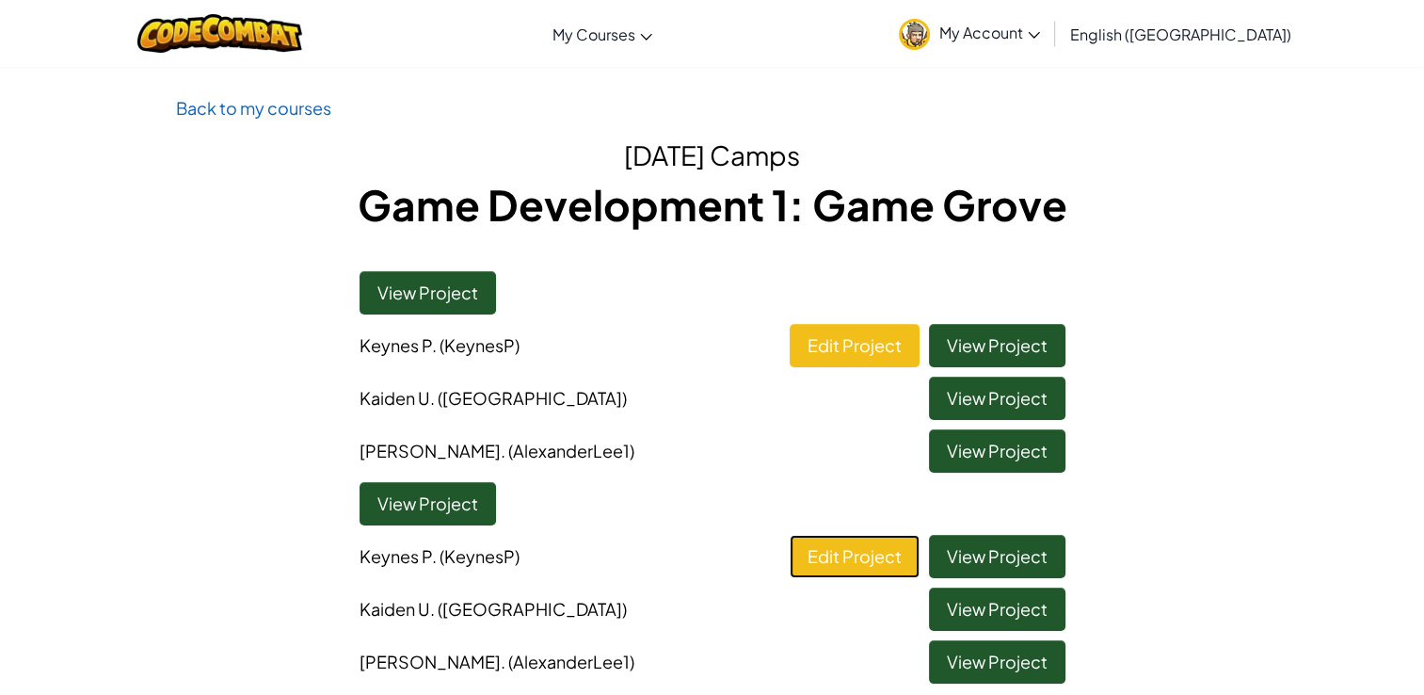
click at [823, 544] on link "Edit Project" at bounding box center [855, 556] width 130 height 43
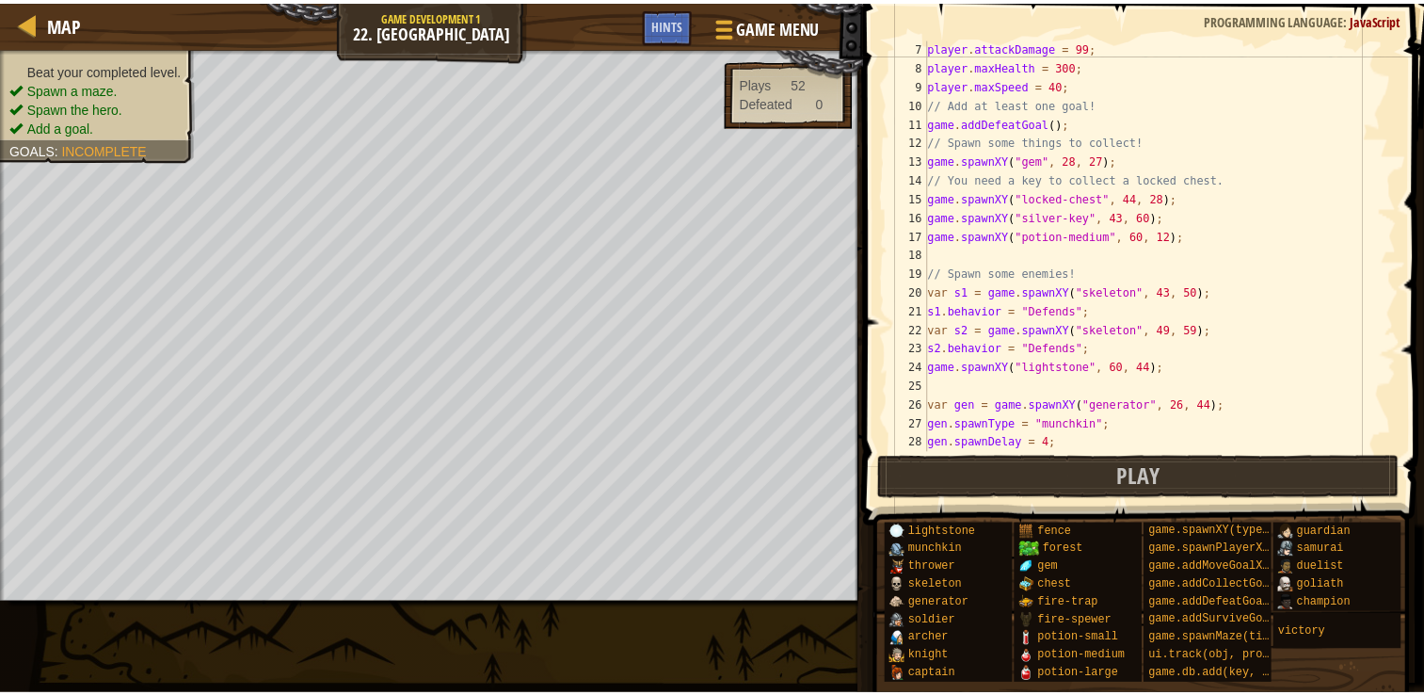
scroll to position [226, 0]
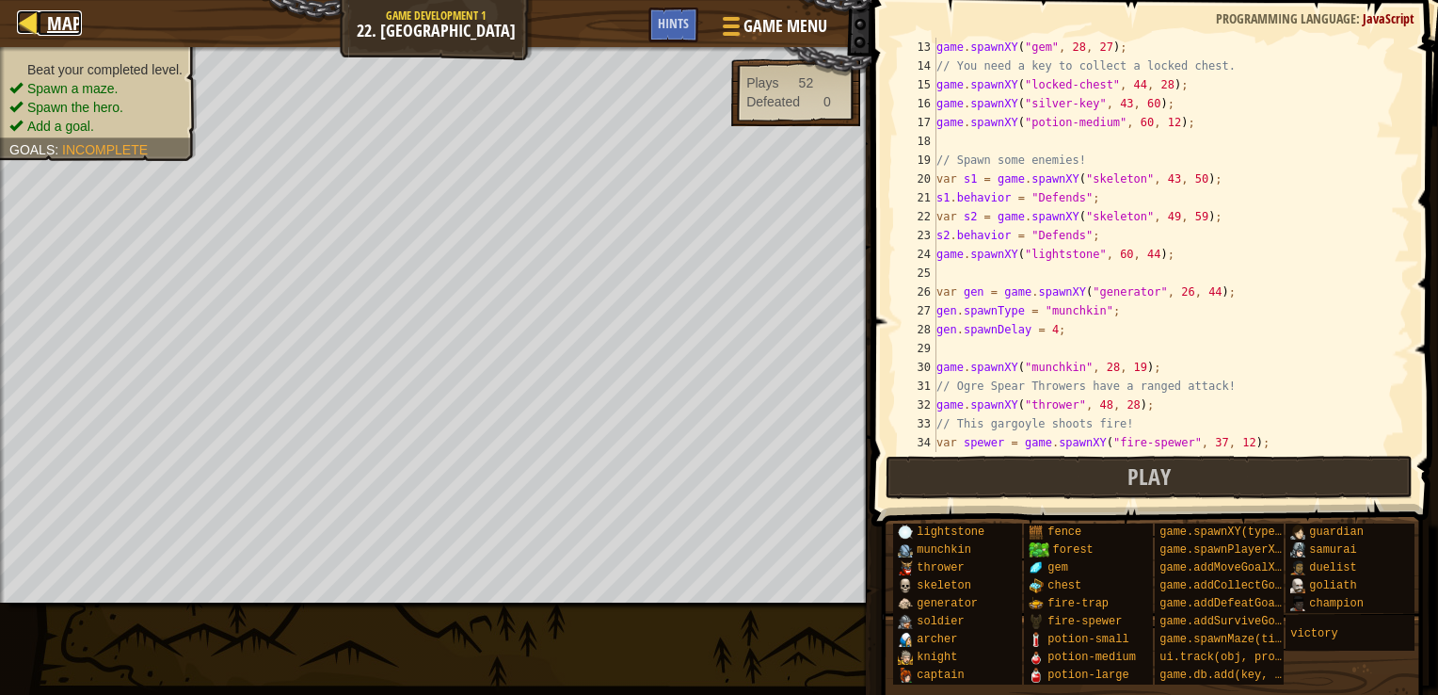
click at [72, 25] on span "Map" at bounding box center [64, 22] width 35 height 25
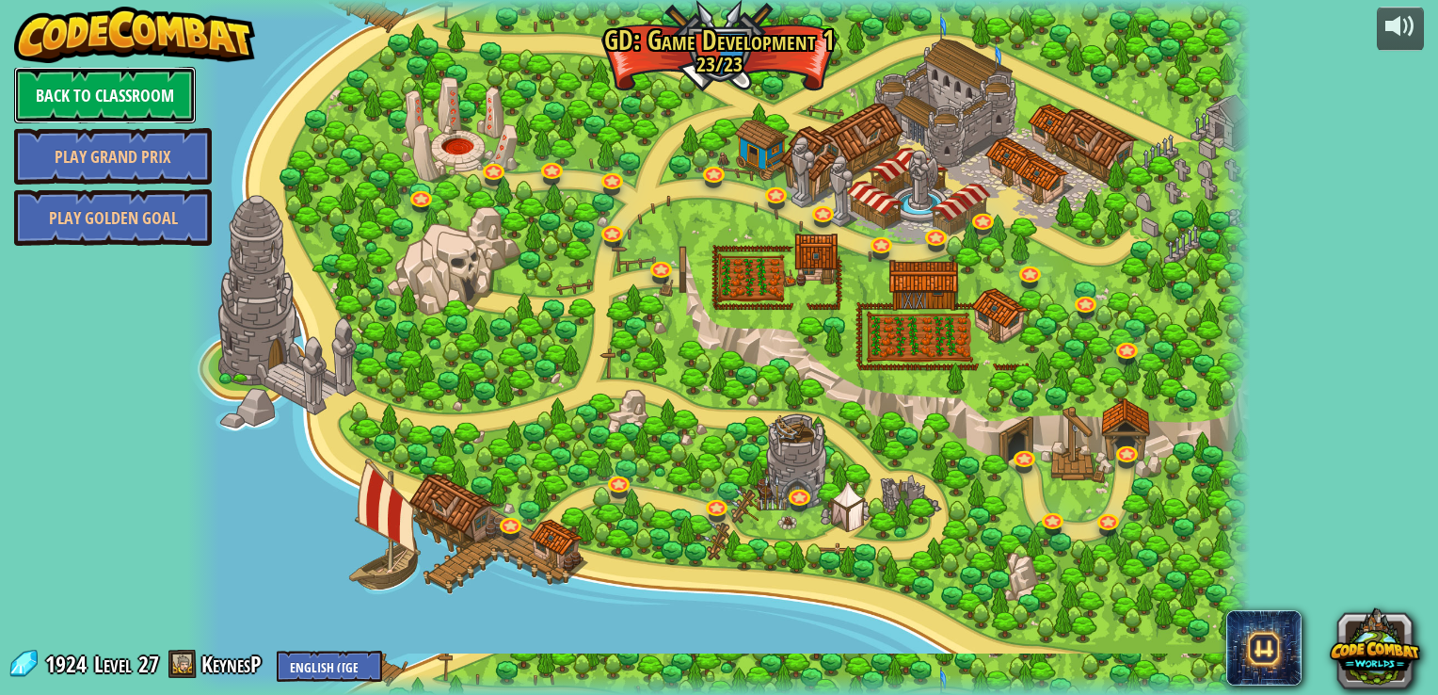
click at [111, 90] on link "Back to Classroom" at bounding box center [105, 95] width 182 height 56
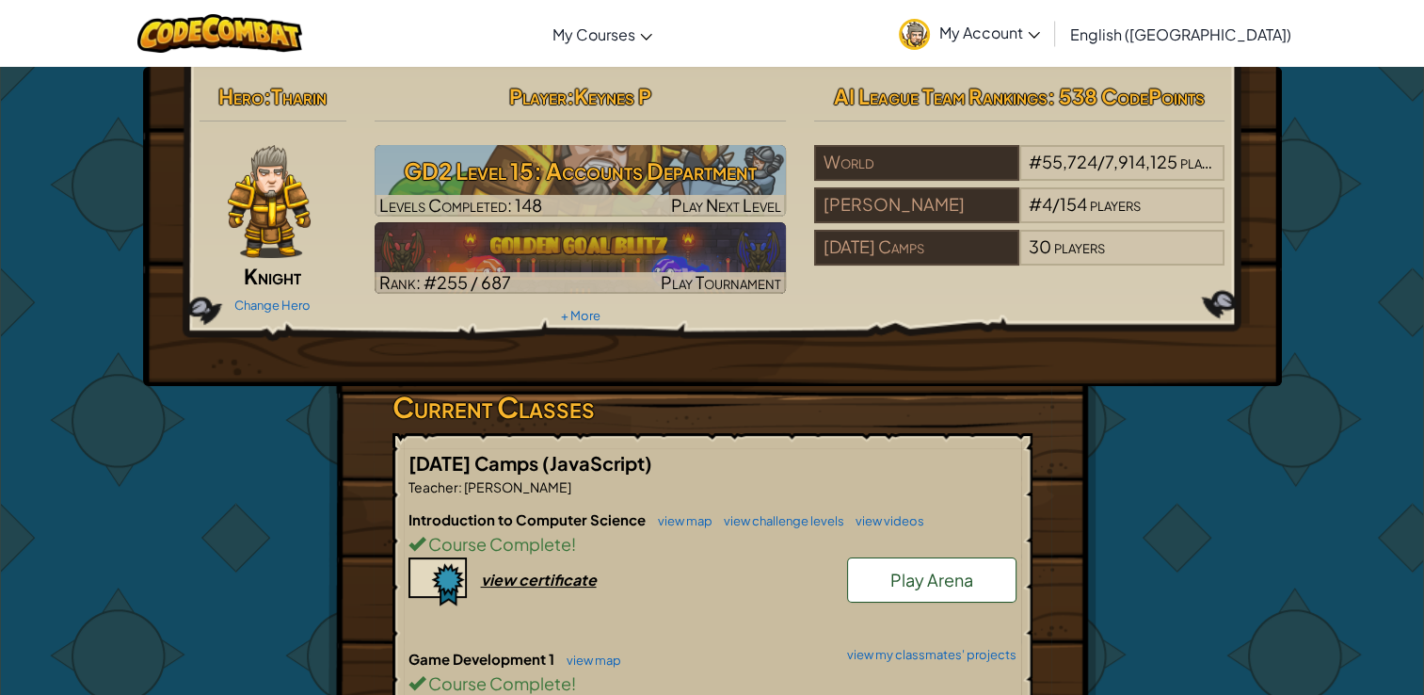
click at [983, 661] on h6 "Game Development 1 view map view my classmates' projects" at bounding box center [712, 658] width 608 height 21
click at [978, 651] on link "view my classmates' projects" at bounding box center [927, 654] width 179 height 12
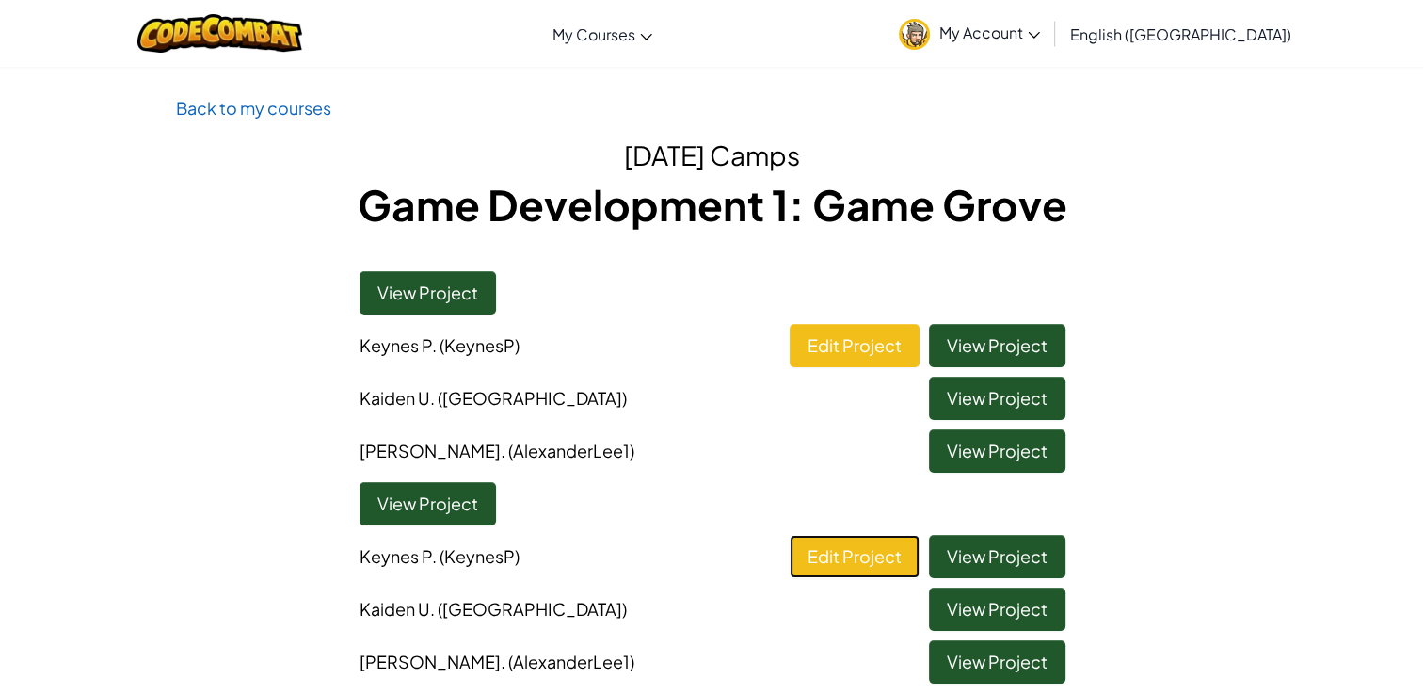
click at [878, 548] on link "Edit Project" at bounding box center [855, 556] width 130 height 43
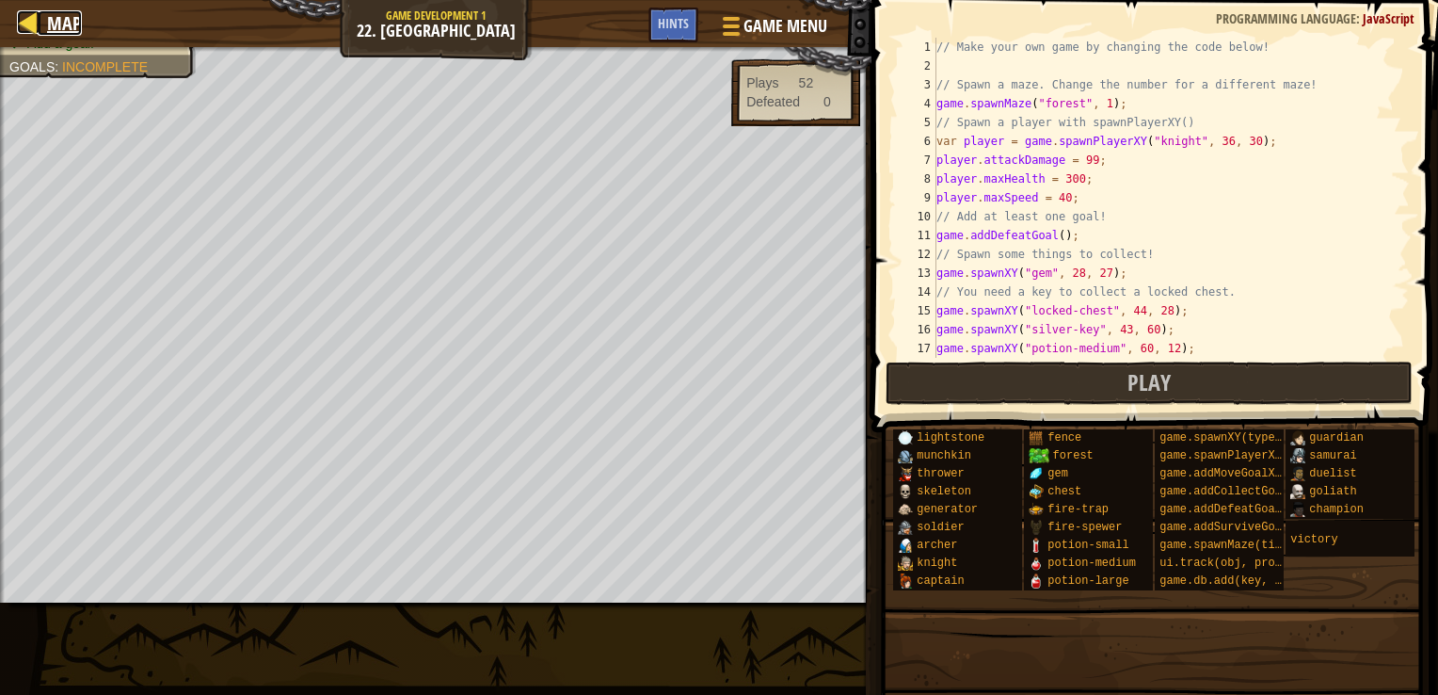
click at [47, 13] on span "Map" at bounding box center [64, 22] width 35 height 25
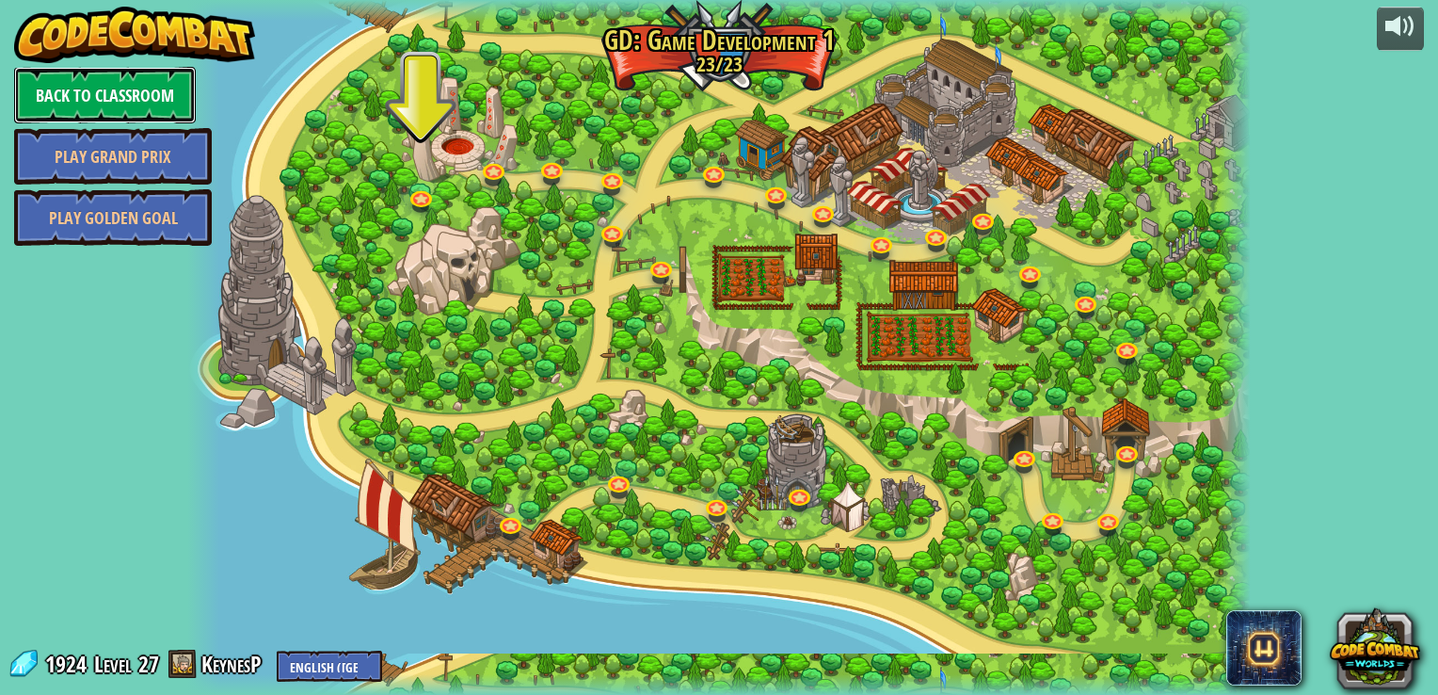
click at [120, 78] on link "Back to Classroom" at bounding box center [105, 95] width 182 height 56
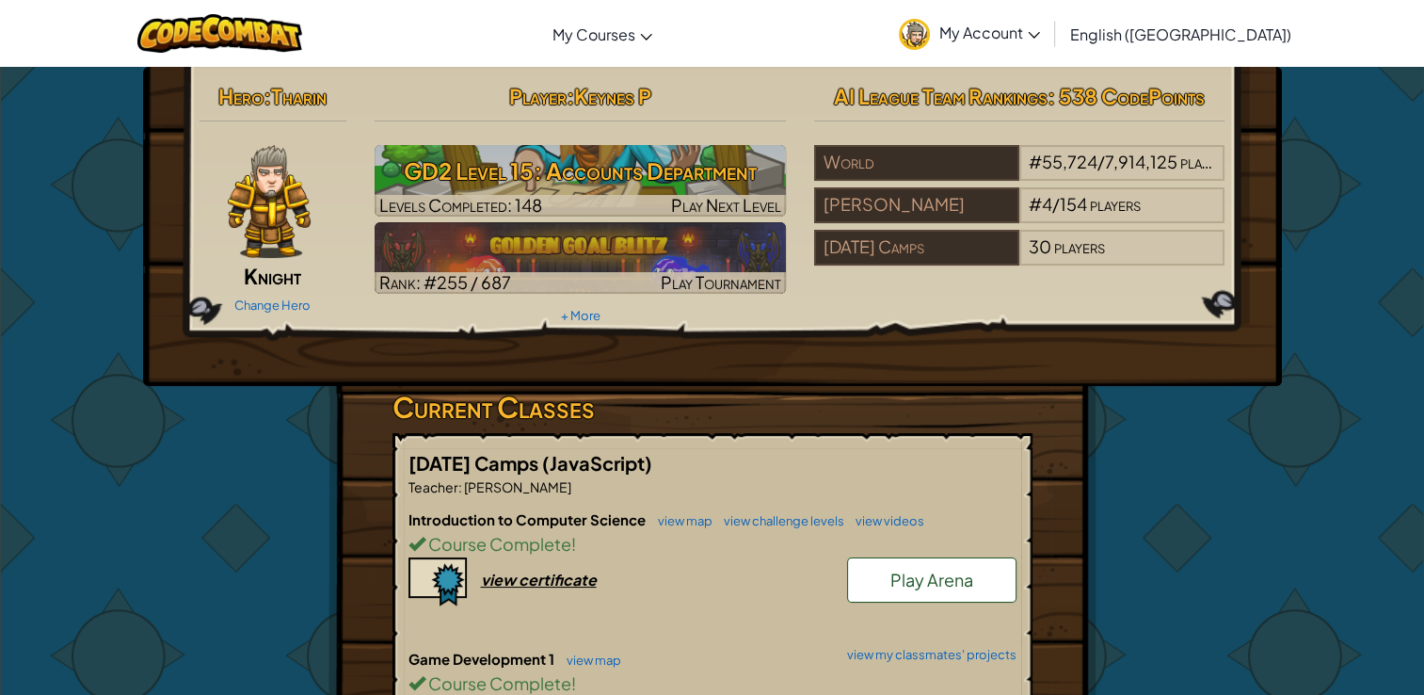
click at [953, 663] on h6 "Game Development 1 view map view my classmates' projects" at bounding box center [712, 658] width 608 height 21
click at [953, 658] on link "view my classmates' projects" at bounding box center [927, 654] width 179 height 12
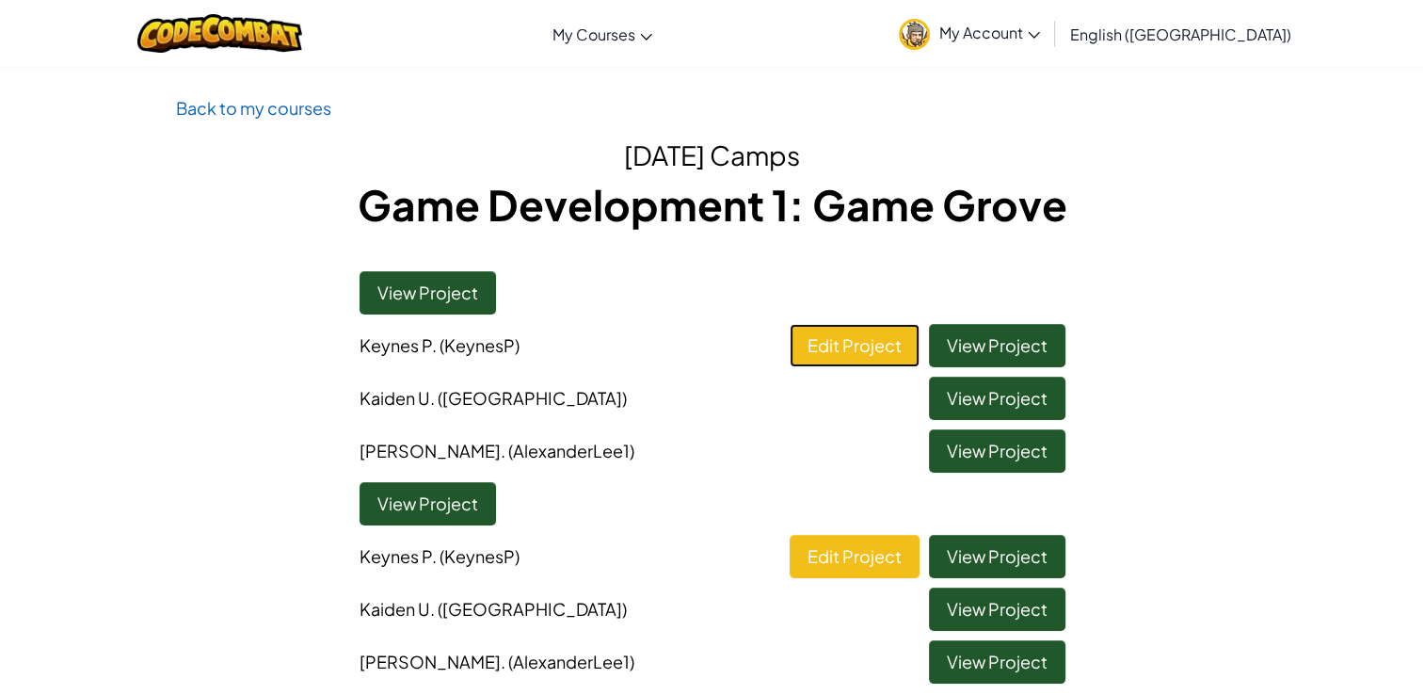
click at [868, 351] on link "Edit Project" at bounding box center [855, 345] width 130 height 43
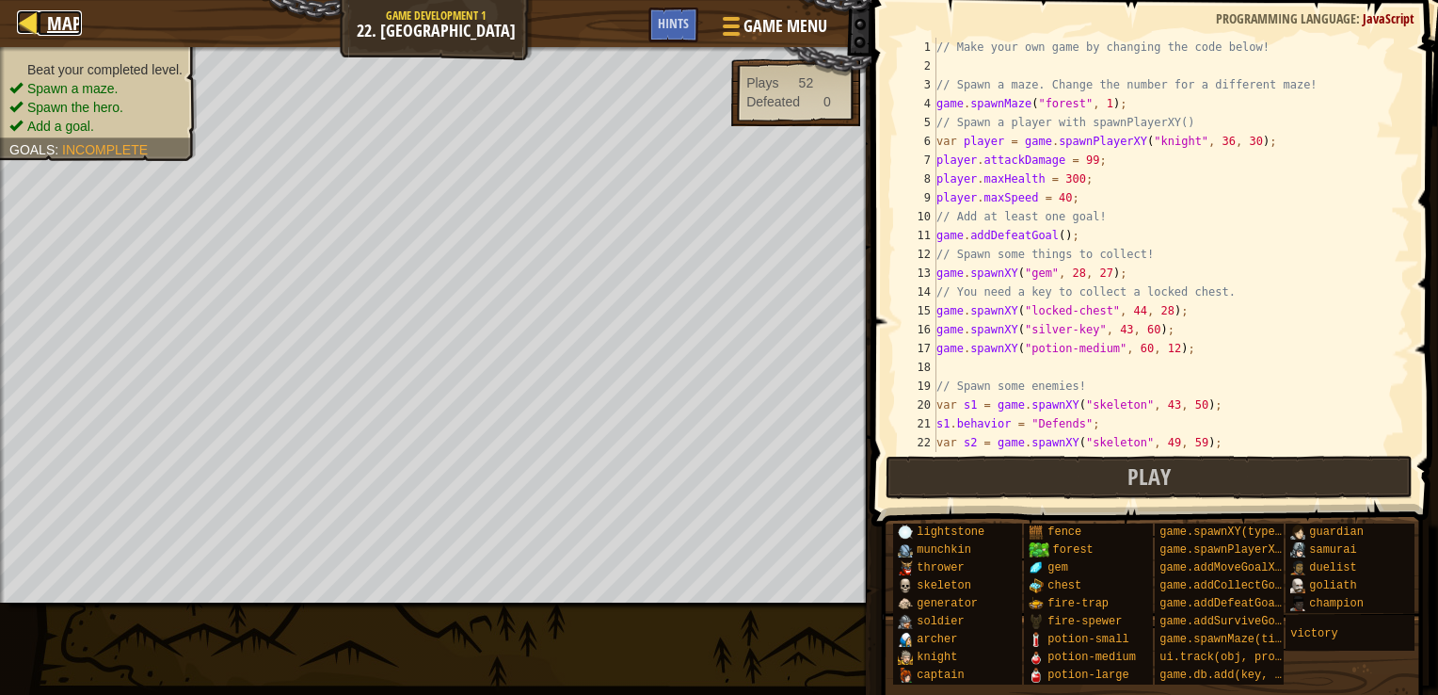
click at [45, 23] on link "Map" at bounding box center [60, 22] width 44 height 25
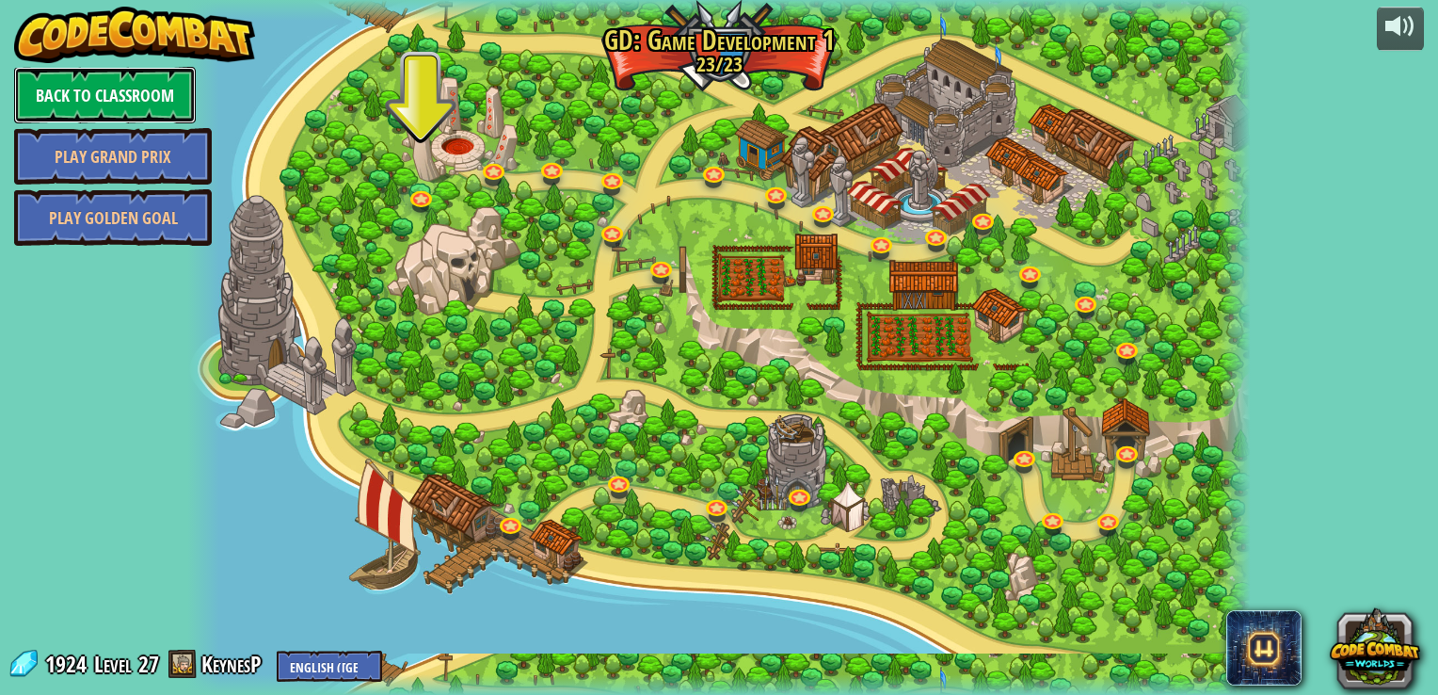
click at [162, 95] on link "Back to Classroom" at bounding box center [105, 95] width 182 height 56
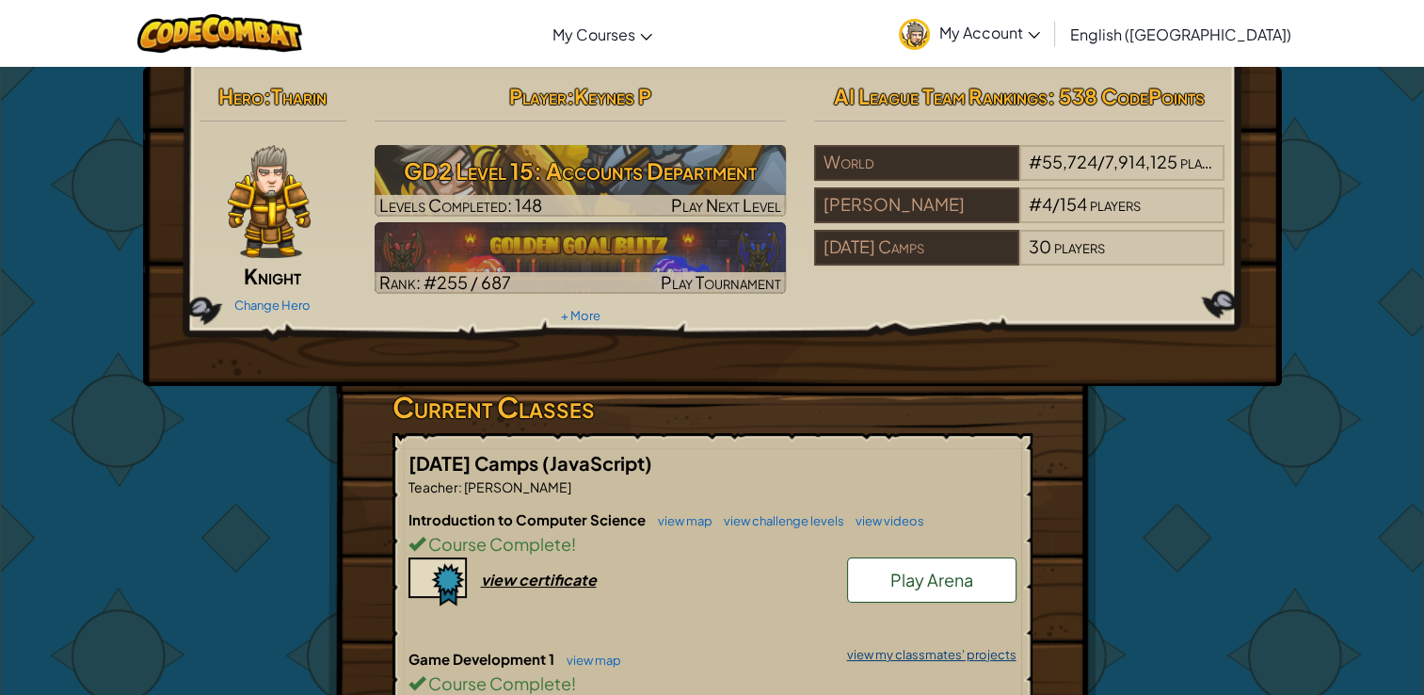
click at [994, 655] on link "view my classmates' projects" at bounding box center [927, 654] width 179 height 12
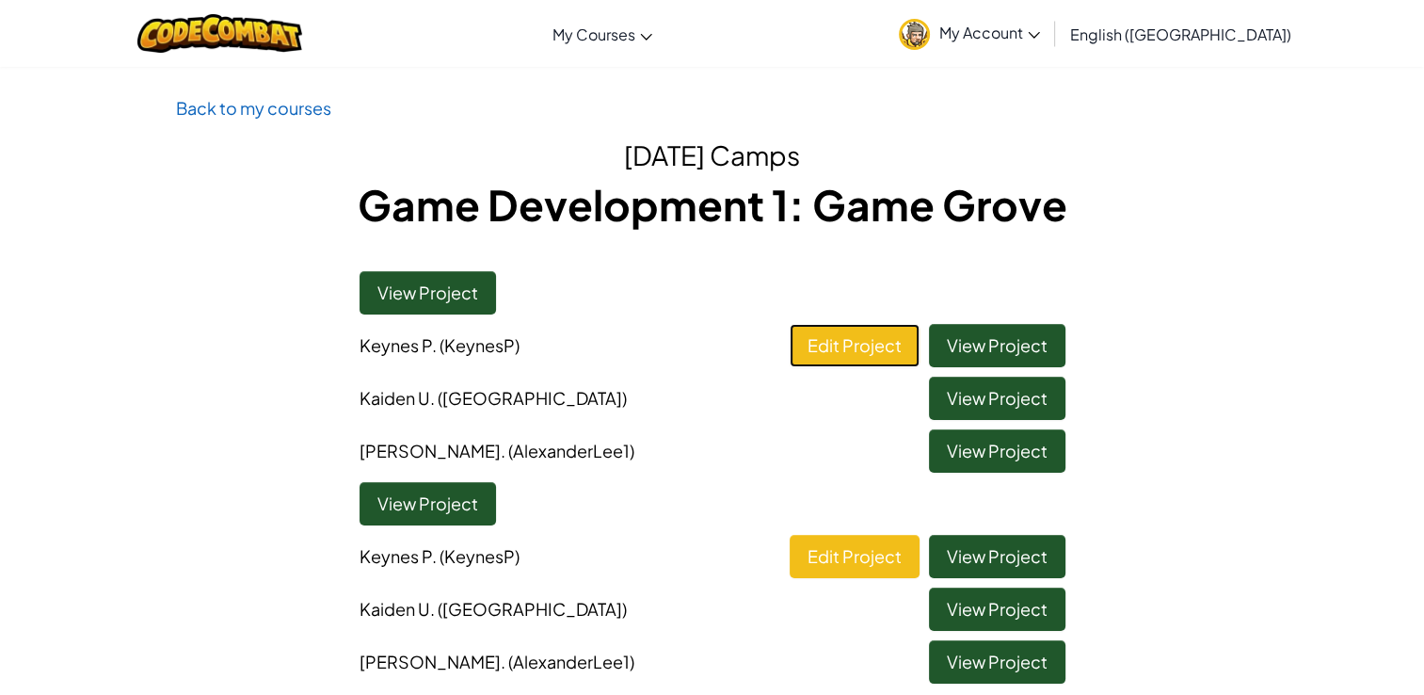
click at [838, 332] on link "Edit Project" at bounding box center [855, 345] width 130 height 43
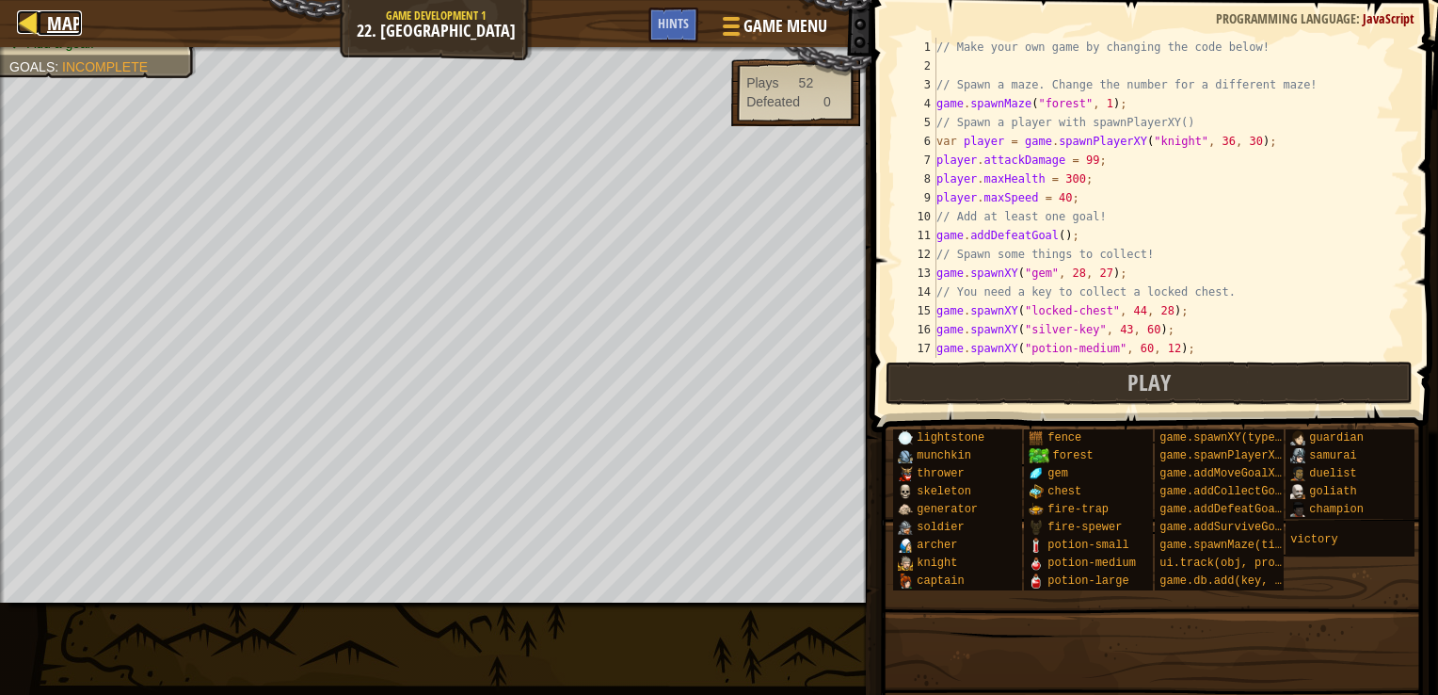
click at [64, 31] on span "Map" at bounding box center [64, 22] width 35 height 25
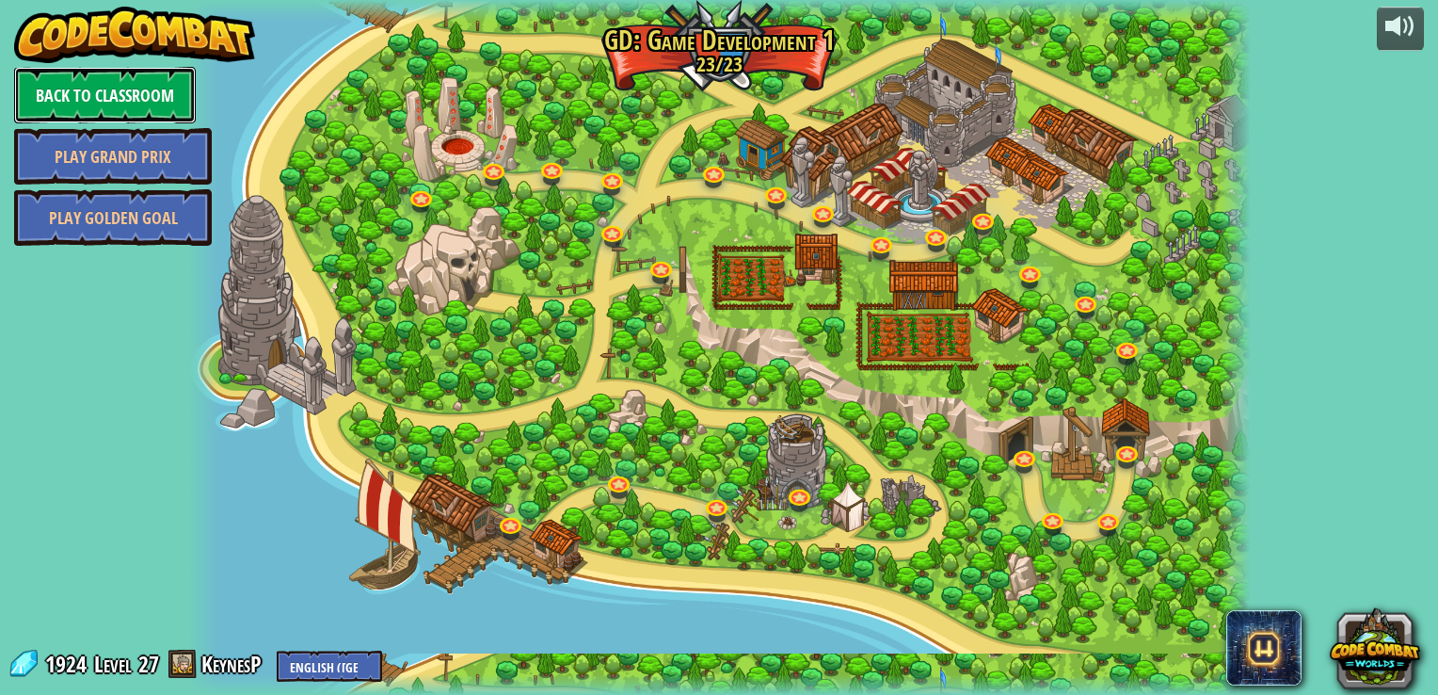
click at [157, 84] on link "Back to Classroom" at bounding box center [105, 95] width 182 height 56
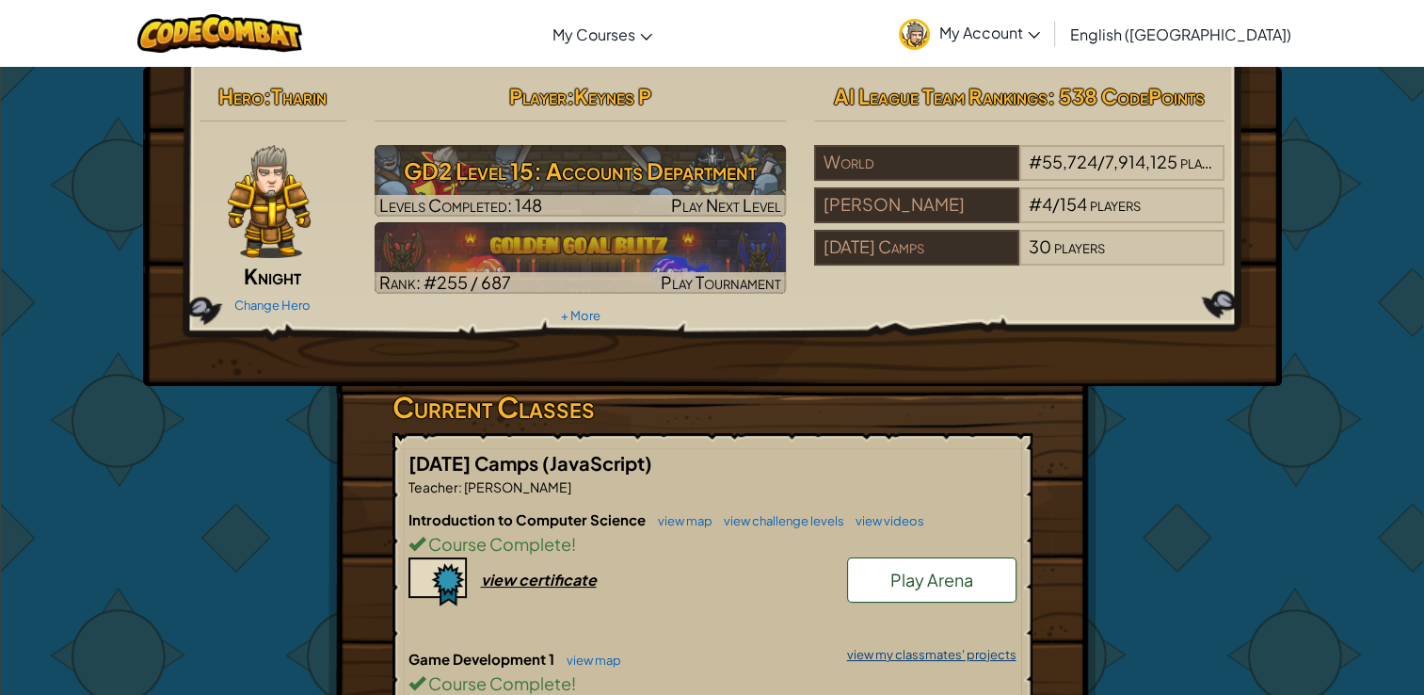
click at [930, 648] on link "view my classmates' projects" at bounding box center [927, 654] width 179 height 12
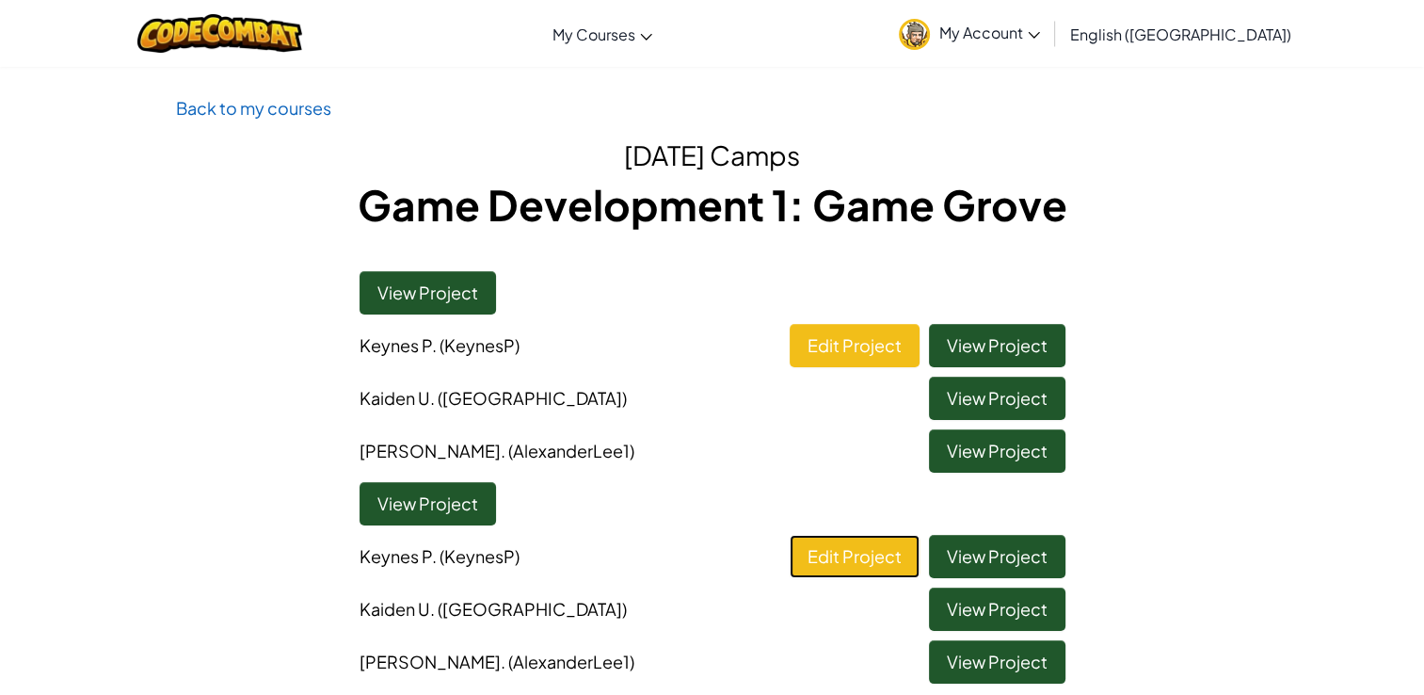
click at [859, 551] on link "Edit Project" at bounding box center [855, 556] width 130 height 43
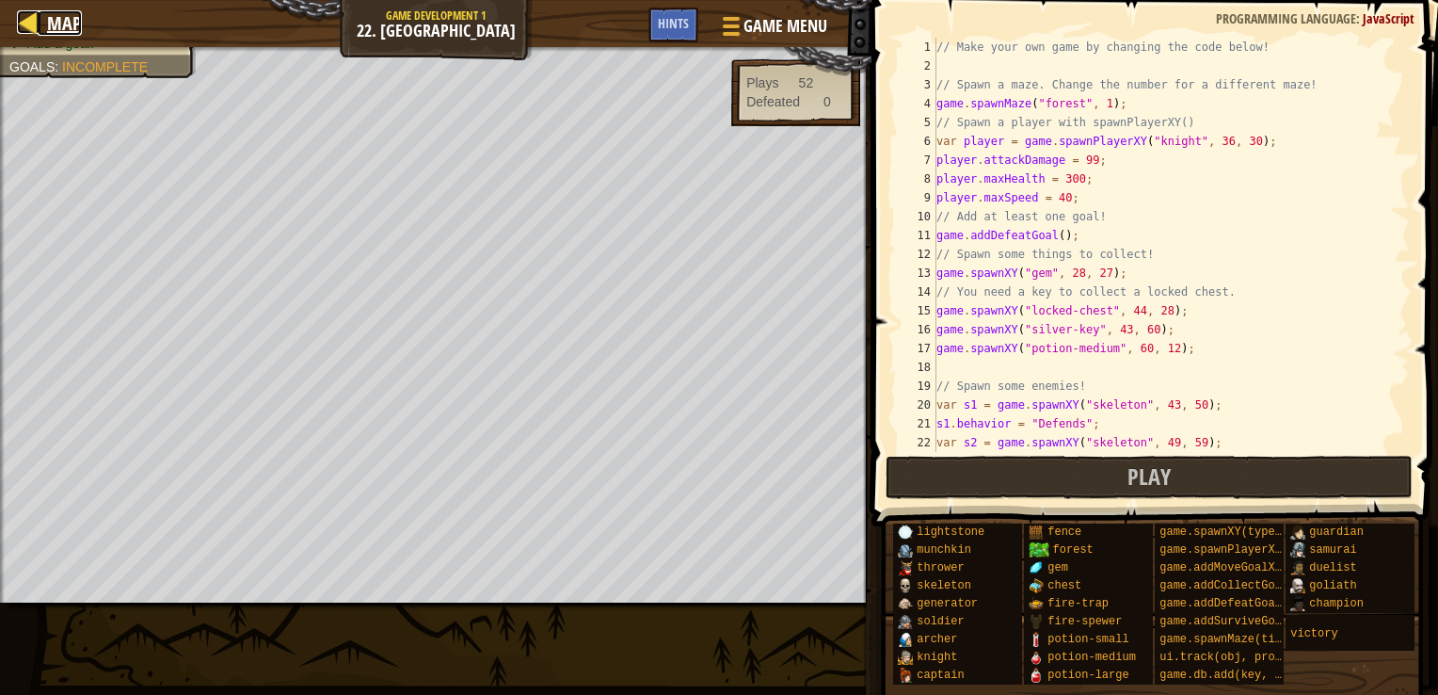
click at [54, 24] on span "Map" at bounding box center [64, 22] width 35 height 25
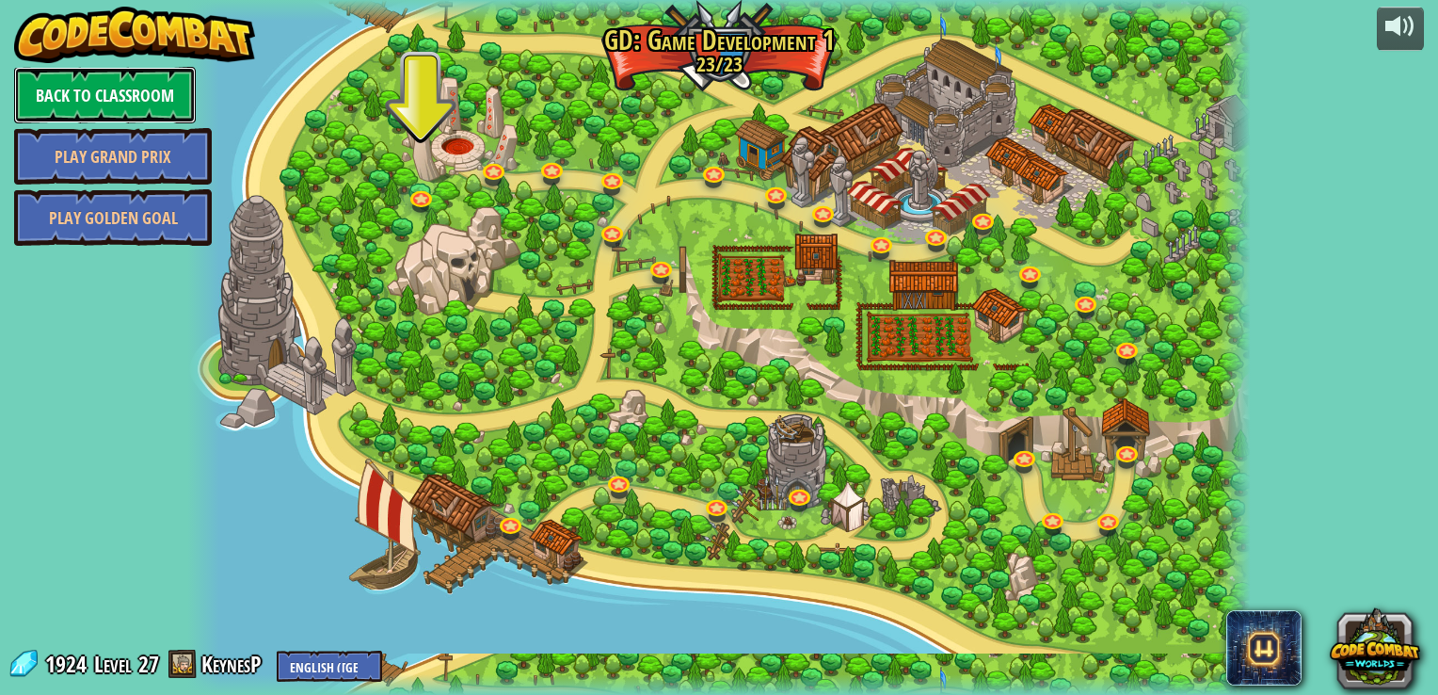
click at [136, 71] on link "Back to Classroom" at bounding box center [105, 95] width 182 height 56
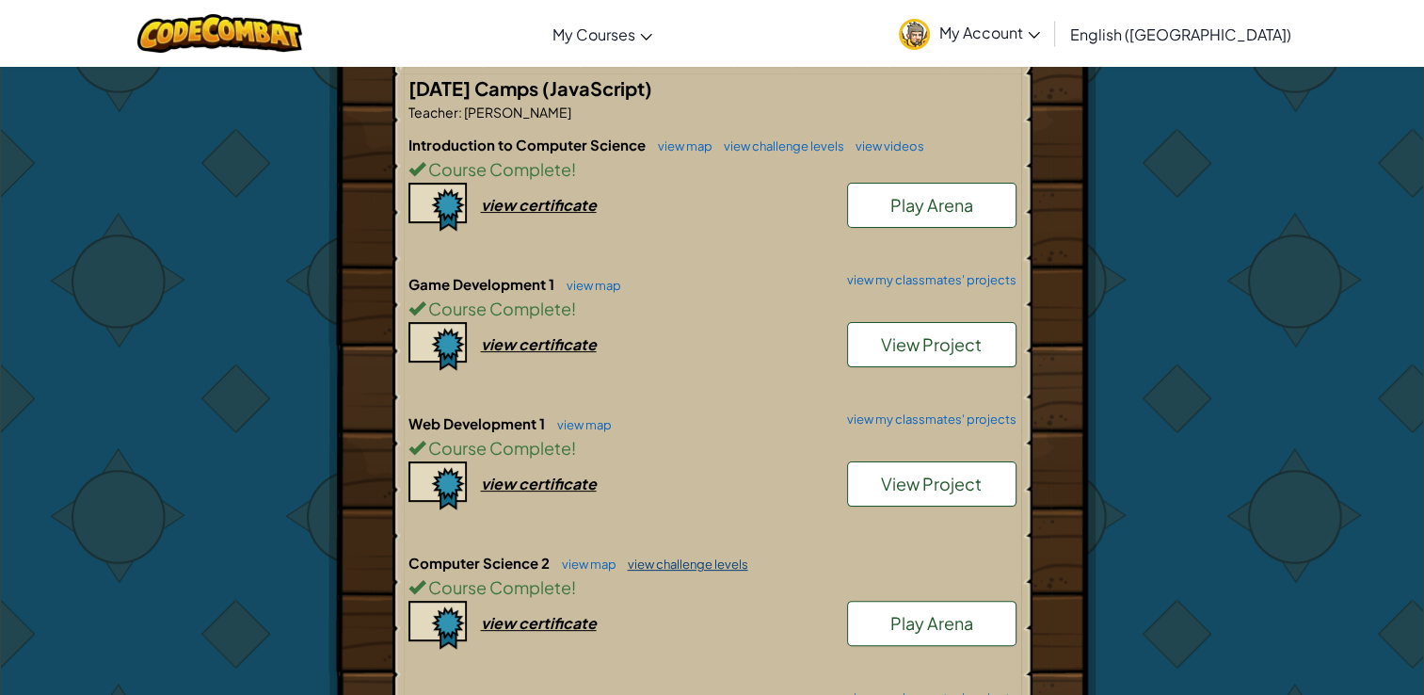
scroll to position [376, 0]
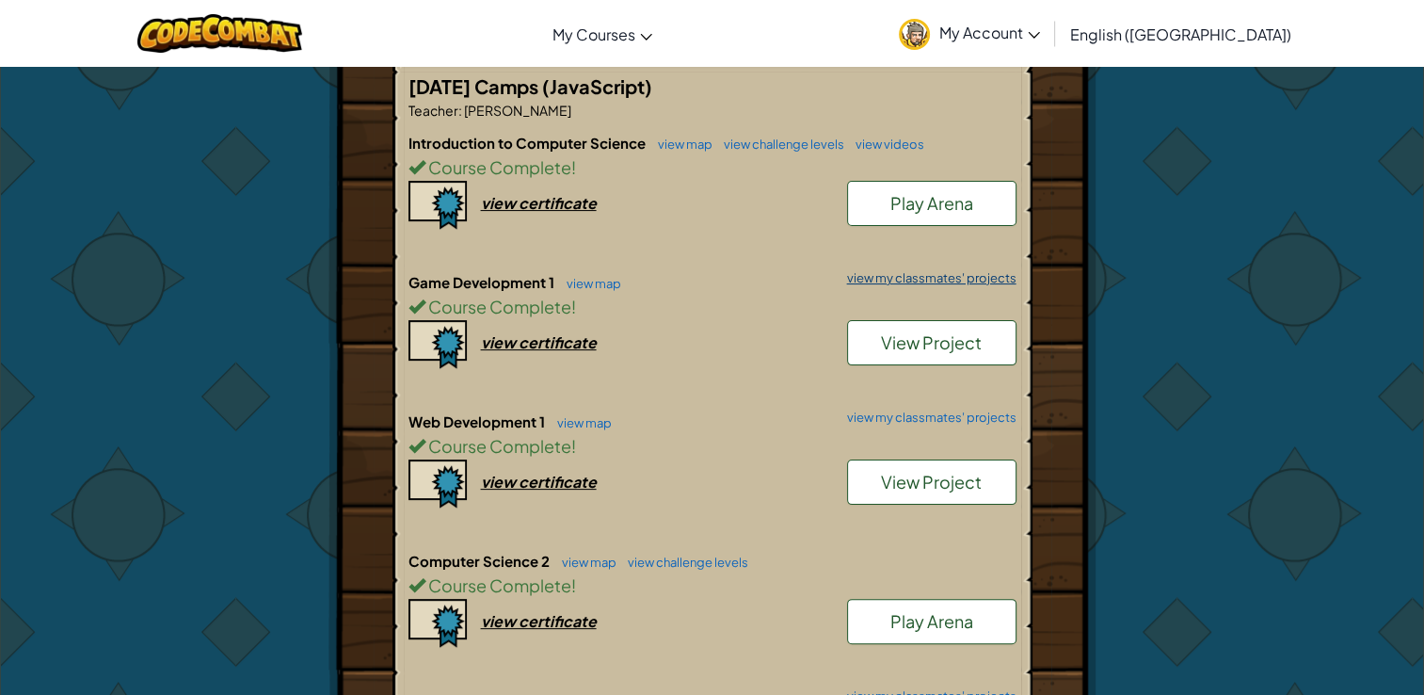
click at [945, 273] on link "view my classmates' projects" at bounding box center [927, 278] width 179 height 12
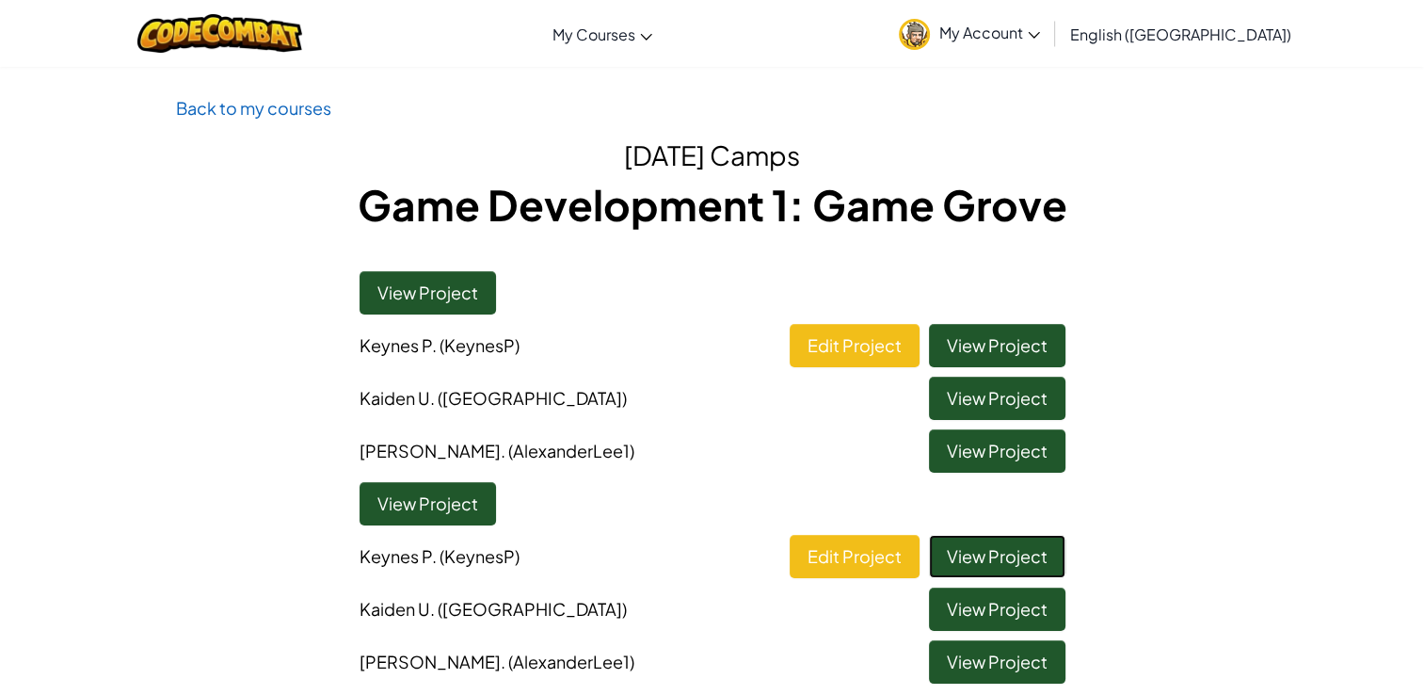
click at [999, 553] on link "View Project" at bounding box center [997, 556] width 136 height 43
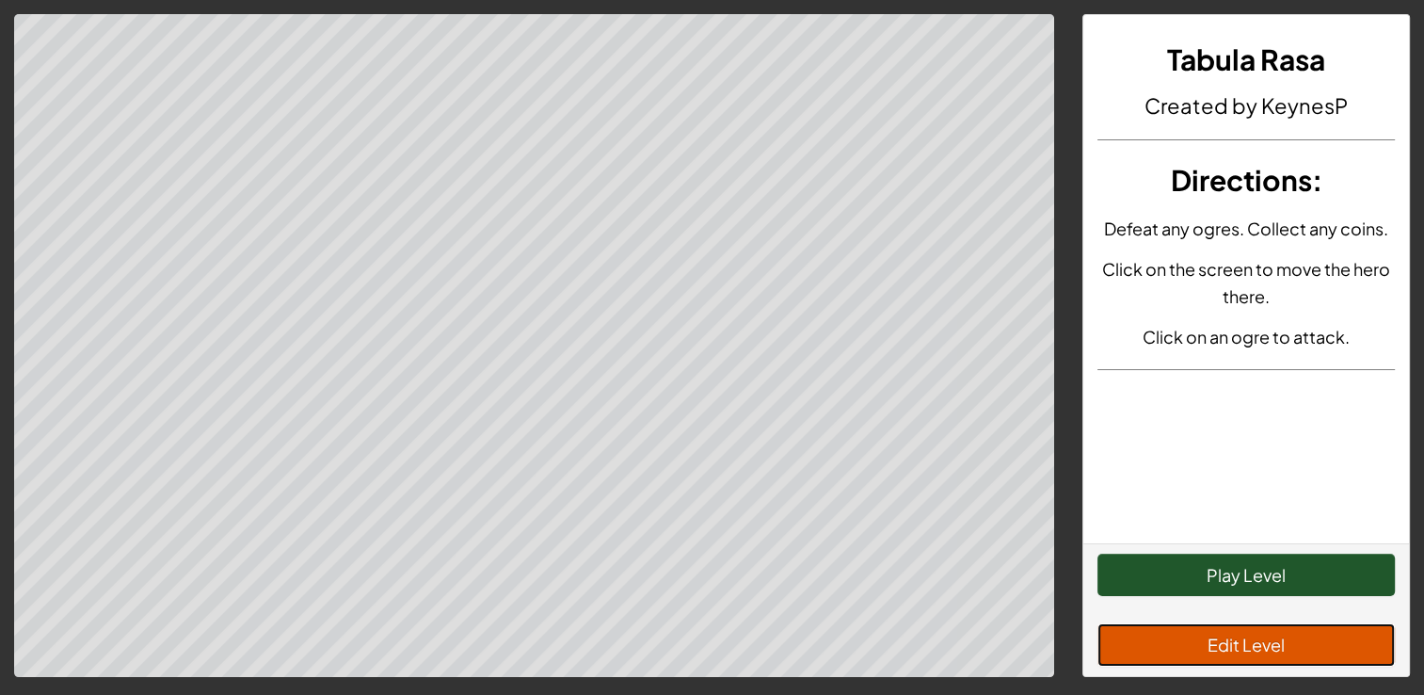
click at [1250, 642] on button "Edit Level" at bounding box center [1245, 644] width 297 height 43
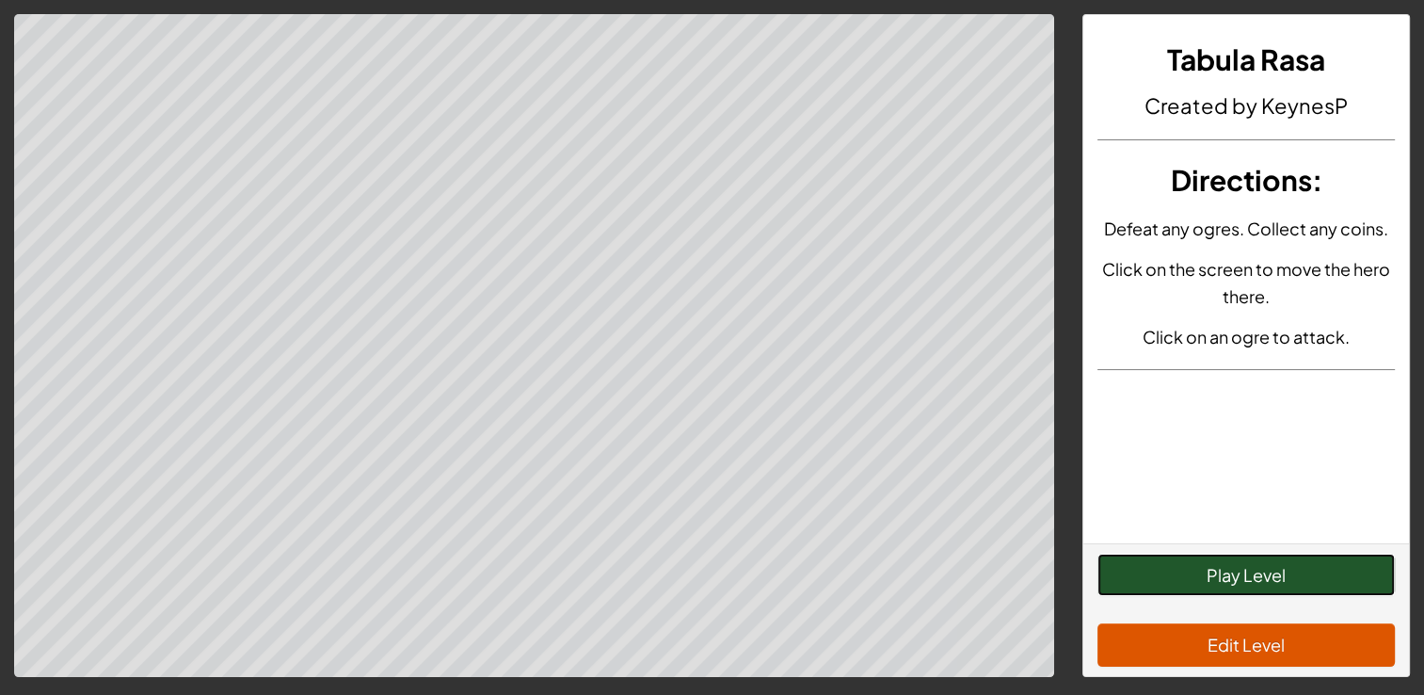
click at [1280, 569] on button "Play Level" at bounding box center [1245, 574] width 297 height 43
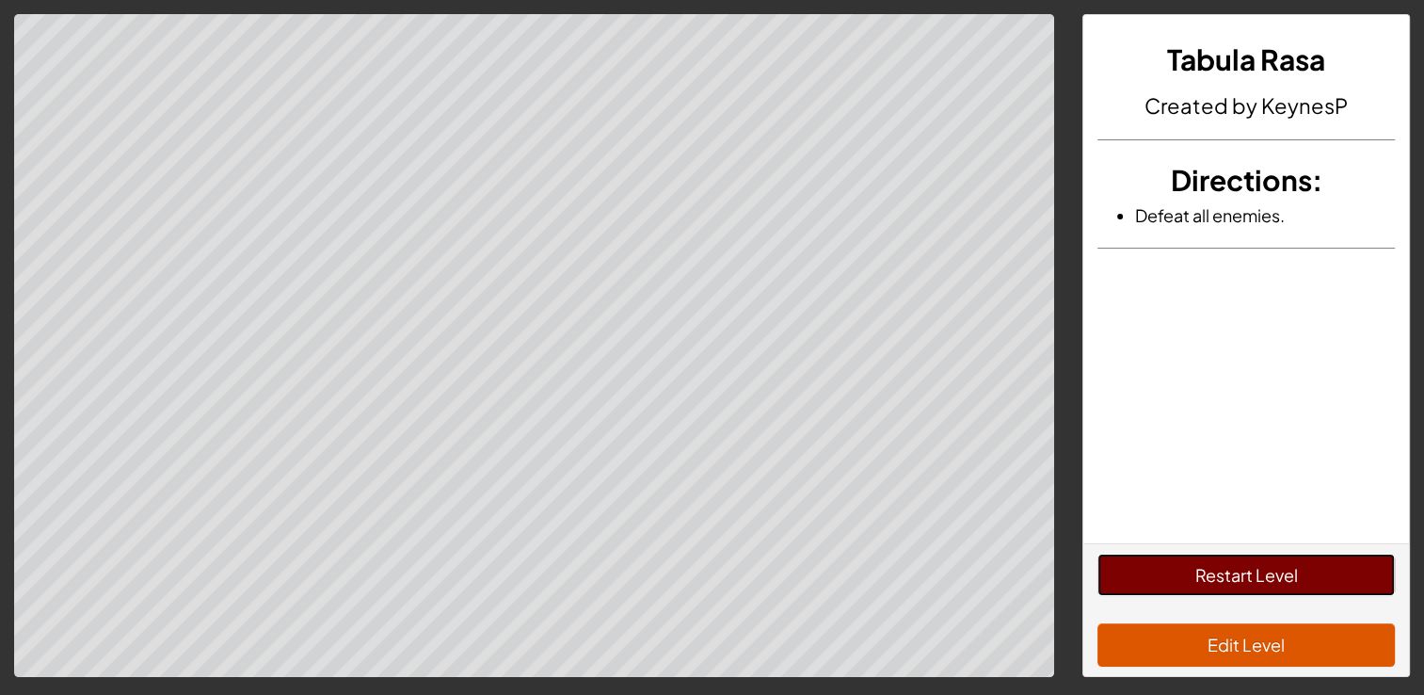
click at [1269, 571] on button "Restart Level" at bounding box center [1245, 574] width 297 height 43
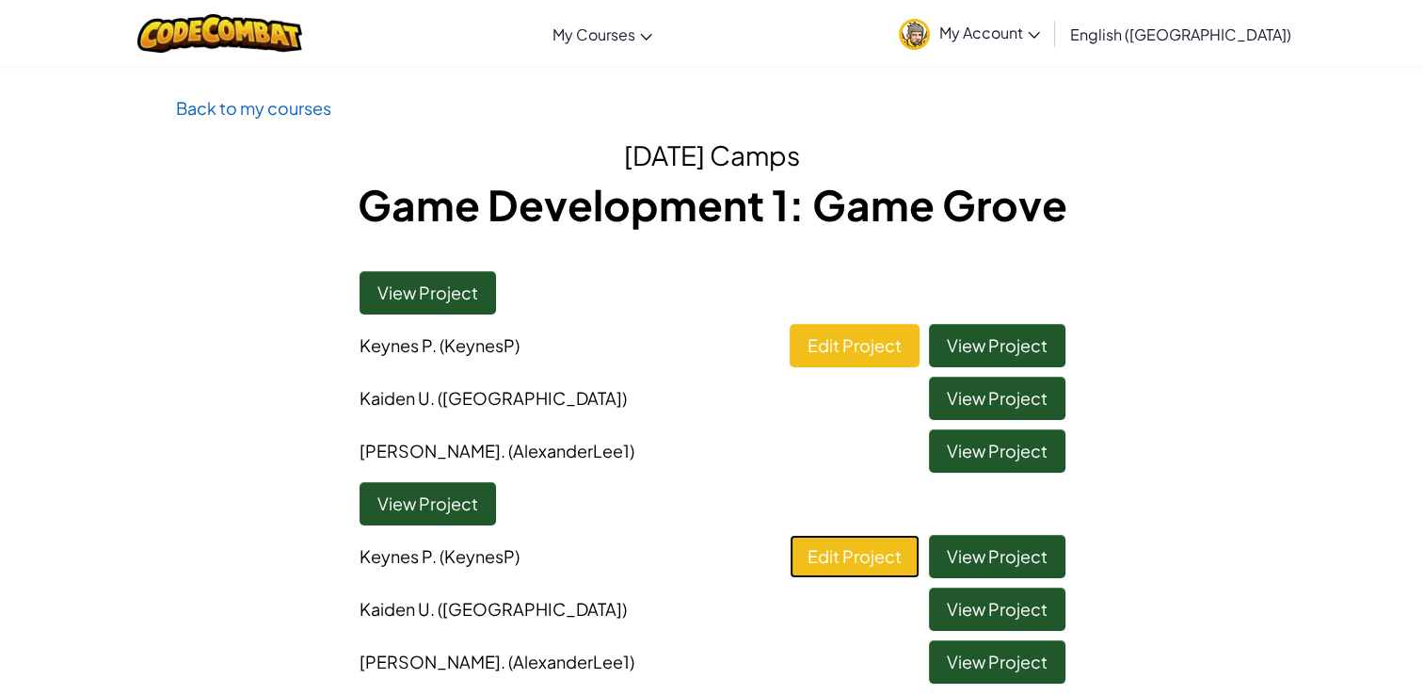
click at [819, 551] on link "Edit Project" at bounding box center [855, 556] width 130 height 43
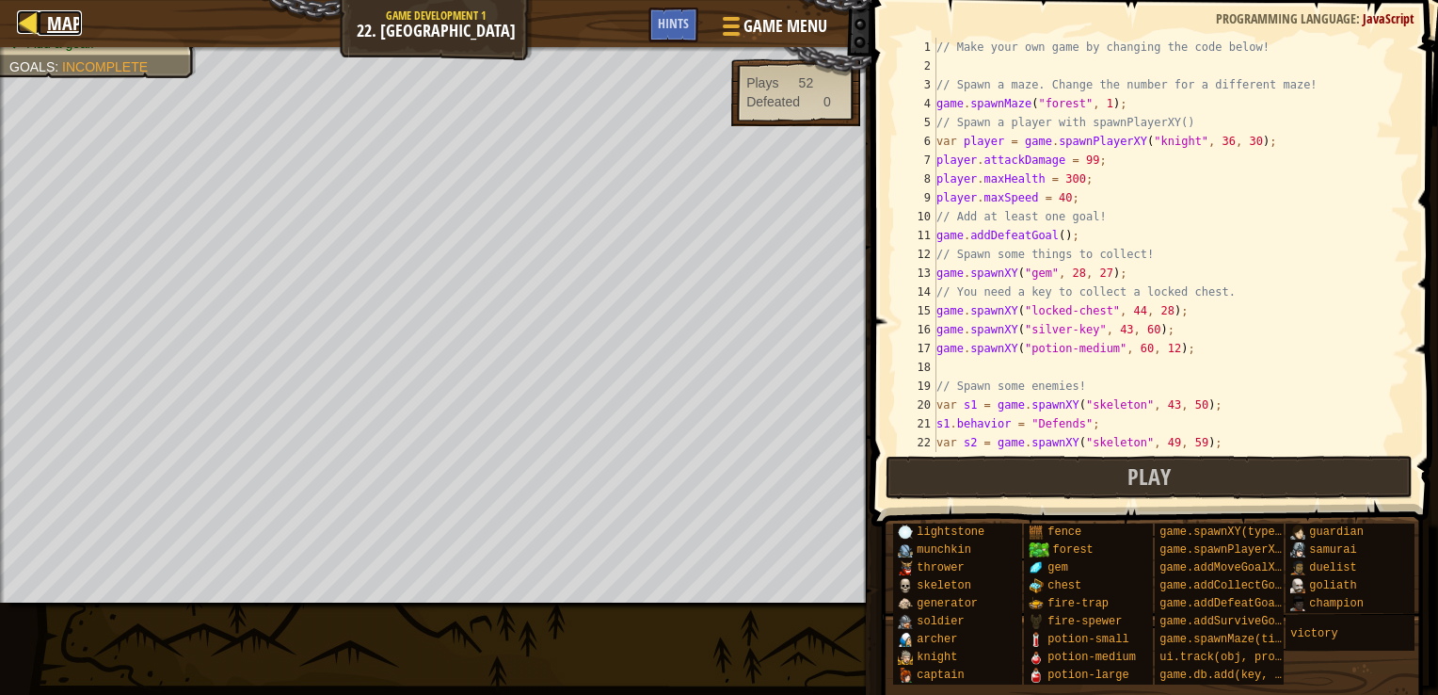
click at [79, 26] on span "Map" at bounding box center [64, 22] width 35 height 25
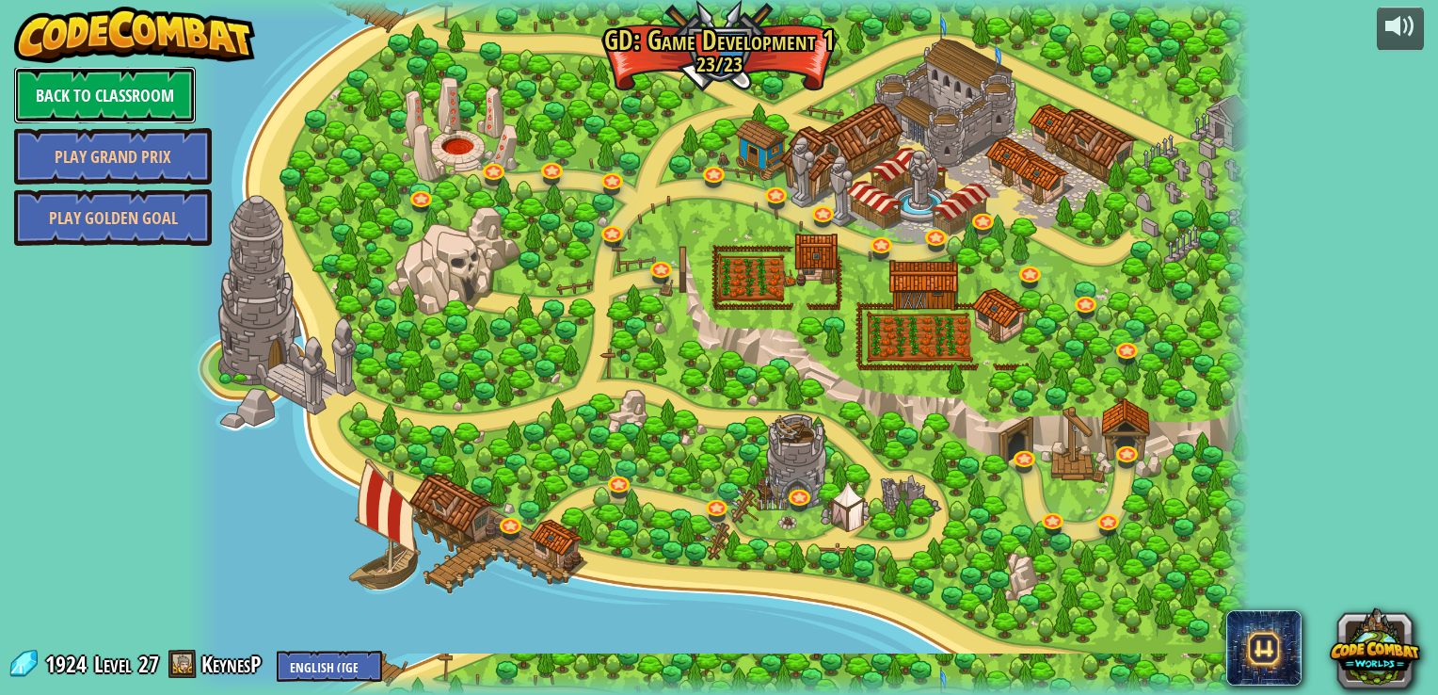
click at [169, 99] on link "Back to Classroom" at bounding box center [105, 95] width 182 height 56
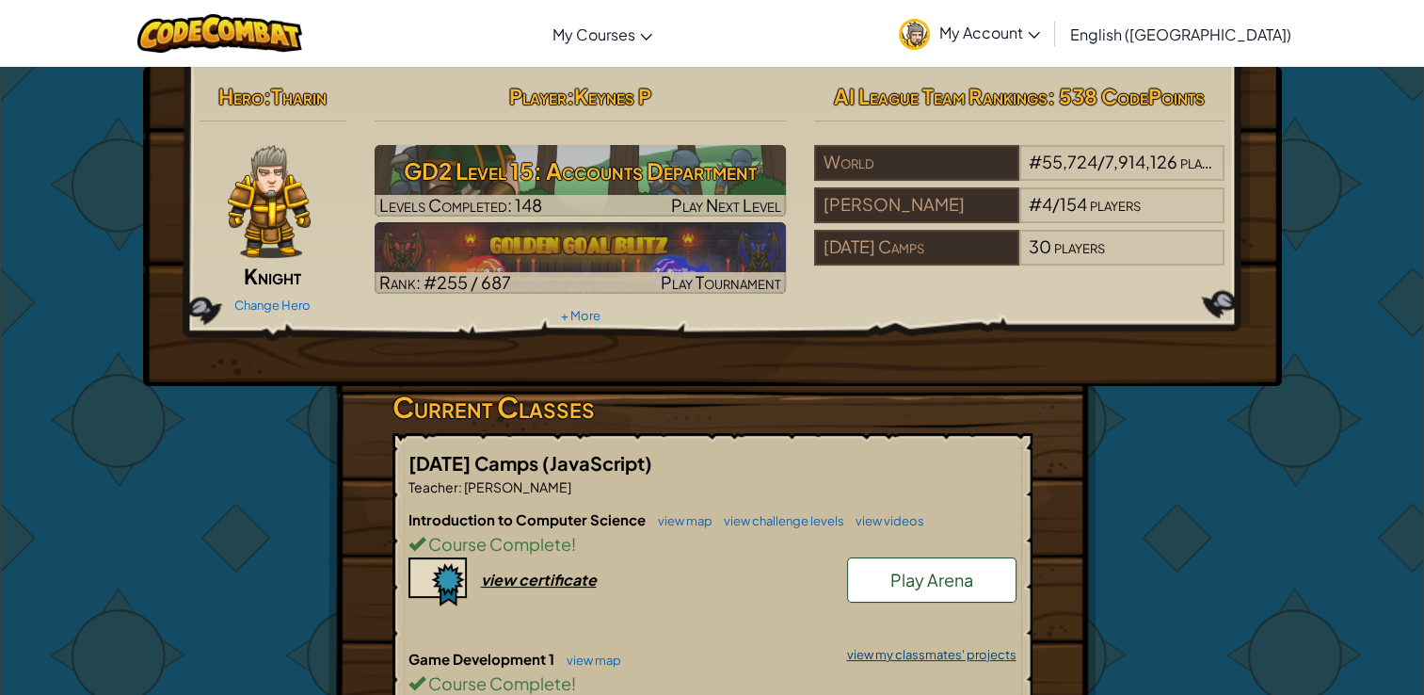
click at [937, 655] on link "view my classmates' projects" at bounding box center [927, 654] width 179 height 12
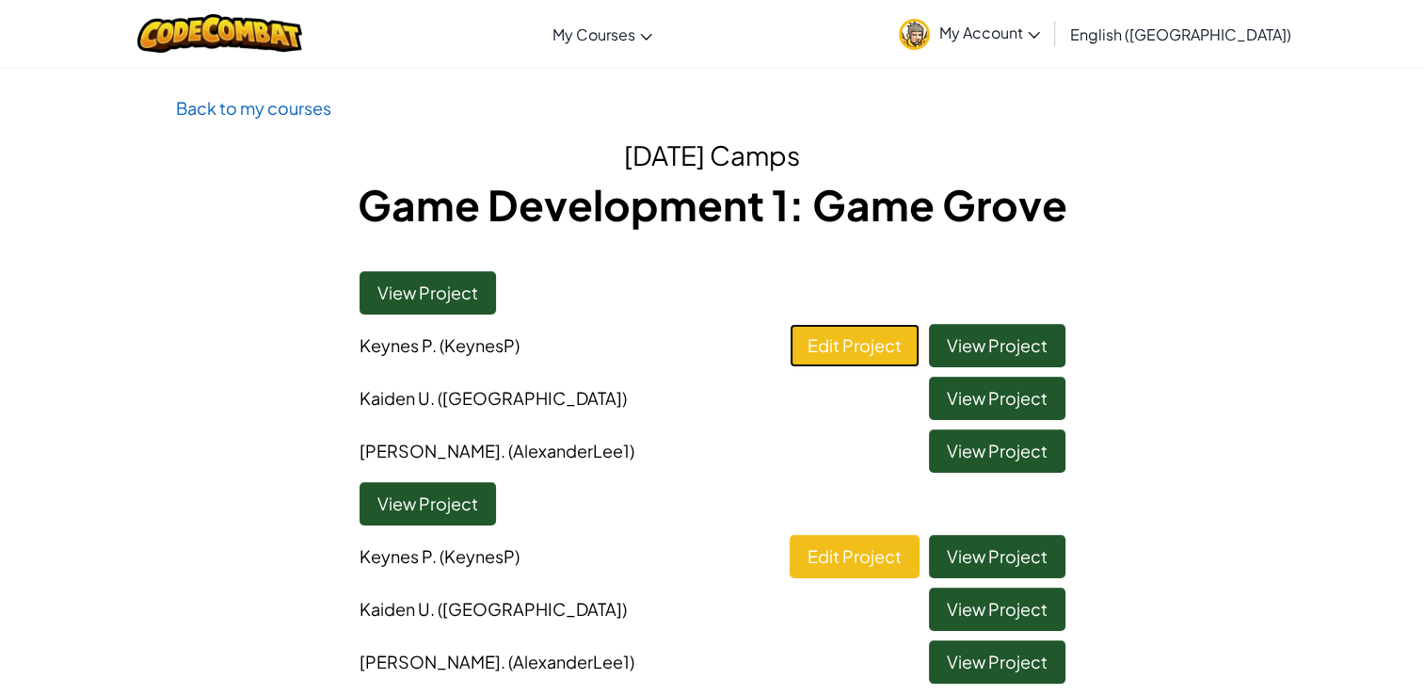
click at [887, 354] on link "Edit Project" at bounding box center [855, 345] width 130 height 43
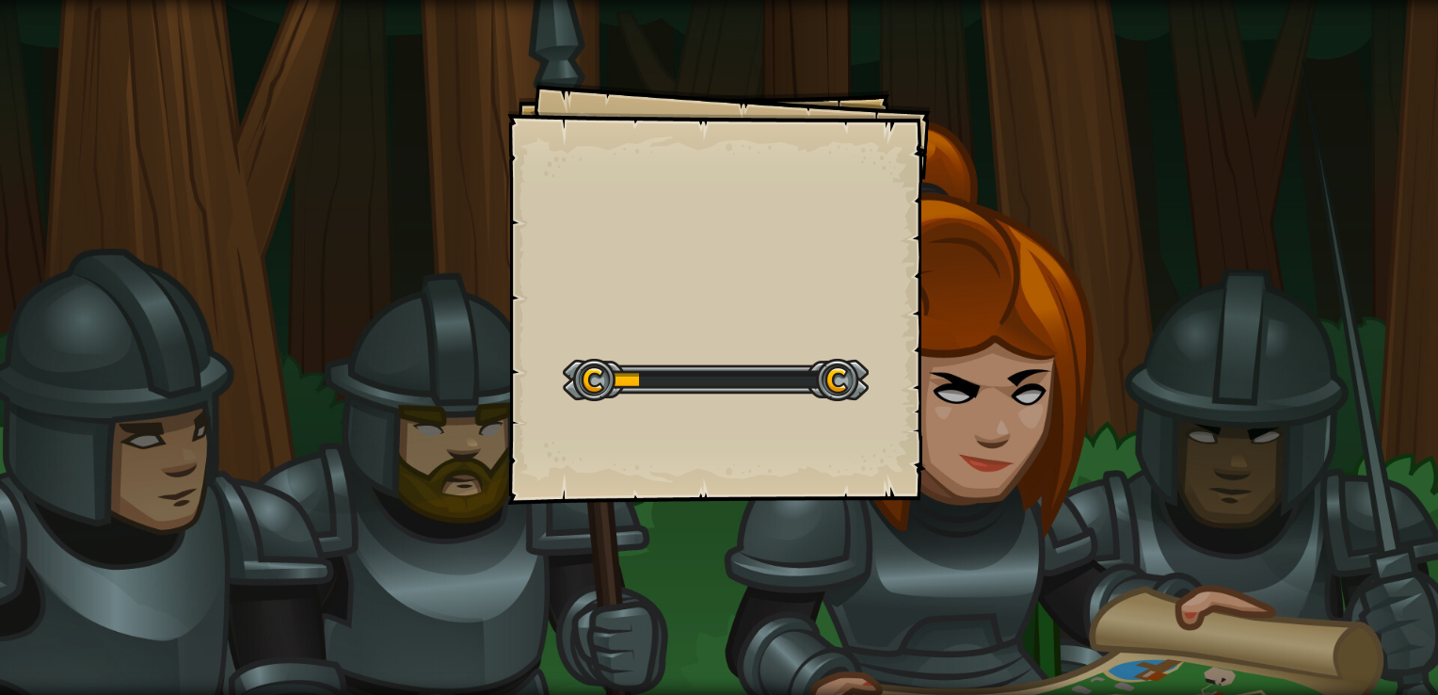
drag, startPoint x: 765, startPoint y: 294, endPoint x: 751, endPoint y: 285, distance: 16.5
click at [763, 292] on div "Goals Start Level Error loading from server. Try refreshing the page. You'll ne…" at bounding box center [719, 293] width 424 height 424
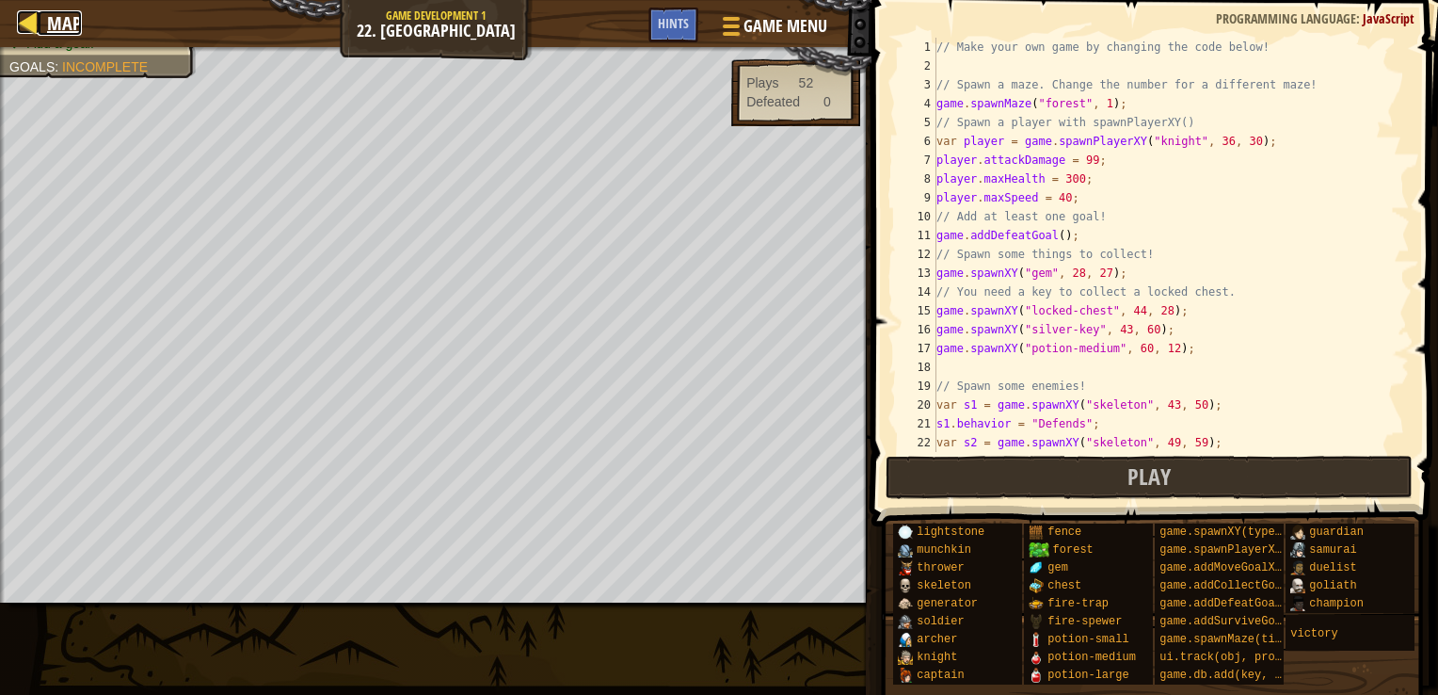
click at [40, 21] on link "Map" at bounding box center [60, 22] width 44 height 25
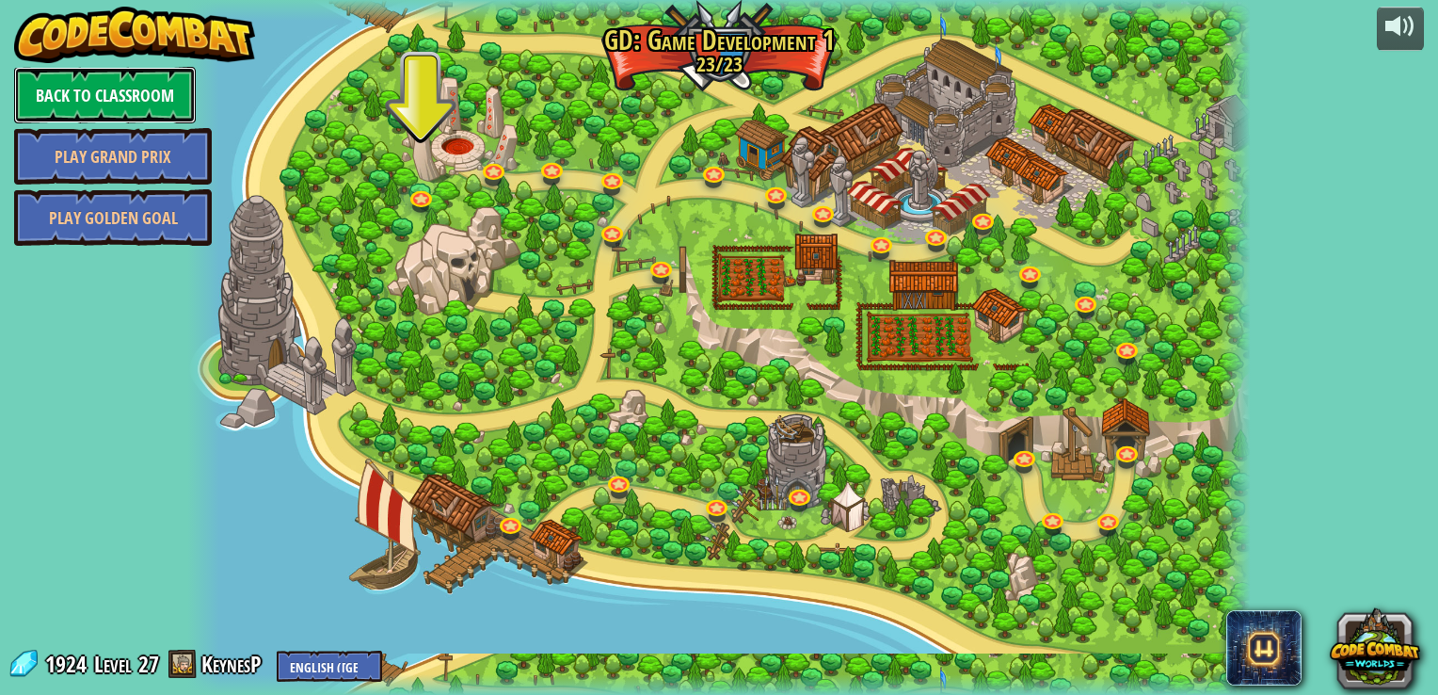
click at [90, 73] on link "Back to Classroom" at bounding box center [105, 95] width 182 height 56
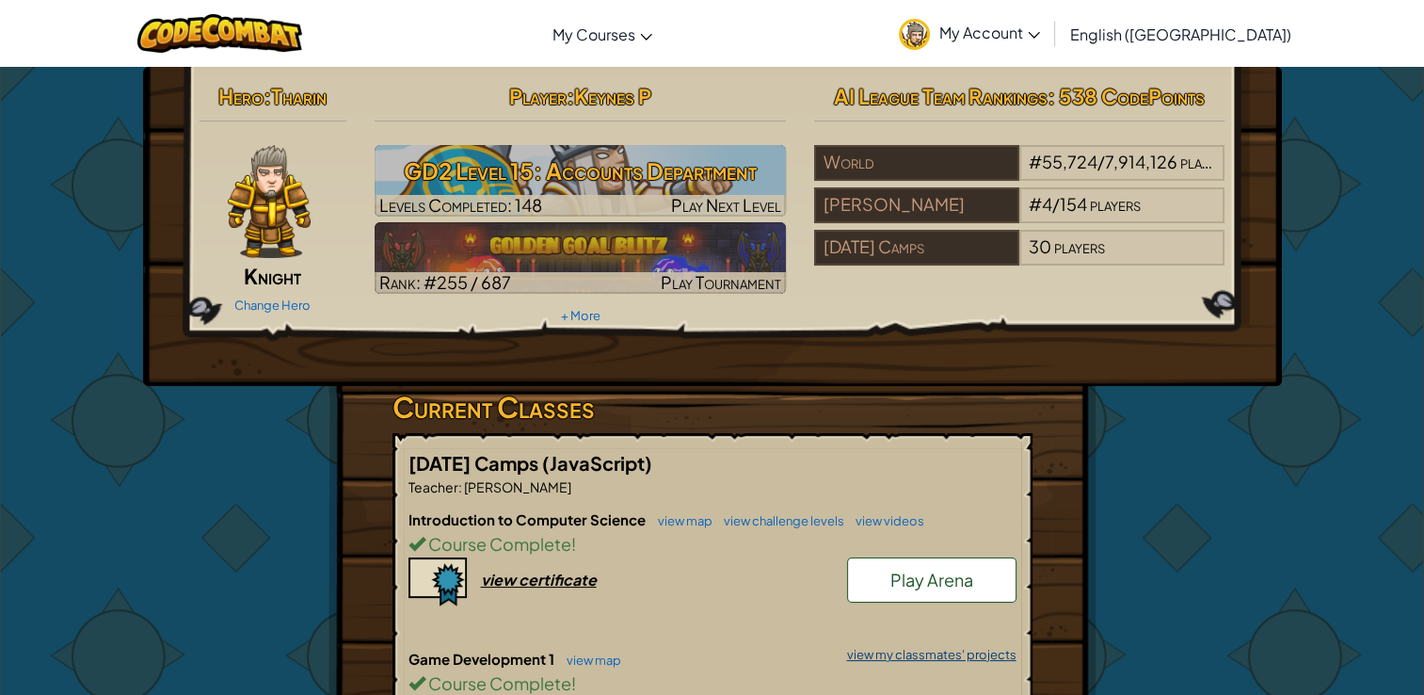
click at [961, 652] on link "view my classmates' projects" at bounding box center [927, 654] width 179 height 12
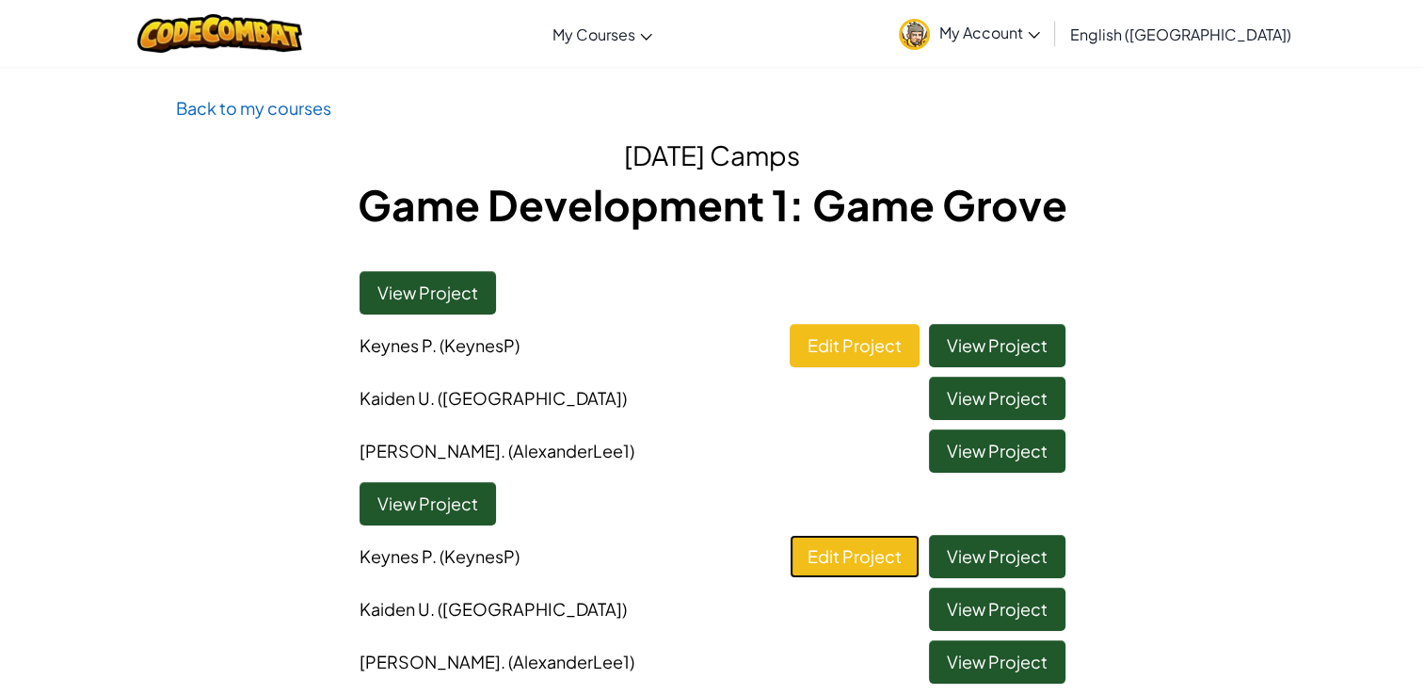
click at [891, 548] on link "Edit Project" at bounding box center [855, 556] width 130 height 43
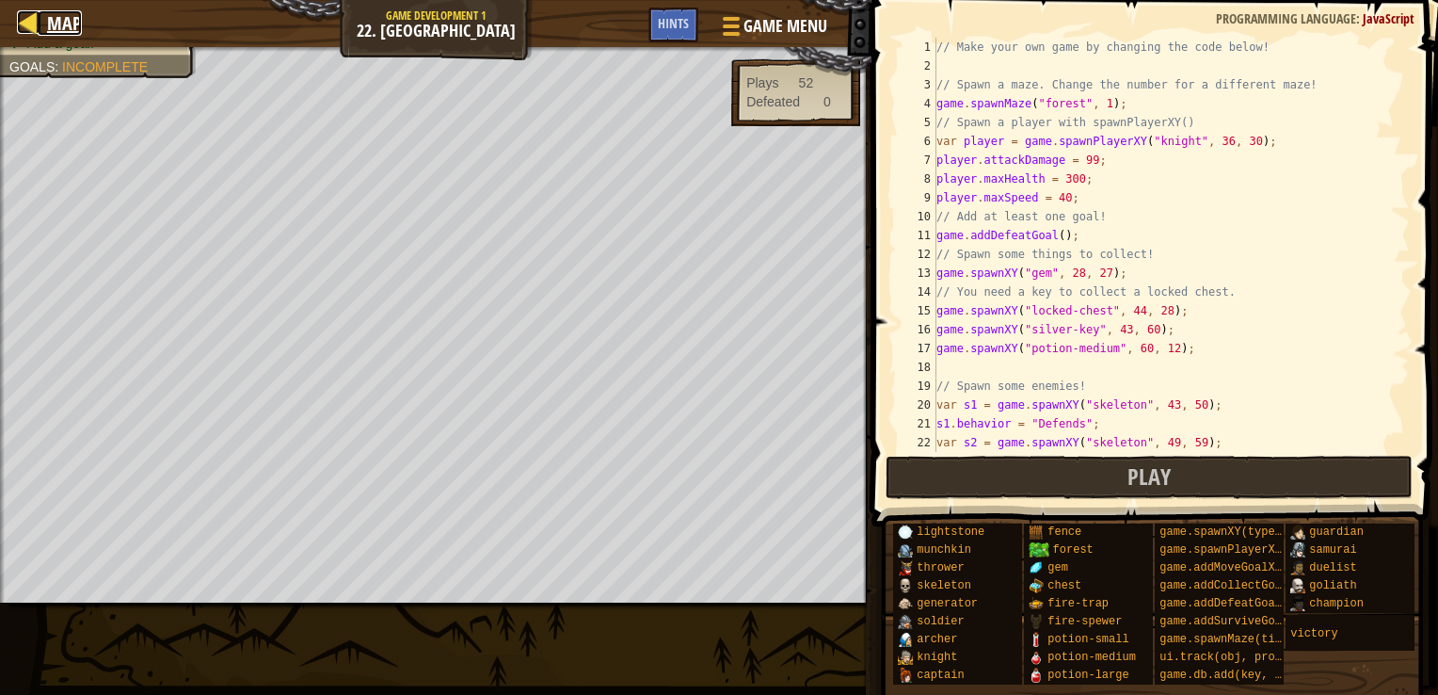
click at [50, 29] on span "Map" at bounding box center [64, 22] width 35 height 25
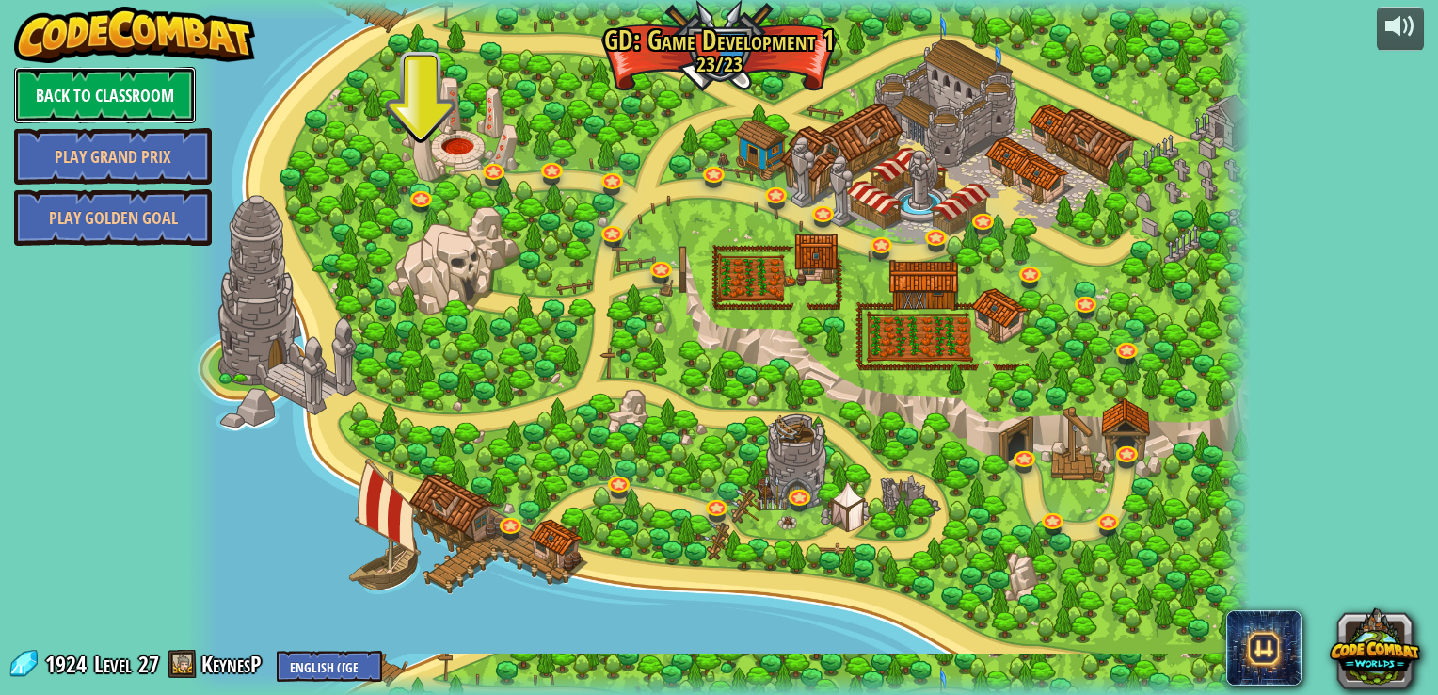
click at [138, 88] on link "Back to Classroom" at bounding box center [105, 95] width 182 height 56
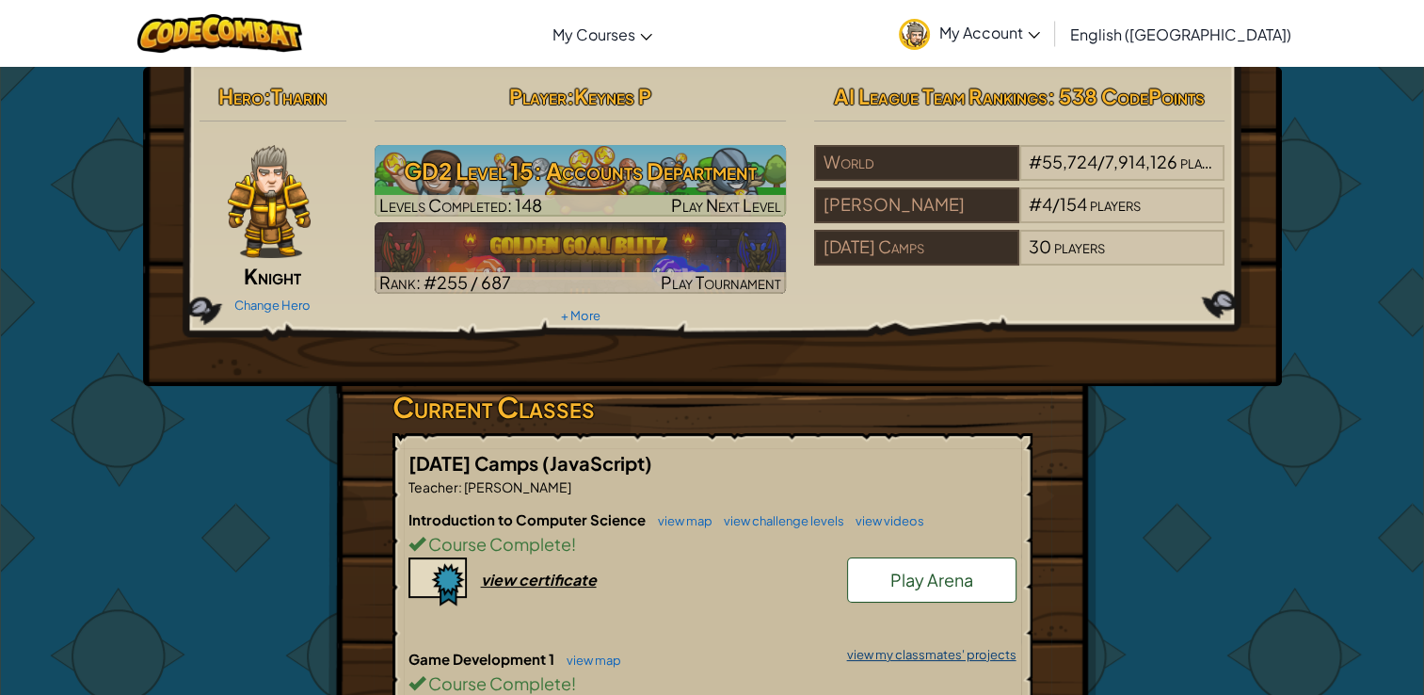
click at [963, 658] on link "view my classmates' projects" at bounding box center [927, 654] width 179 height 12
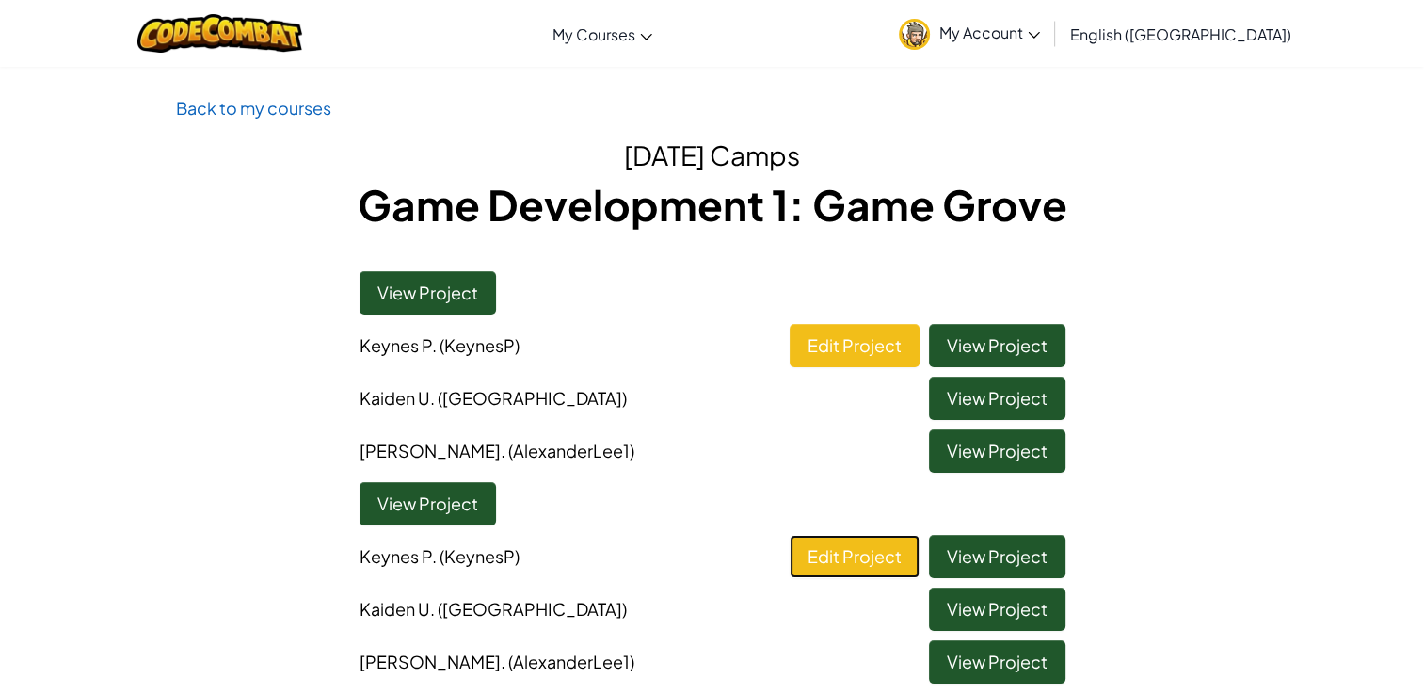
click at [899, 552] on link "Edit Project" at bounding box center [855, 556] width 130 height 43
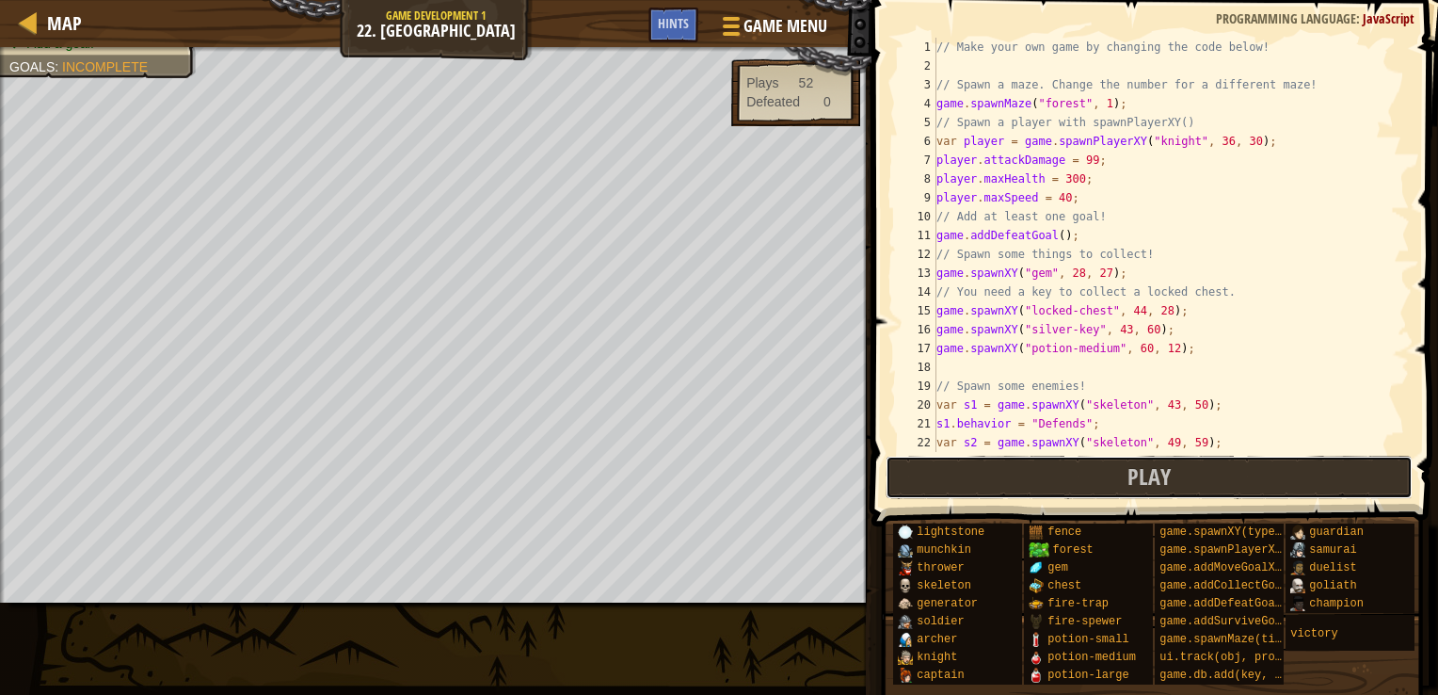
drag, startPoint x: 1159, startPoint y: 476, endPoint x: 1039, endPoint y: 452, distance: 122.0
click at [1149, 473] on span "Play" at bounding box center [1148, 476] width 43 height 30
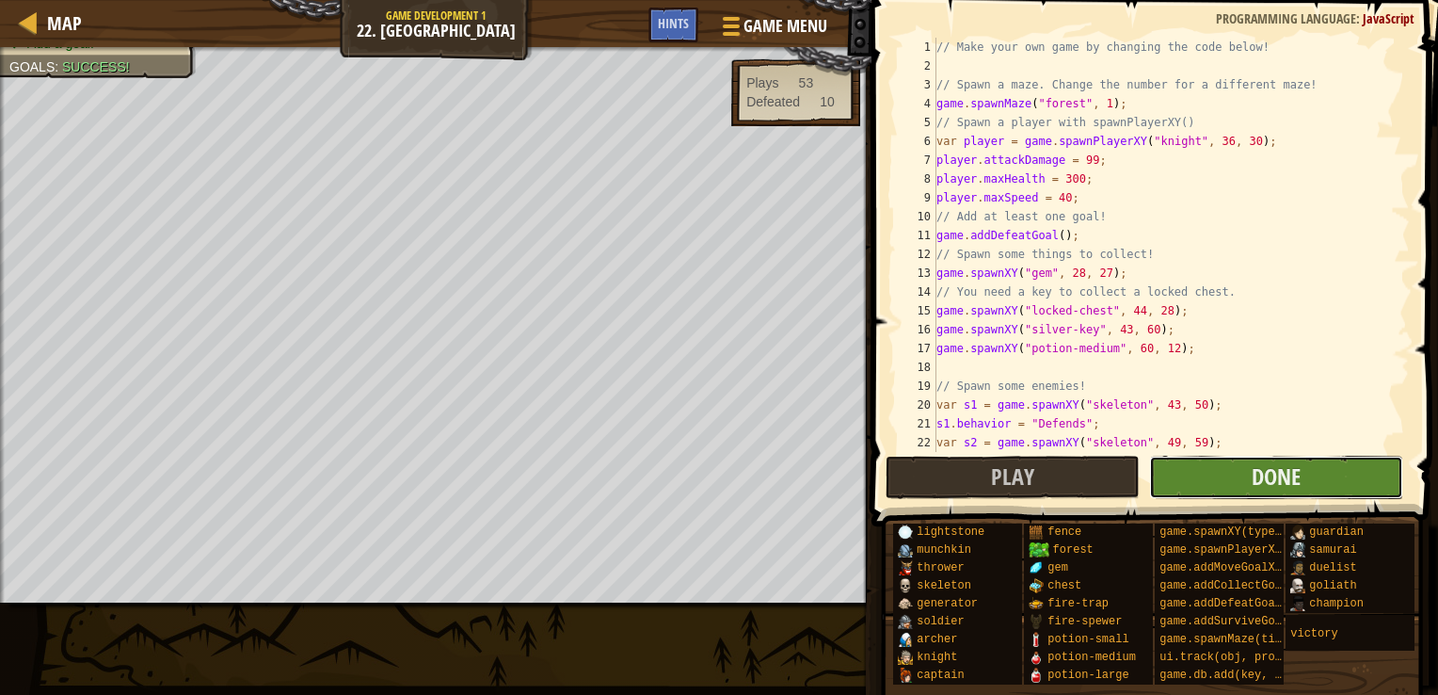
click at [1187, 477] on button "Done" at bounding box center [1276, 477] width 254 height 43
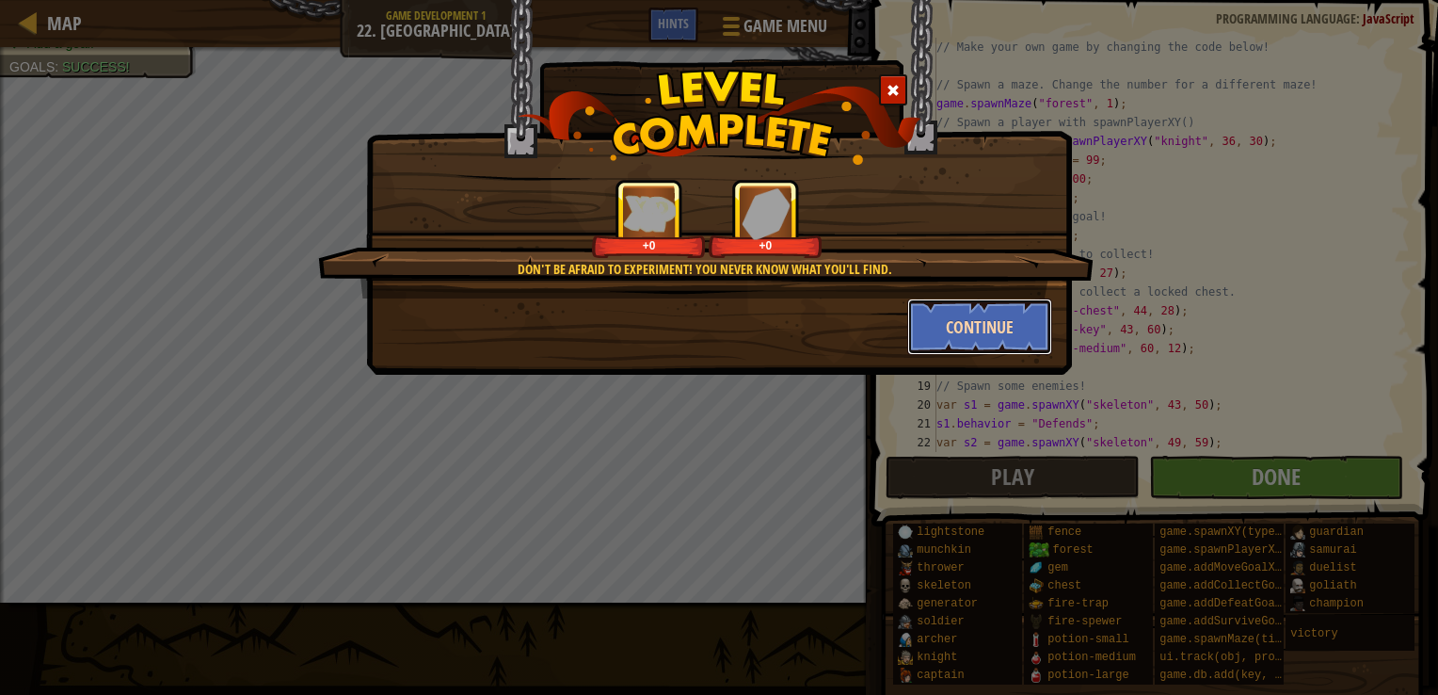
click at [946, 337] on button "Continue" at bounding box center [980, 326] width 146 height 56
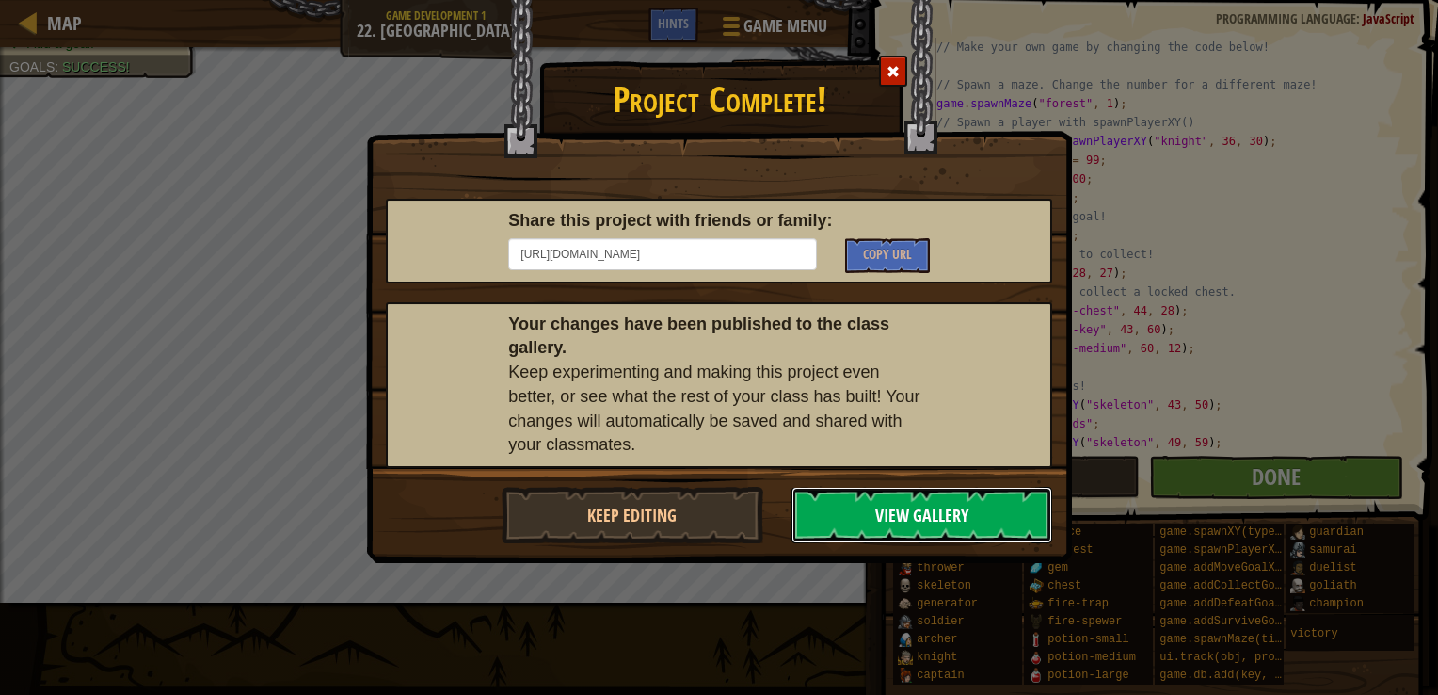
drag, startPoint x: 895, startPoint y: 495, endPoint x: 904, endPoint y: 490, distance: 10.5
click at [900, 492] on button "View Gallery" at bounding box center [922, 515] width 262 height 56
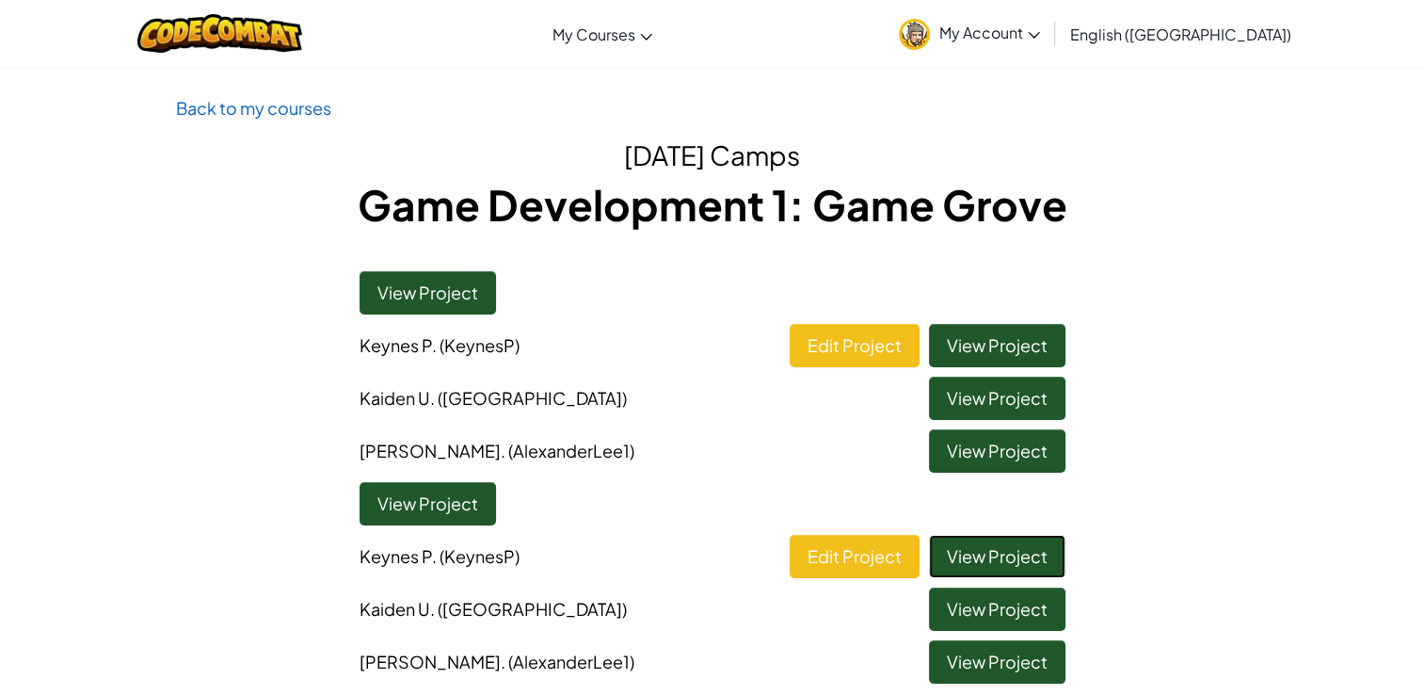
click at [984, 548] on link "View Project" at bounding box center [997, 556] width 136 height 43
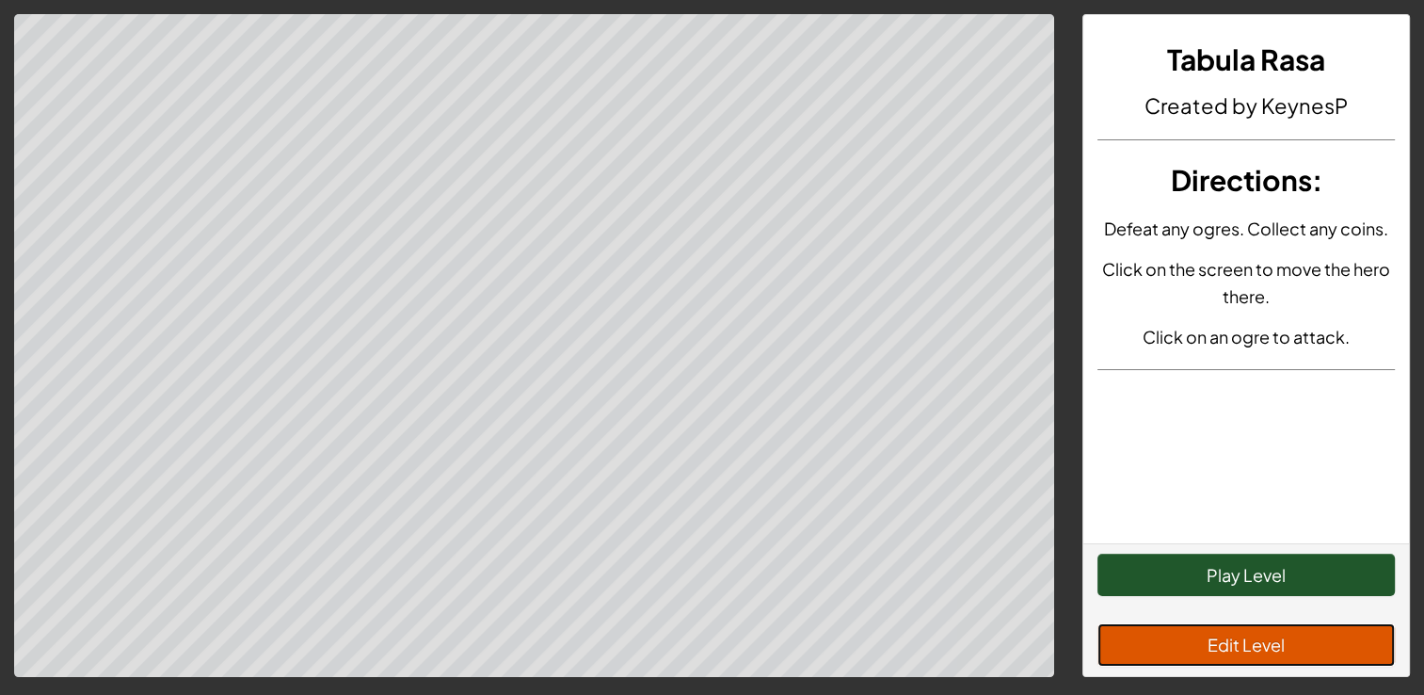
click at [1215, 652] on button "Edit Level" at bounding box center [1245, 644] width 297 height 43
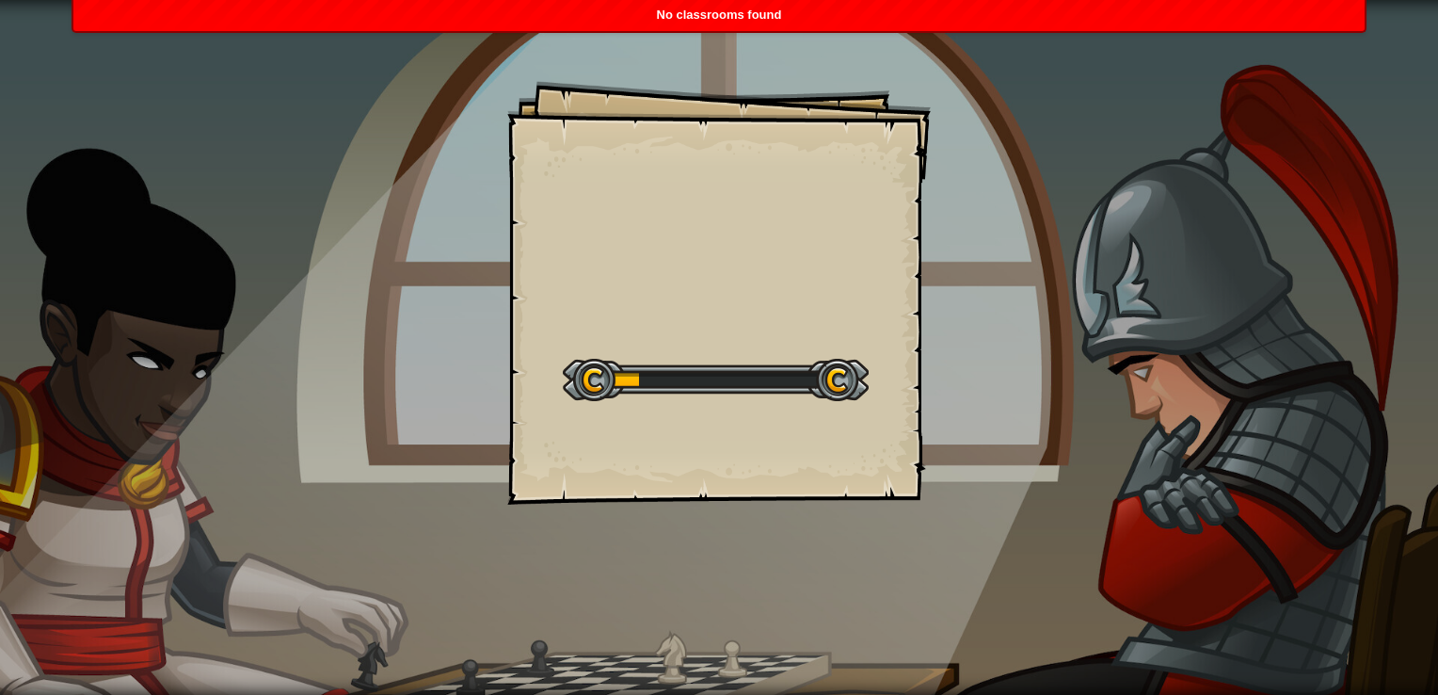
click at [754, 400] on div at bounding box center [716, 380] width 306 height 42
click at [746, 397] on div at bounding box center [716, 380] width 306 height 42
click at [731, 385] on div at bounding box center [716, 380] width 306 height 42
click at [731, 383] on div at bounding box center [716, 380] width 306 height 42
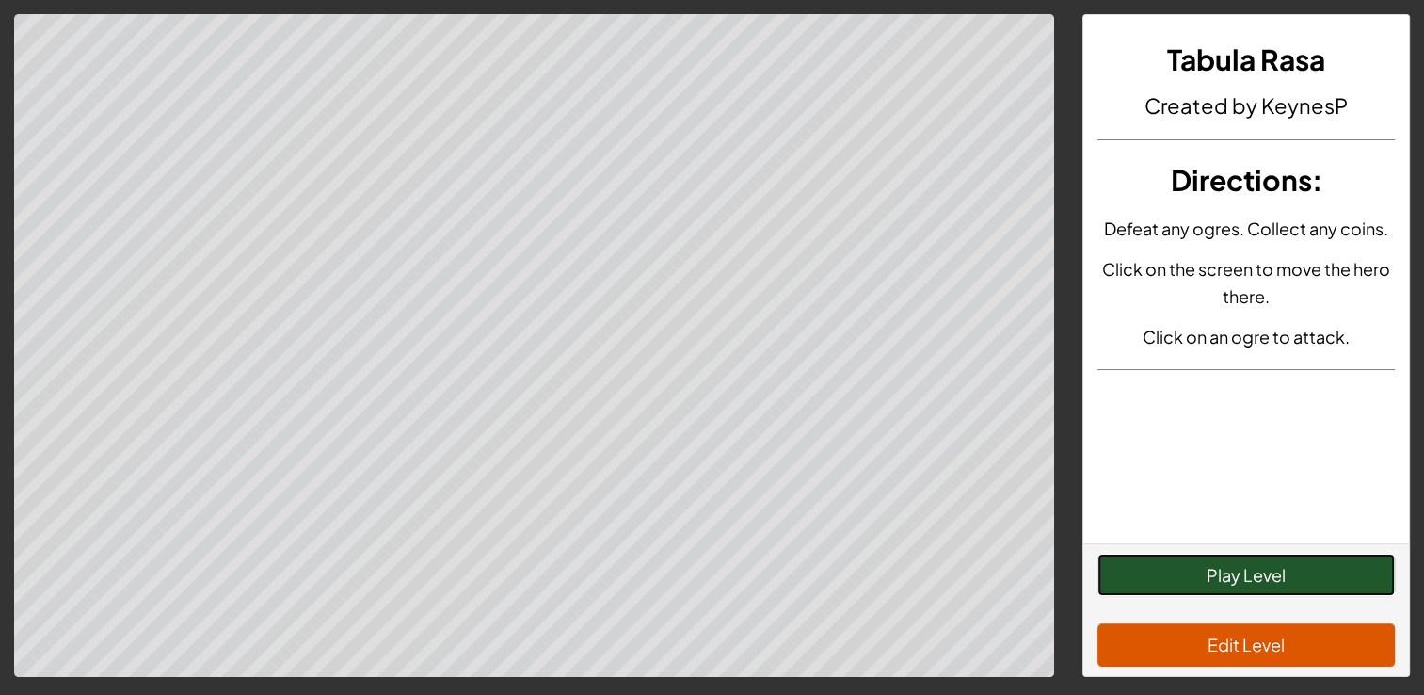
click at [1254, 575] on button "Play Level" at bounding box center [1245, 574] width 297 height 43
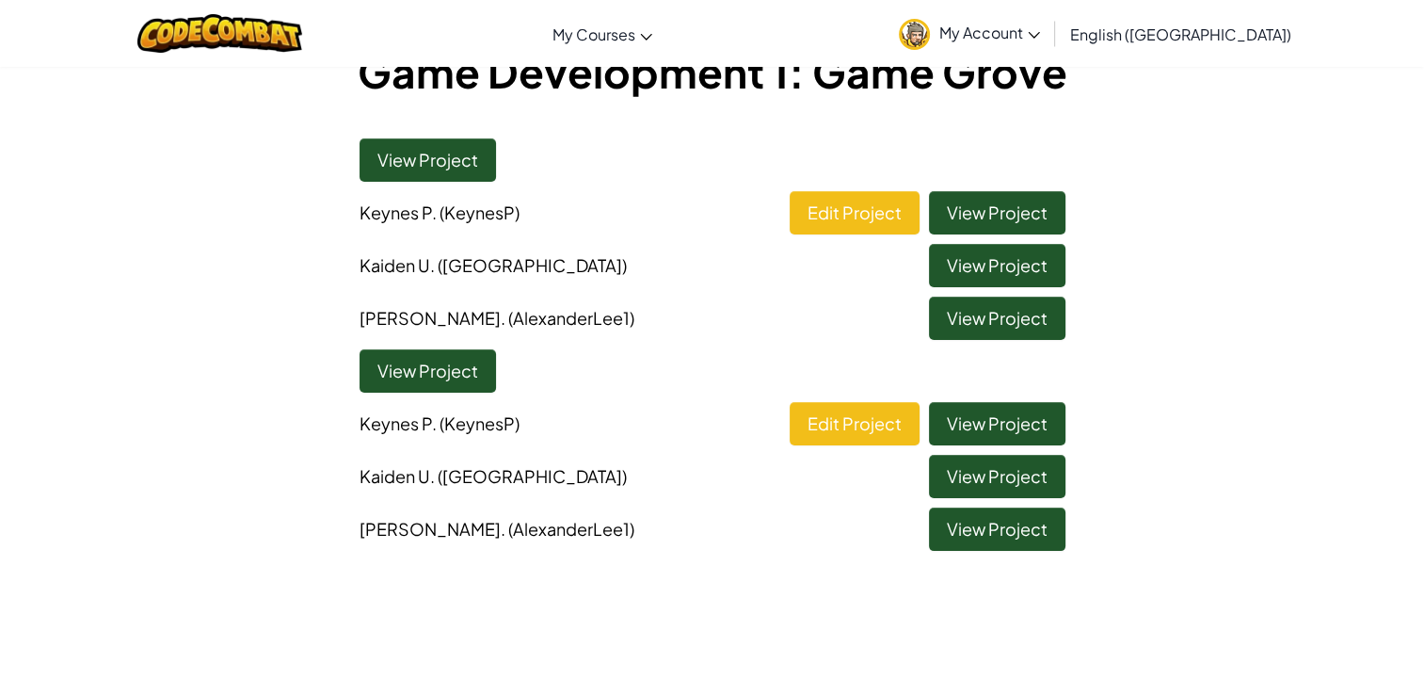
scroll to position [94, 0]
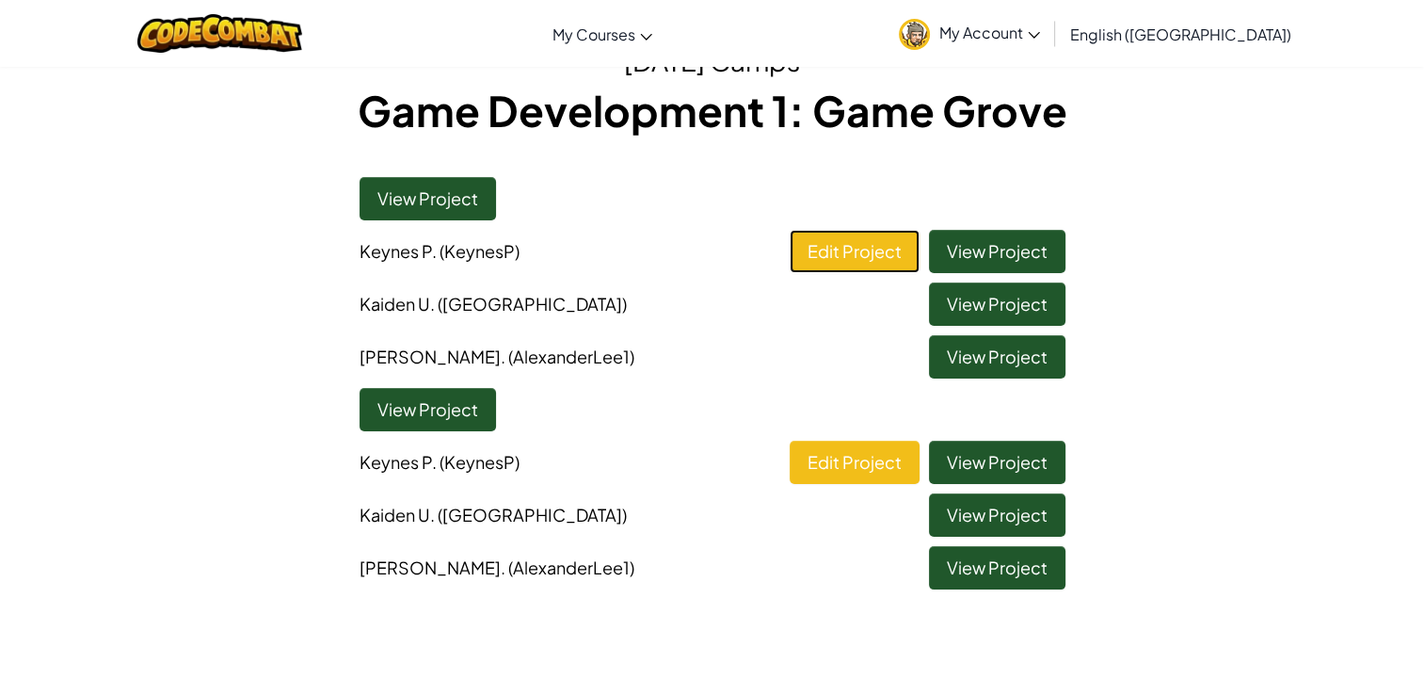
click at [875, 243] on link "Edit Project" at bounding box center [855, 251] width 130 height 43
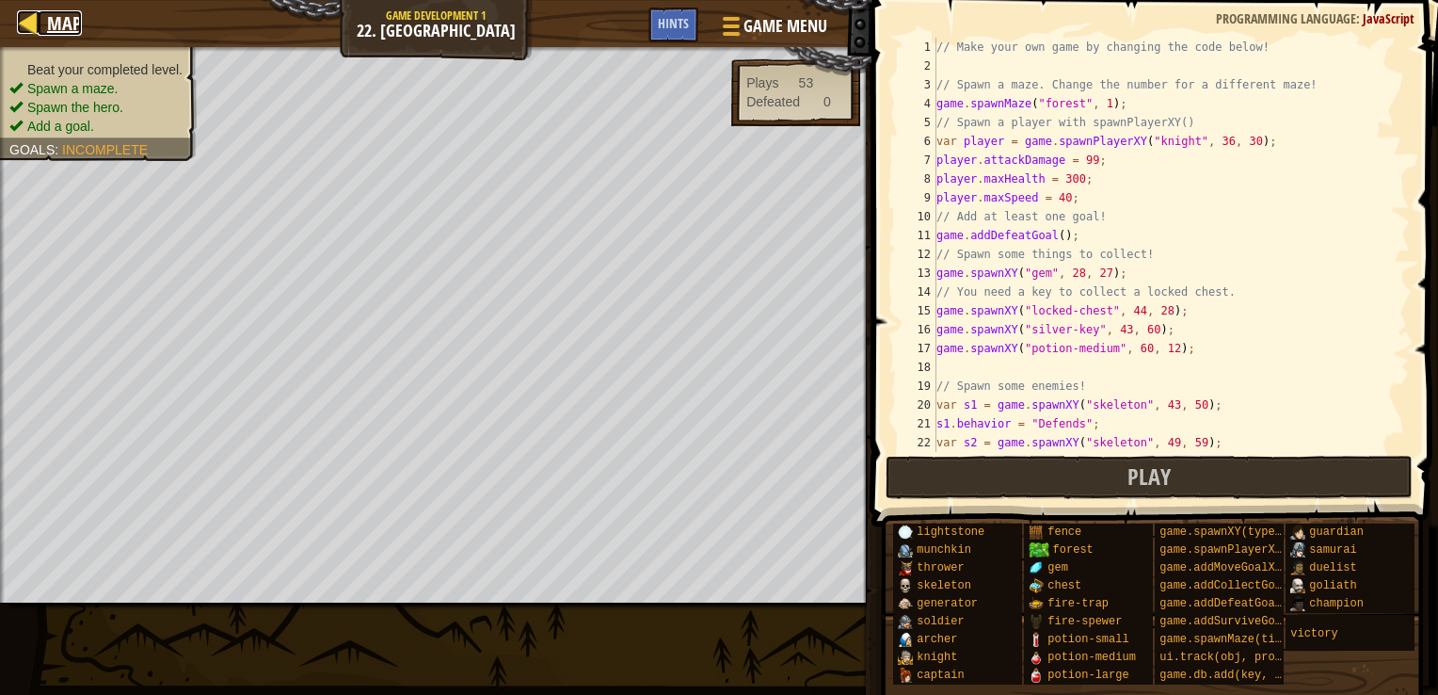
click at [69, 21] on span "Map" at bounding box center [64, 22] width 35 height 25
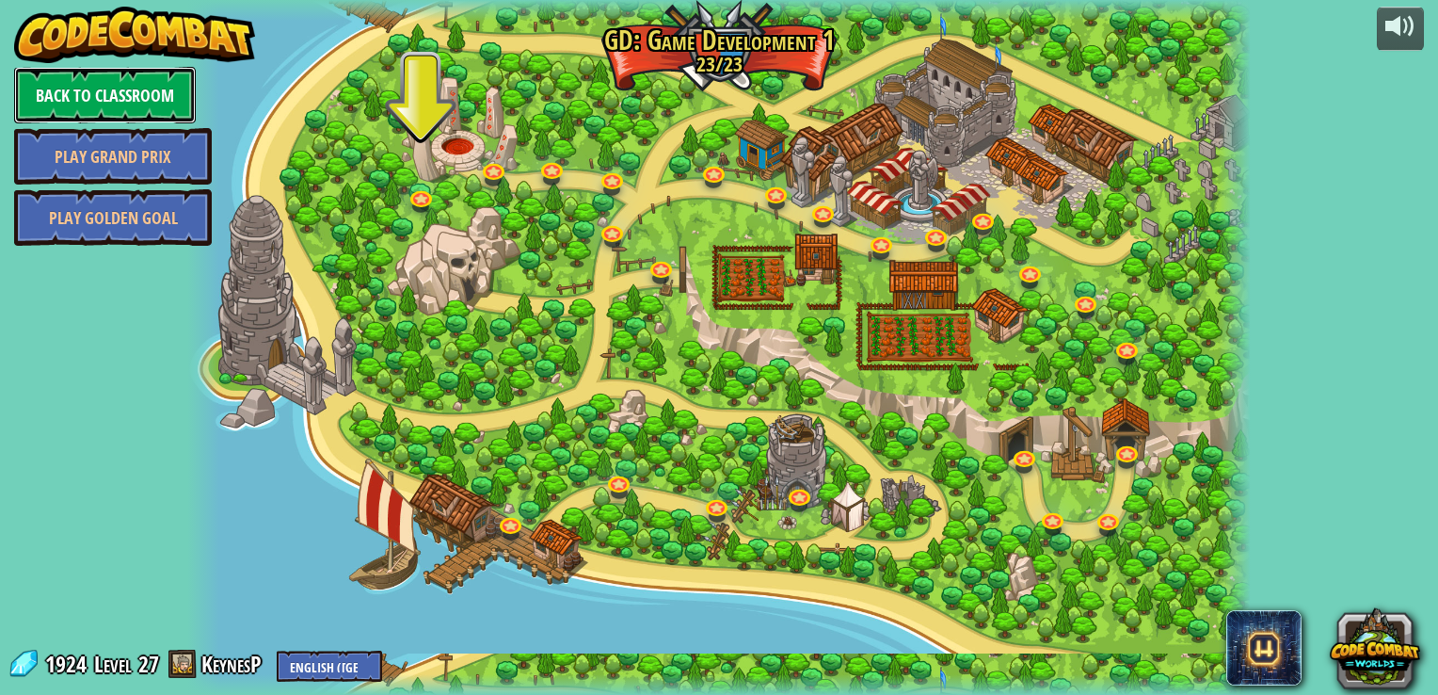
click at [154, 96] on link "Back to Classroom" at bounding box center [105, 95] width 182 height 56
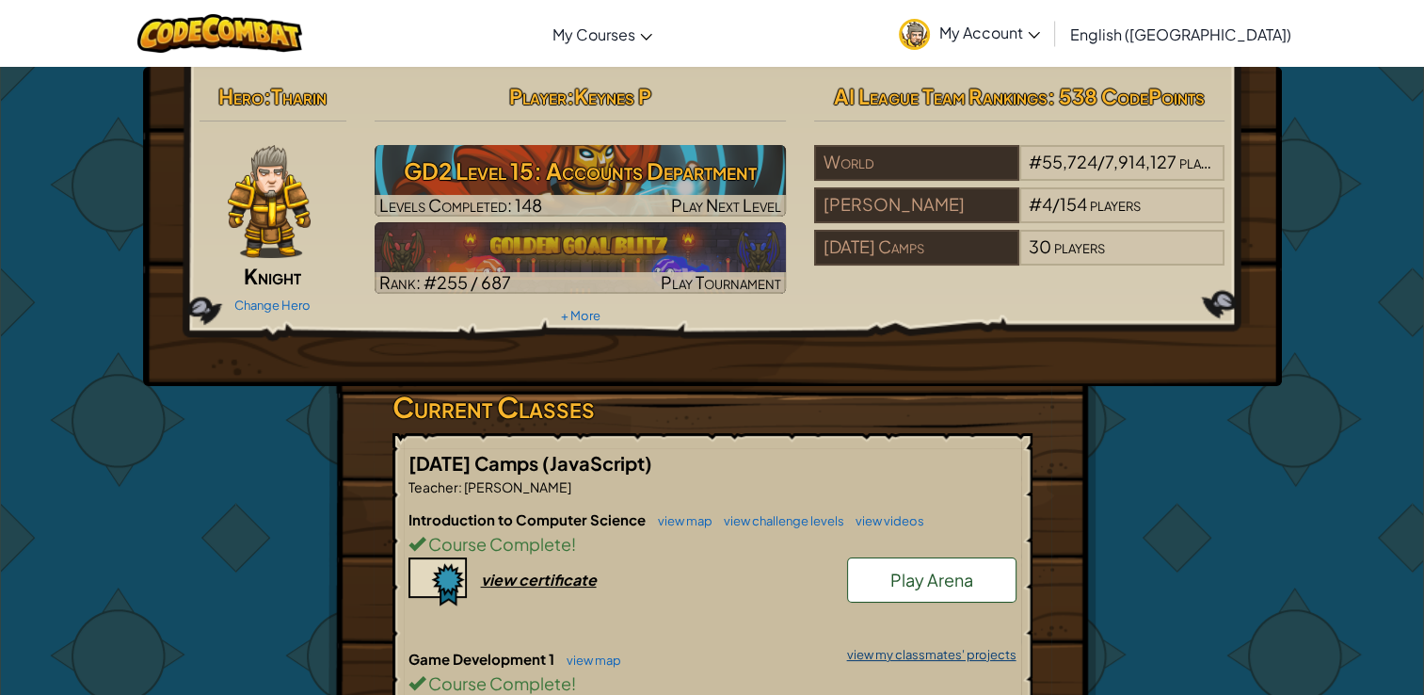
click at [947, 650] on link "view my classmates' projects" at bounding box center [927, 654] width 179 height 12
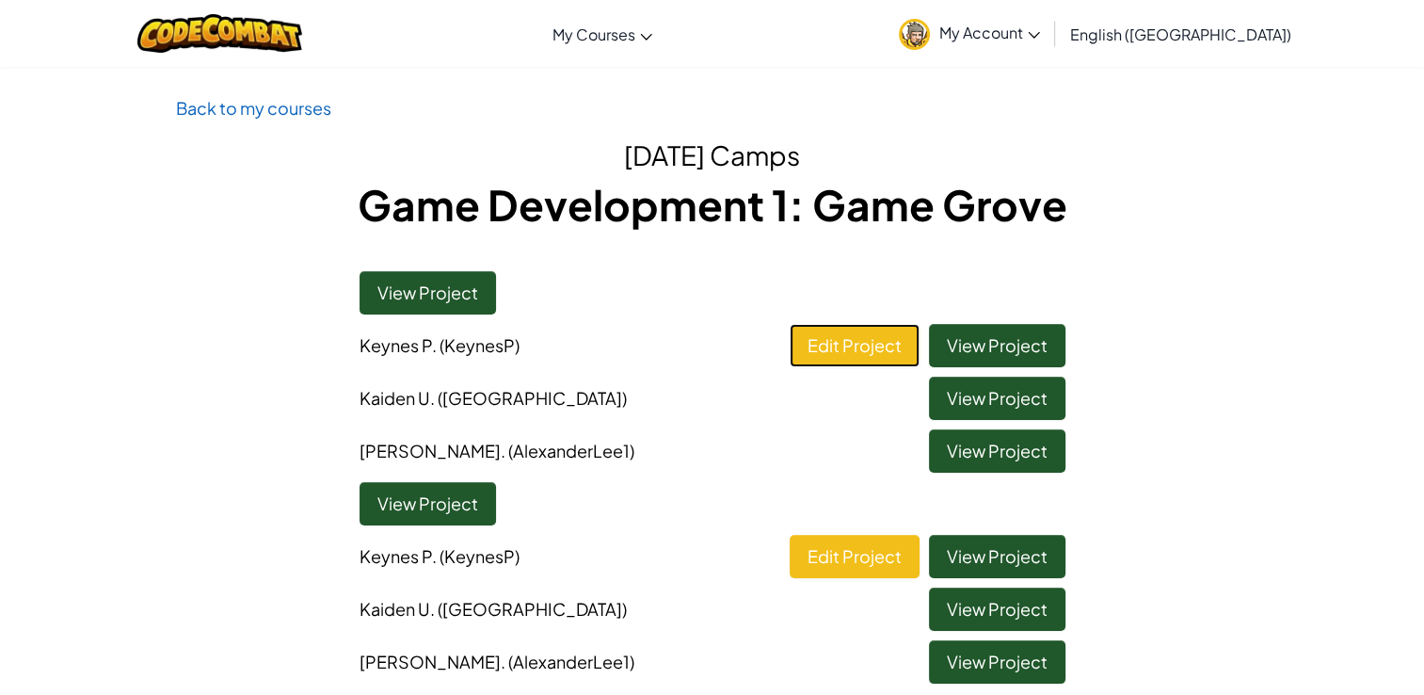
click at [829, 355] on link "Edit Project" at bounding box center [855, 345] width 130 height 43
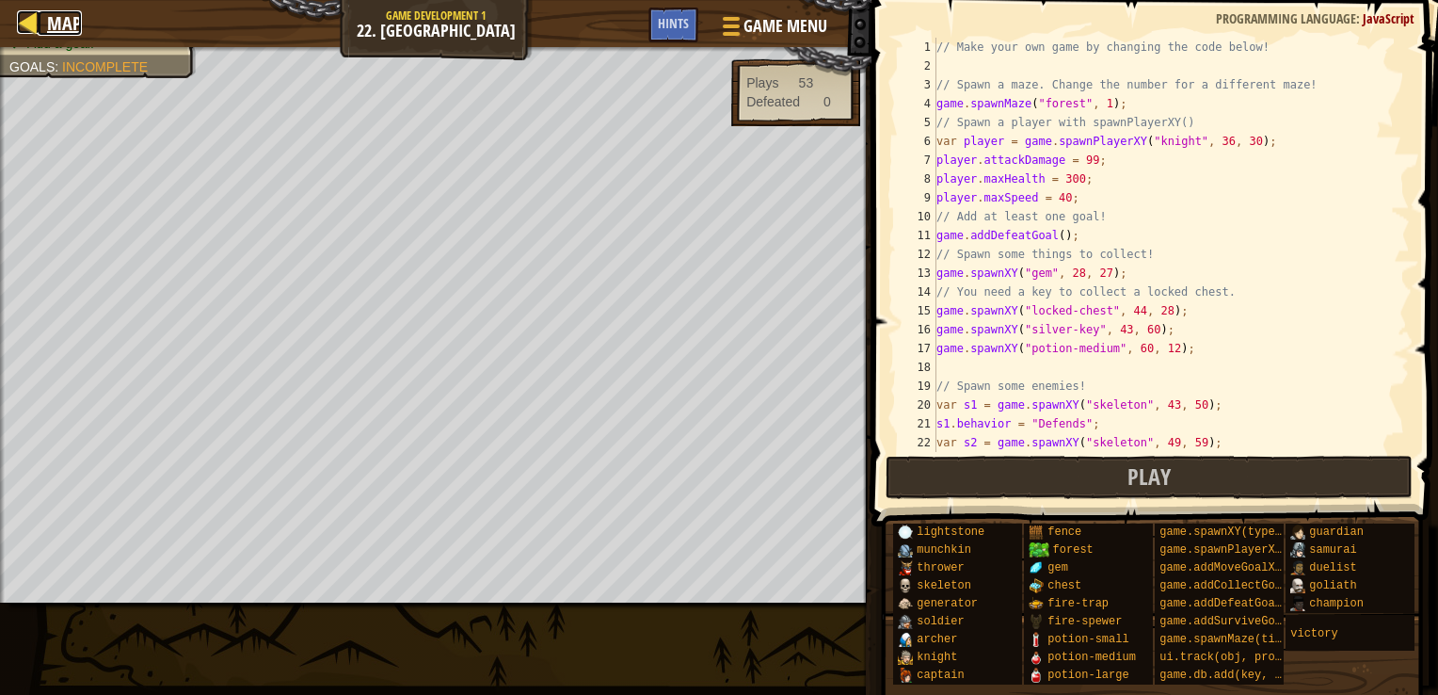
click at [41, 16] on link "Map" at bounding box center [60, 22] width 44 height 25
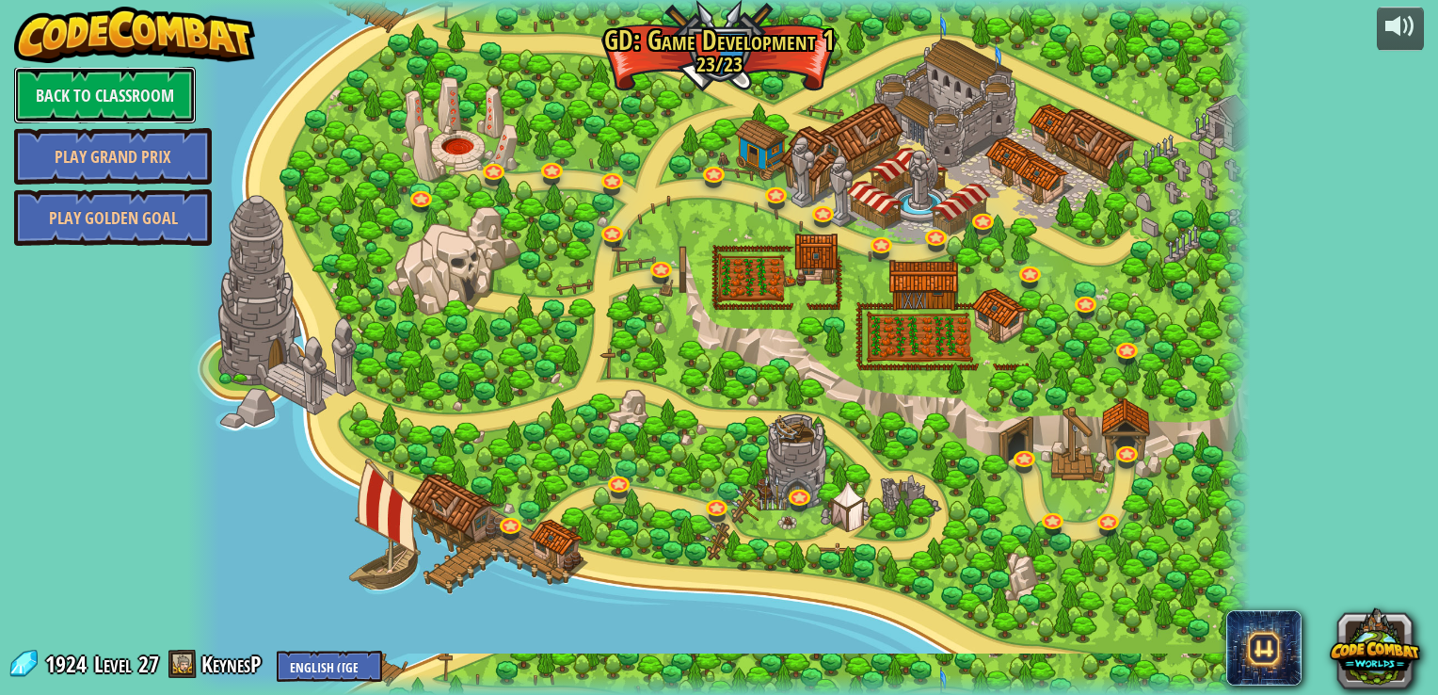
click at [128, 90] on link "Back to Classroom" at bounding box center [105, 95] width 182 height 56
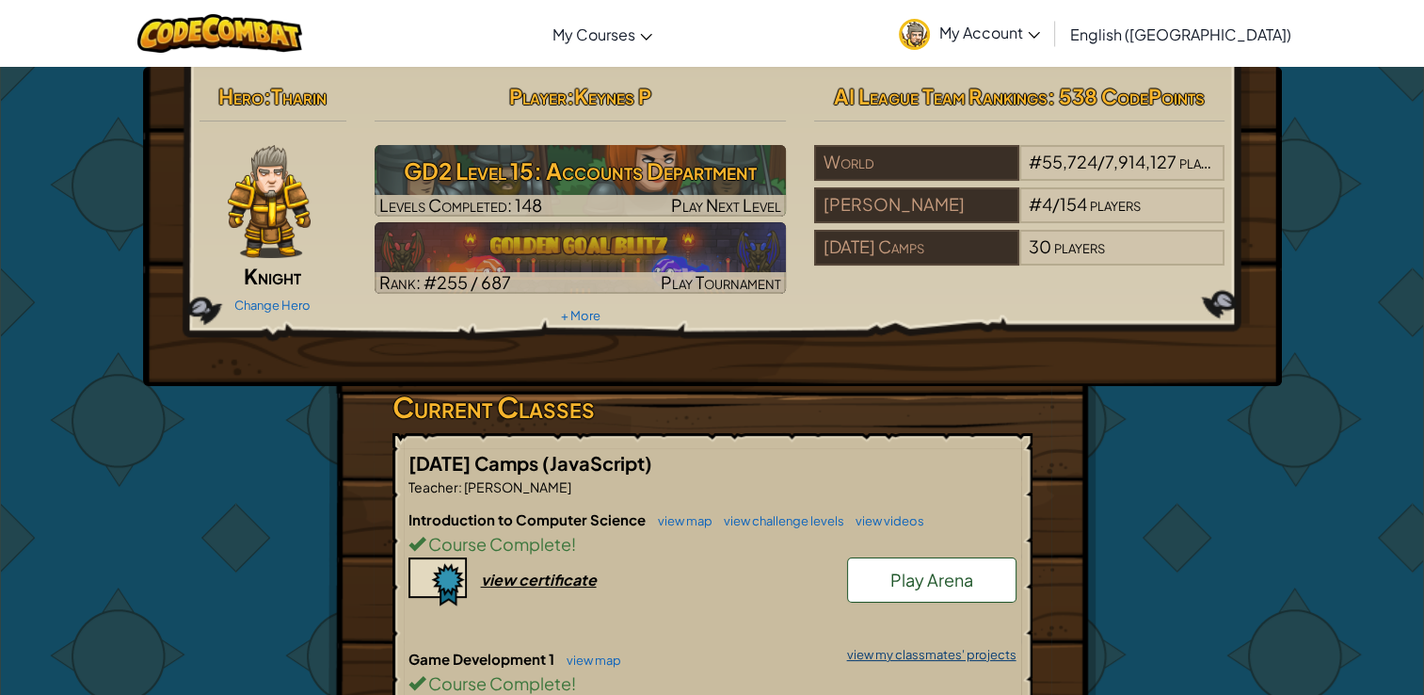
click at [990, 648] on link "view my classmates' projects" at bounding box center [927, 654] width 179 height 12
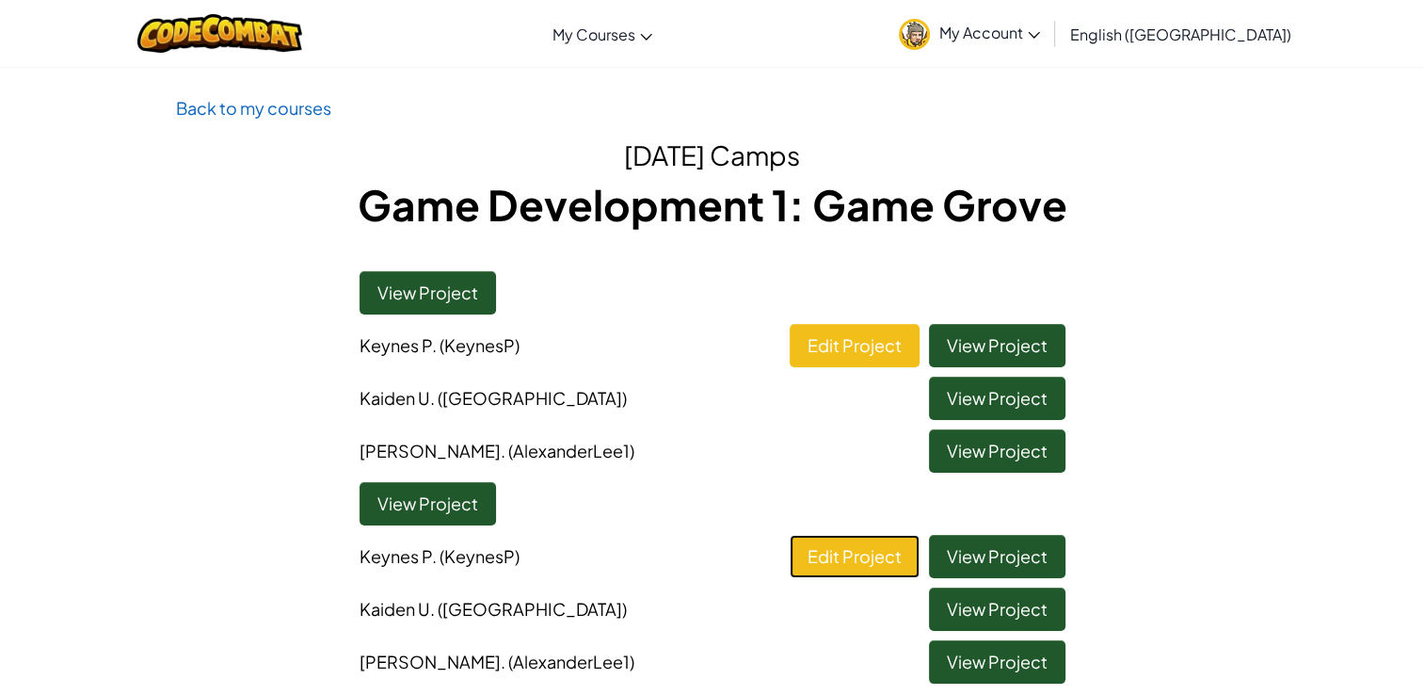
click at [837, 563] on link "Edit Project" at bounding box center [855, 556] width 130 height 43
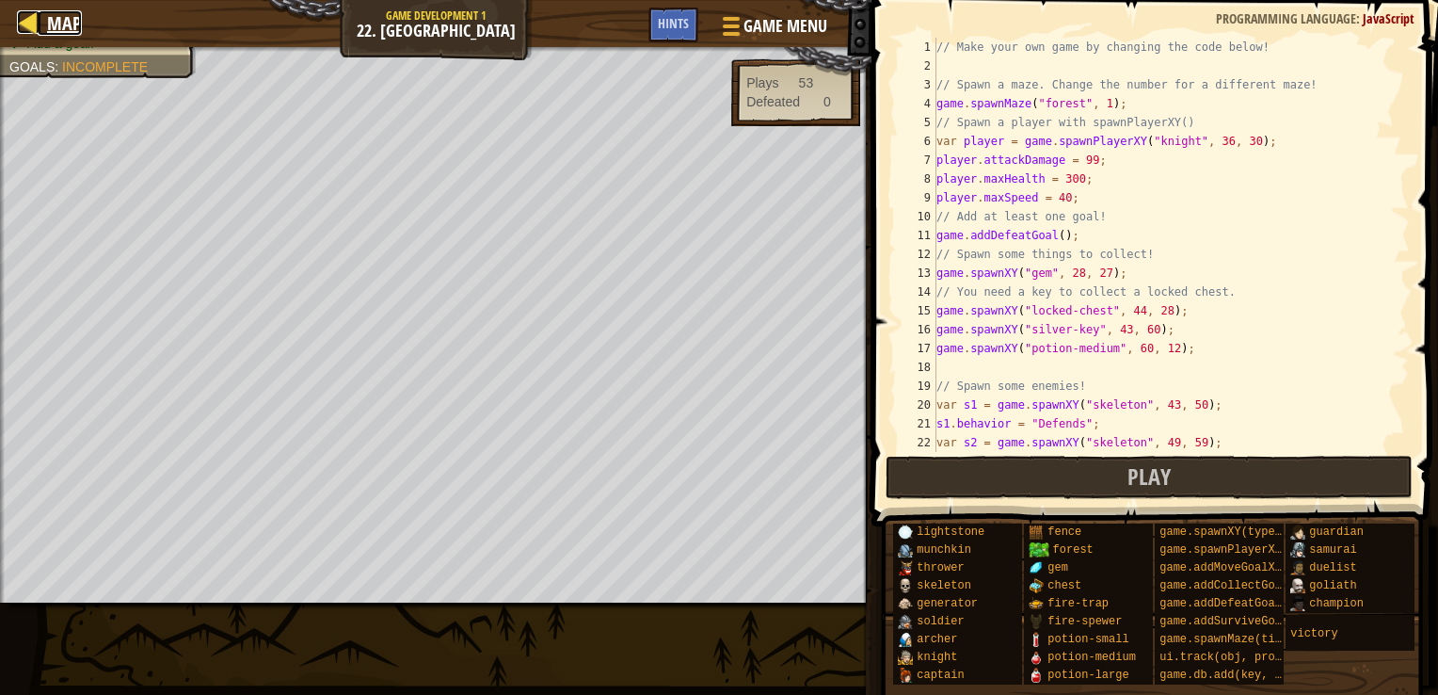
click at [69, 32] on span "Map" at bounding box center [64, 22] width 35 height 25
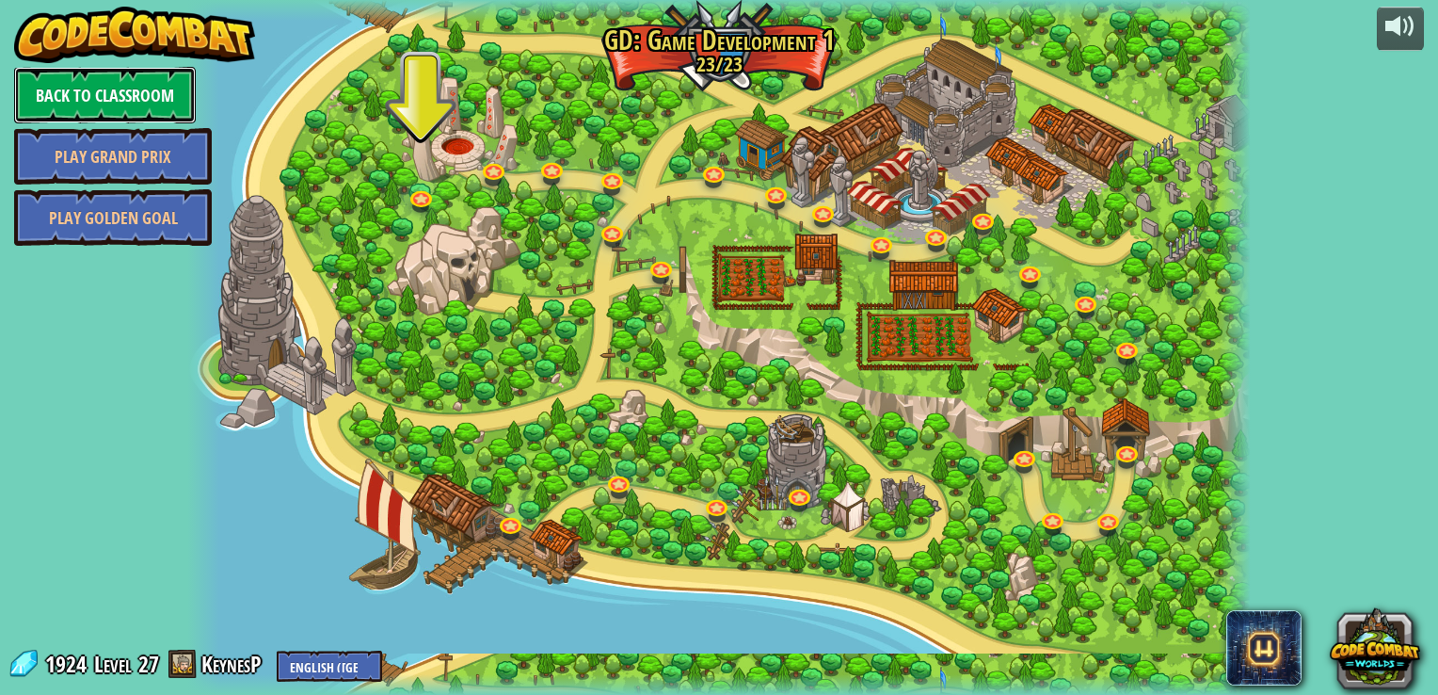
click at [126, 98] on link "Back to Classroom" at bounding box center [105, 95] width 182 height 56
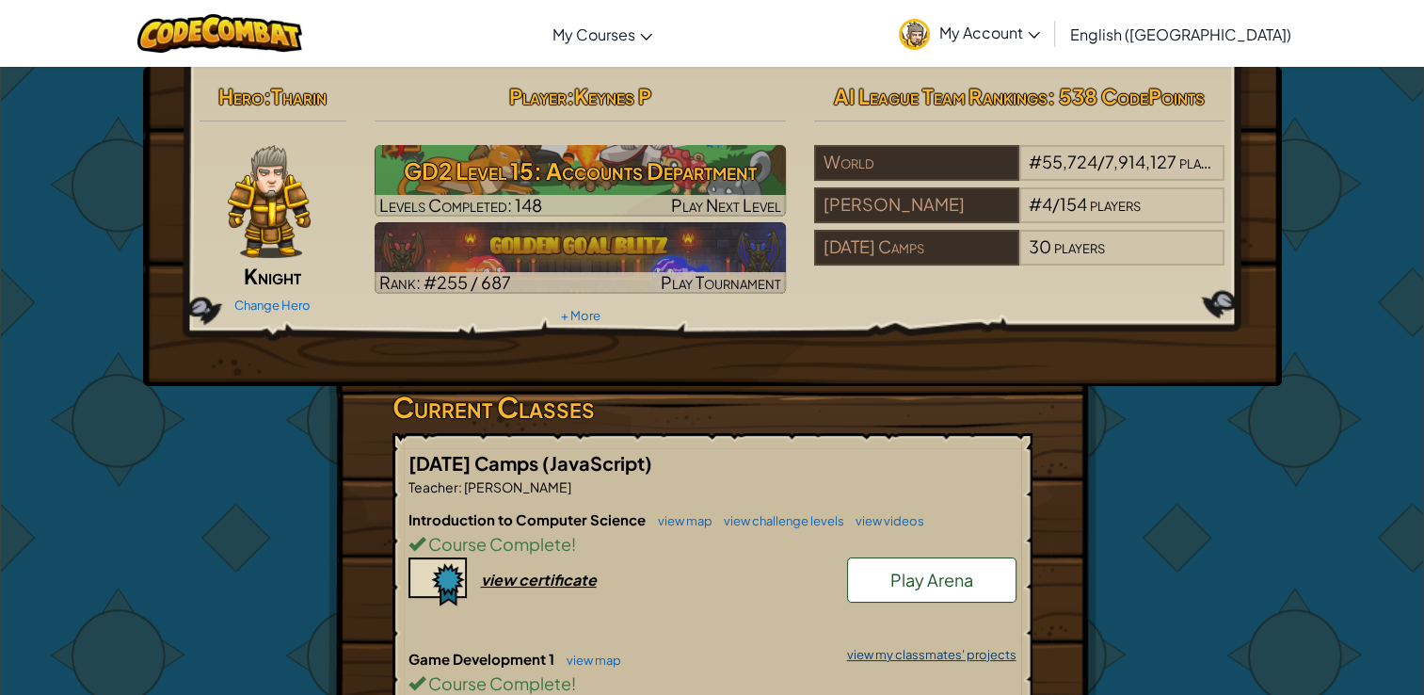
click at [953, 657] on link "view my classmates' projects" at bounding box center [927, 654] width 179 height 12
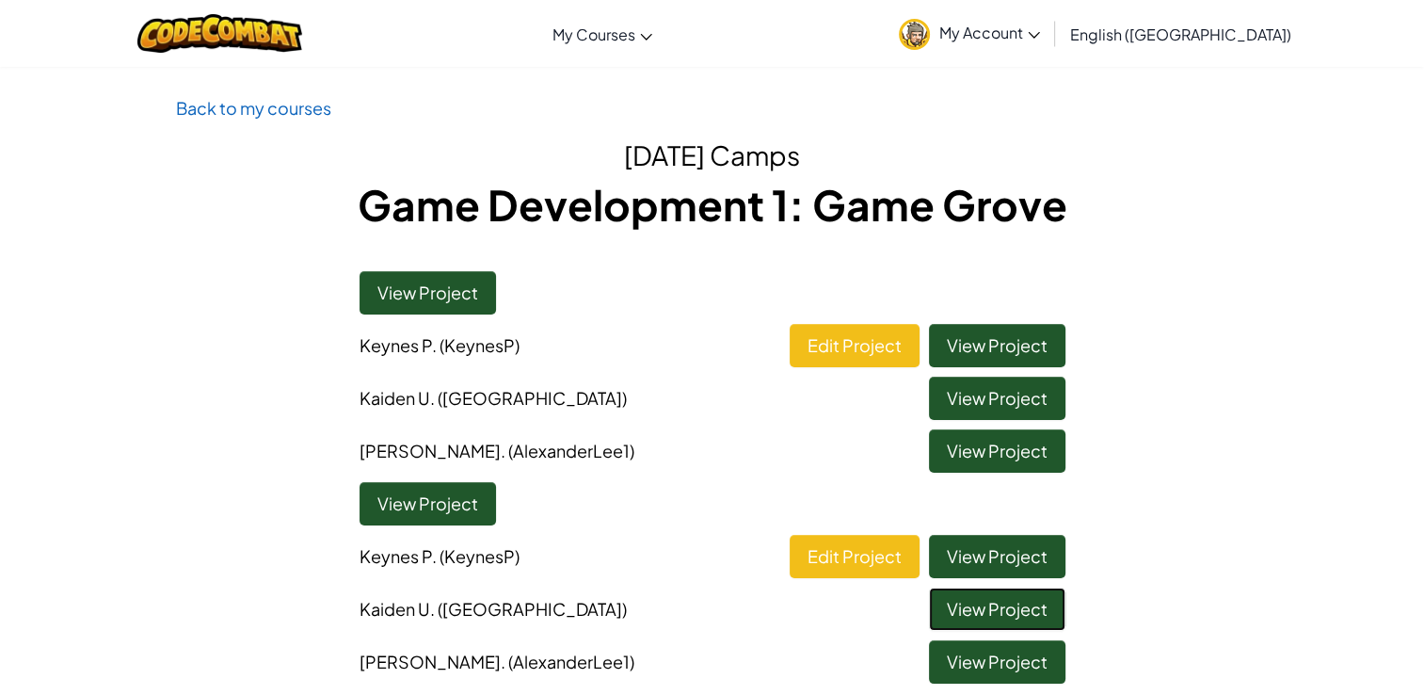
click at [983, 601] on link "View Project" at bounding box center [997, 608] width 136 height 43
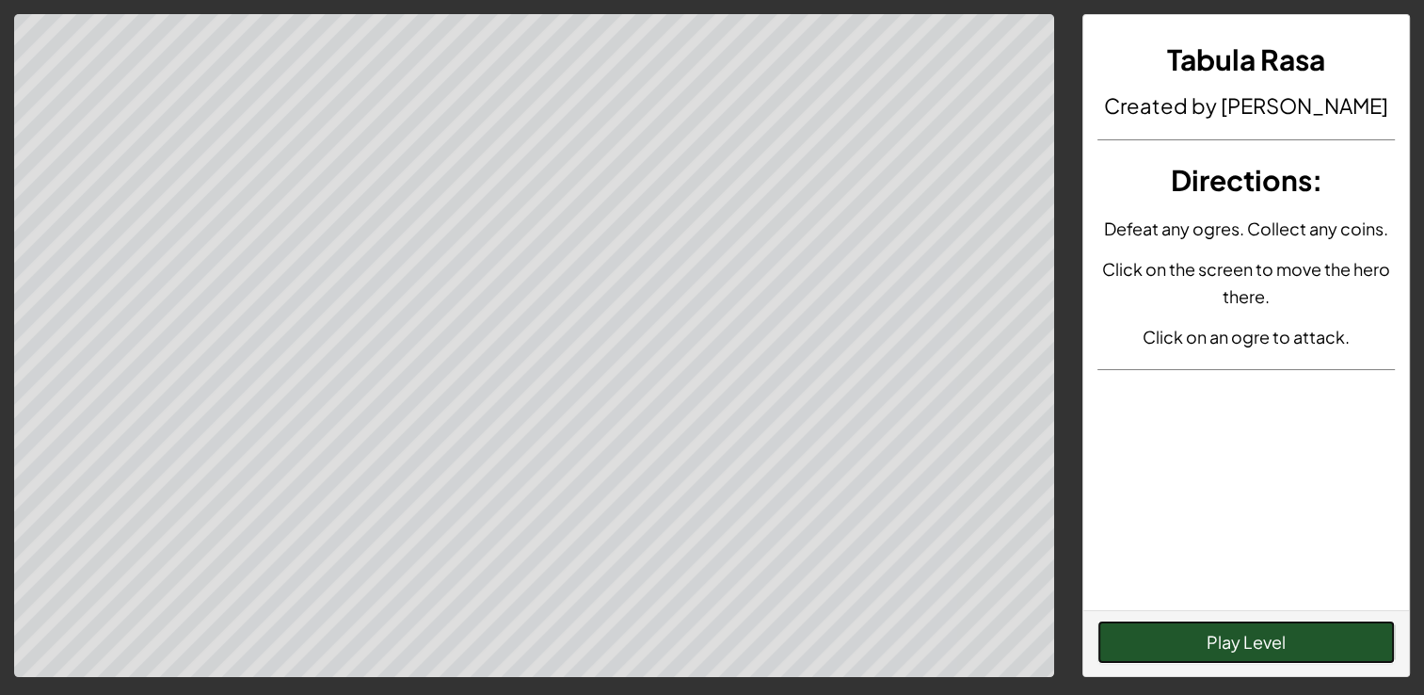
click at [1179, 635] on button "Play Level" at bounding box center [1245, 641] width 297 height 43
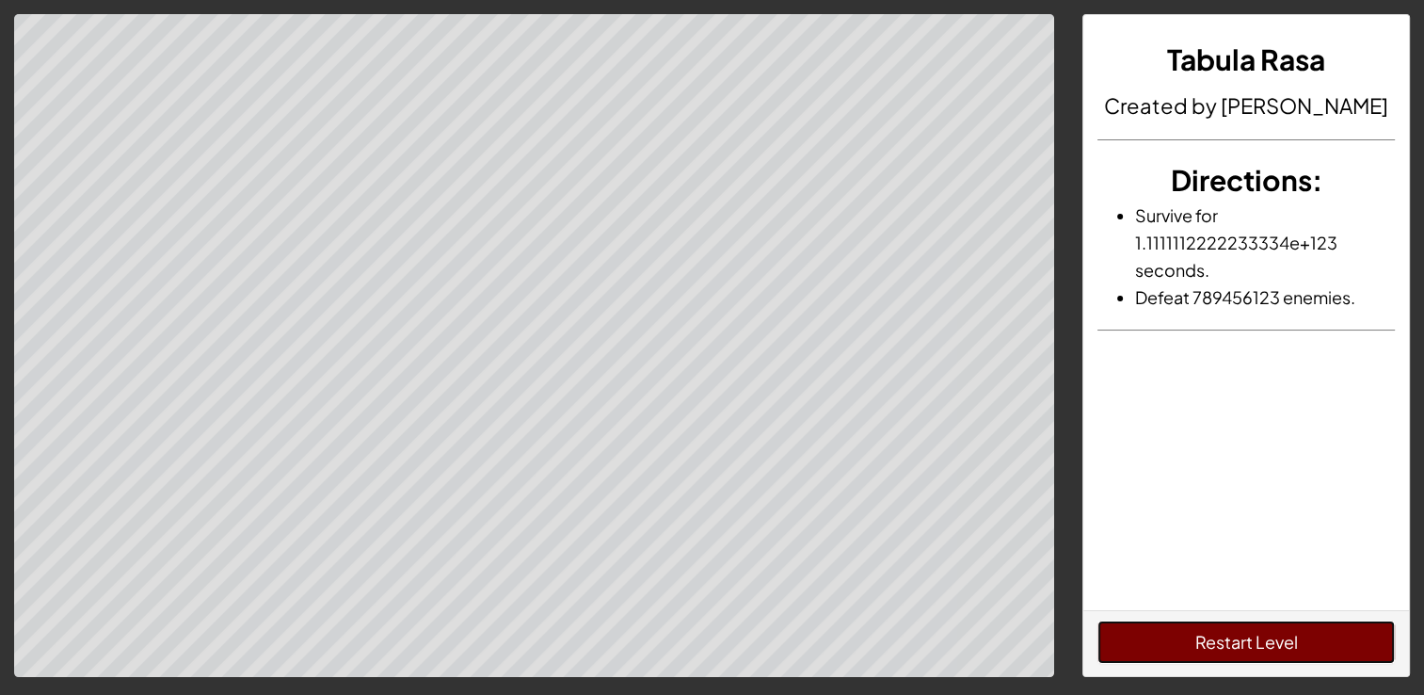
click at [1183, 629] on button "Restart Level" at bounding box center [1245, 641] width 297 height 43
click at [5, 542] on div at bounding box center [534, 345] width 1068 height 663
click at [139, 229] on div at bounding box center [534, 345] width 1068 height 663
drag, startPoint x: 3, startPoint y: 509, endPoint x: 140, endPoint y: 5, distance: 522.8
click at [140, 5] on div "Tabula Rasa Created by KaidenU Directions : Survive for 1.1111112222233334e+123…" at bounding box center [712, 443] width 1424 height 887
